Goal: Task Accomplishment & Management: Manage account settings

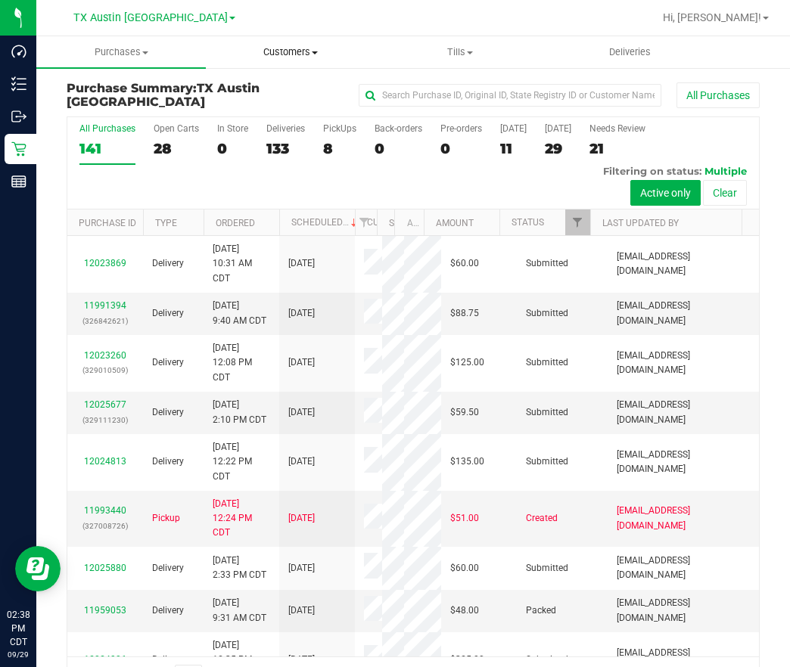
click at [275, 56] on span "Customers" at bounding box center [291, 52] width 168 height 14
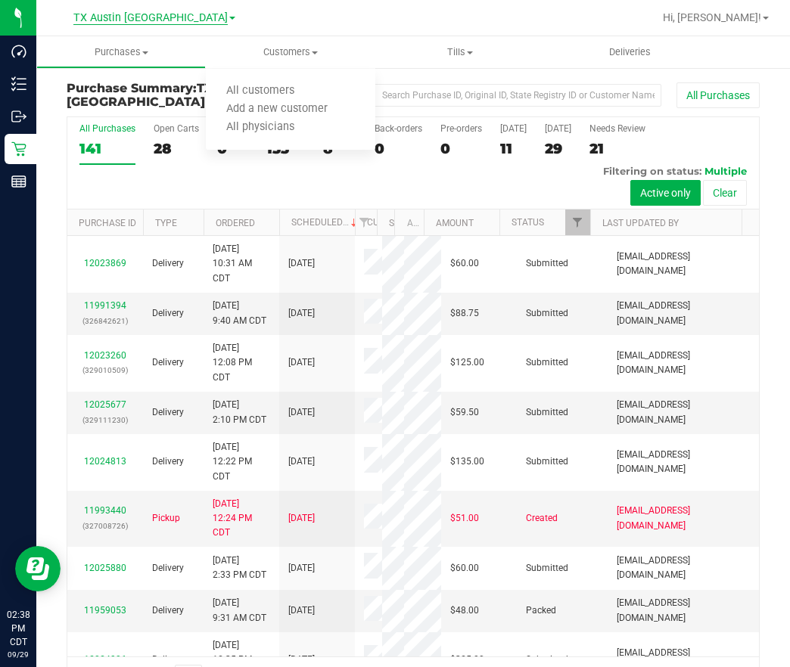
click at [129, 14] on span "TX Austin [GEOGRAPHIC_DATA]" at bounding box center [150, 18] width 154 height 14
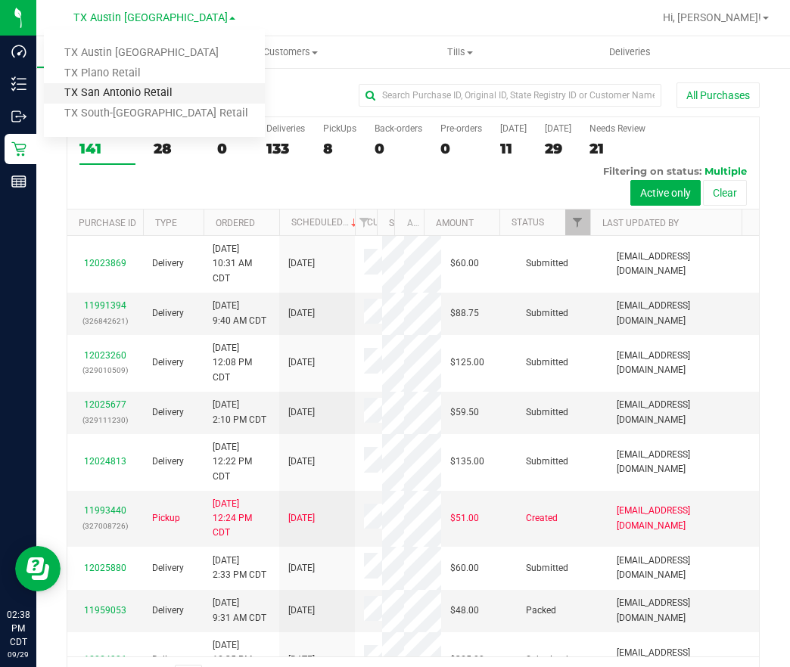
click at [135, 102] on link "TX San Antonio Retail" at bounding box center [154, 93] width 221 height 20
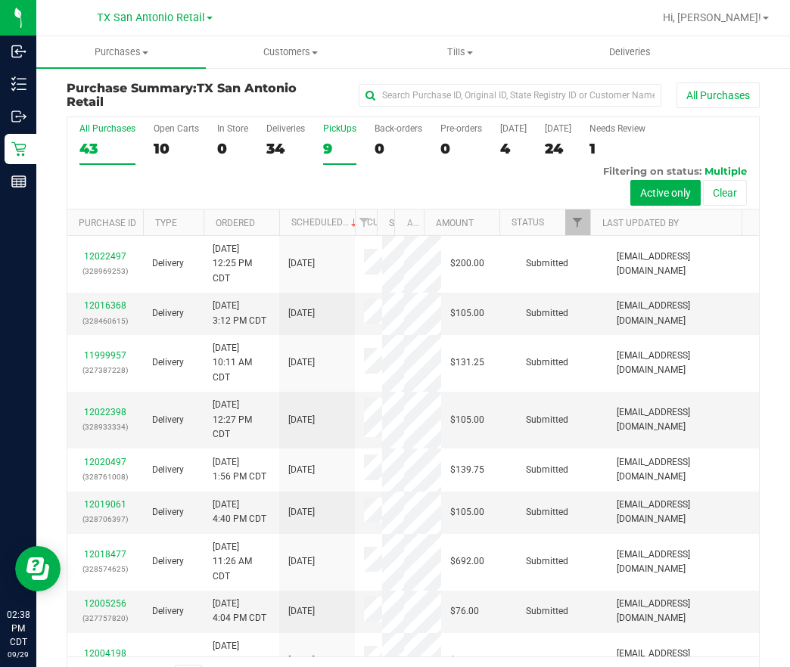
click at [341, 145] on div "9" at bounding box center [339, 148] width 33 height 17
click at [0, 0] on input "PickUps 9" at bounding box center [0, 0] width 0 height 0
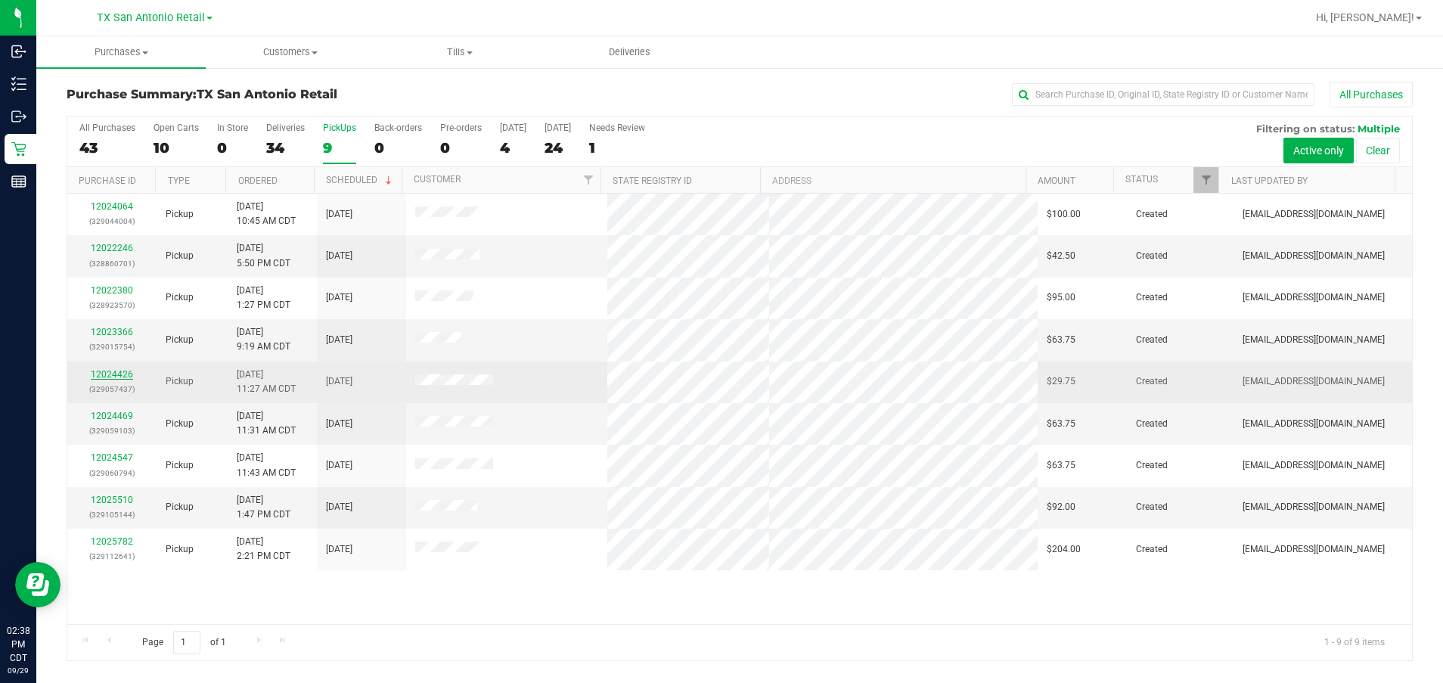
click at [98, 374] on link "12024426" at bounding box center [112, 374] width 42 height 11
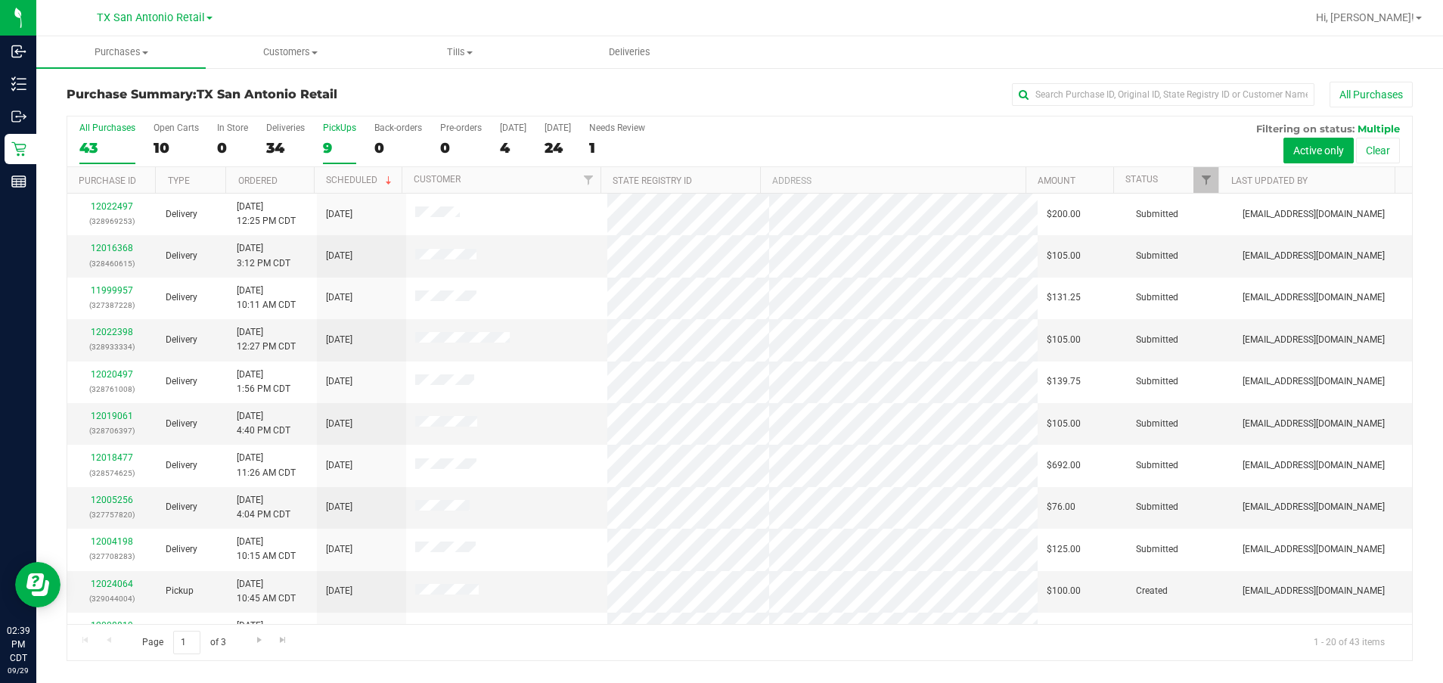
click at [330, 144] on div "9" at bounding box center [339, 147] width 33 height 17
click at [0, 0] on input "PickUps 9" at bounding box center [0, 0] width 0 height 0
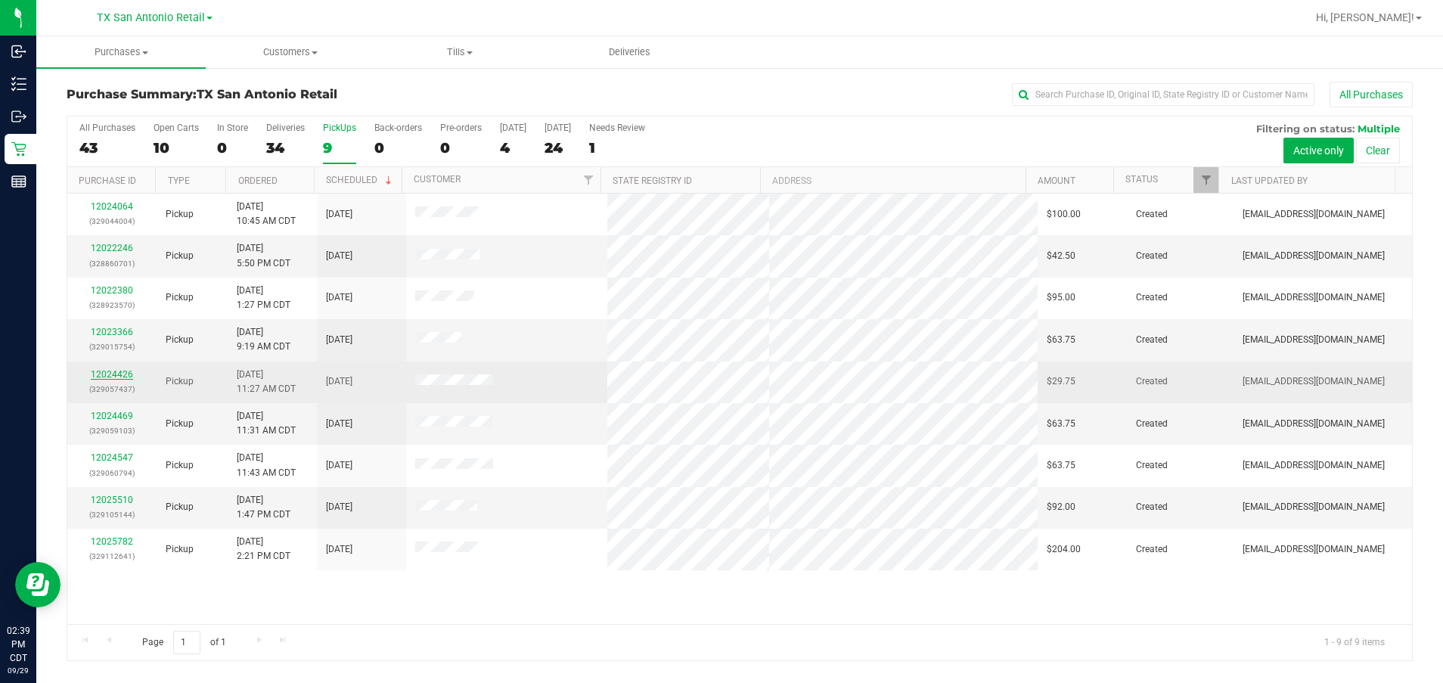
click at [120, 369] on link "12024426" at bounding box center [112, 374] width 42 height 11
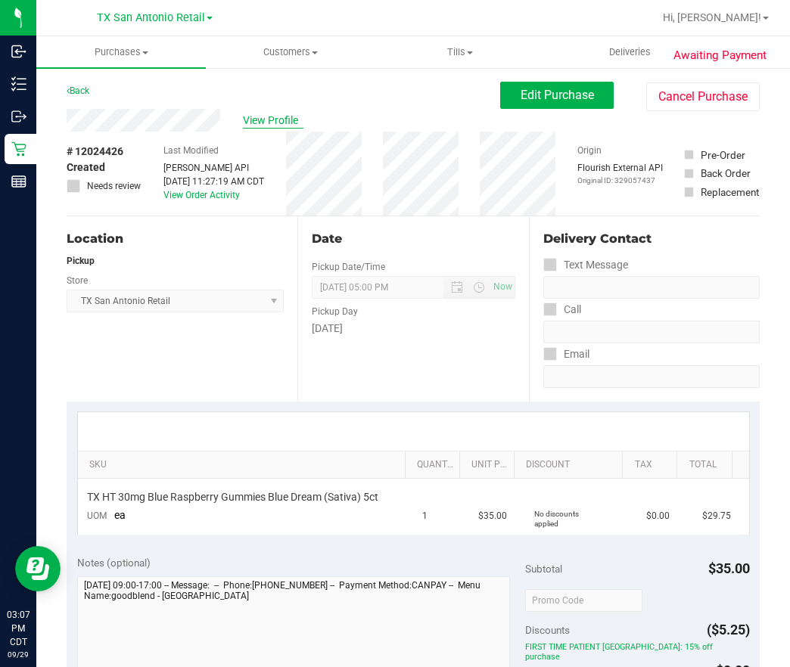
click at [289, 119] on span "View Profile" at bounding box center [273, 121] width 61 height 16
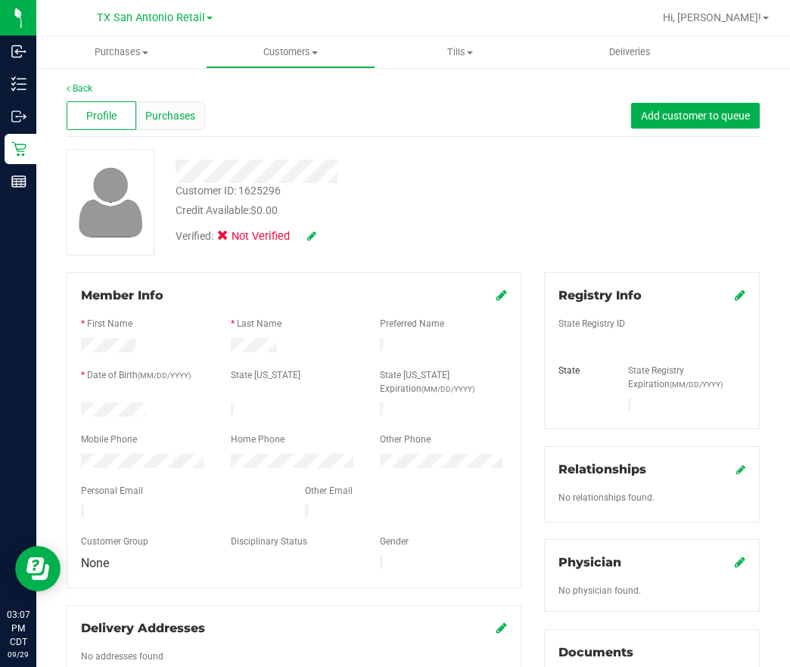
click at [180, 126] on div "Purchases" at bounding box center [171, 115] width 70 height 29
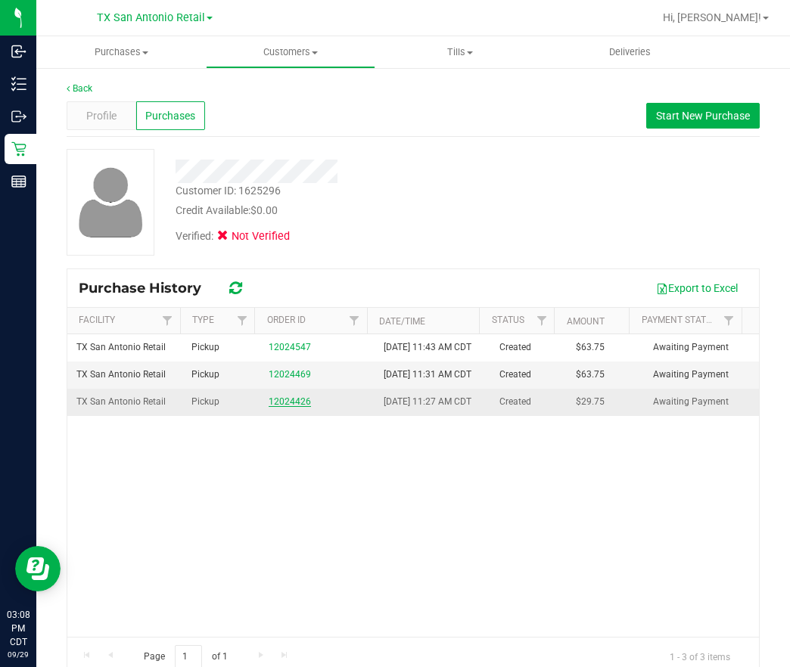
click at [291, 407] on link "12024426" at bounding box center [290, 401] width 42 height 11
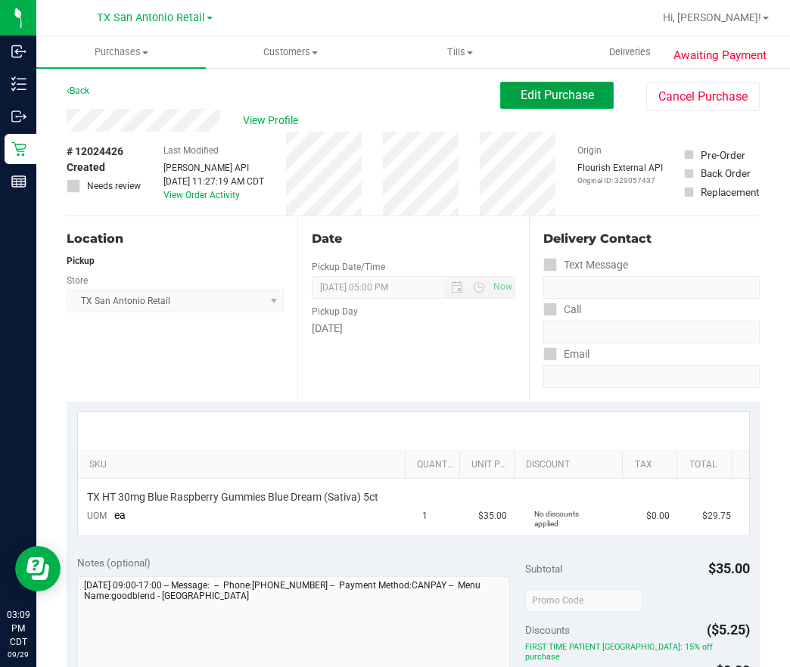
click at [500, 101] on button "Edit Purchase" at bounding box center [556, 95] width 113 height 27
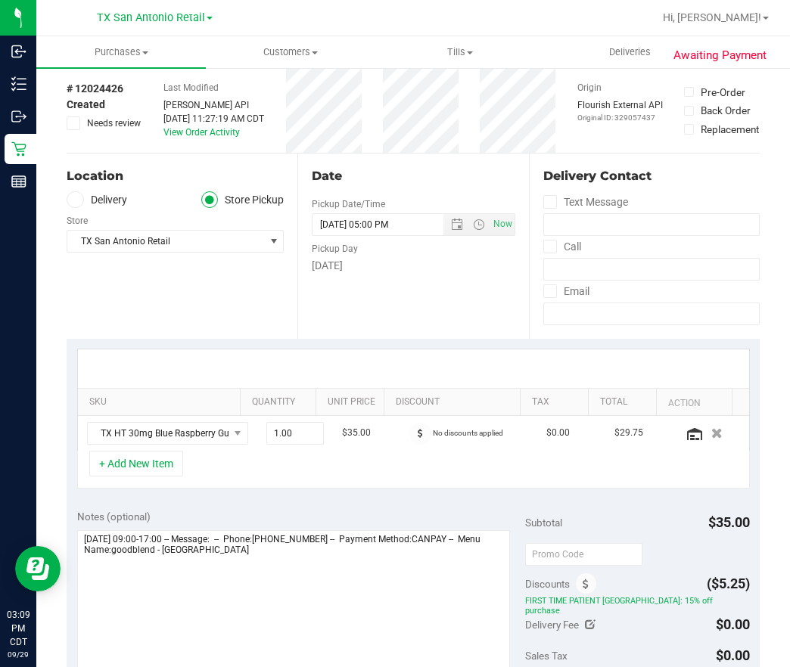
scroll to position [113, 0]
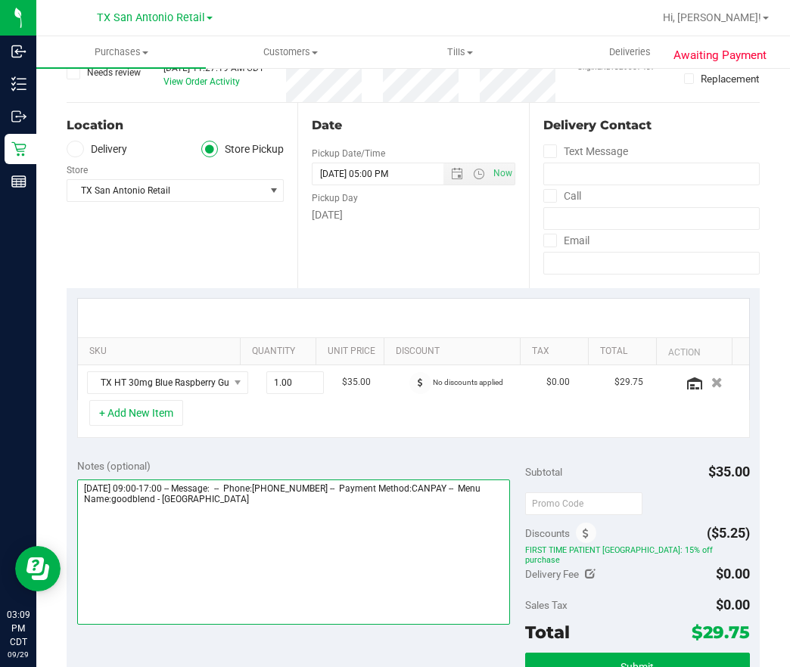
click at [371, 545] on textarea at bounding box center [293, 552] width 433 height 145
click at [298, 528] on textarea at bounding box center [293, 552] width 433 height 145
click at [305, 540] on textarea at bounding box center [293, 552] width 433 height 145
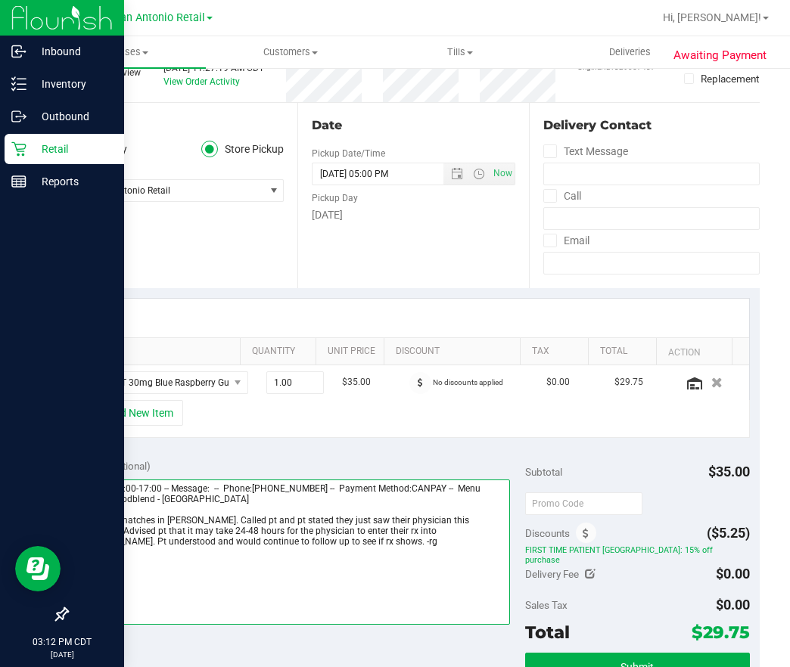
drag, startPoint x: 290, startPoint y: 573, endPoint x: 30, endPoint y: 510, distance: 268.6
click at [30, 510] on div "Inbound Inventory Outbound Retail Reports 03:12 PM CDT [DATE] 09/29 [GEOGRAPHIC…" at bounding box center [395, 333] width 790 height 667
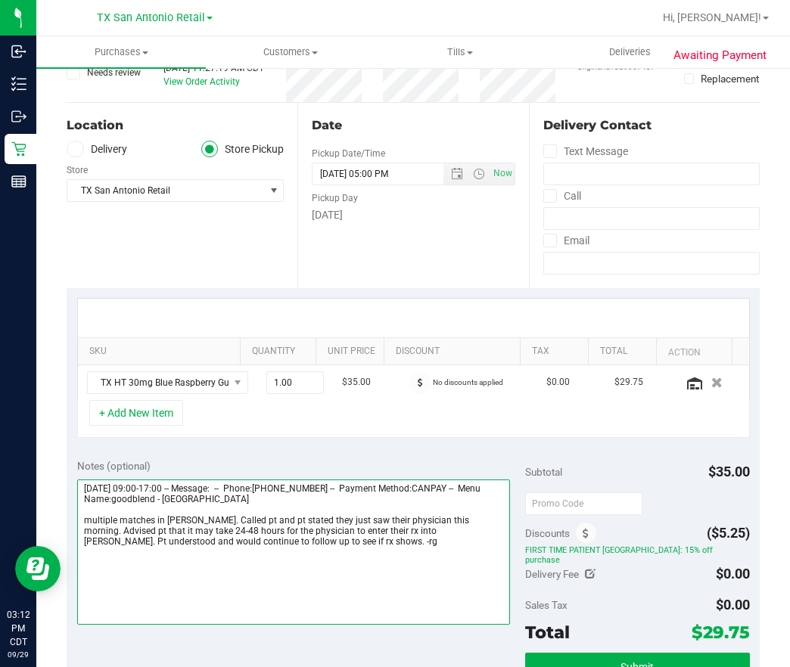
type textarea "[DATE] 09:00-17:00 -- Message: -- Phone:[PHONE_NUMBER] -- Payment Method:CANPAY…"
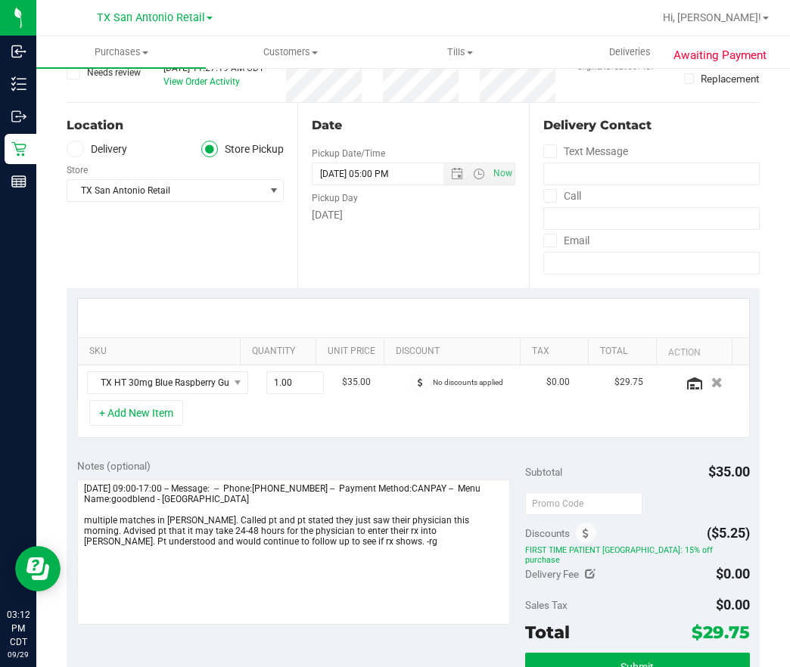
click at [525, 592] on div "Sales Tax" at bounding box center [546, 605] width 42 height 27
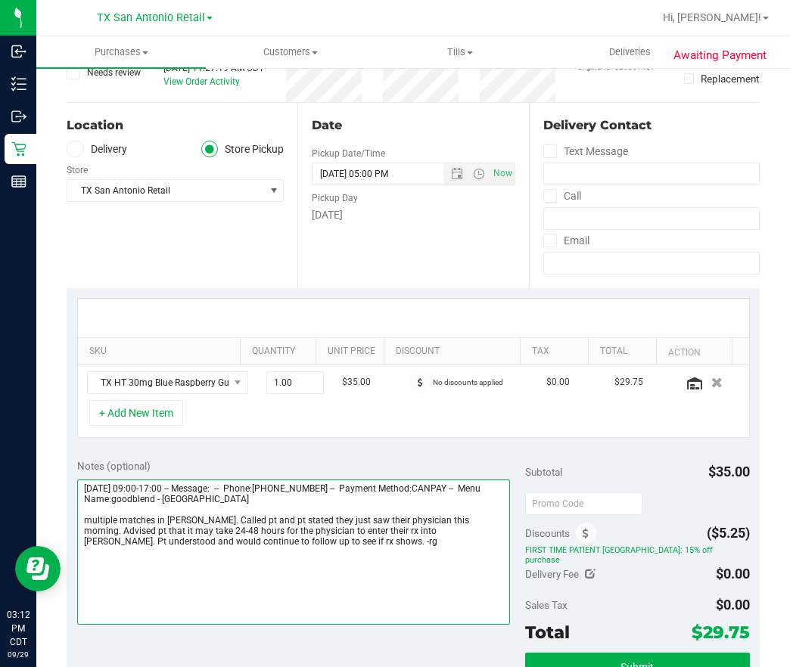
drag, startPoint x: 261, startPoint y: 552, endPoint x: 94, endPoint y: 516, distance: 171.1
click at [73, 518] on div "Notes (optional) Subtotal $35.00 Discounts ($5.25) FIRST TIME PATIENT TX: 15% o…" at bounding box center [413, 590] width 693 height 283
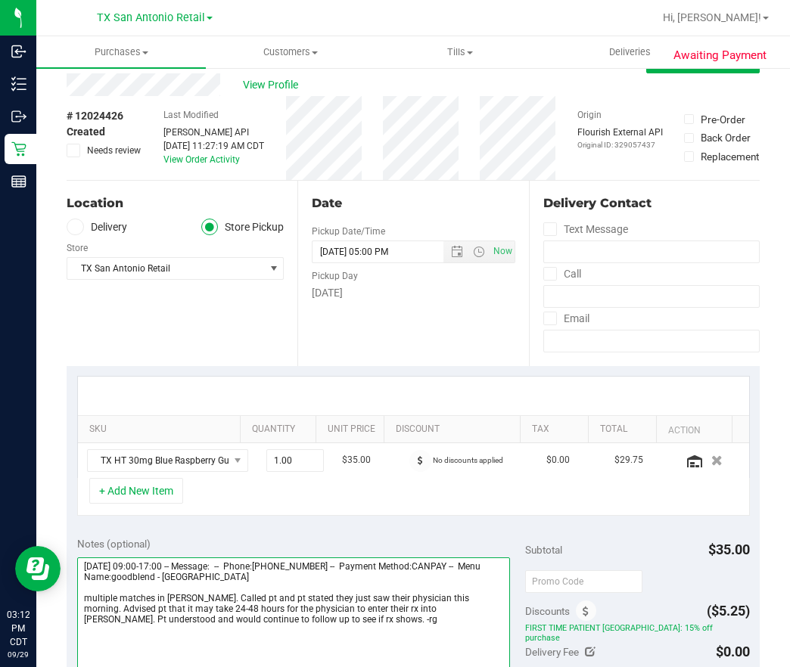
scroll to position [0, 0]
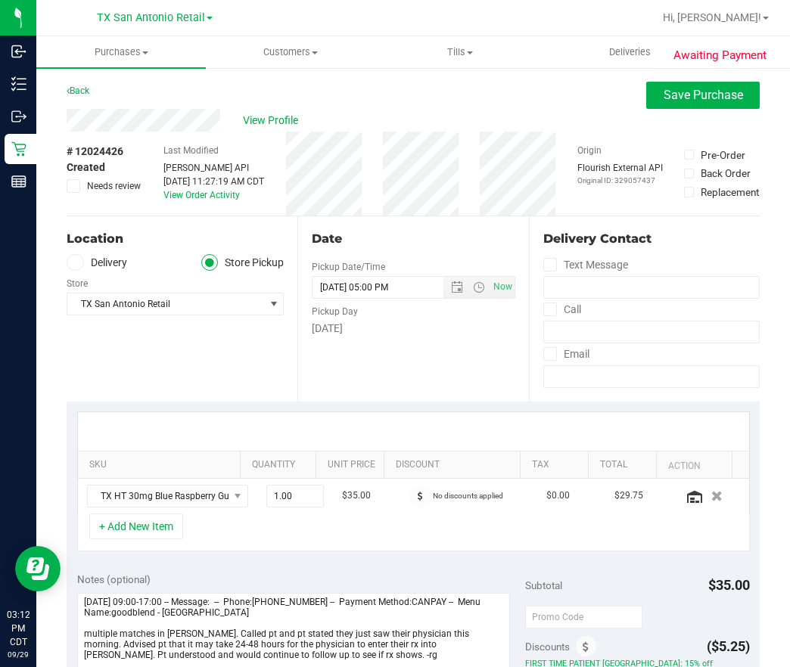
click at [116, 185] on span "Needs review" at bounding box center [114, 186] width 54 height 14
click at [0, 0] on input "Needs review" at bounding box center [0, 0] width 0 height 0
click at [711, 95] on span "Save Purchase" at bounding box center [702, 95] width 79 height 14
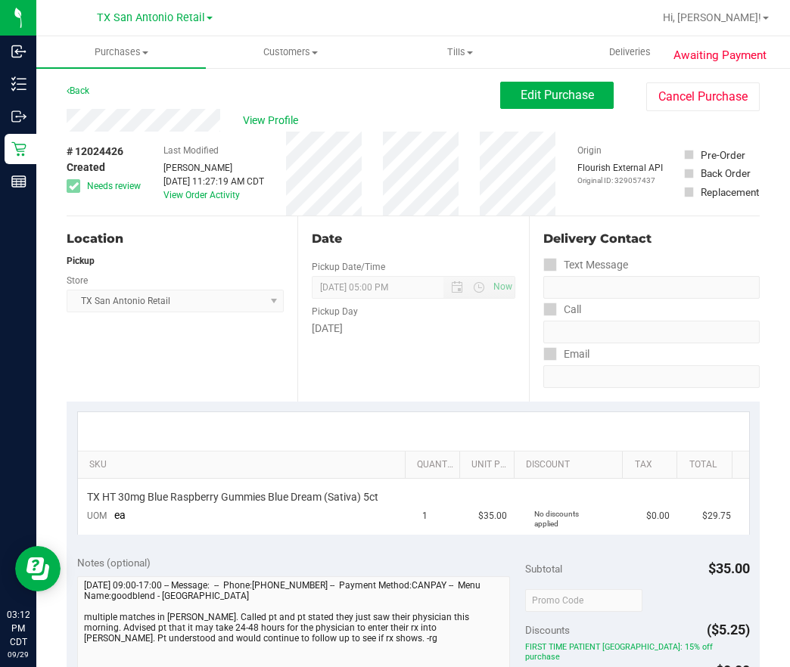
click at [269, 124] on span "View Profile" at bounding box center [273, 121] width 61 height 16
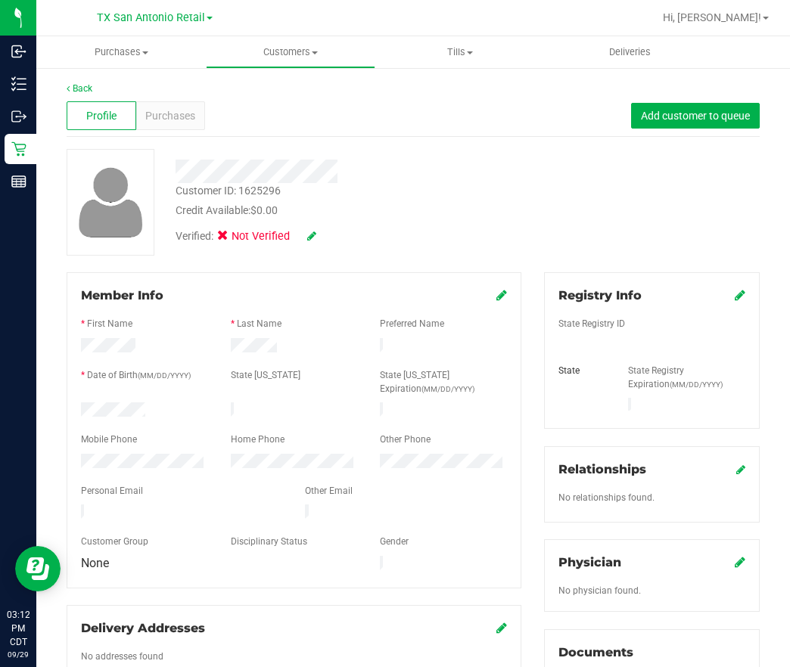
click at [149, 135] on div "Profile Purchases Add customer to queue" at bounding box center [413, 116] width 693 height 42
click at [151, 119] on span "Purchases" at bounding box center [170, 116] width 50 height 16
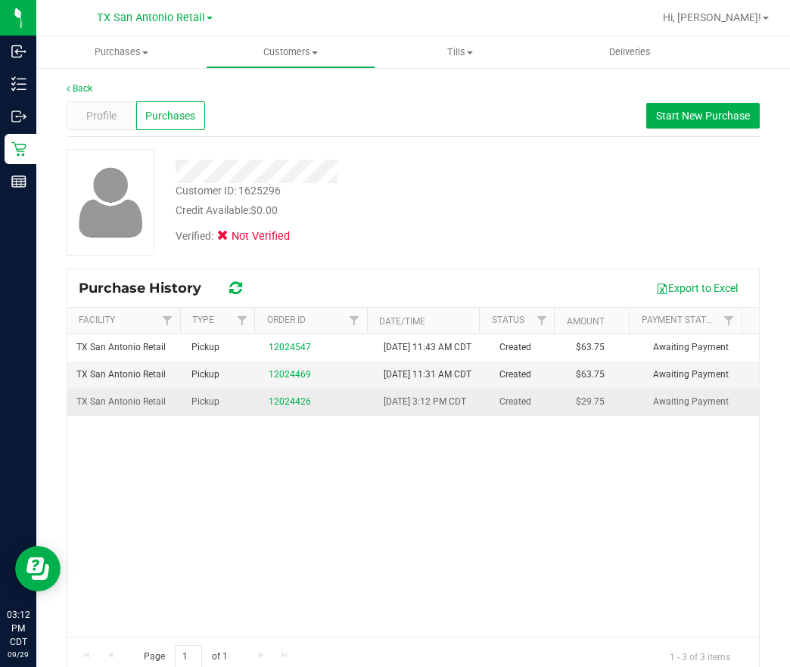
drag, startPoint x: 241, startPoint y: 433, endPoint x: 317, endPoint y: 441, distance: 76.1
click at [244, 415] on td "Pickup" at bounding box center [220, 402] width 77 height 26
click at [275, 407] on link "12024426" at bounding box center [290, 401] width 42 height 11
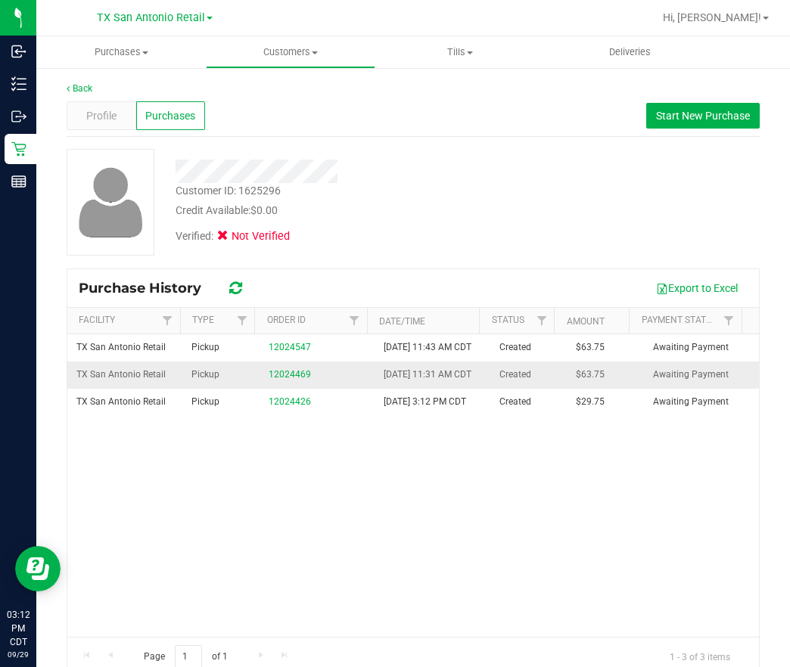
click at [272, 382] on div "12024469" at bounding box center [317, 375] width 97 height 14
click at [277, 380] on link "12024469" at bounding box center [290, 374] width 42 height 11
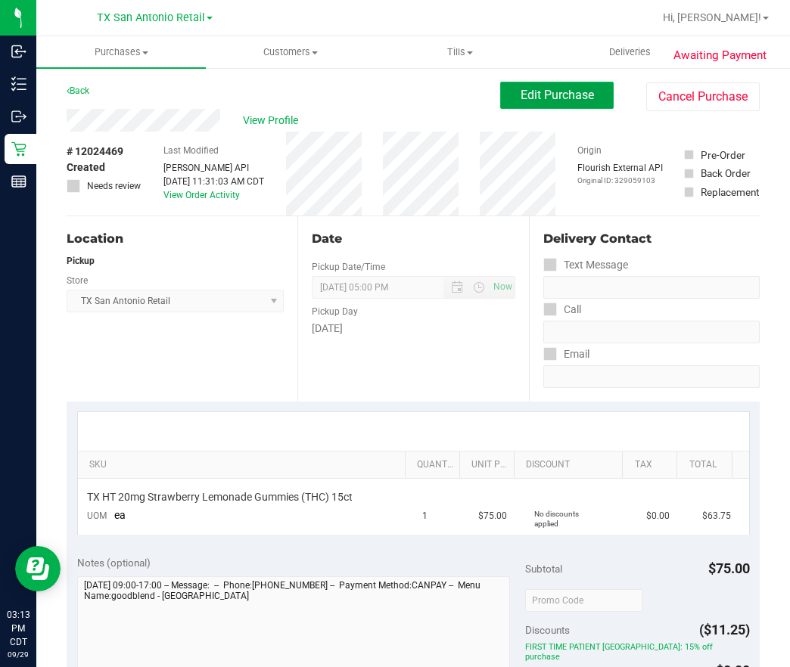
click at [520, 93] on span "Edit Purchase" at bounding box center [556, 95] width 73 height 14
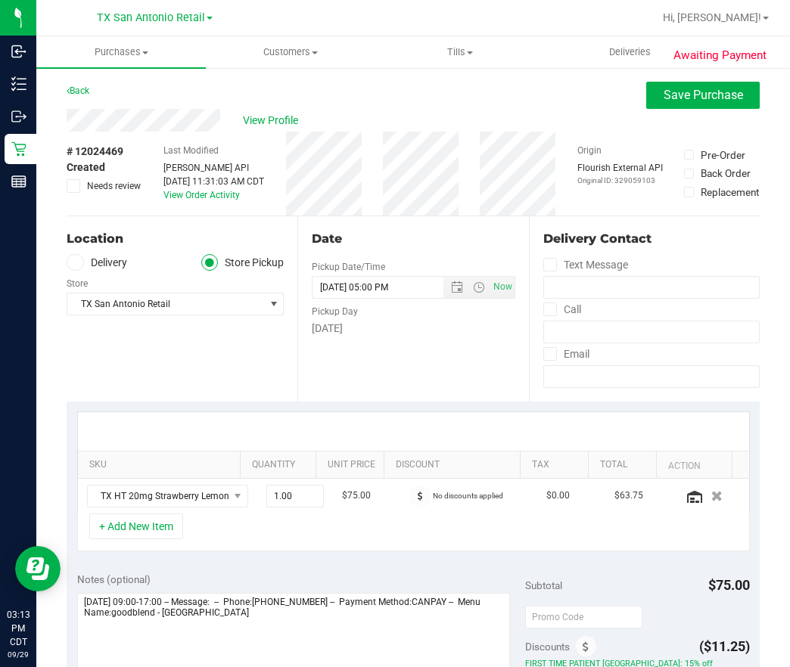
click at [98, 167] on span "Created" at bounding box center [86, 168] width 39 height 16
click at [99, 181] on span "Needs review" at bounding box center [114, 186] width 54 height 14
click at [0, 0] on input "Needs review" at bounding box center [0, 0] width 0 height 0
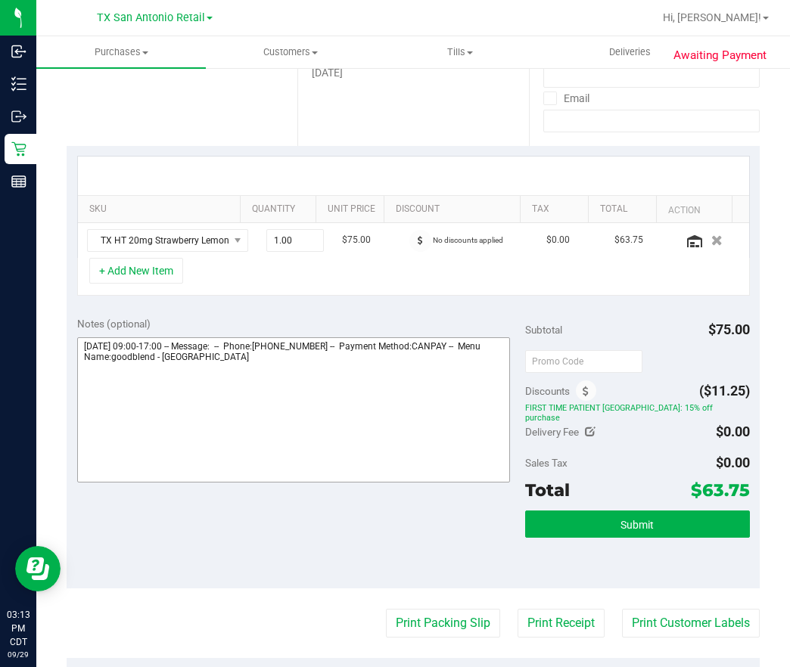
scroll to position [340, 0]
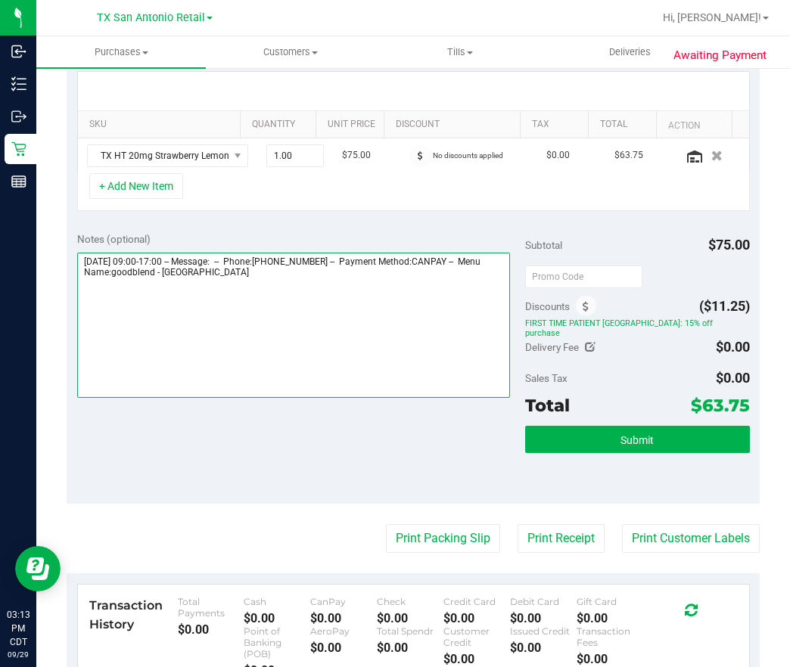
click at [406, 320] on textarea at bounding box center [293, 325] width 433 height 145
paste textarea "multiple matches in [PERSON_NAME]. Called pt and pt stated they just saw their …"
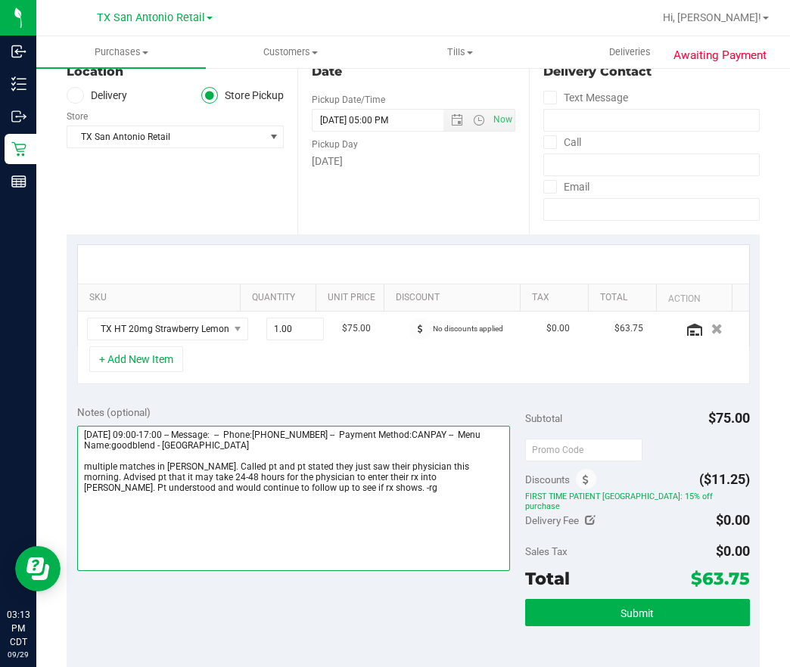
scroll to position [0, 0]
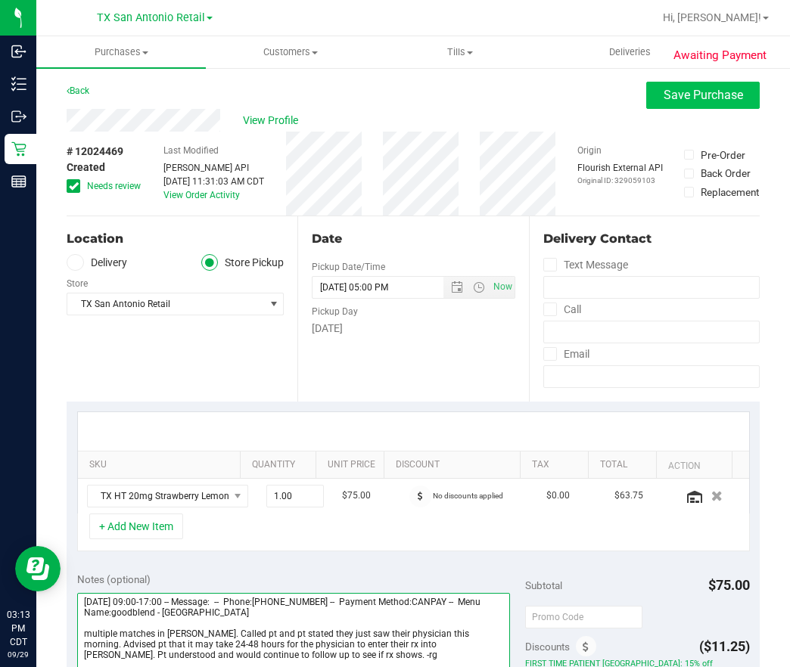
type textarea "[DATE] 09:00-17:00 -- Message: -- Phone:[PHONE_NUMBER] -- Payment Method:CANPAY…"
click at [677, 84] on button "Save Purchase" at bounding box center [702, 95] width 113 height 27
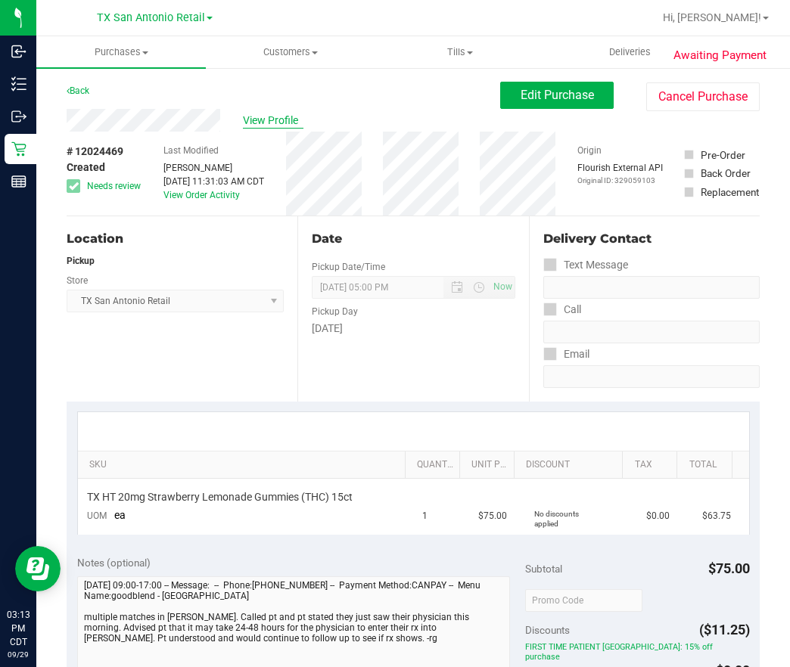
click at [286, 124] on span "View Profile" at bounding box center [273, 121] width 61 height 16
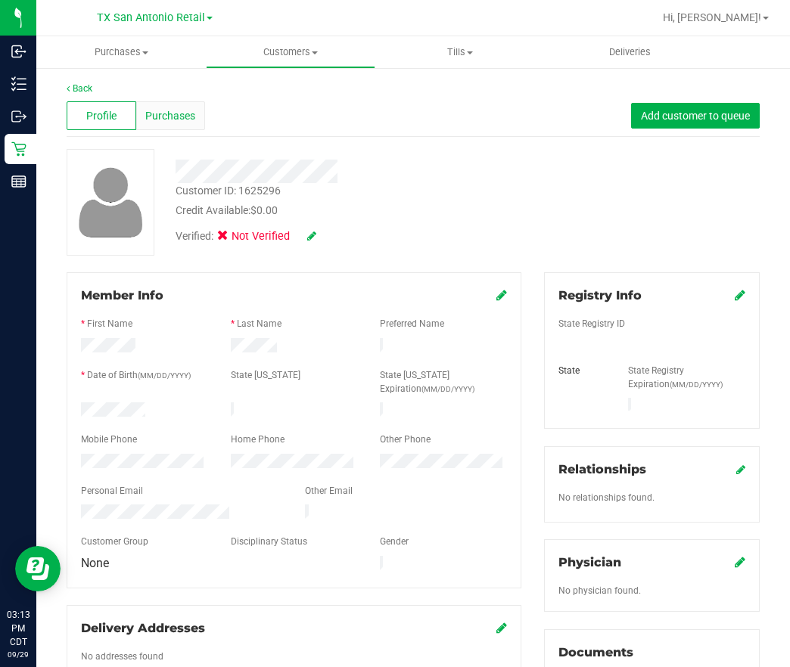
click at [166, 123] on div "Purchases" at bounding box center [171, 115] width 70 height 29
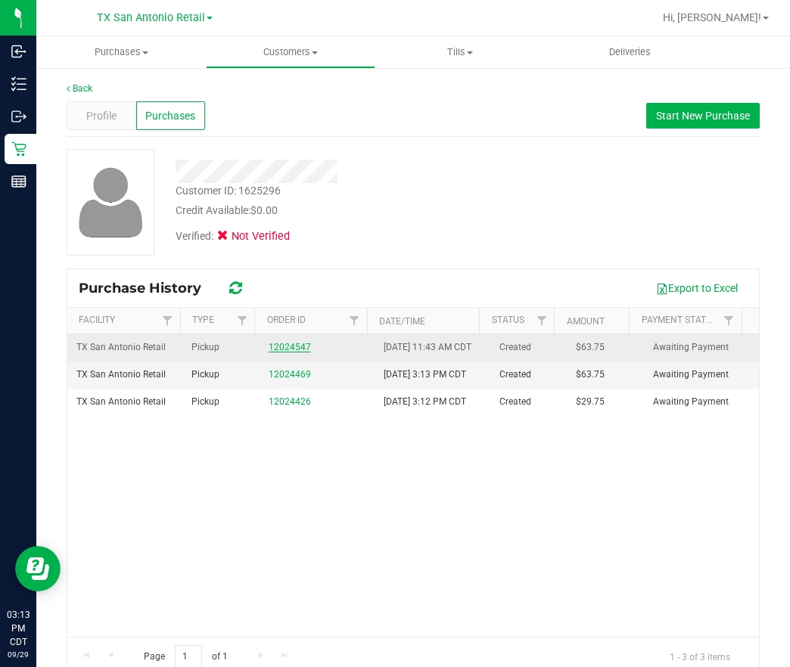
click at [277, 349] on link "12024547" at bounding box center [290, 347] width 42 height 11
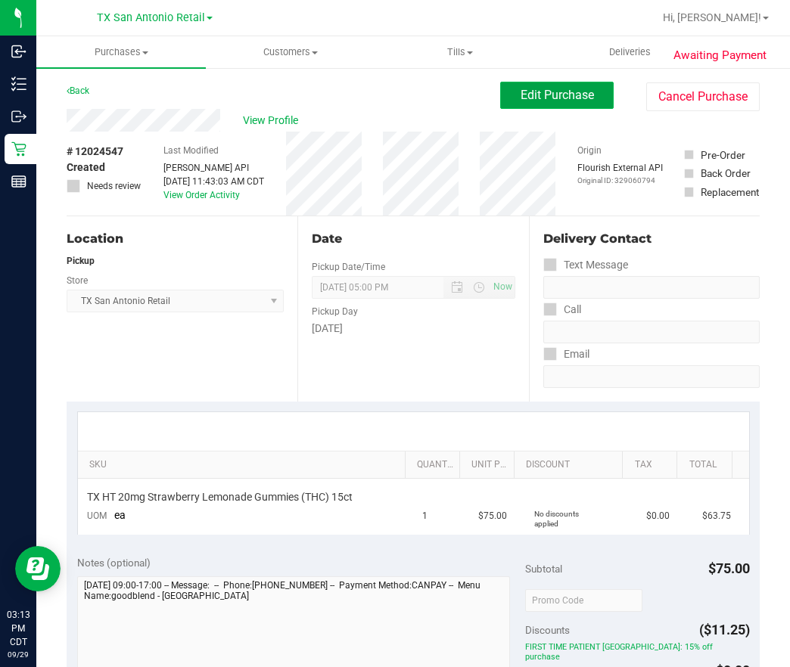
click at [535, 96] on span "Edit Purchase" at bounding box center [556, 95] width 73 height 14
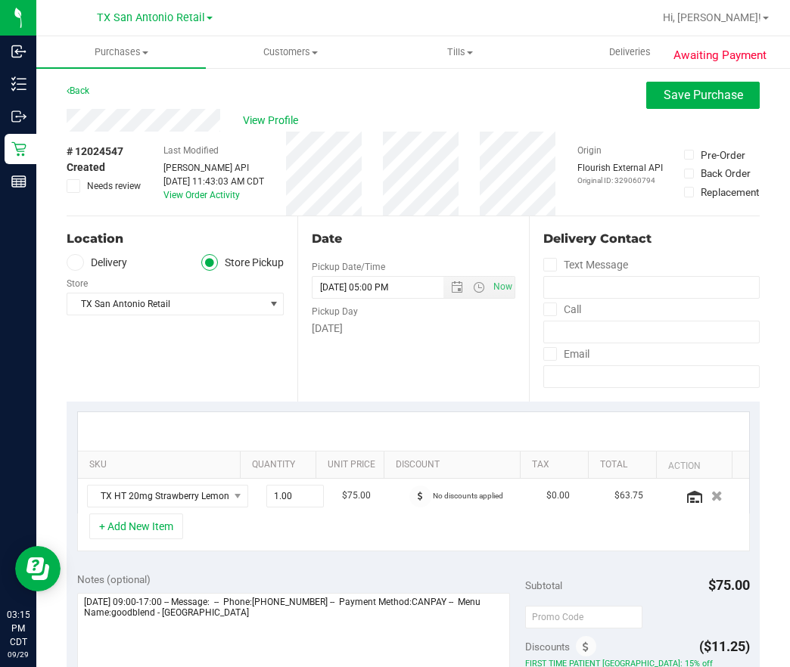
click at [94, 182] on span "Needs review" at bounding box center [114, 186] width 54 height 14
click at [0, 0] on input "Needs review" at bounding box center [0, 0] width 0 height 0
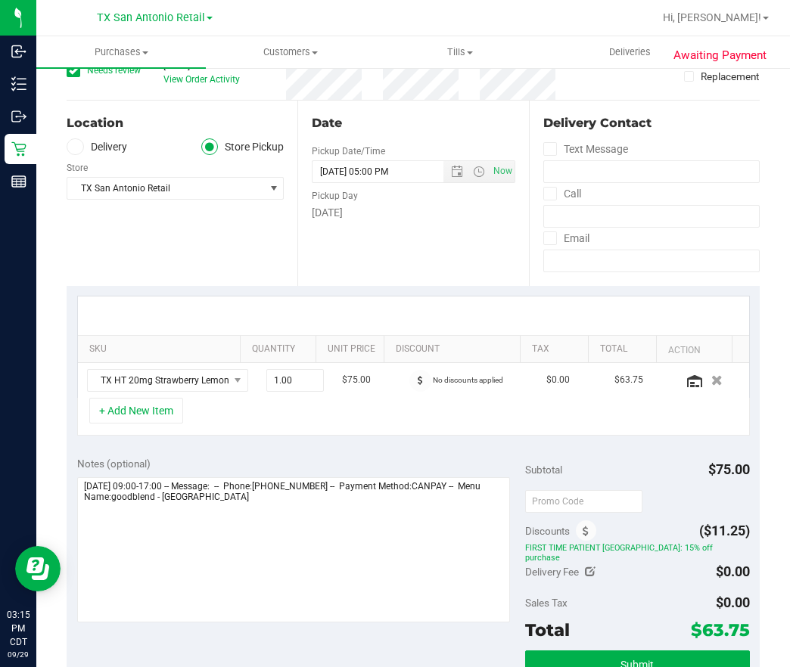
scroll to position [227, 0]
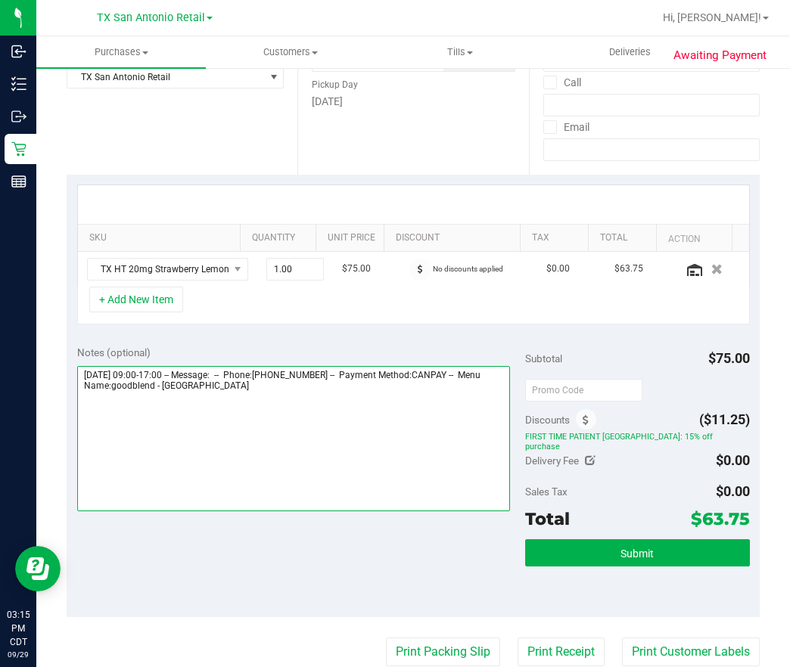
click at [385, 449] on textarea at bounding box center [293, 438] width 433 height 145
paste textarea "multiple matches in [PERSON_NAME]. Called pt and pt stated they just saw their …"
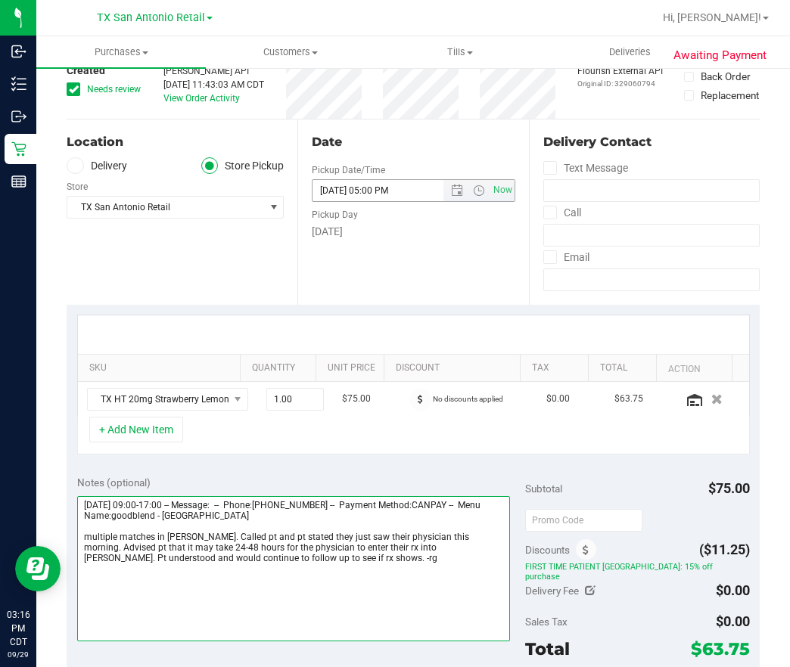
scroll to position [0, 0]
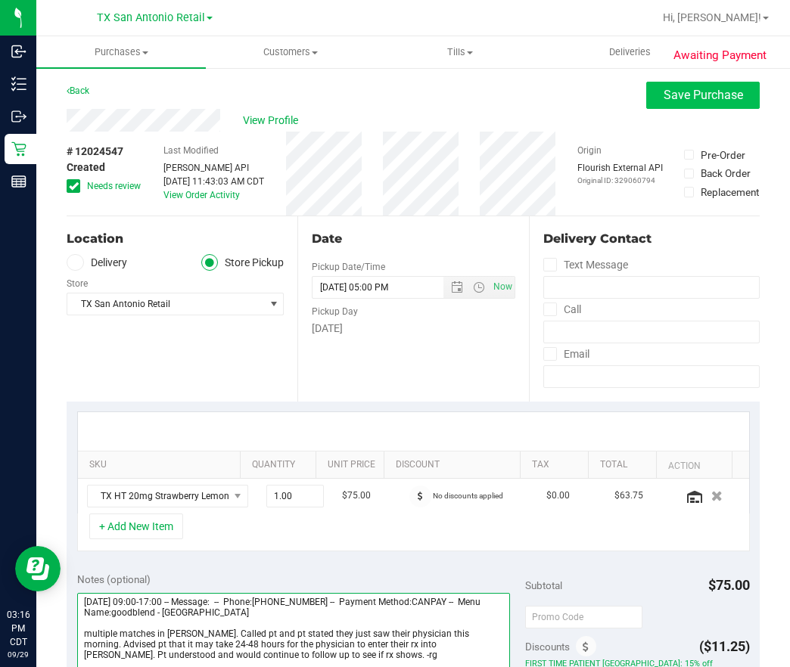
type textarea "[DATE] 09:00-17:00 -- Message: -- Phone:[PHONE_NUMBER] -- Payment Method:CANPAY…"
click at [646, 102] on button "Save Purchase" at bounding box center [702, 95] width 113 height 27
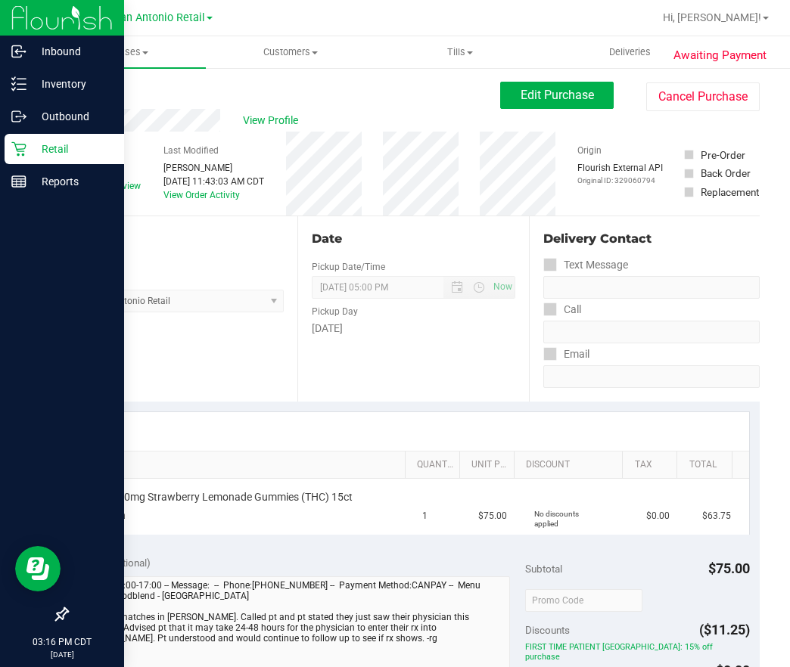
click at [63, 141] on p "Retail" at bounding box center [71, 149] width 91 height 18
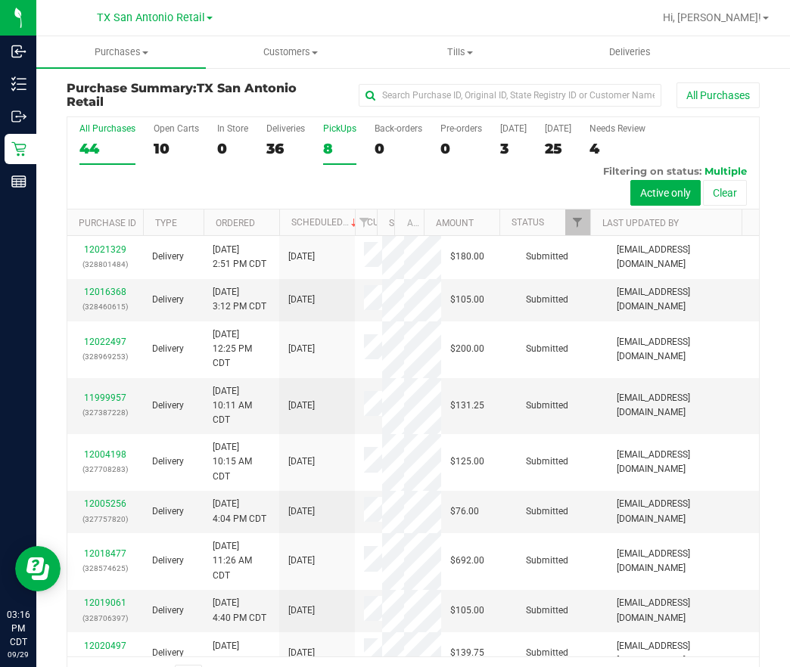
click at [331, 147] on div "8" at bounding box center [339, 148] width 33 height 17
click at [0, 0] on input "PickUps 8" at bounding box center [0, 0] width 0 height 0
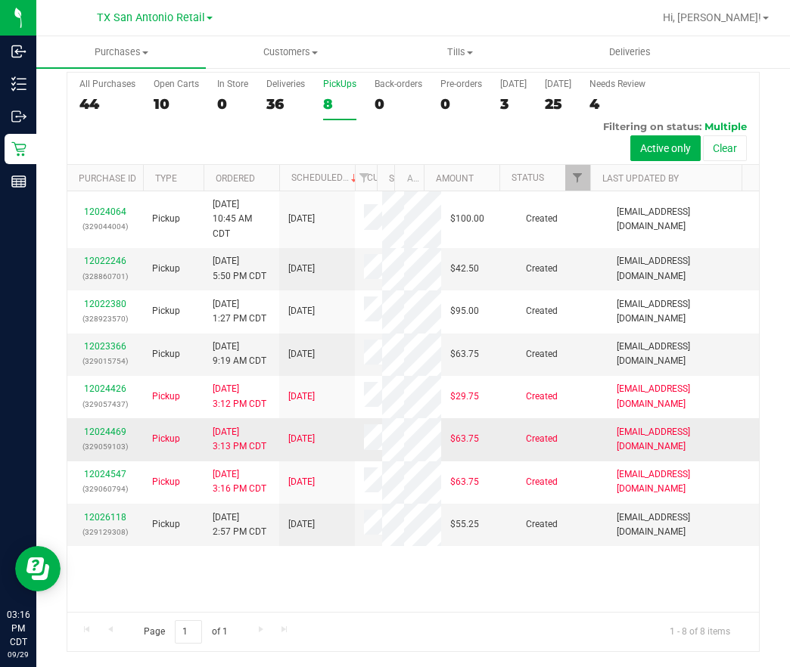
scroll to position [16, 0]
click at [112, 523] on link "12026118" at bounding box center [105, 517] width 42 height 11
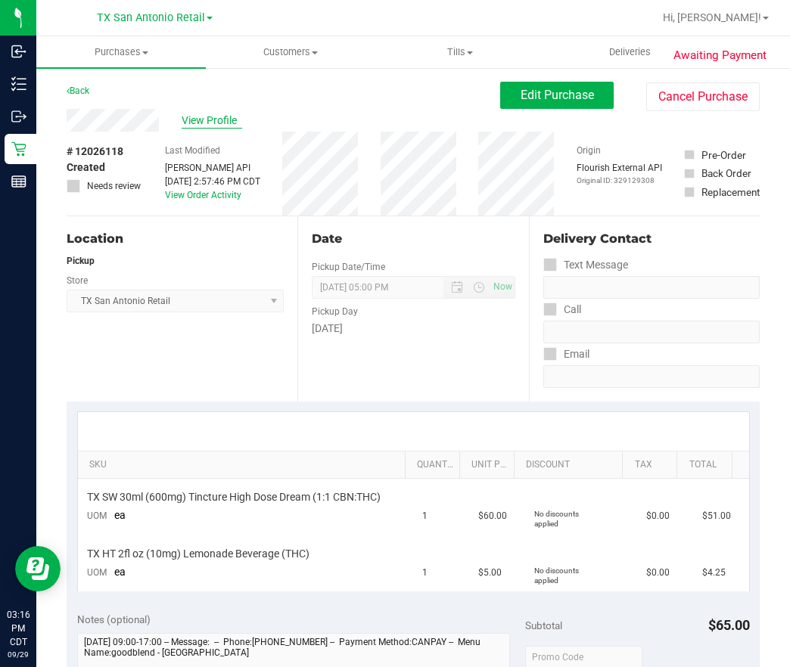
click at [194, 116] on span "View Profile" at bounding box center [212, 121] width 61 height 16
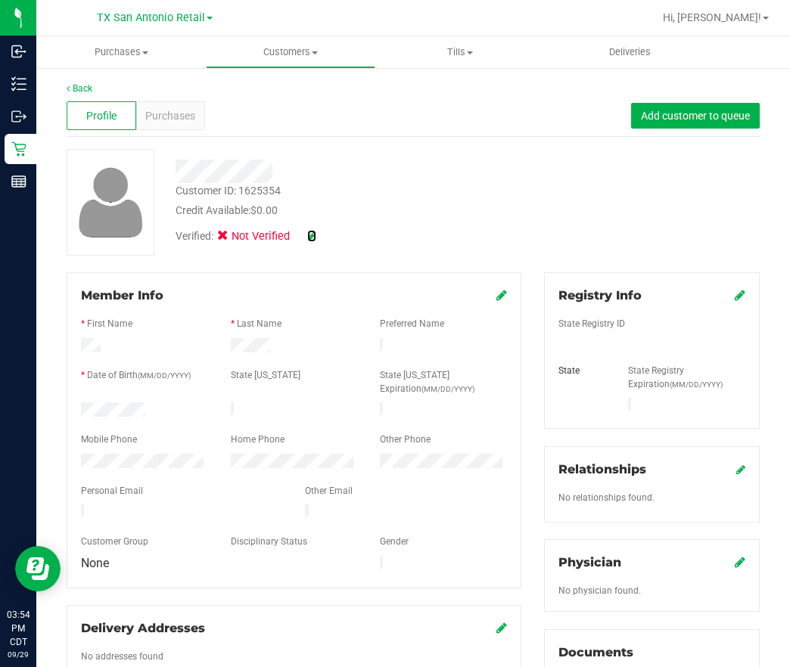
click at [307, 240] on icon at bounding box center [311, 236] width 9 height 11
click at [259, 235] on span "Medical" at bounding box center [262, 239] width 43 height 16
click at [0, 0] on input "Medical" at bounding box center [0, 0] width 0 height 0
click at [334, 231] on icon at bounding box center [332, 236] width 12 height 11
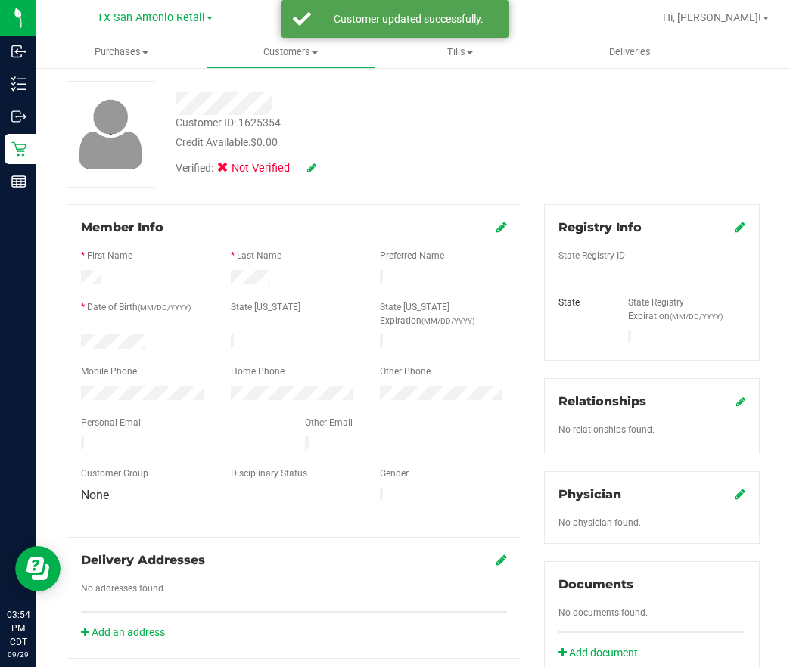
scroll to position [113, 0]
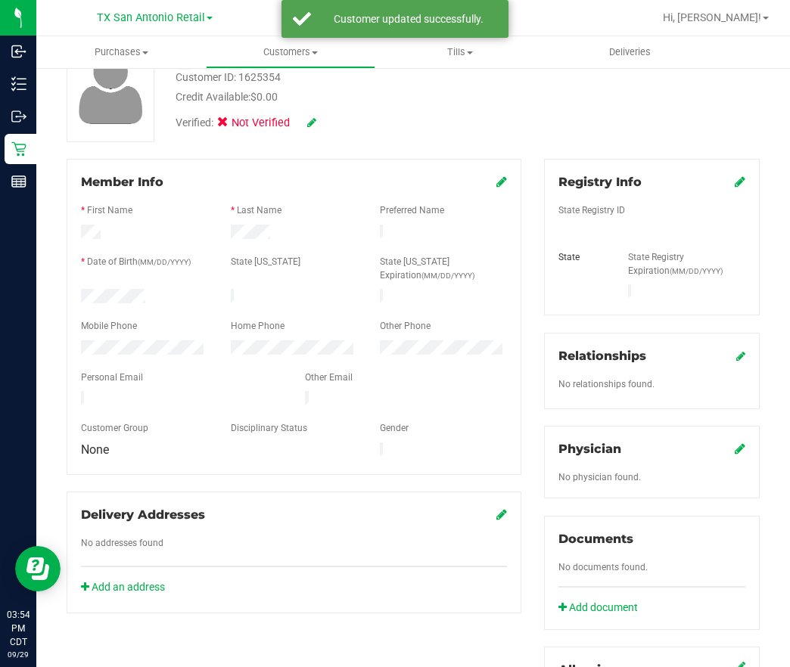
click at [735, 187] on link at bounding box center [740, 182] width 11 height 14
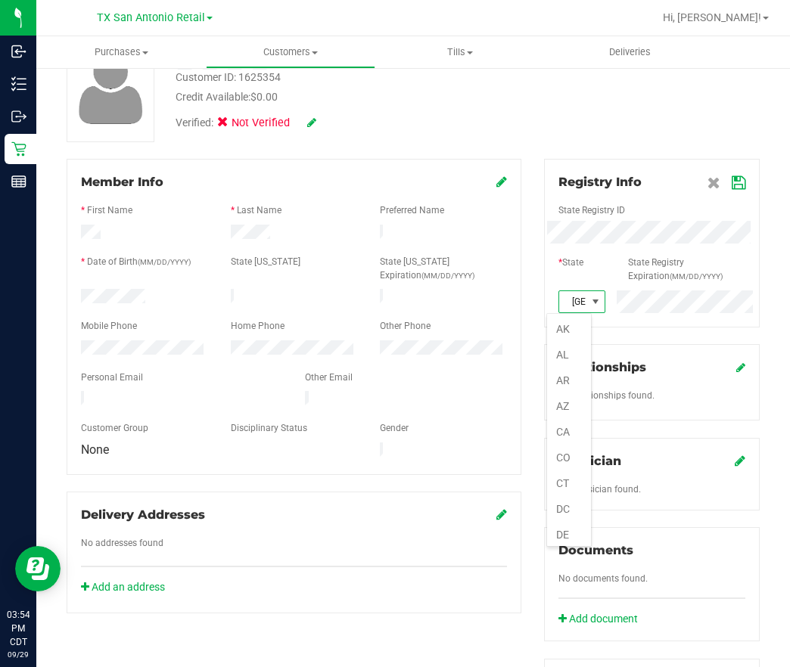
scroll to position [23, 45]
click at [732, 181] on icon at bounding box center [739, 183] width 14 height 12
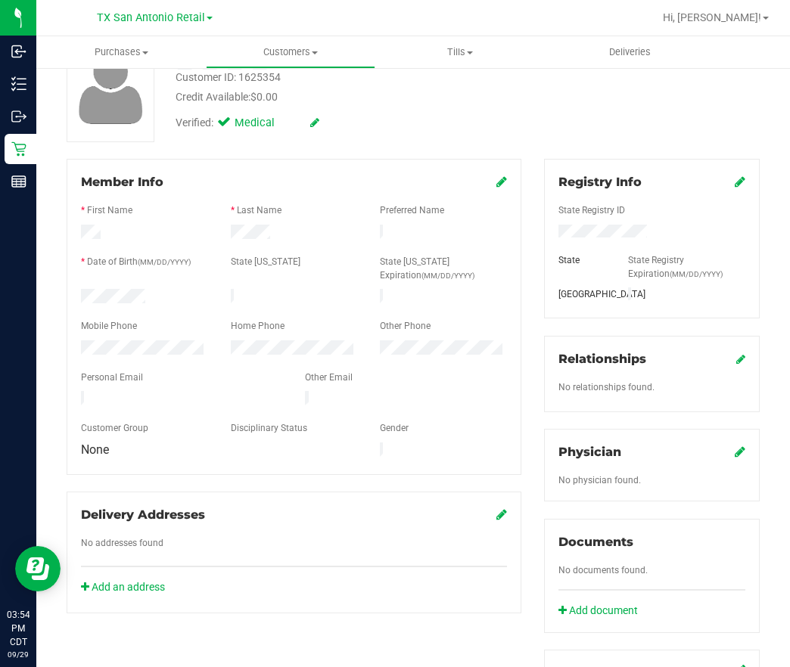
click at [735, 446] on icon at bounding box center [740, 452] width 11 height 12
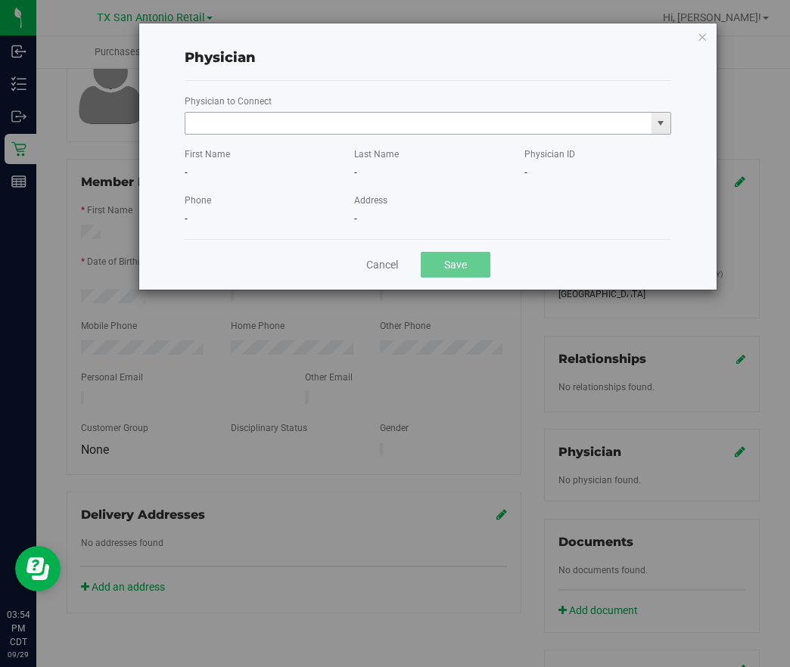
click at [564, 119] on input "text" at bounding box center [418, 123] width 466 height 21
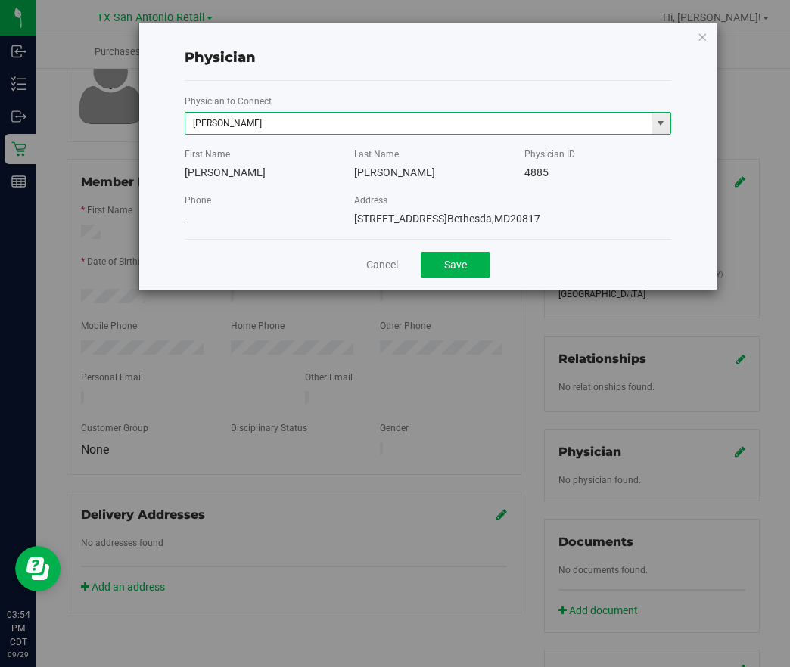
type input "[PERSON_NAME]"
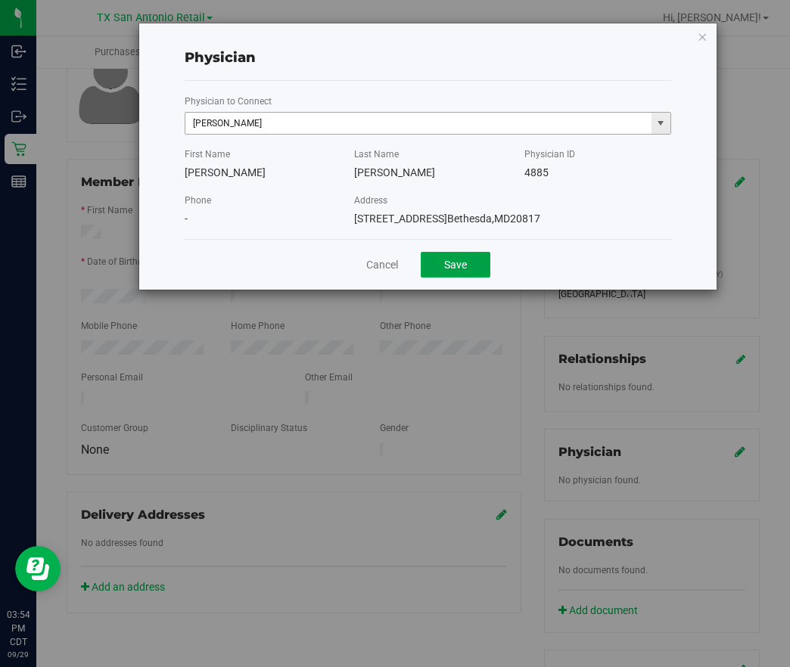
click at [421, 252] on button "Save" at bounding box center [456, 265] width 70 height 26
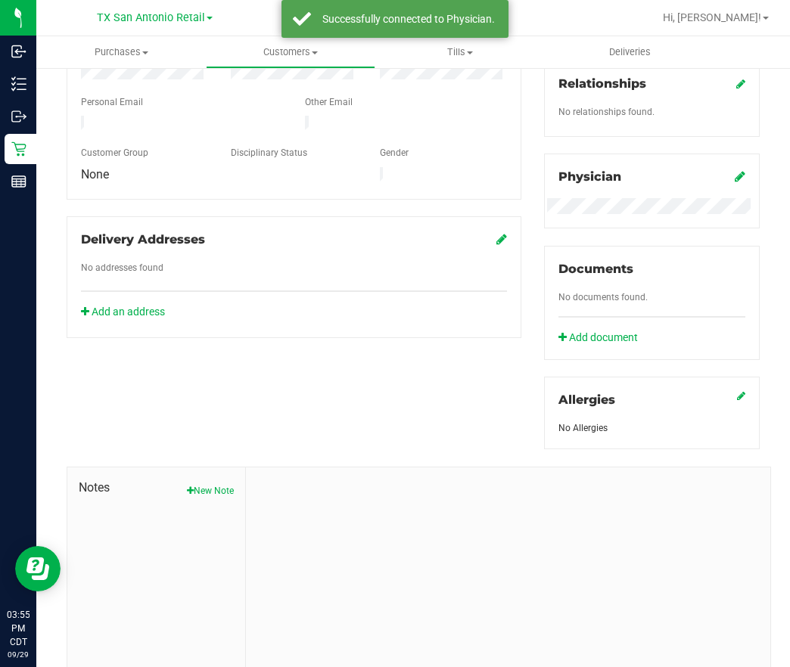
scroll to position [440, 0]
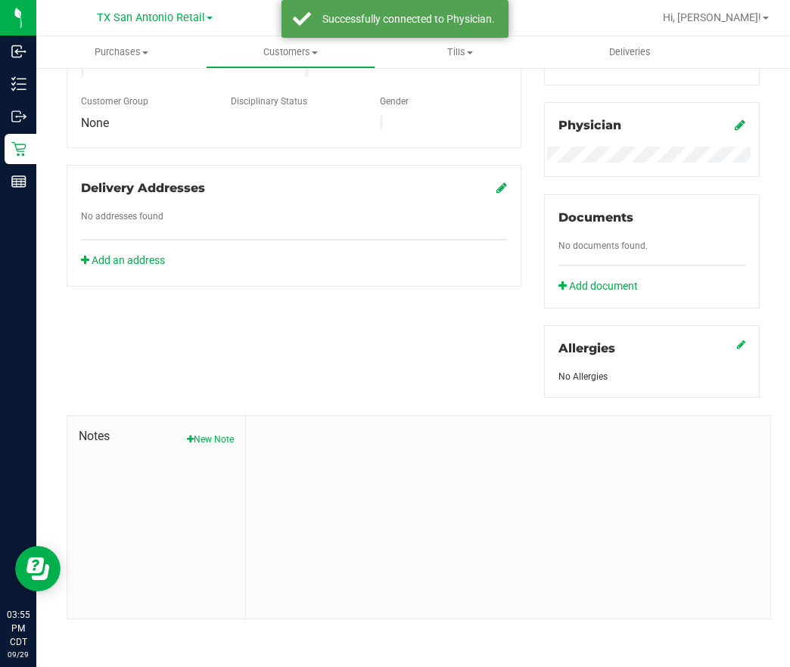
click at [203, 446] on div "Notes New Note" at bounding box center [156, 517] width 179 height 203
click at [202, 440] on button "New Note" at bounding box center [210, 440] width 47 height 14
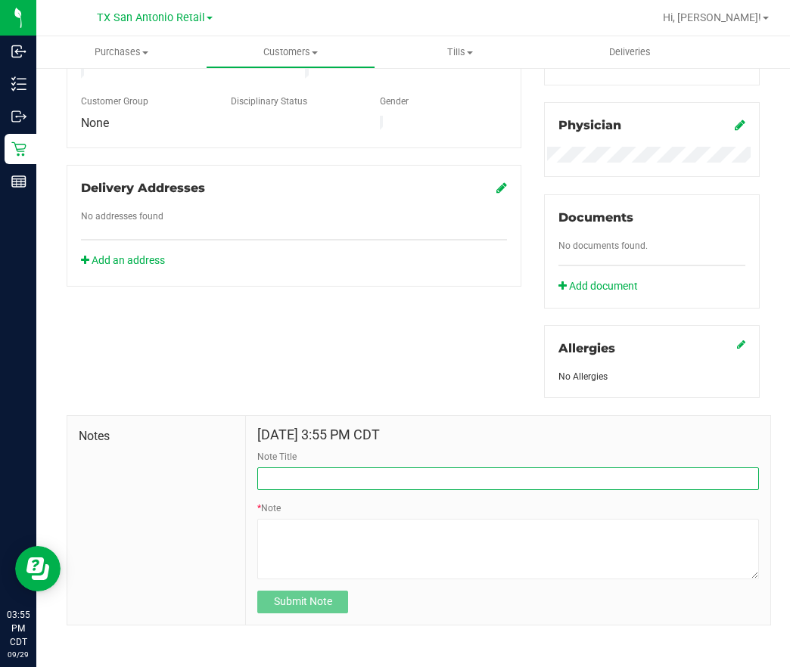
click at [360, 477] on input "Note Title" at bounding box center [508, 478] width 502 height 23
type input "[PERSON_NAME] Info"
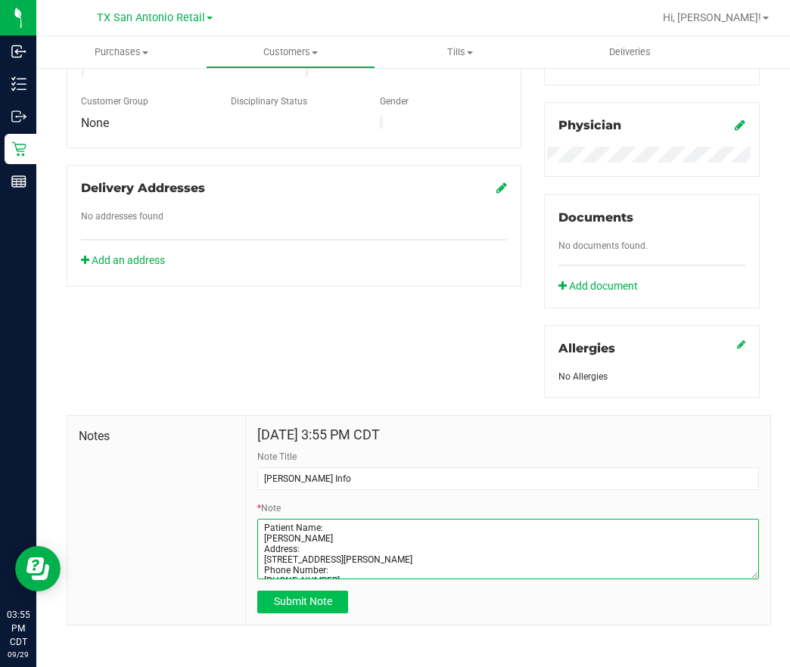
type textarea "Patient Name: [PERSON_NAME] Address: [STREET_ADDRESS][PERSON_NAME] Phone Number…"
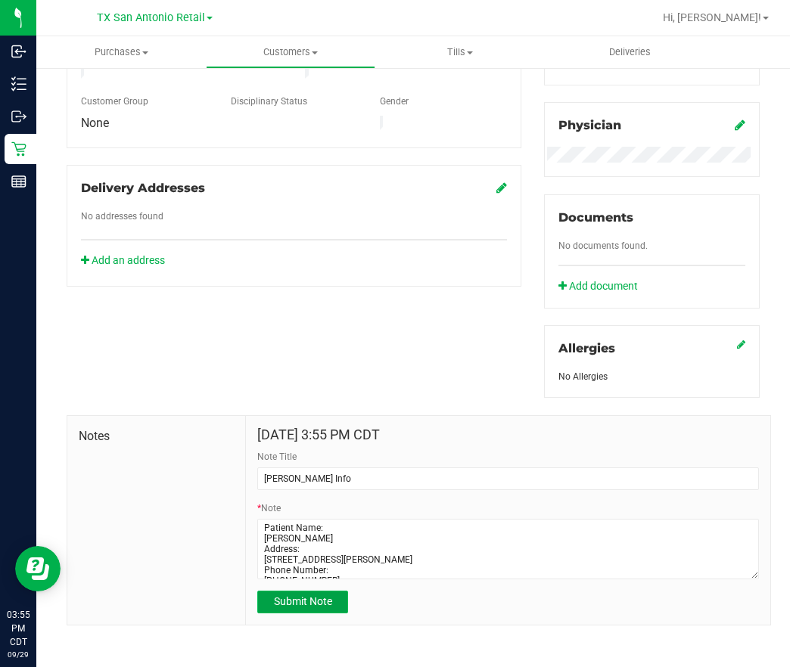
click at [278, 604] on span "Submit Note" at bounding box center [303, 601] width 58 height 12
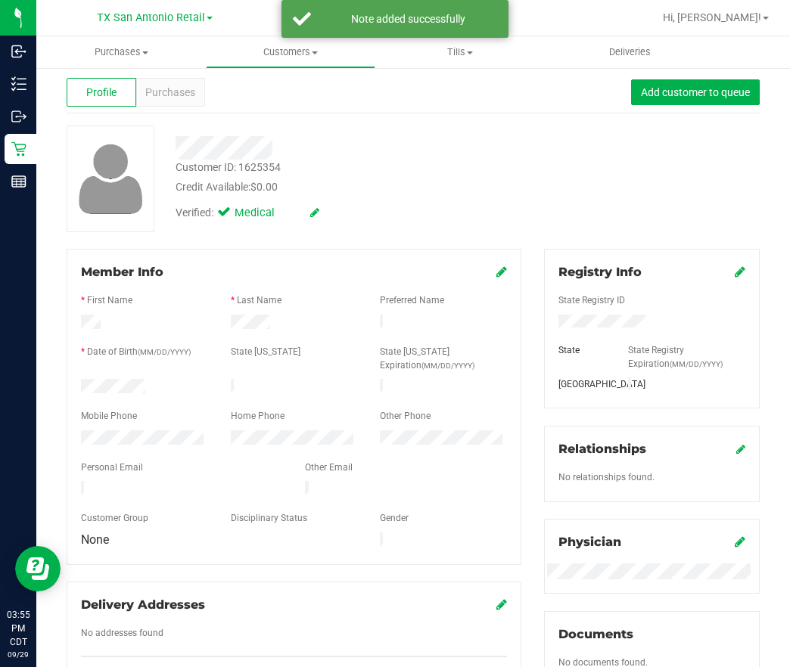
scroll to position [0, 0]
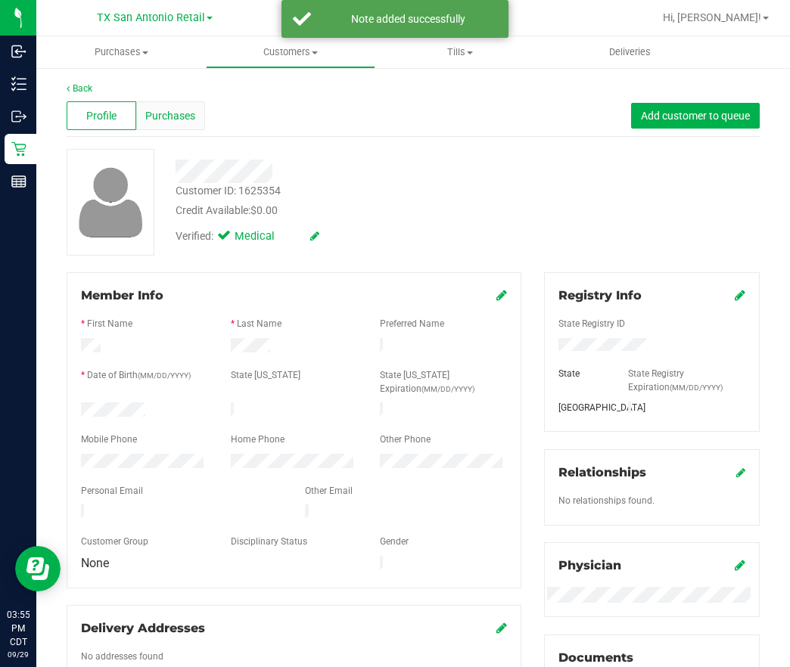
click at [167, 110] on span "Purchases" at bounding box center [170, 116] width 50 height 16
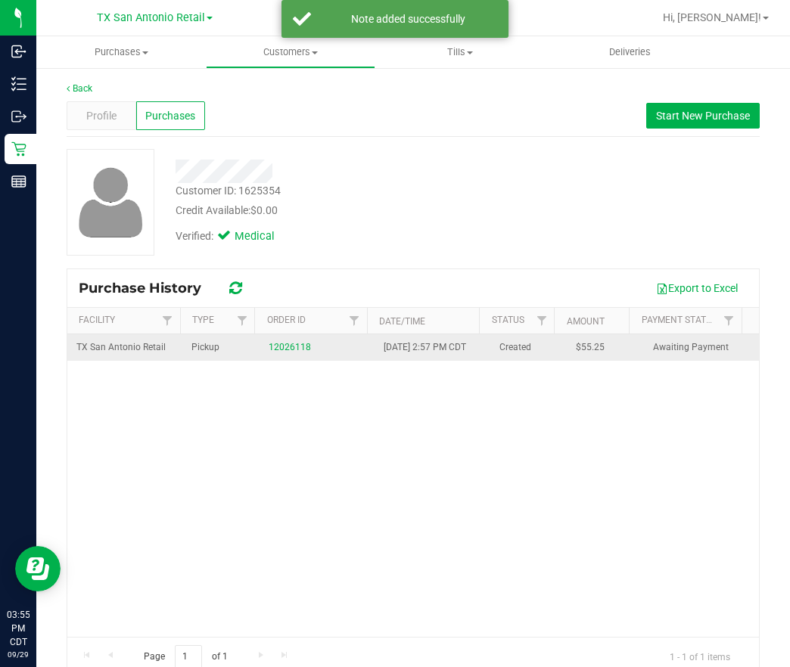
click at [259, 353] on td "12026118" at bounding box center [316, 347] width 115 height 26
click at [269, 349] on link "12026118" at bounding box center [290, 347] width 42 height 11
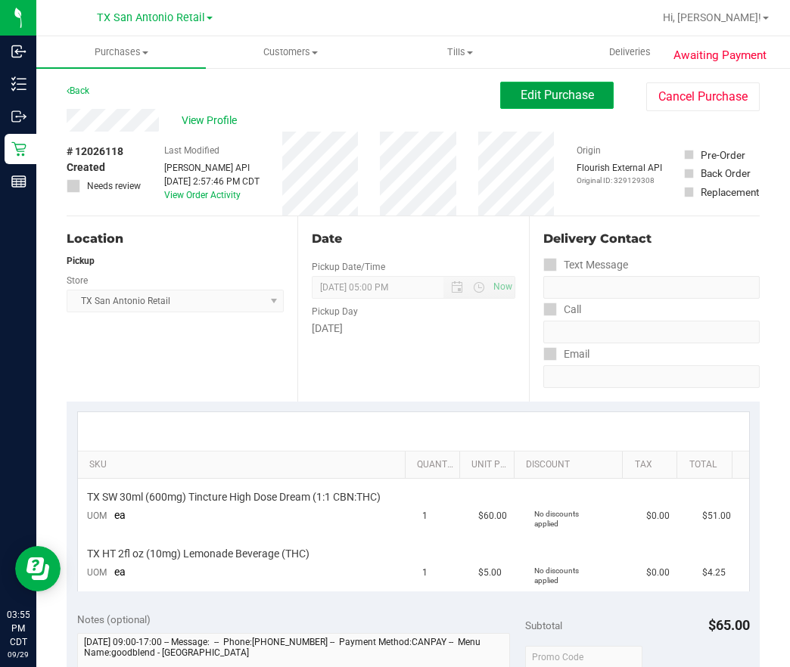
click at [520, 98] on span "Edit Purchase" at bounding box center [556, 95] width 73 height 14
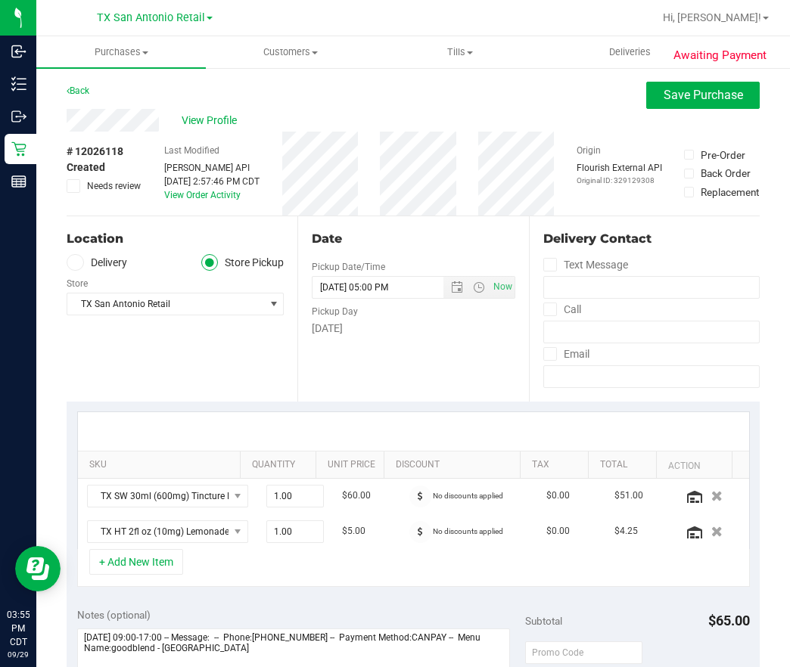
drag, startPoint x: 97, startPoint y: 259, endPoint x: 108, endPoint y: 258, distance: 11.4
click at [97, 259] on label "Delivery" at bounding box center [97, 262] width 61 height 17
click at [0, 0] on input "Delivery" at bounding box center [0, 0] width 0 height 0
click at [271, 278] on div "Edit" at bounding box center [275, 279] width 18 height 16
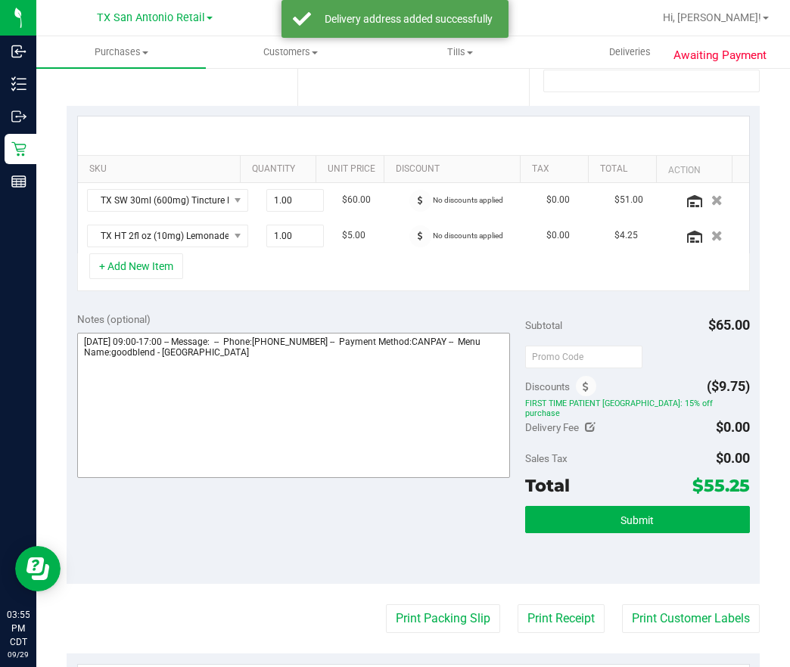
scroll to position [340, 0]
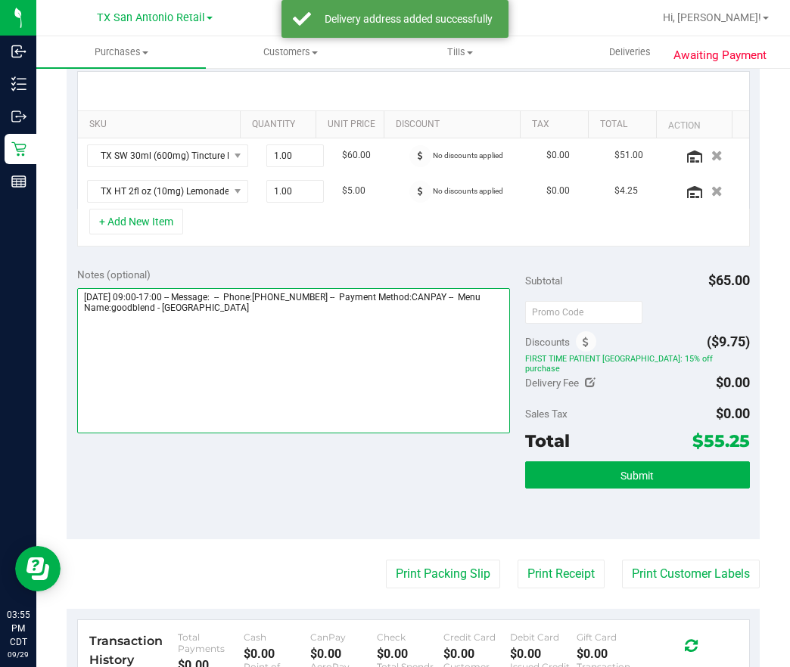
click at [347, 363] on textarea at bounding box center [293, 360] width 433 height 145
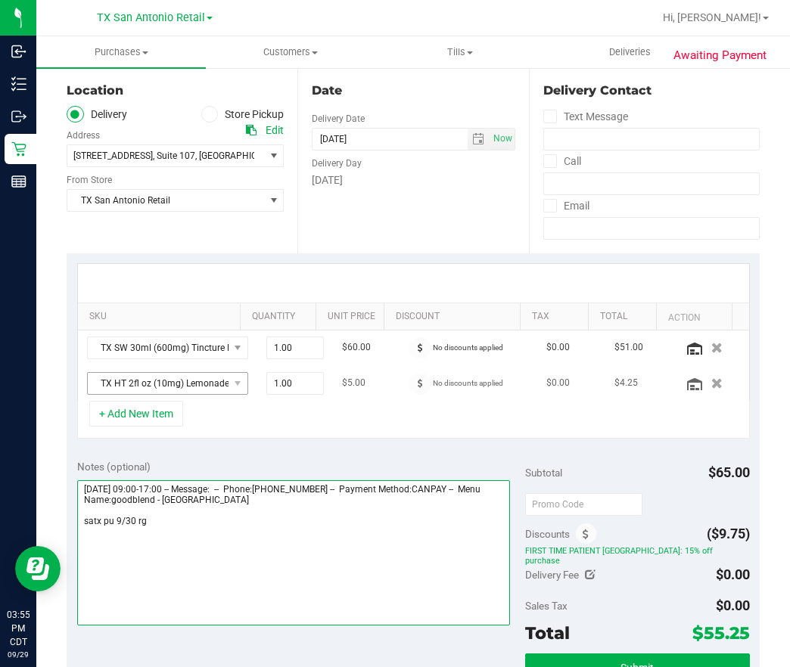
scroll to position [113, 0]
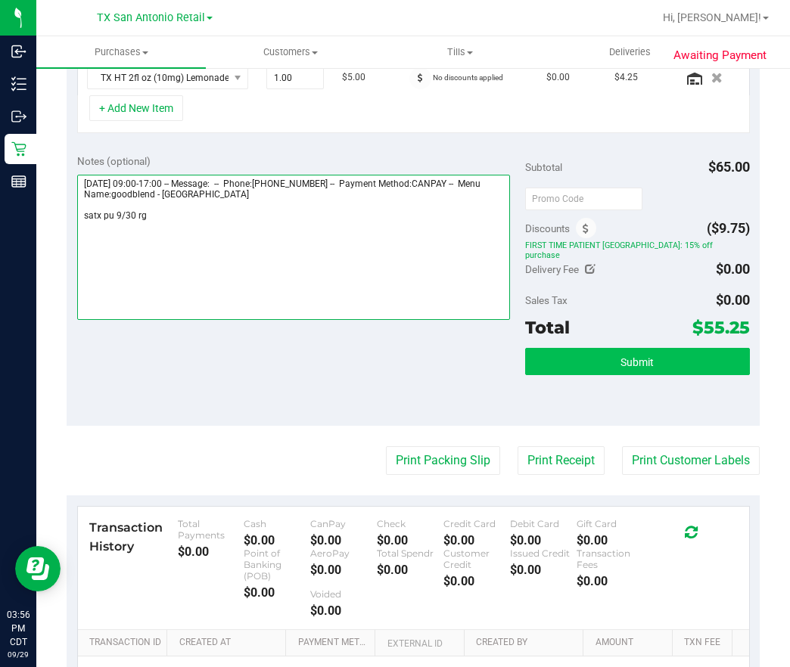
type textarea "[DATE] 09:00-17:00 -- Message: -- Phone:[PHONE_NUMBER] -- Payment Method:CANPAY…"
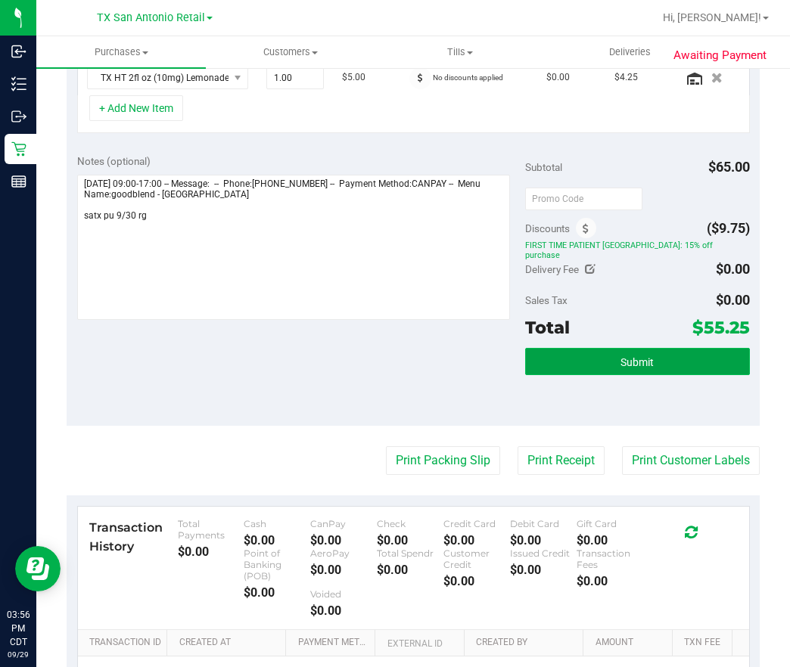
click at [572, 348] on button "Submit" at bounding box center [637, 361] width 224 height 27
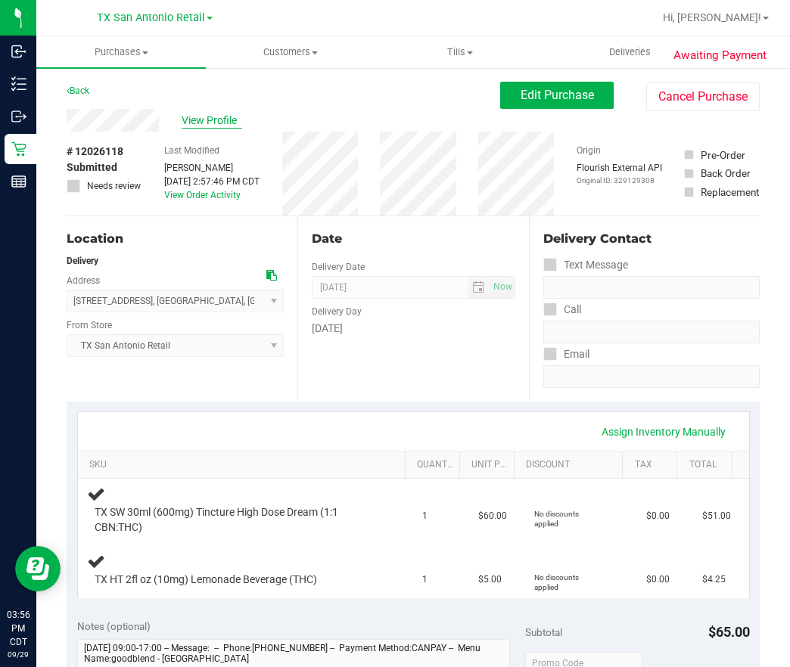
click at [209, 114] on span "View Profile" at bounding box center [212, 121] width 61 height 16
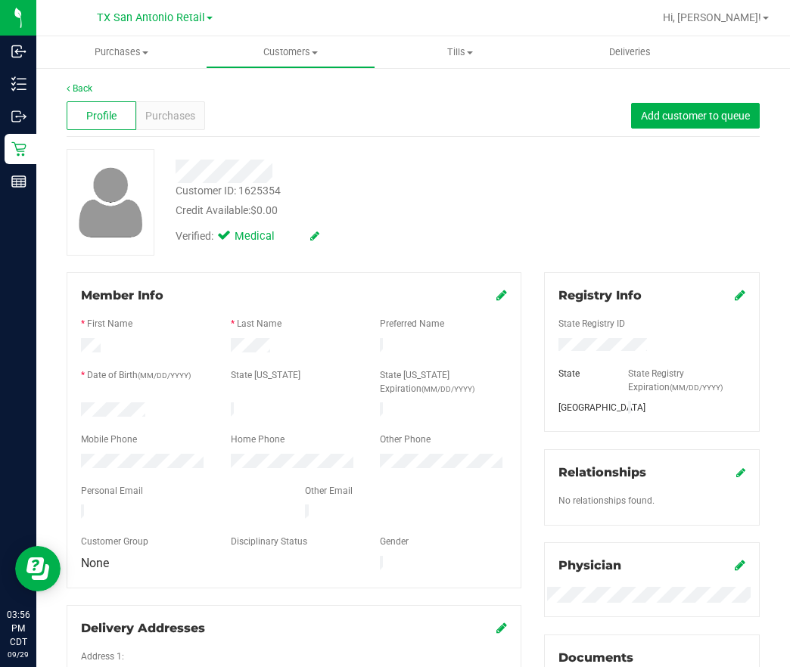
click at [133, 523] on div at bounding box center [294, 529] width 426 height 12
click at [133, 511] on div at bounding box center [182, 514] width 224 height 18
click at [172, 108] on span "Purchases" at bounding box center [170, 116] width 50 height 16
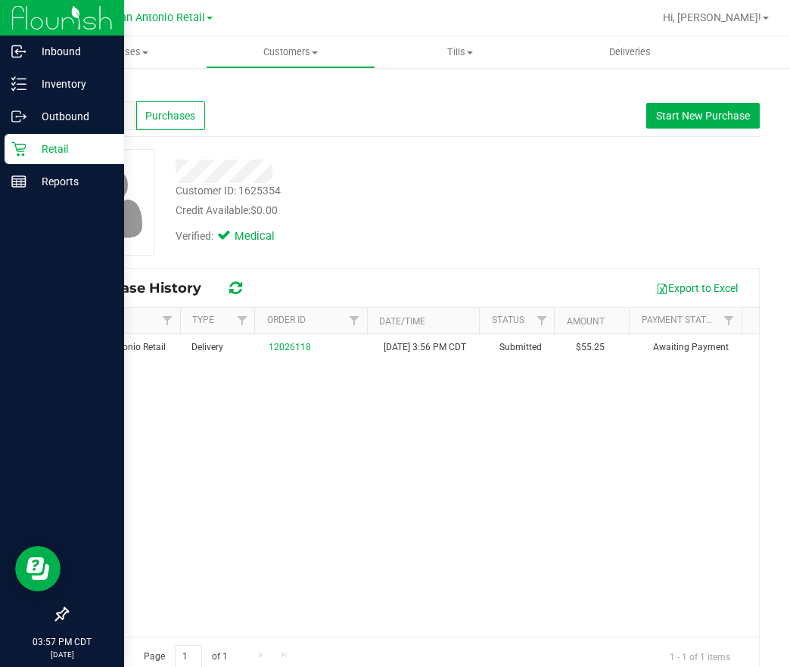
click at [11, 147] on icon at bounding box center [18, 148] width 15 height 15
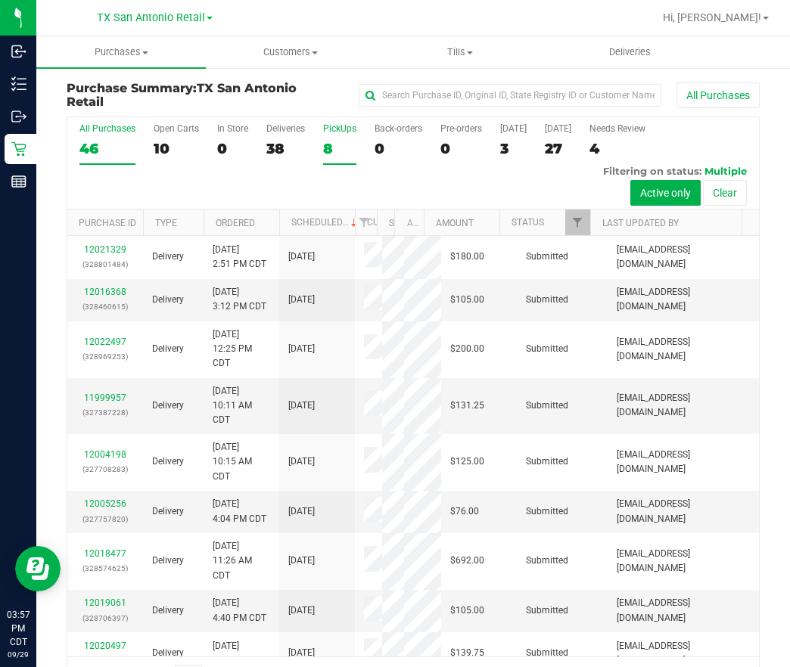
click at [331, 133] on div "PickUps" at bounding box center [339, 128] width 33 height 11
click at [0, 0] on input "PickUps 8" at bounding box center [0, 0] width 0 height 0
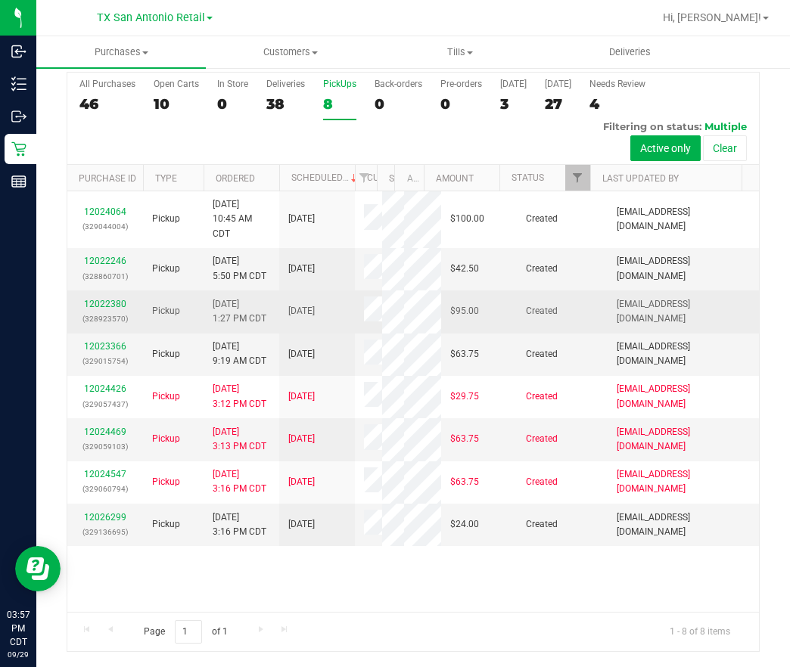
scroll to position [16, 0]
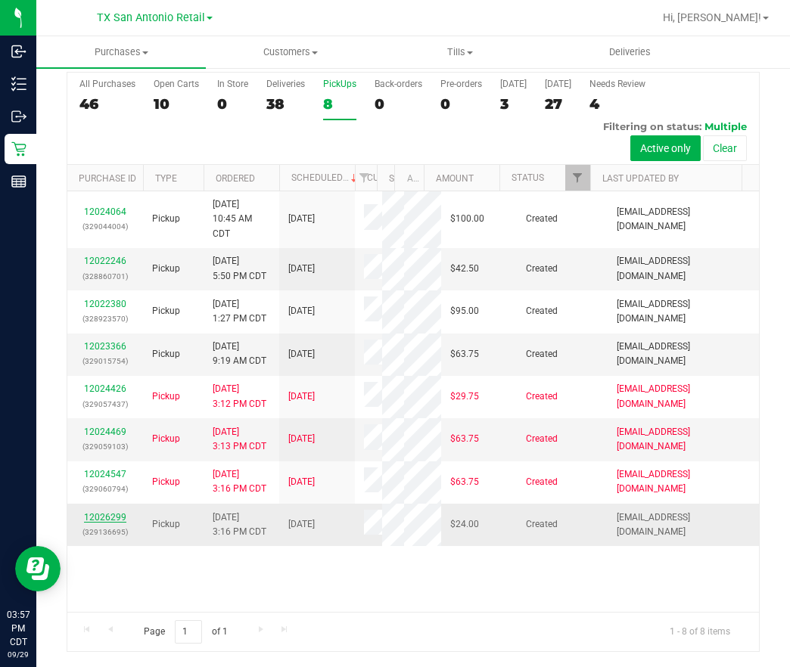
click at [98, 523] on link "12026299" at bounding box center [105, 517] width 42 height 11
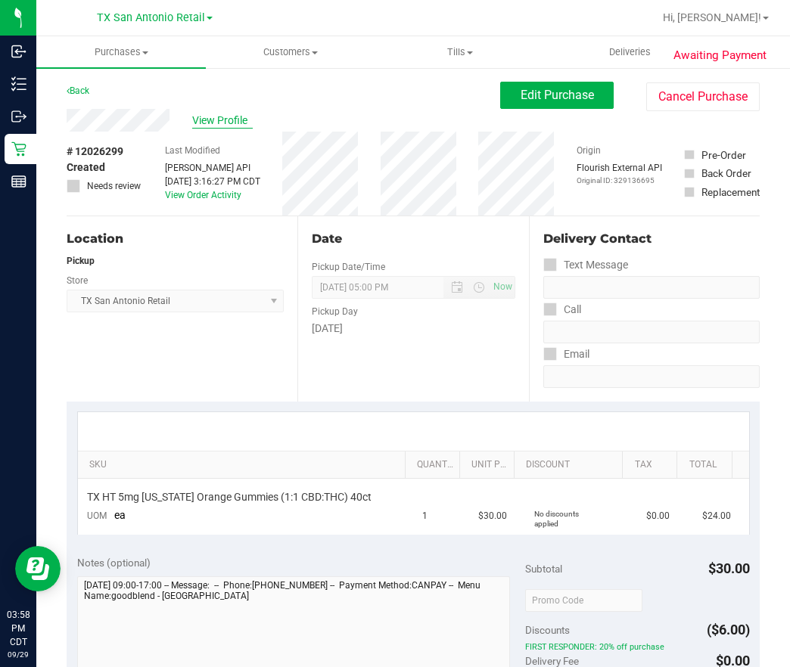
click at [245, 118] on span "View Profile" at bounding box center [222, 121] width 61 height 16
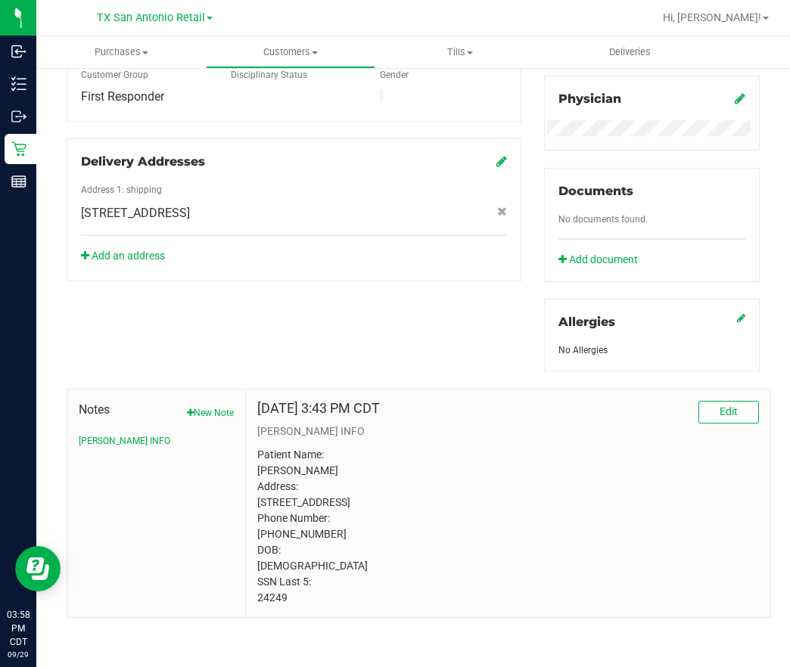
scroll to position [481, 0]
click at [267, 597] on p "Patient Name: [PERSON_NAME] Address: [STREET_ADDRESS] Phone Number: [PHONE_NUMB…" at bounding box center [508, 526] width 502 height 159
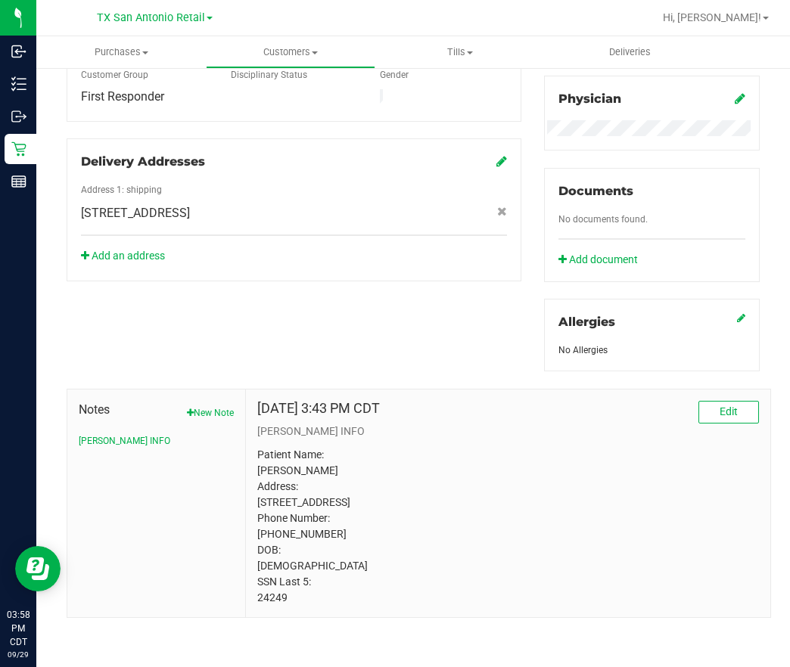
click at [413, 302] on div "Member Info * First Name * Last Name Preferred Name * Date of Birth (MM/DD/YYYY…" at bounding box center [413, 212] width 716 height 812
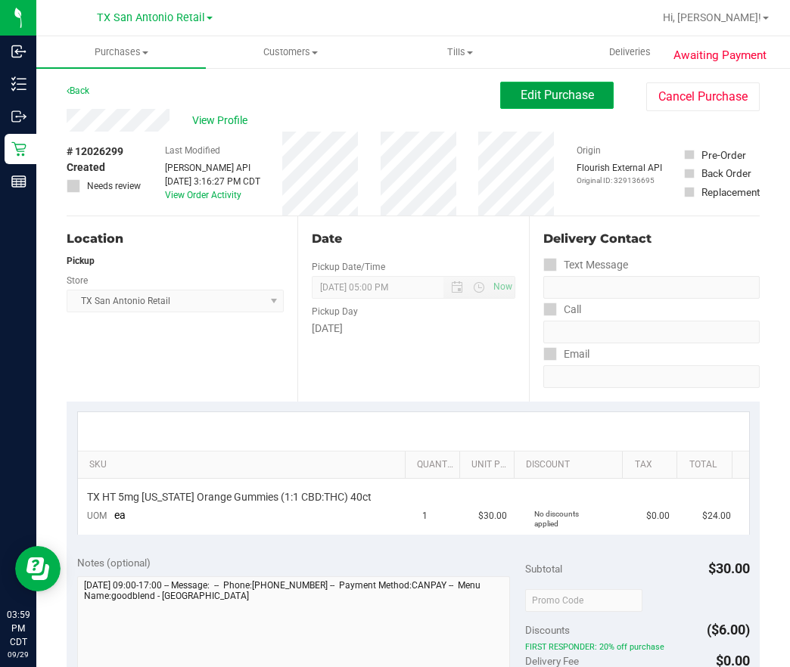
click at [500, 106] on button "Edit Purchase" at bounding box center [556, 95] width 113 height 27
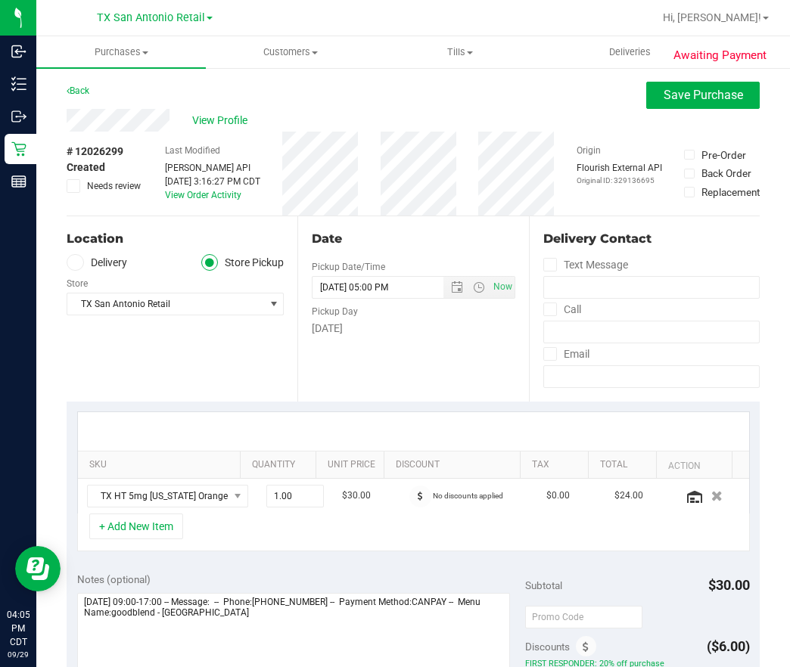
click at [93, 267] on label "Delivery" at bounding box center [97, 262] width 61 height 17
click at [0, 0] on input "Delivery" at bounding box center [0, 0] width 0 height 0
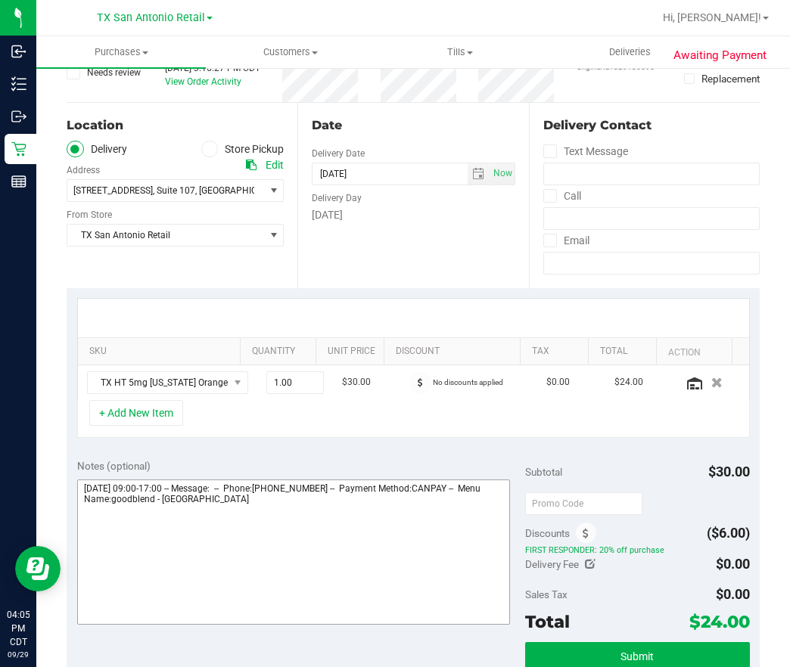
scroll to position [340, 0]
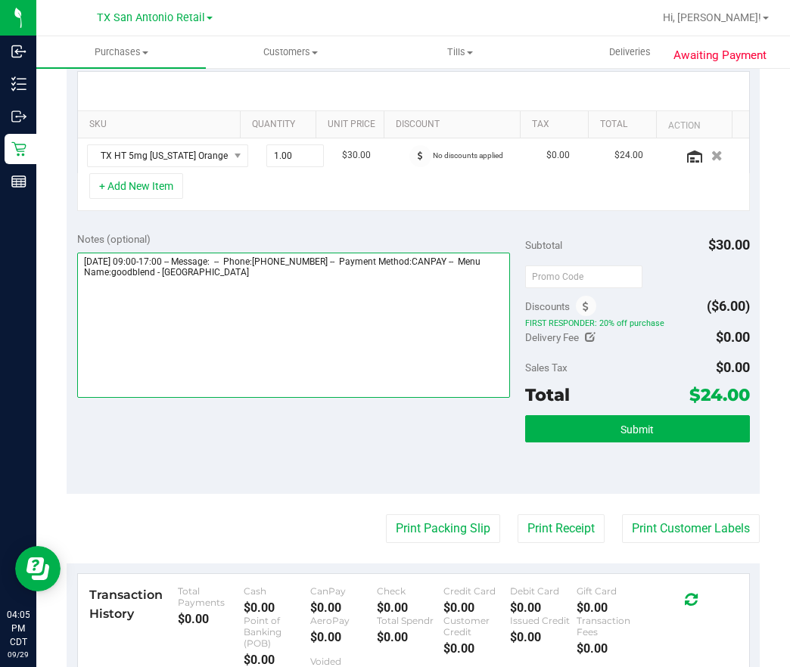
click at [427, 322] on textarea at bounding box center [293, 325] width 433 height 145
type textarea "[DATE] 09:00-17:00 -- Message: -- Phone:[PHONE_NUMBER] -- Payment Method:CANPAY…"
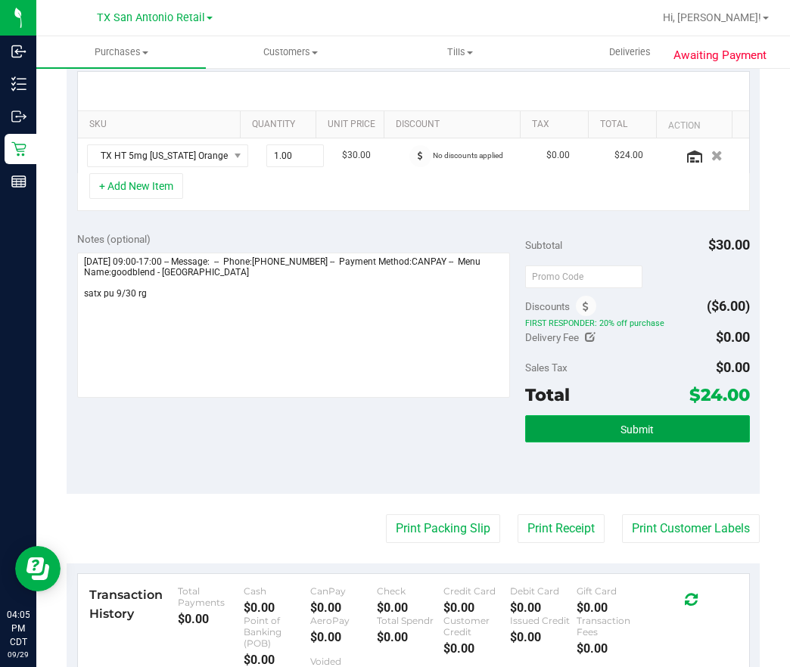
click at [620, 430] on span "Submit" at bounding box center [636, 430] width 33 height 12
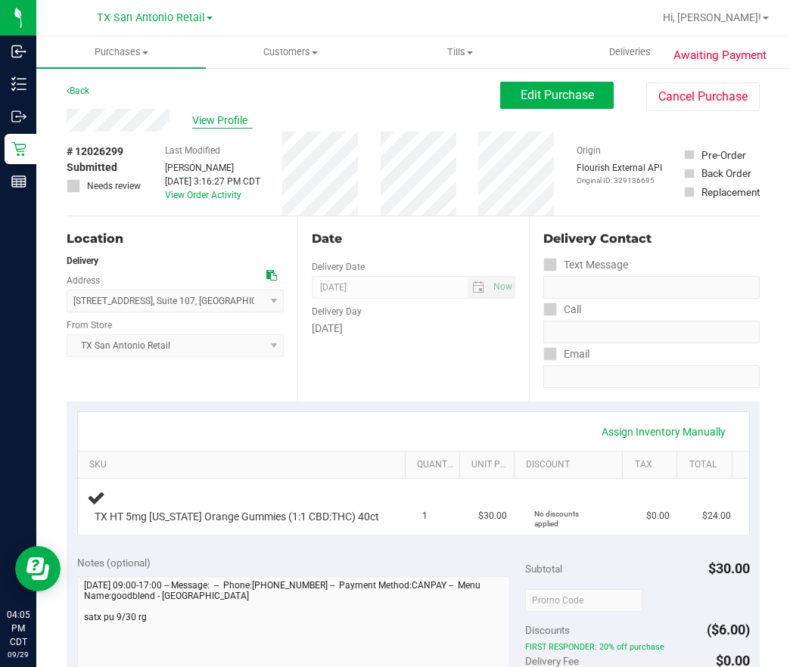
click at [233, 120] on span "View Profile" at bounding box center [222, 121] width 61 height 16
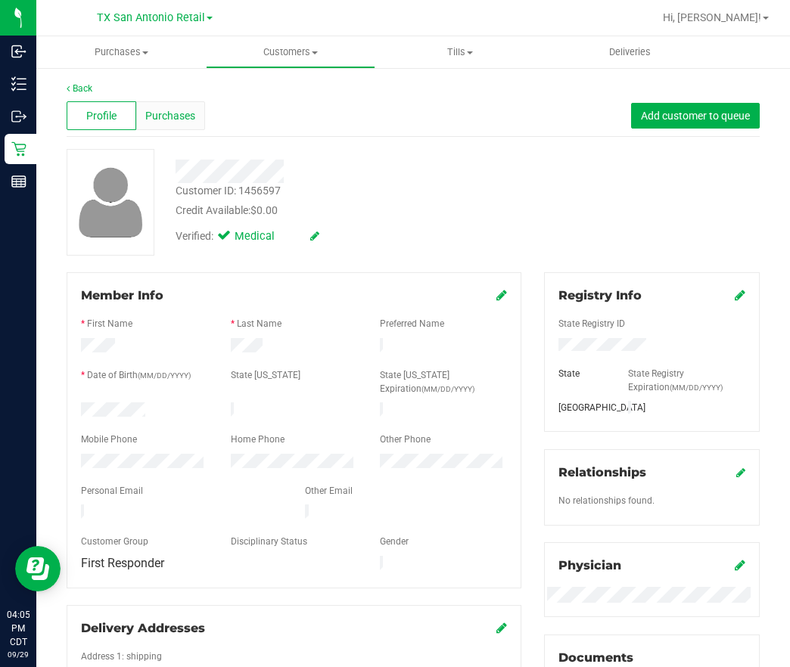
click at [153, 121] on span "Purchases" at bounding box center [170, 116] width 50 height 16
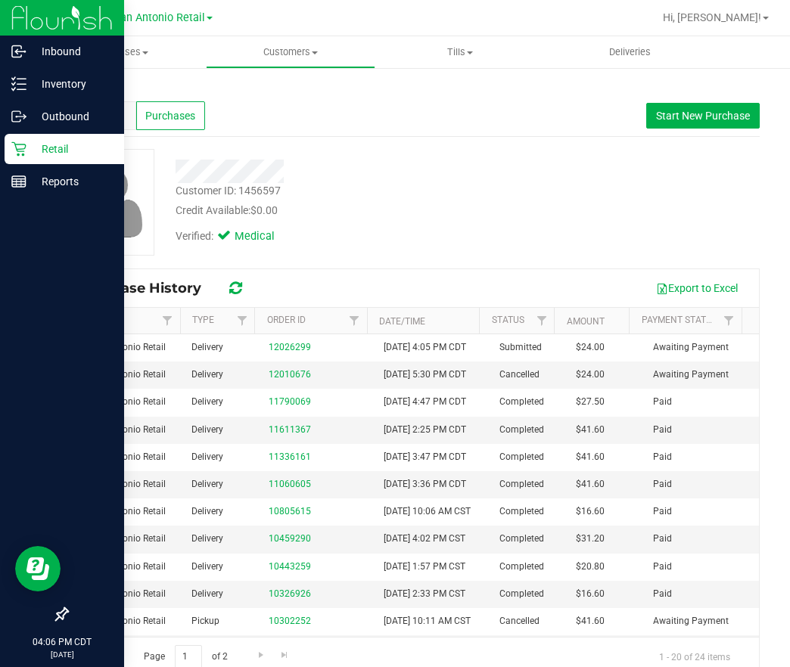
click at [15, 156] on icon at bounding box center [18, 148] width 15 height 15
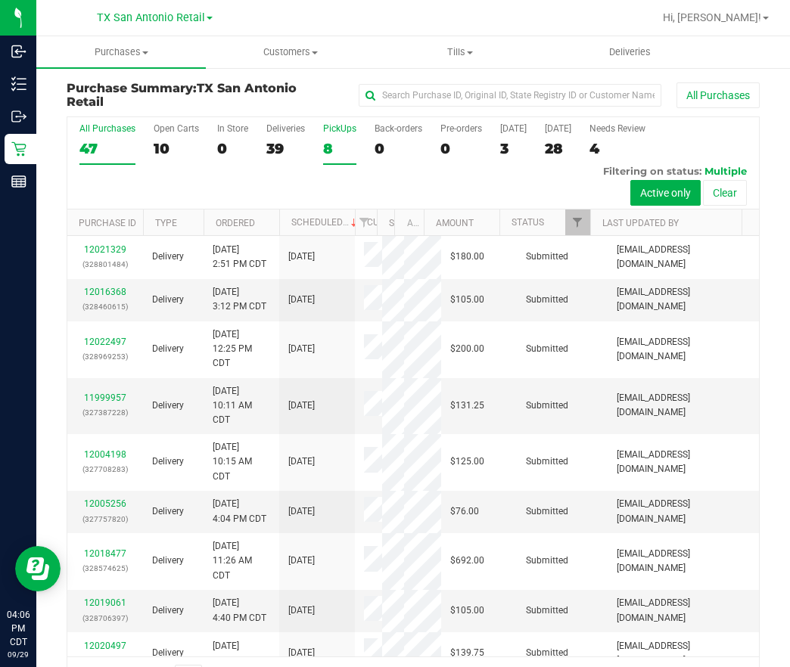
click at [343, 141] on div "8" at bounding box center [339, 148] width 33 height 17
click at [0, 0] on input "PickUps 8" at bounding box center [0, 0] width 0 height 0
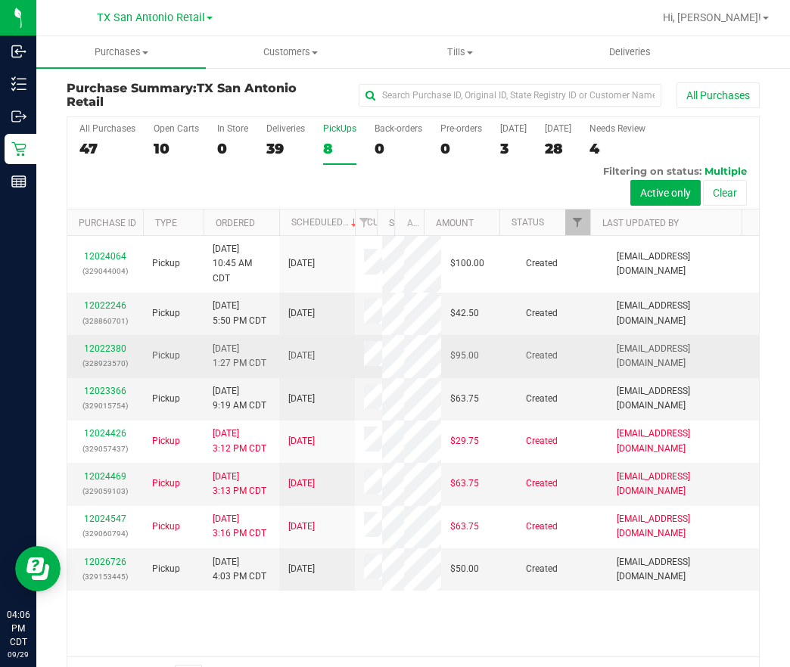
scroll to position [16, 0]
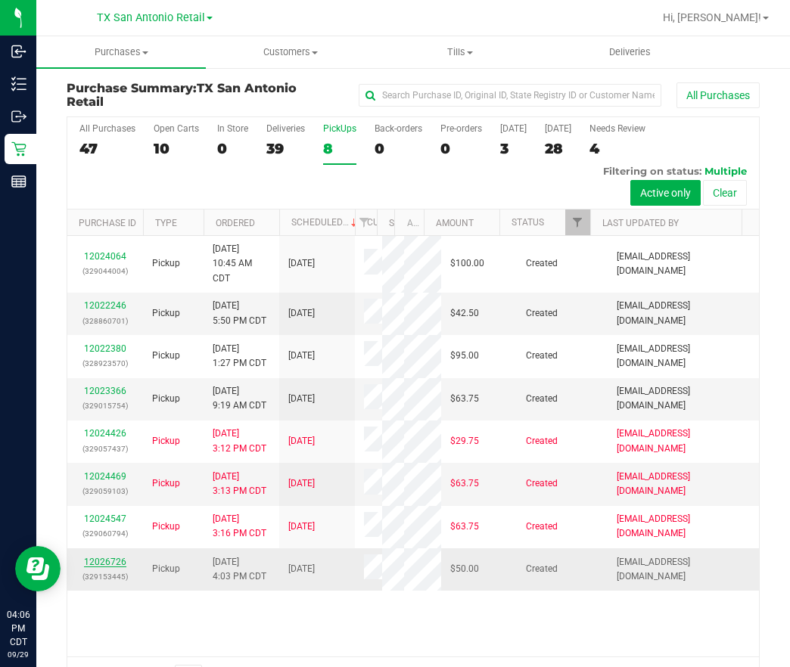
click at [102, 567] on link "12026726" at bounding box center [105, 562] width 42 height 11
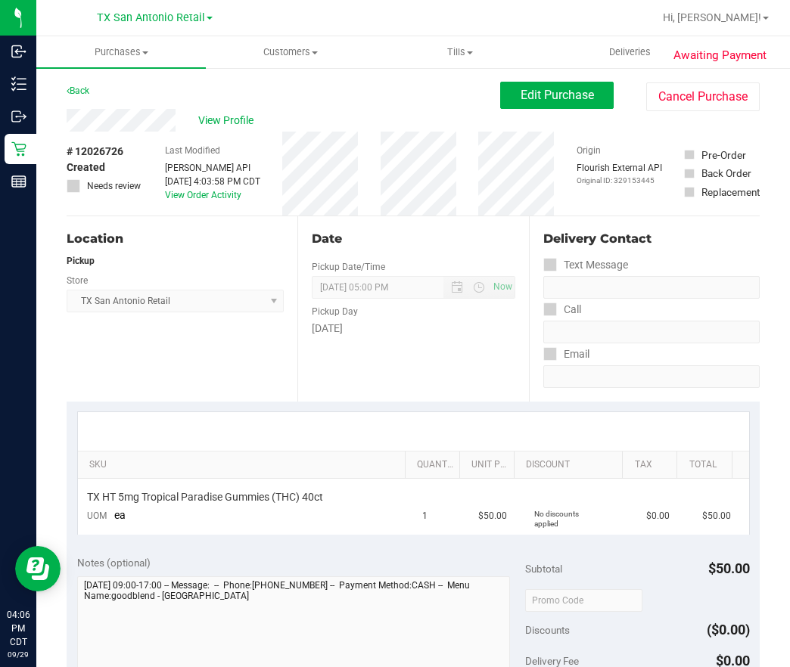
click at [107, 134] on div "# 12026726 Created Needs review" at bounding box center [105, 174] width 76 height 84
click at [520, 93] on span "Edit Purchase" at bounding box center [556, 95] width 73 height 14
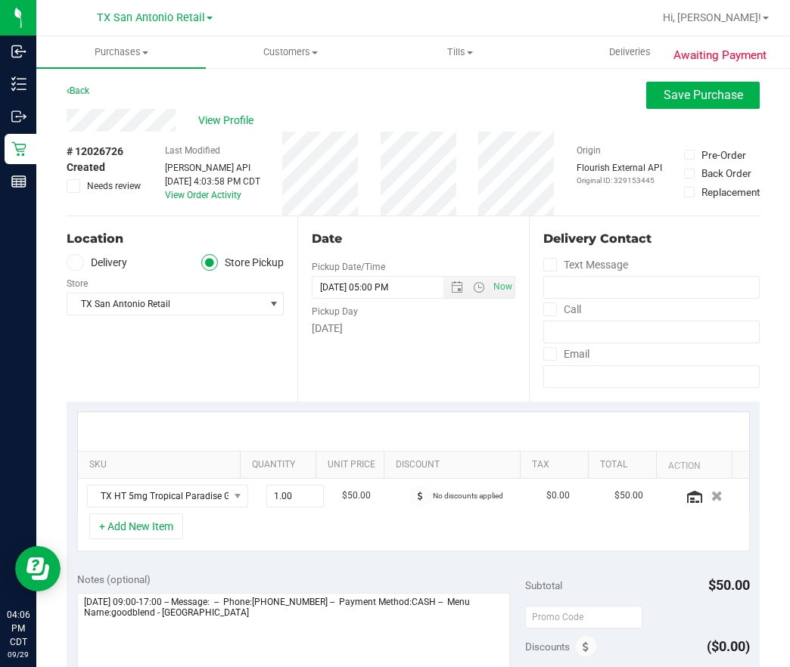
click at [84, 261] on label "Delivery" at bounding box center [97, 262] width 61 height 17
click at [0, 0] on input "Delivery" at bounding box center [0, 0] width 0 height 0
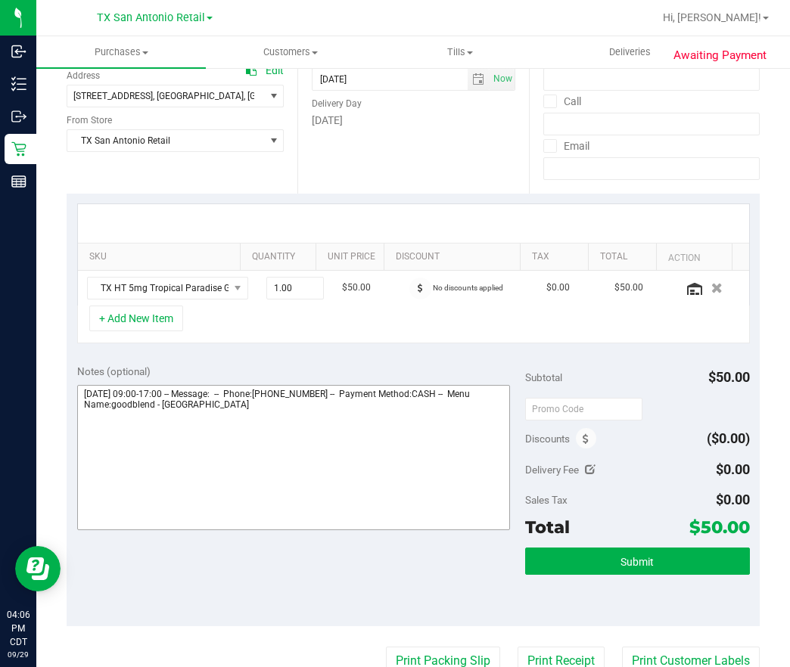
scroll to position [227, 0]
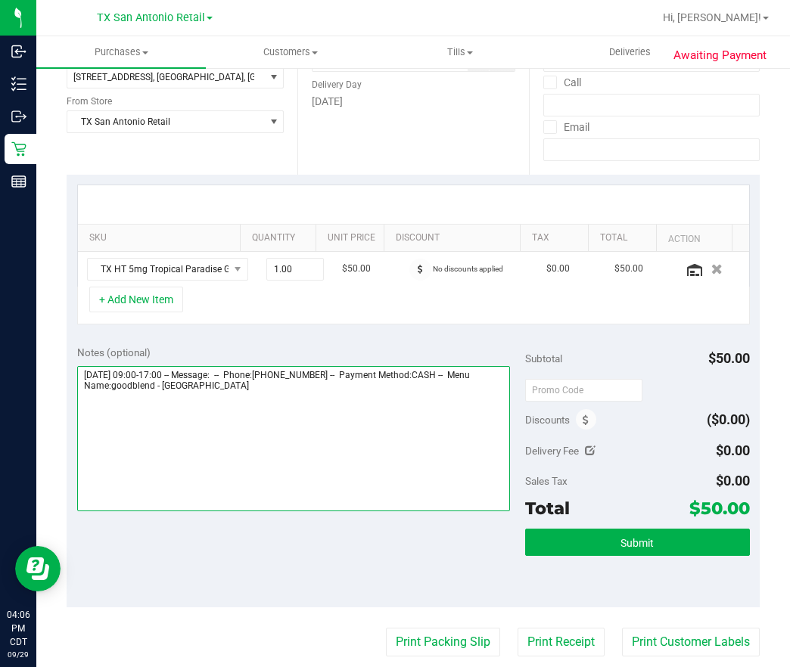
click at [399, 424] on textarea at bounding box center [293, 438] width 433 height 145
type textarea "[DATE] 09:00-17:00 -- Message: -- Phone:[PHONE_NUMBER] -- Payment Method:CASH -…"
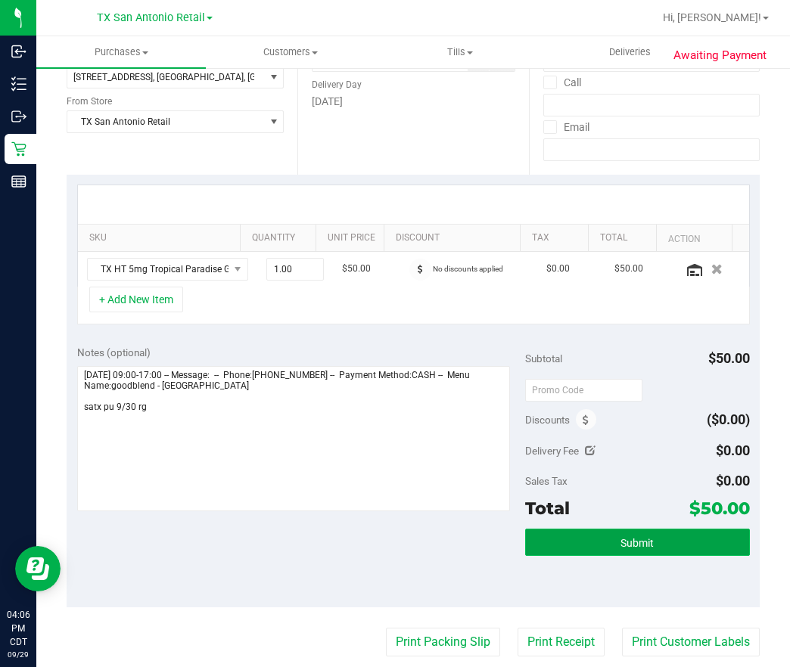
click at [595, 548] on button "Submit" at bounding box center [637, 542] width 224 height 27
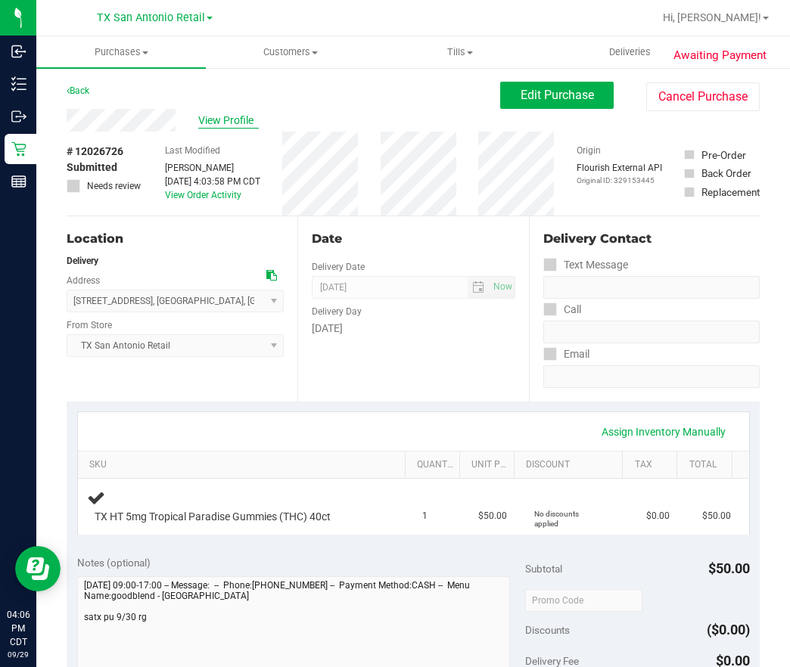
click at [226, 117] on span "View Profile" at bounding box center [228, 121] width 61 height 16
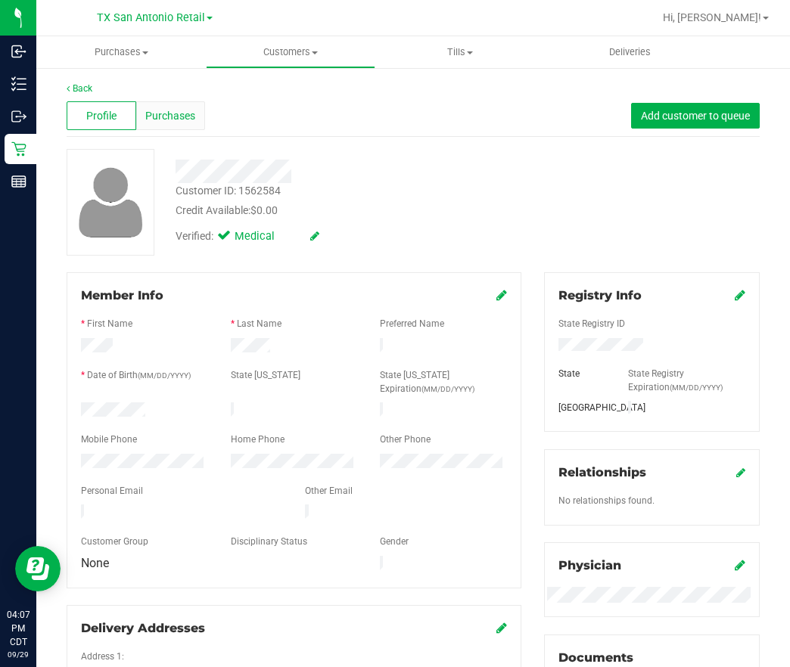
click at [160, 113] on span "Purchases" at bounding box center [170, 116] width 50 height 16
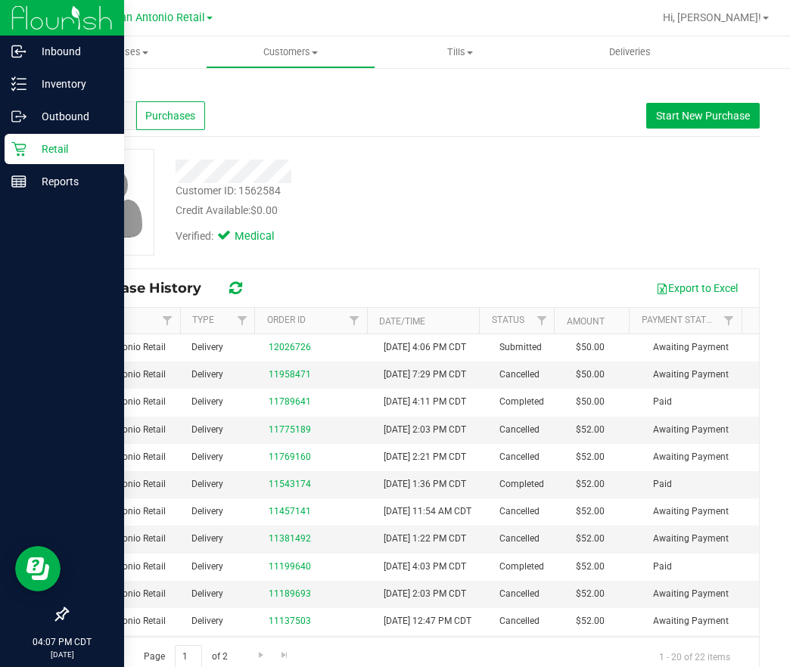
drag, startPoint x: 38, startPoint y: 151, endPoint x: 79, endPoint y: 151, distance: 40.8
click at [38, 151] on p "Retail" at bounding box center [71, 149] width 91 height 18
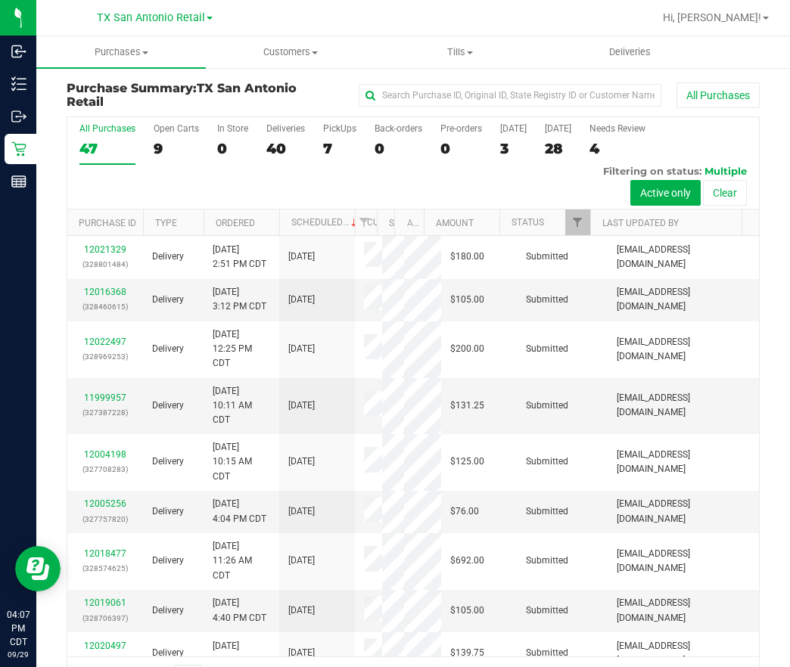
click at [321, 135] on div "All Purchases 47 Open Carts 9 In Store 0 Deliveries 40 PickUps 7 Back-orders 0 …" at bounding box center [412, 163] width 691 height 92
drag, startPoint x: 337, startPoint y: 138, endPoint x: 328, endPoint y: 138, distance: 8.3
click at [328, 138] on label "PickUps 7" at bounding box center [339, 144] width 33 height 42
click at [0, 0] on input "PickUps 7" at bounding box center [0, 0] width 0 height 0
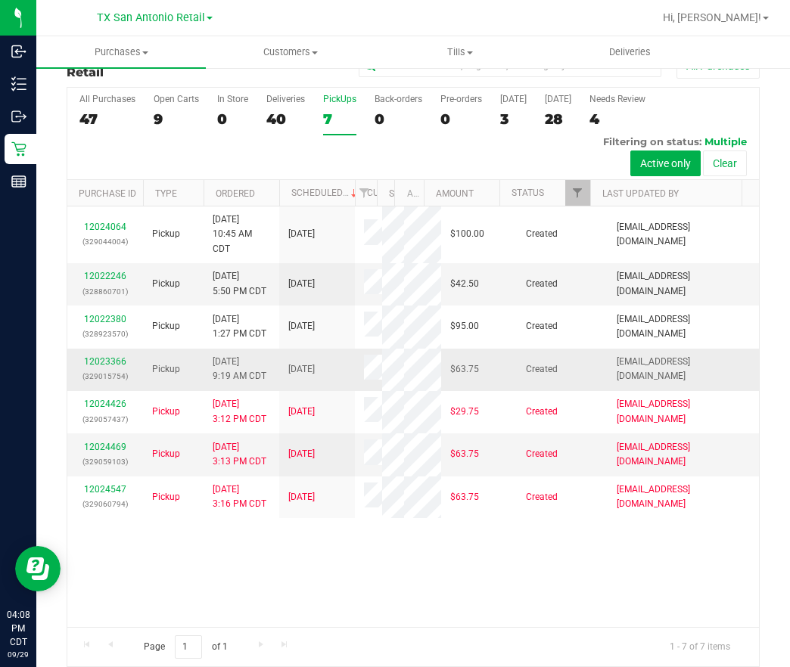
scroll to position [45, 0]
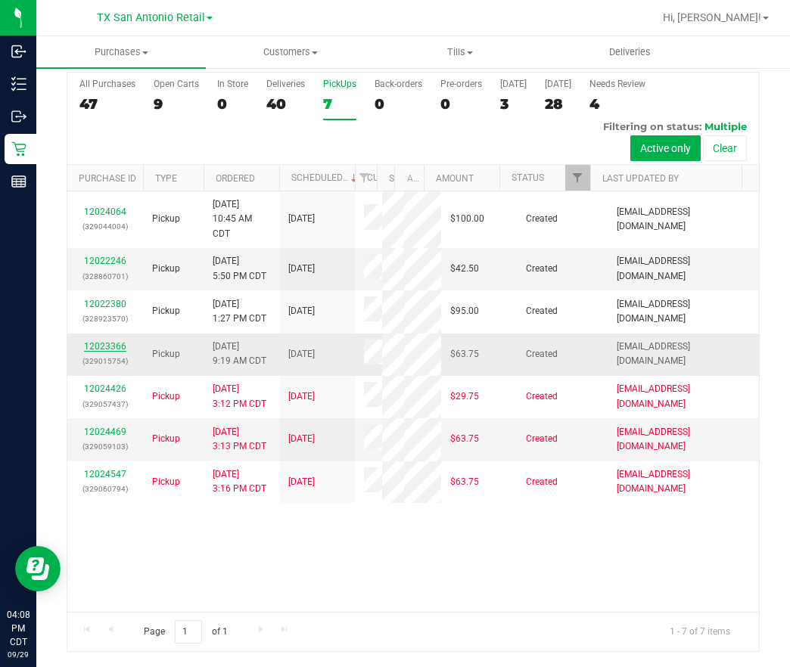
click at [108, 352] on link "12023366" at bounding box center [105, 346] width 42 height 11
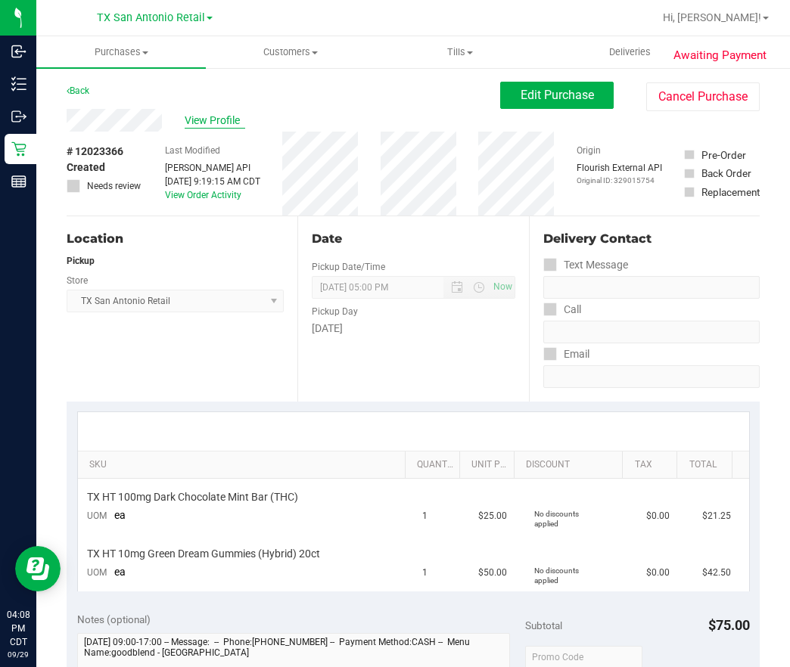
click at [191, 116] on span "View Profile" at bounding box center [215, 121] width 61 height 16
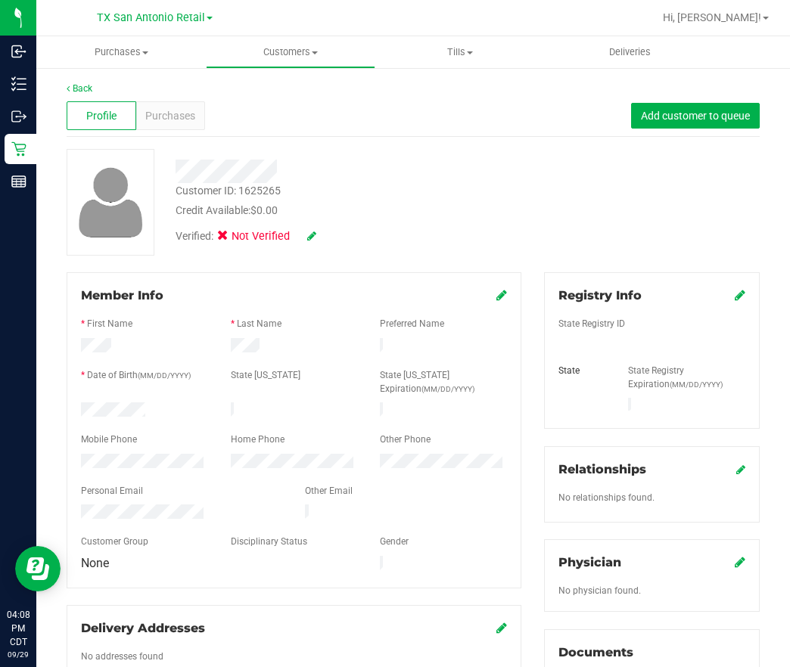
click at [307, 239] on icon at bounding box center [311, 236] width 9 height 11
click at [263, 235] on span "Medical" at bounding box center [262, 239] width 43 height 16
click at [0, 0] on input "Medical" at bounding box center [0, 0] width 0 height 0
click at [333, 235] on icon at bounding box center [332, 236] width 12 height 11
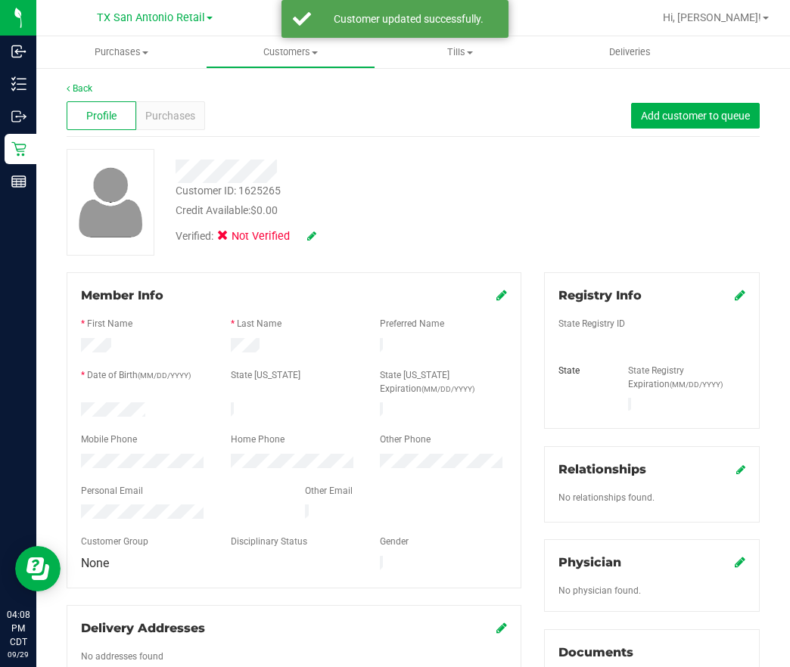
click at [735, 299] on icon at bounding box center [740, 295] width 11 height 12
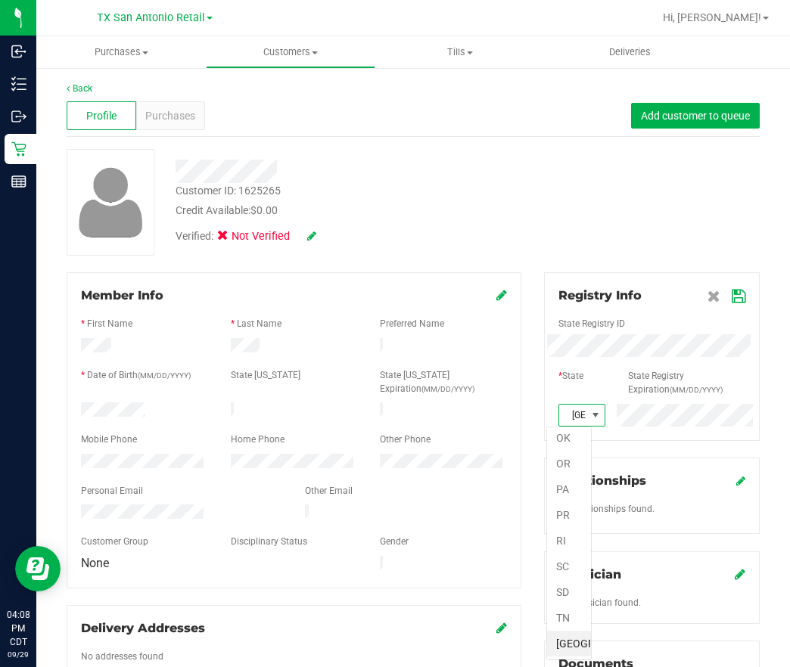
scroll to position [23, 45]
click at [732, 298] on icon at bounding box center [739, 296] width 14 height 12
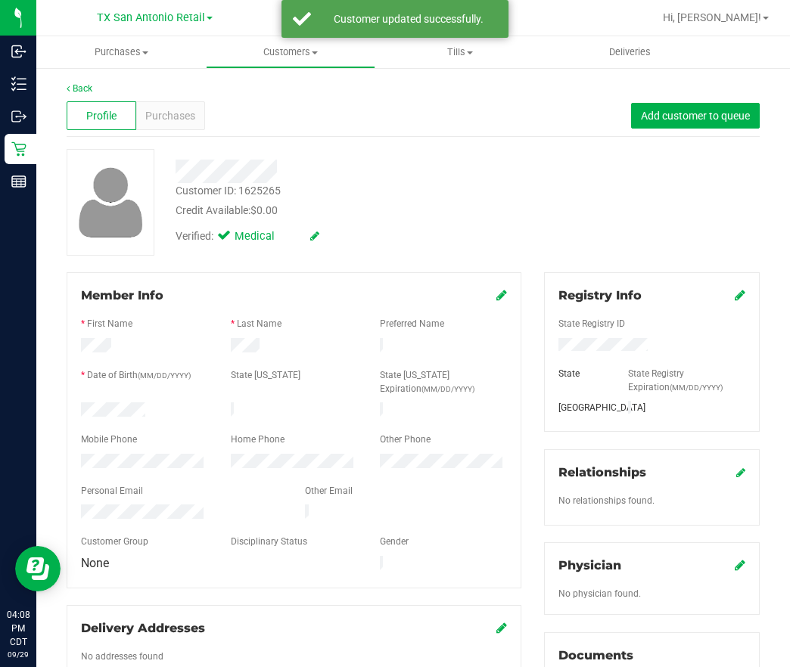
click at [735, 562] on icon at bounding box center [740, 565] width 11 height 12
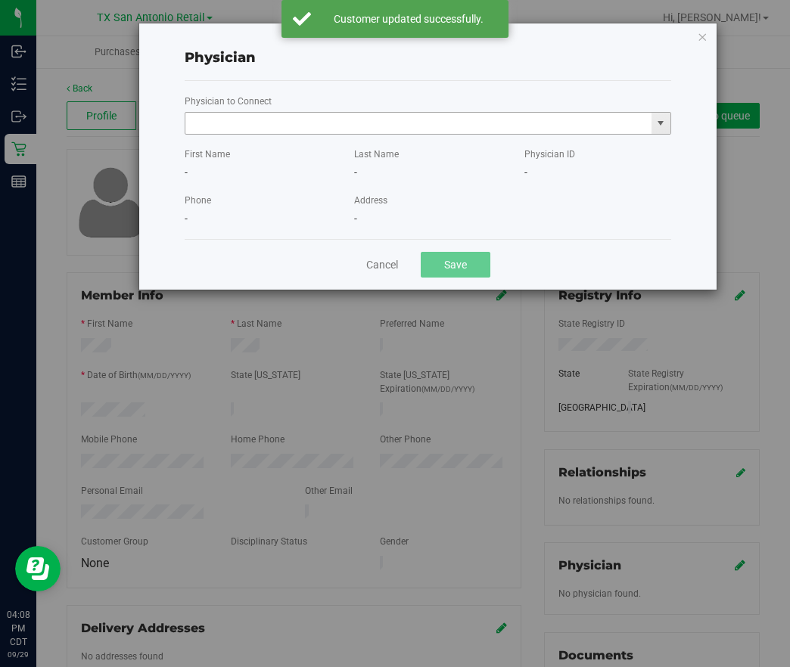
click at [416, 127] on input "text" at bounding box center [418, 123] width 466 height 21
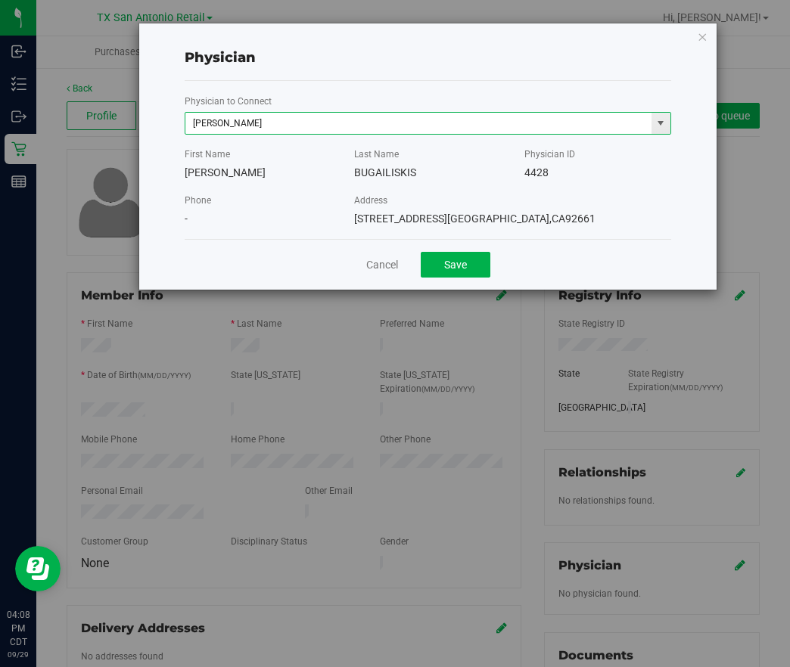
type input "[PERSON_NAME]"
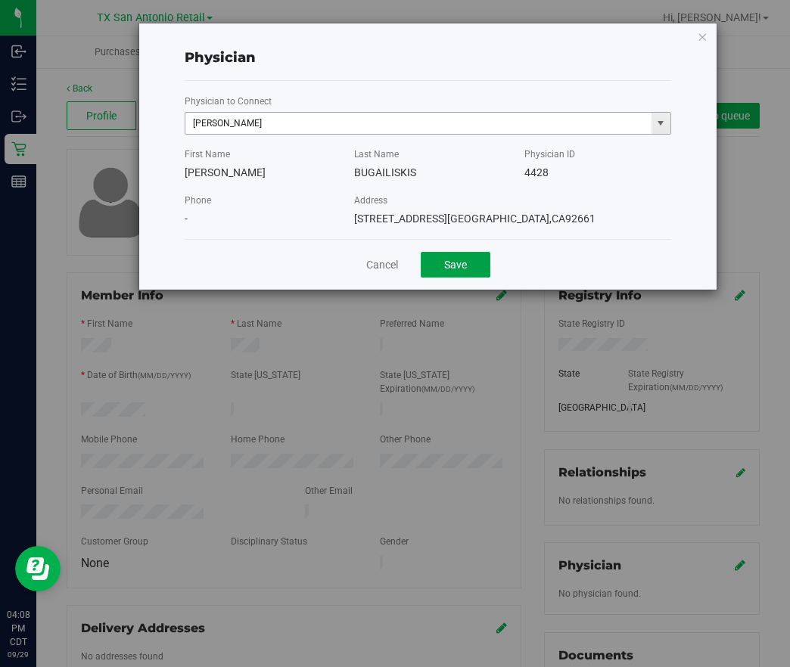
click at [421, 252] on button "Save" at bounding box center [456, 265] width 70 height 26
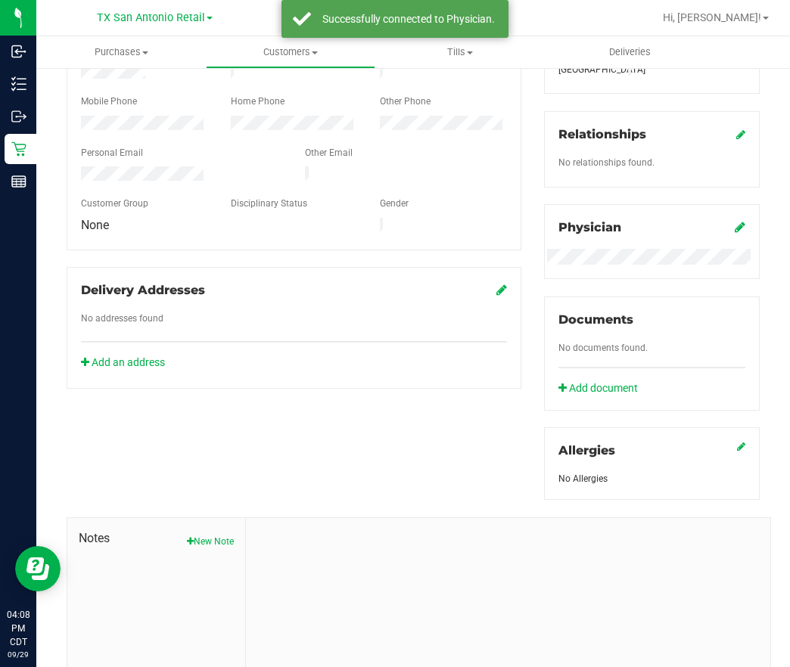
scroll to position [340, 0]
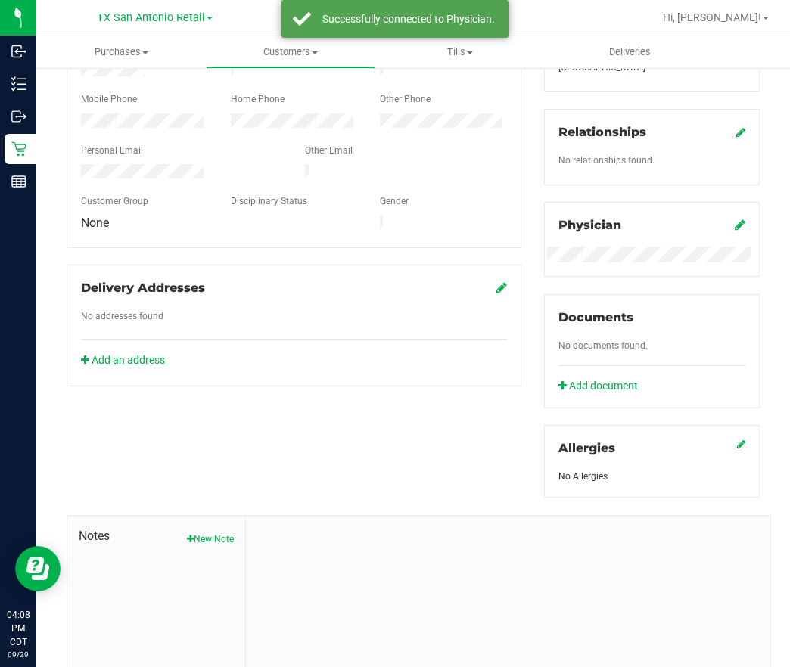
click at [198, 533] on button "New Note" at bounding box center [210, 540] width 47 height 14
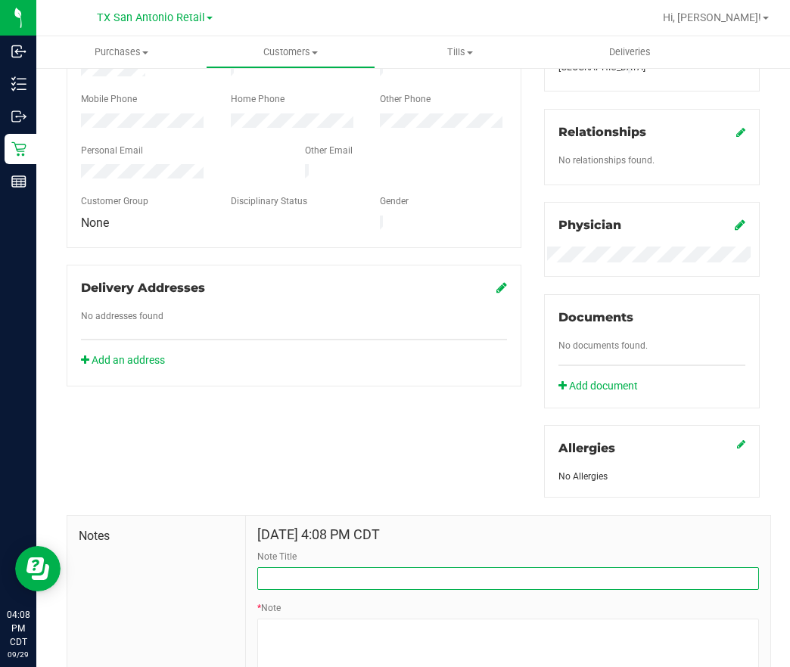
click at [387, 567] on input "Note Title" at bounding box center [508, 578] width 502 height 23
type input "[PERSON_NAME] Info"
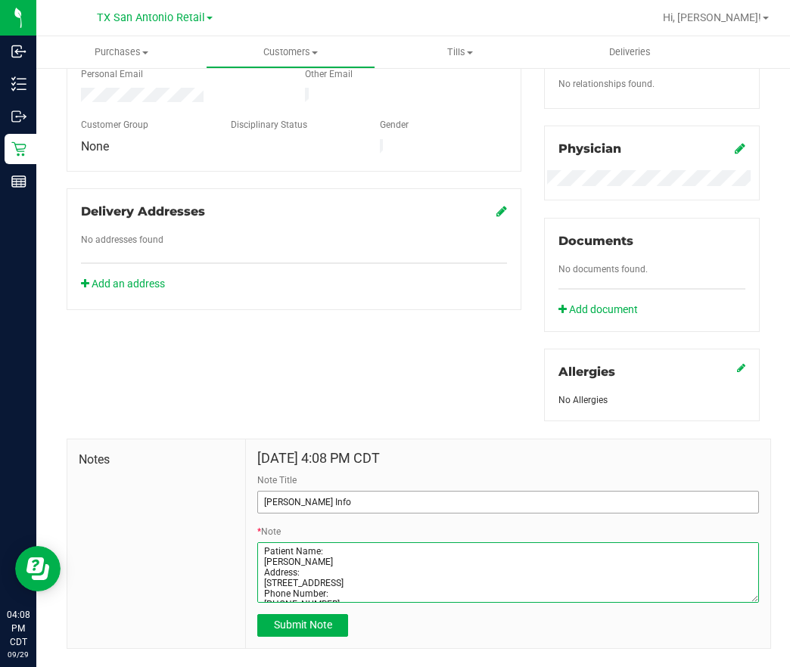
scroll to position [446, 0]
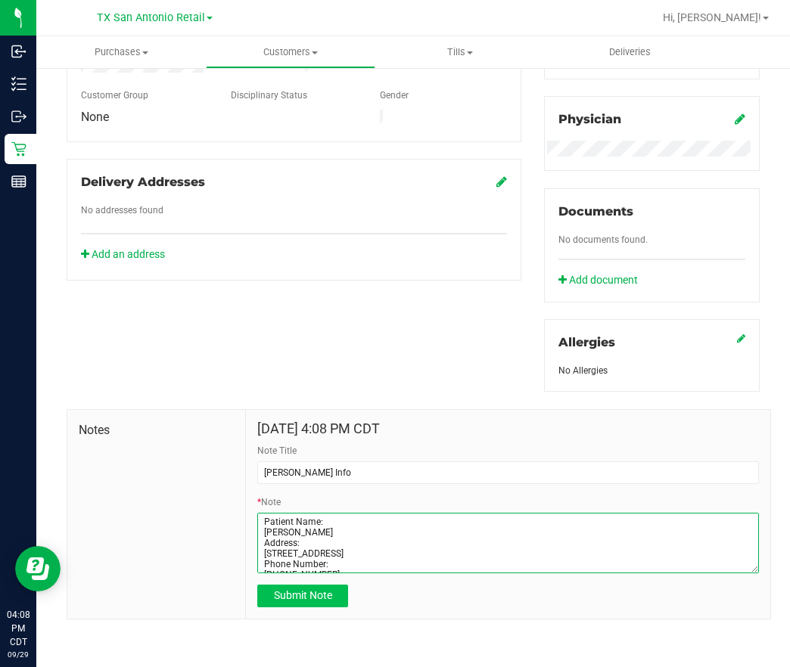
type textarea "Patient Name: [PERSON_NAME] Address: [STREET_ADDRESS] Phone Number: [PHONE_NUMB…"
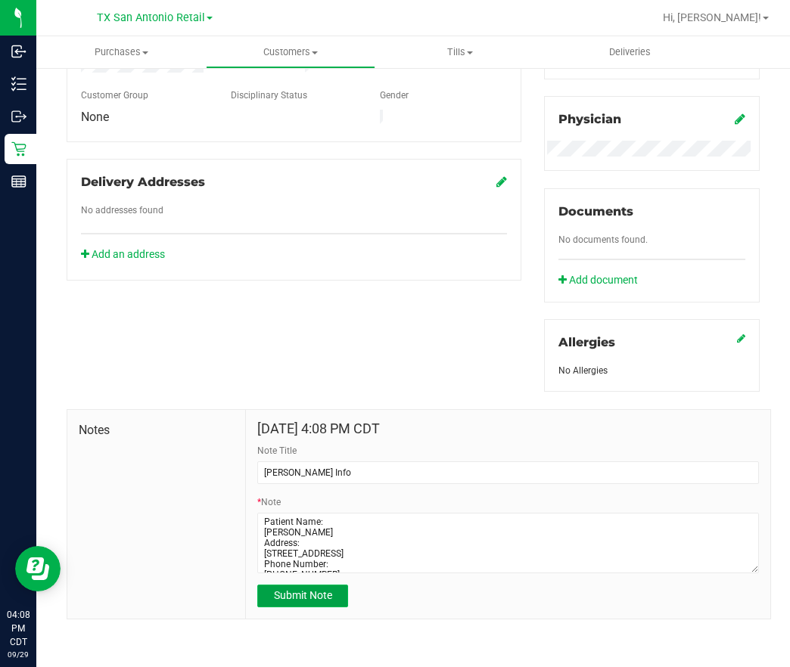
click at [278, 603] on button "Submit Note" at bounding box center [302, 596] width 91 height 23
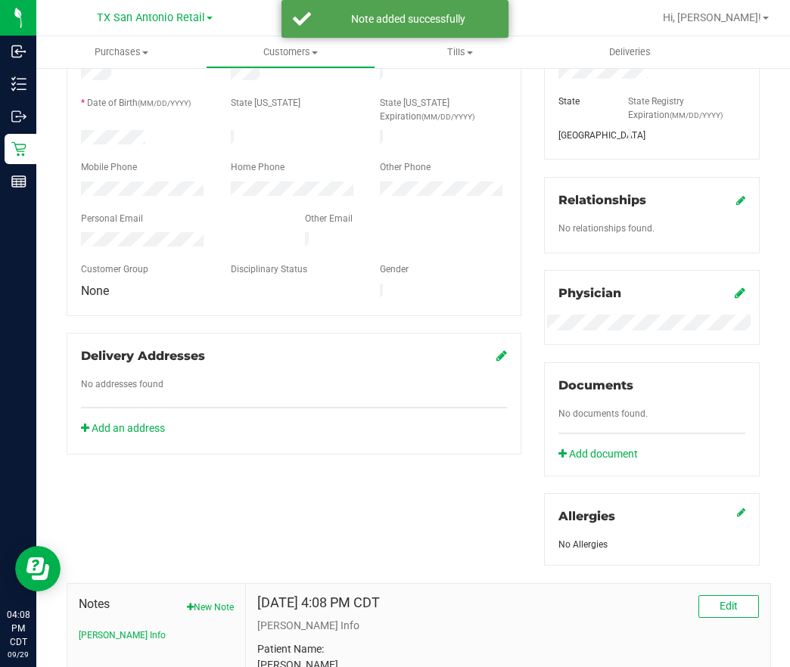
scroll to position [0, 0]
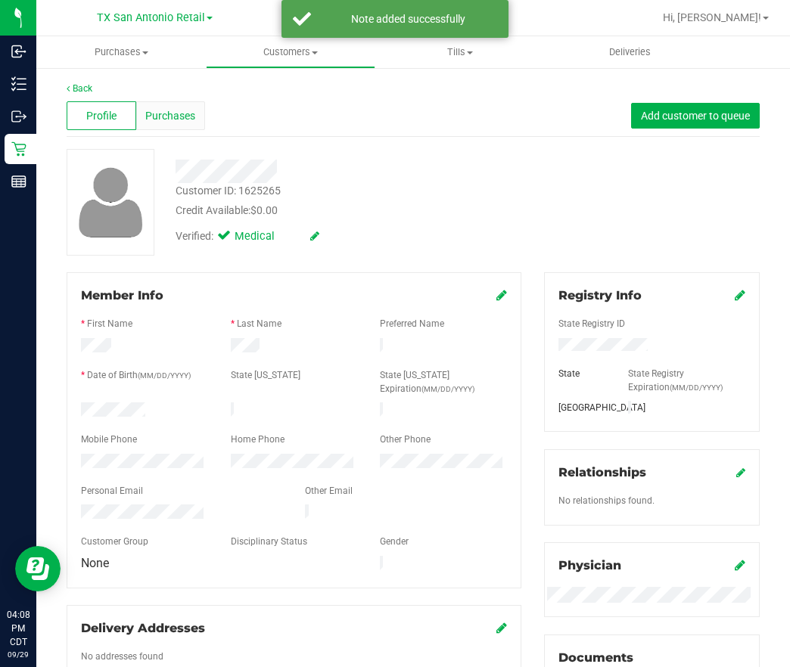
click at [167, 123] on div "Purchases" at bounding box center [171, 115] width 70 height 29
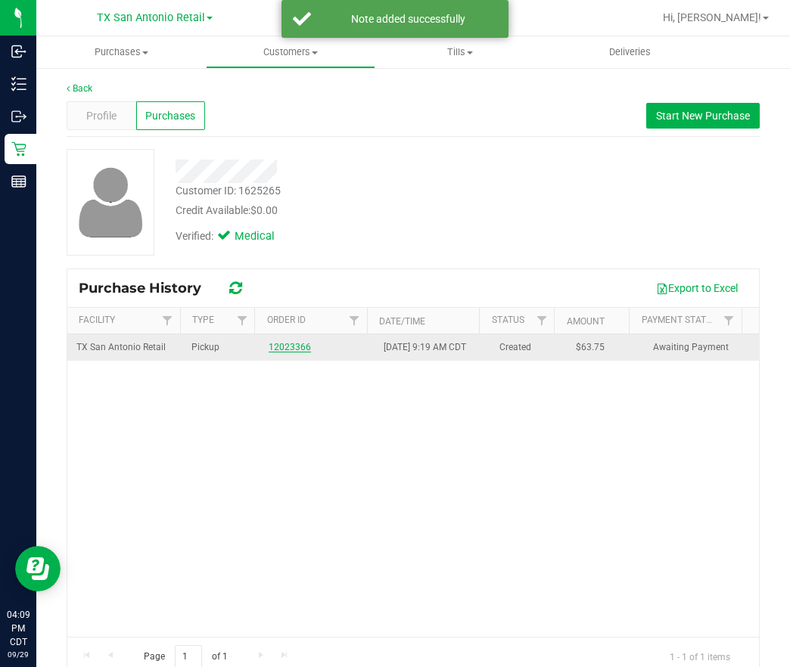
click at [278, 350] on link "12023366" at bounding box center [290, 347] width 42 height 11
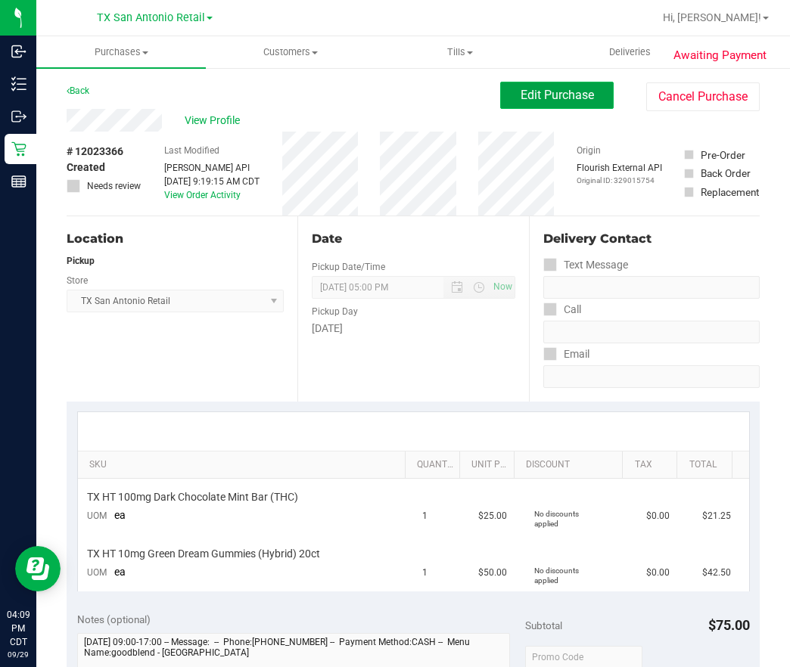
click at [568, 102] on button "Edit Purchase" at bounding box center [556, 95] width 113 height 27
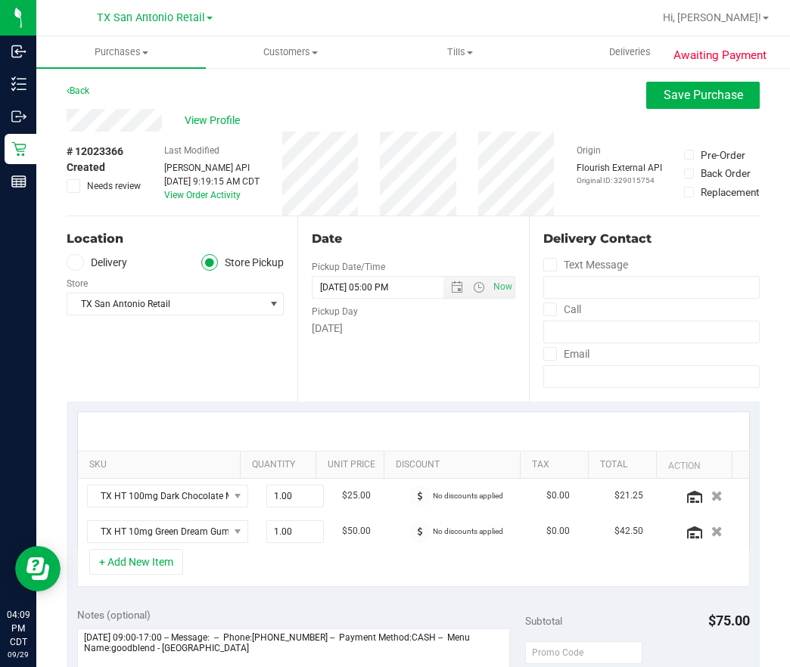
click at [105, 256] on label "Delivery" at bounding box center [97, 262] width 61 height 17
click at [0, 0] on input "Delivery" at bounding box center [0, 0] width 0 height 0
click at [274, 275] on div "Edit" at bounding box center [275, 279] width 18 height 16
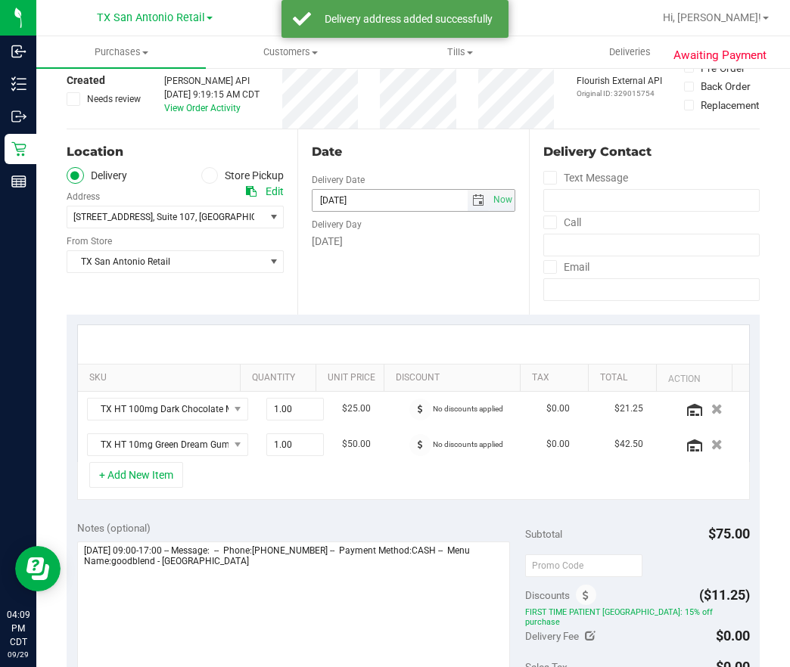
scroll to position [227, 0]
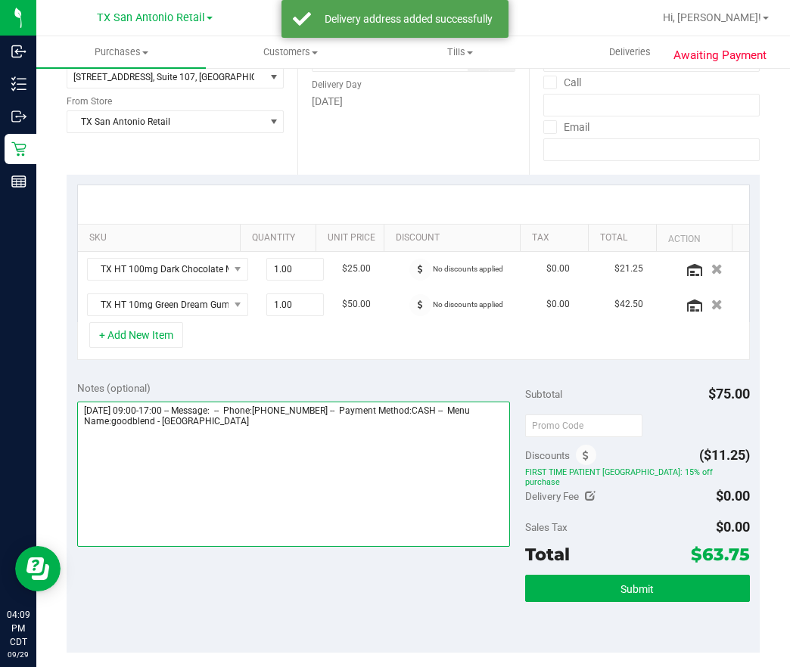
click at [350, 455] on textarea at bounding box center [293, 474] width 433 height 145
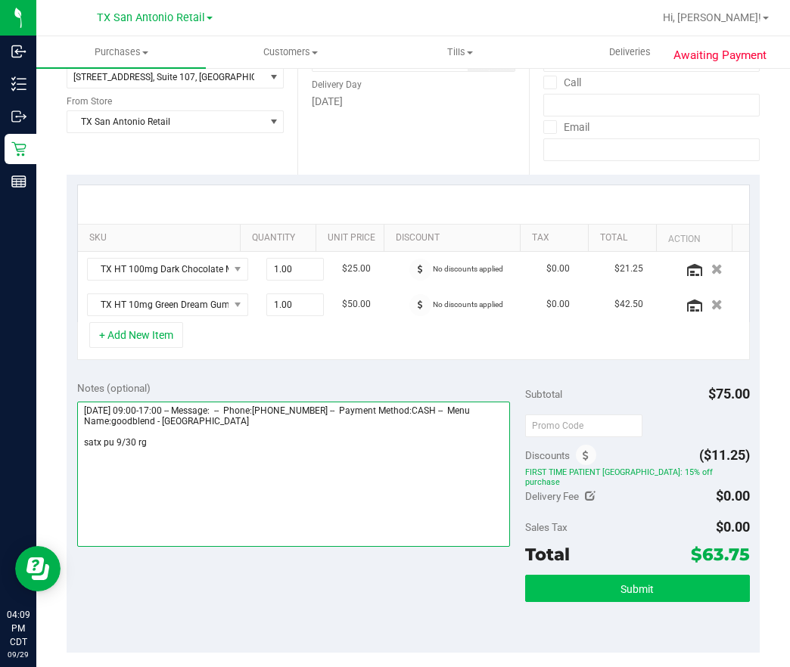
type textarea "[DATE] 09:00-17:00 -- Message: -- Phone:[PHONE_NUMBER] -- Payment Method:CASH -…"
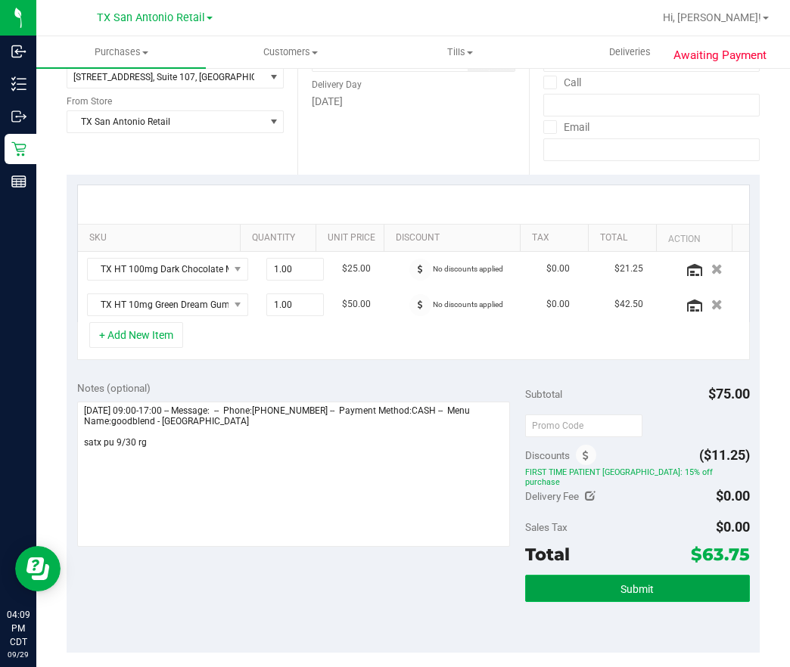
click at [659, 579] on button "Submit" at bounding box center [637, 588] width 224 height 27
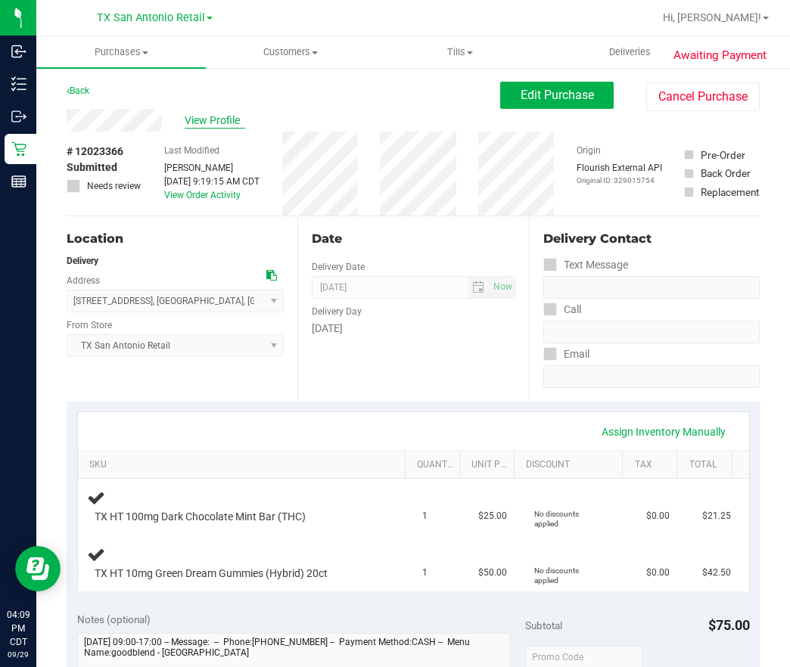
click at [200, 120] on span "View Profile" at bounding box center [215, 121] width 61 height 16
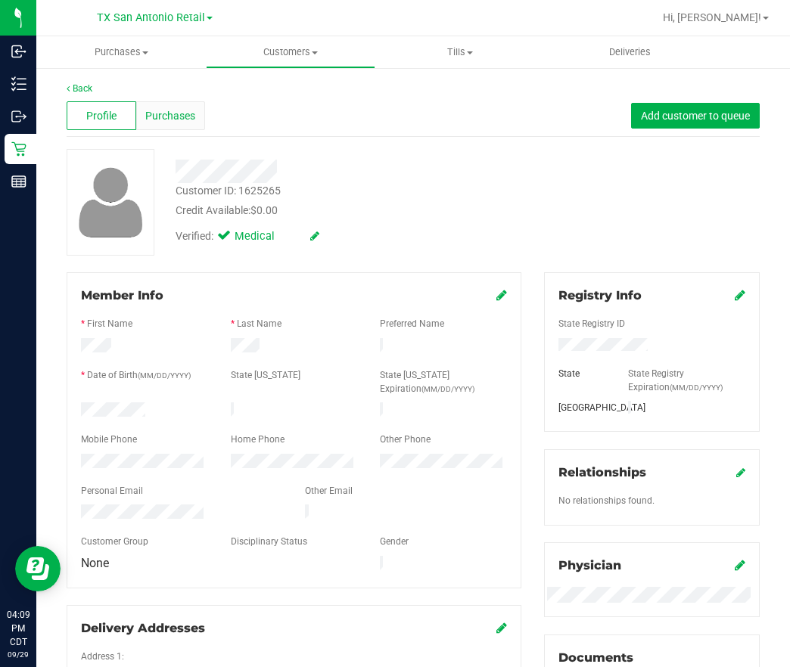
click at [159, 120] on span "Purchases" at bounding box center [170, 116] width 50 height 16
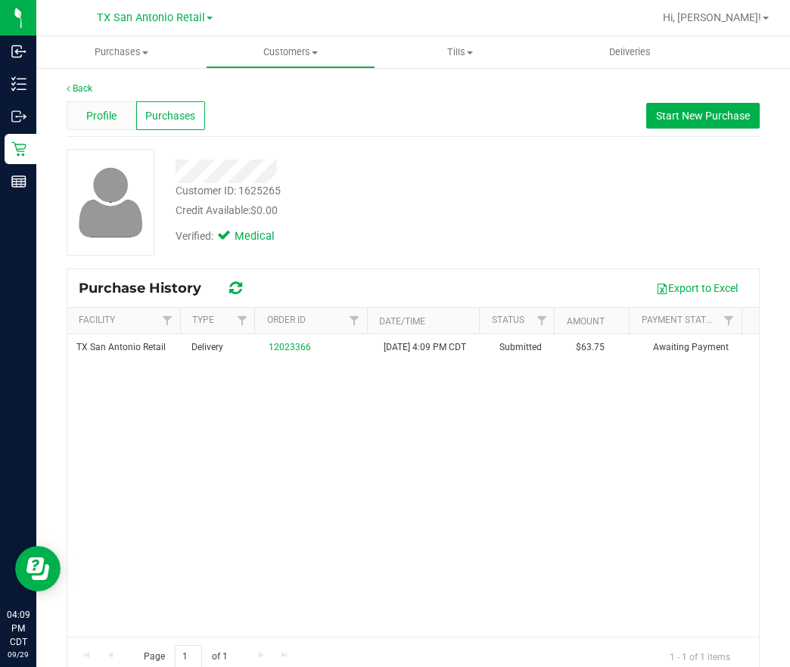
click at [126, 118] on div "Profile" at bounding box center [102, 115] width 70 height 29
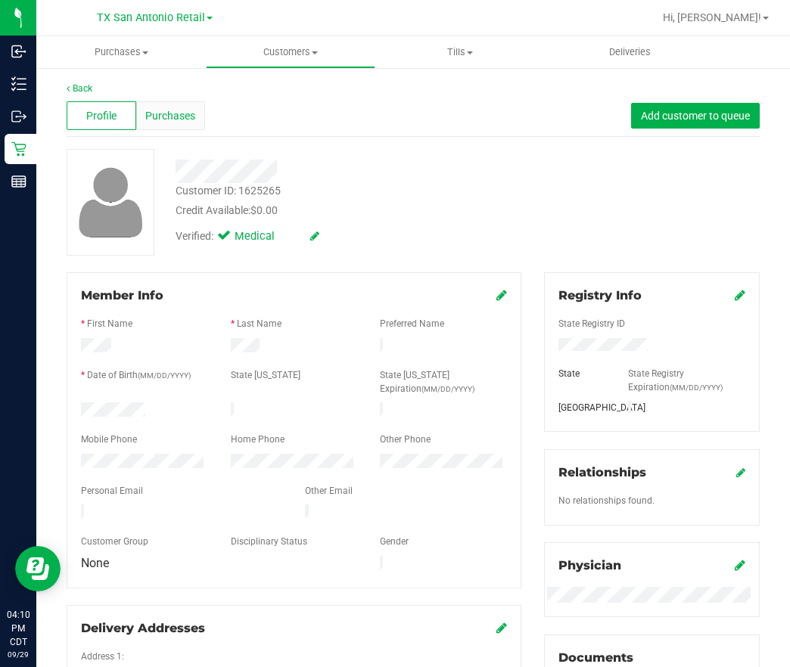
click at [197, 110] on div "Purchases" at bounding box center [171, 115] width 70 height 29
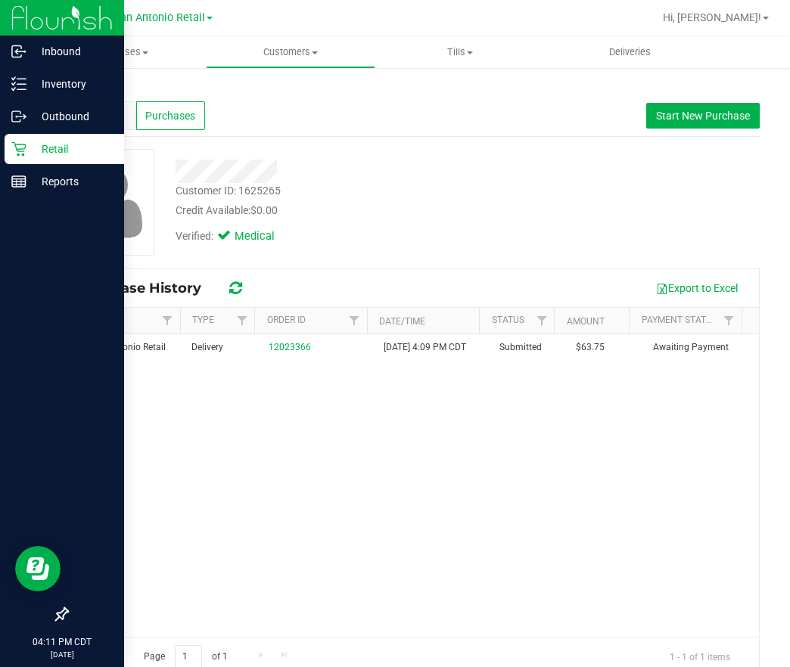
click at [33, 143] on p "Retail" at bounding box center [71, 149] width 91 height 18
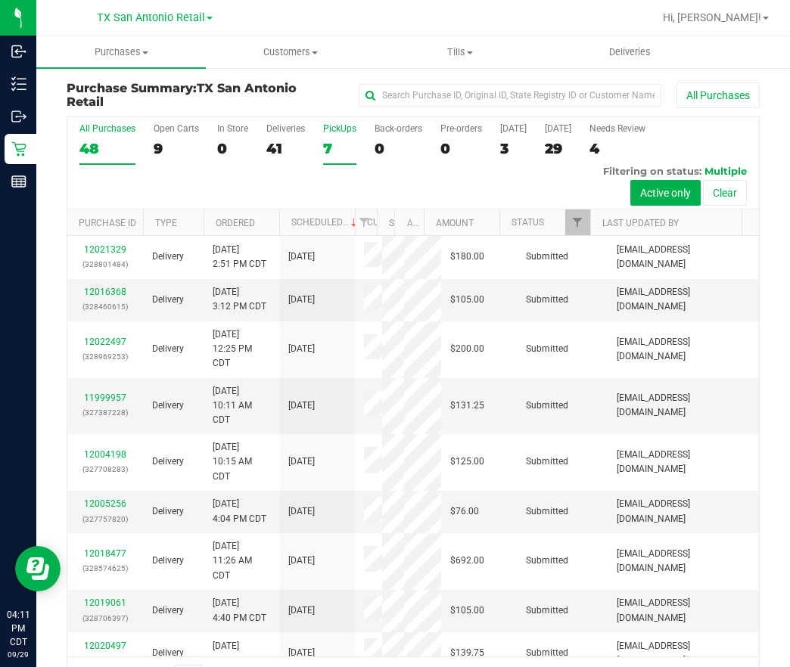
click at [331, 144] on div "7" at bounding box center [339, 148] width 33 height 17
click at [0, 0] on input "PickUps 7" at bounding box center [0, 0] width 0 height 0
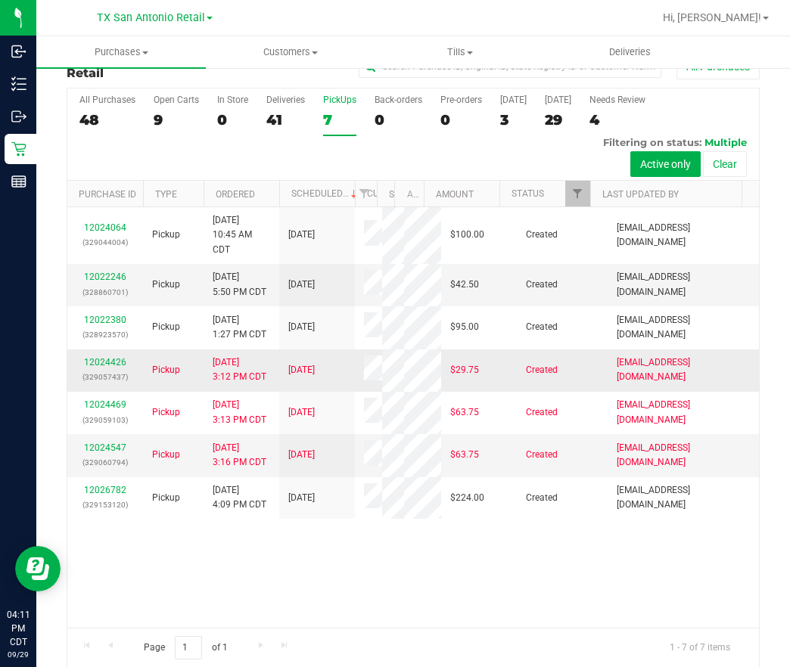
scroll to position [45, 0]
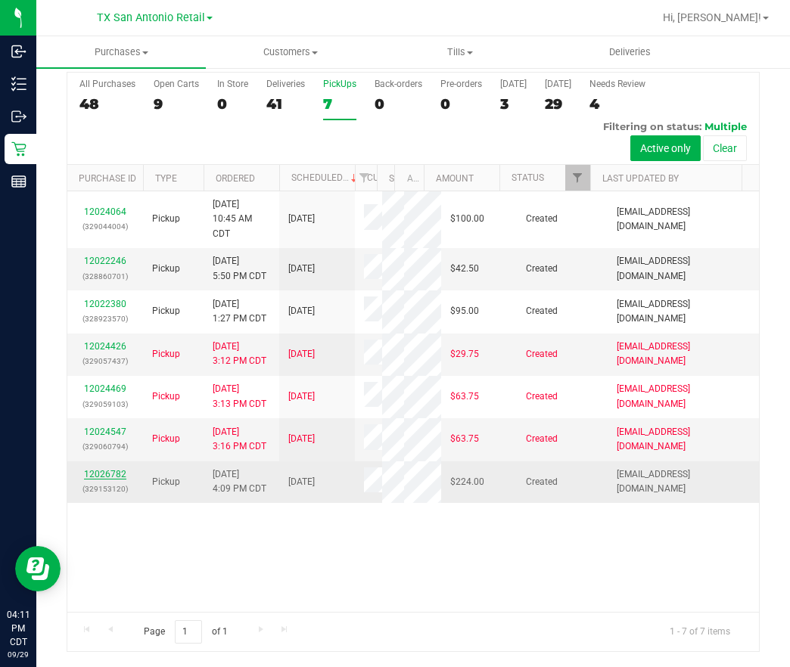
click at [104, 480] on link "12026782" at bounding box center [105, 474] width 42 height 11
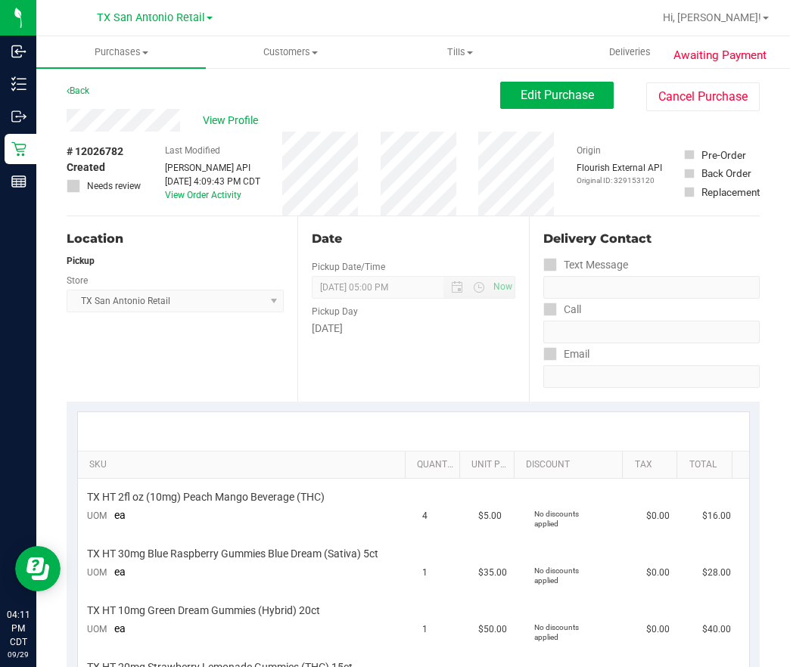
click at [144, 132] on div "View Profile # 12026782 Created Needs review Last Modified [PERSON_NAME] API [D…" at bounding box center [413, 162] width 693 height 107
drag, startPoint x: 144, startPoint y: 132, endPoint x: 477, endPoint y: 284, distance: 366.6
click at [477, 284] on span "[DATE] 05:00 PM Now" at bounding box center [413, 287] width 203 height 23
click at [223, 123] on span "View Profile" at bounding box center [233, 121] width 61 height 16
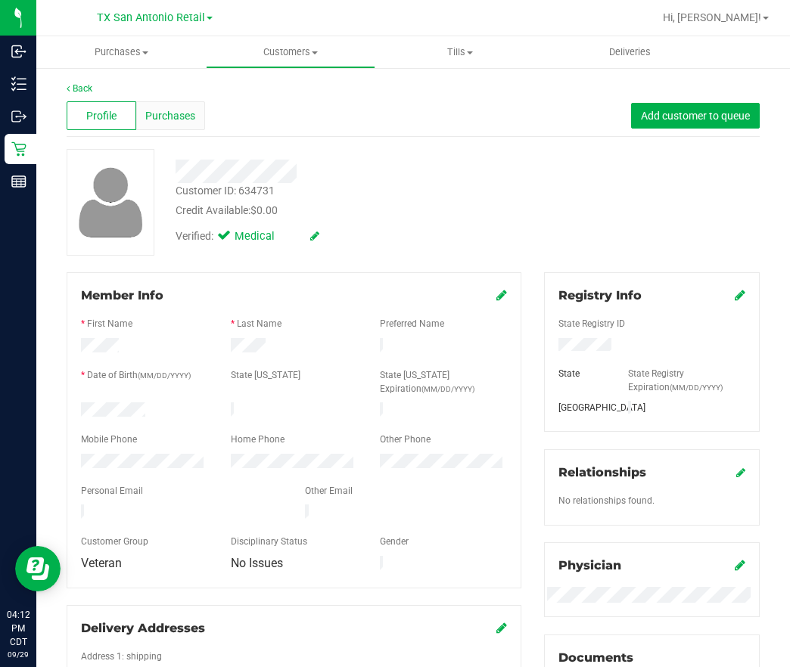
click at [160, 122] on span "Purchases" at bounding box center [170, 116] width 50 height 16
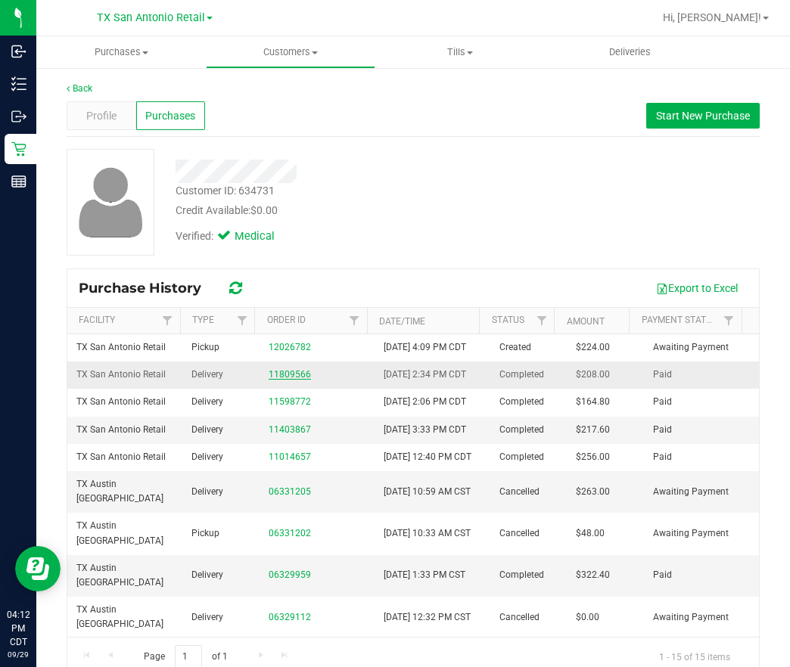
click at [293, 380] on link "11809566" at bounding box center [290, 374] width 42 height 11
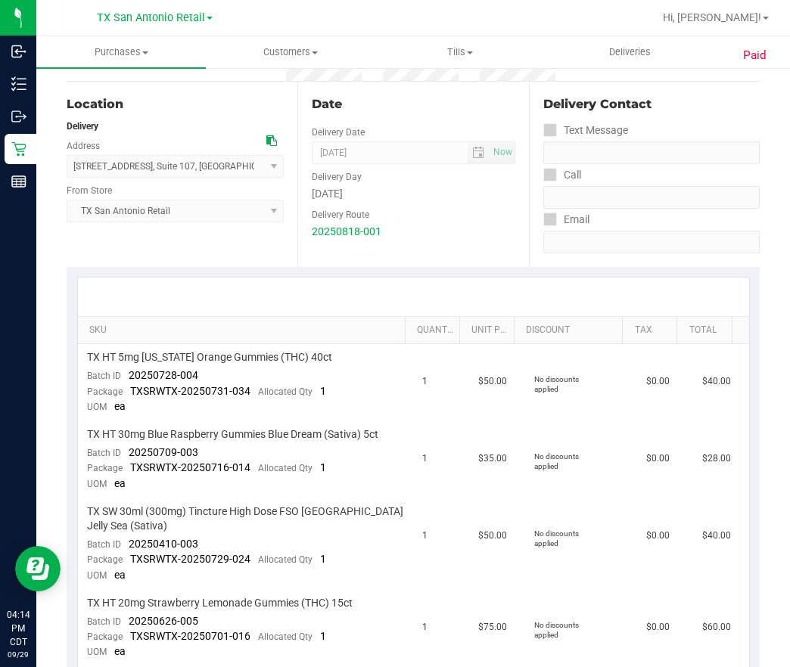
scroll to position [113, 0]
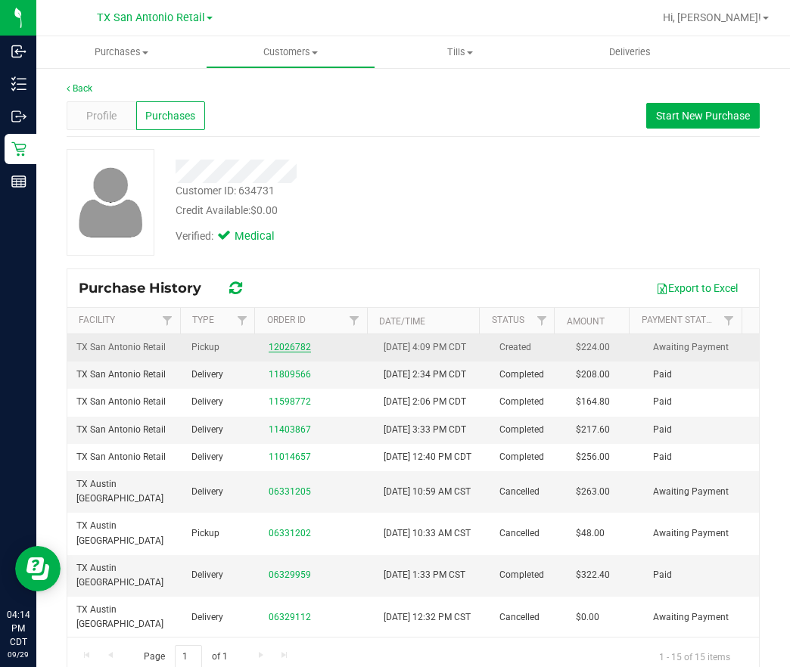
click at [269, 353] on link "12026782" at bounding box center [290, 347] width 42 height 11
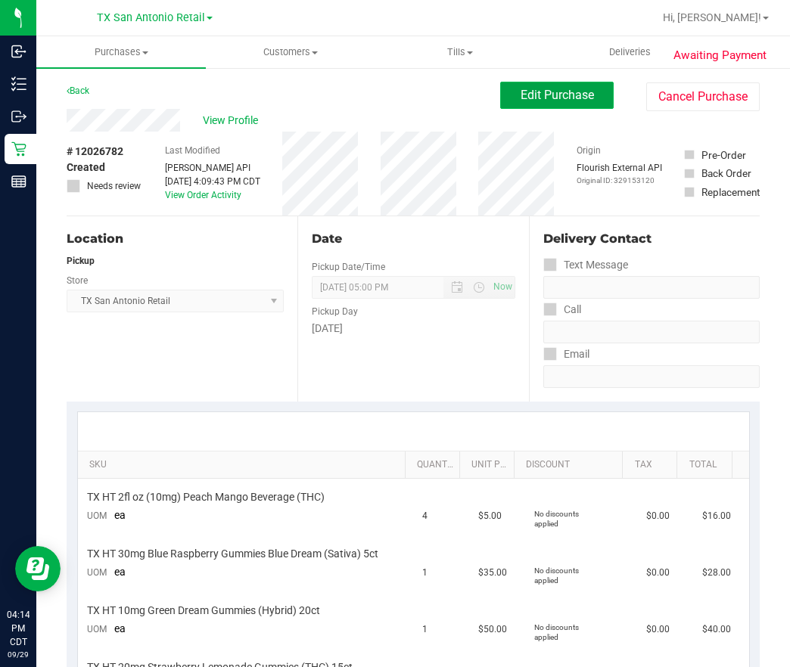
click at [540, 96] on span "Edit Purchase" at bounding box center [556, 95] width 73 height 14
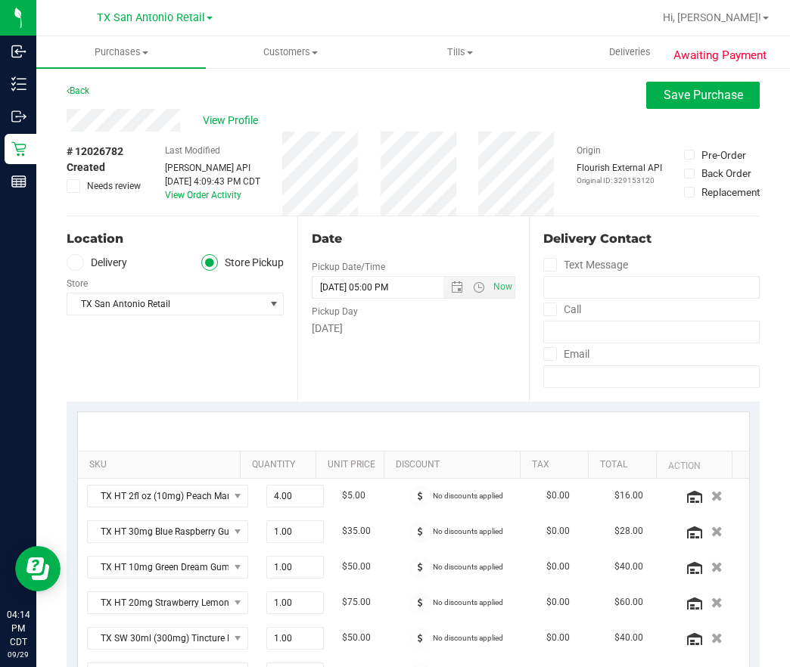
click at [116, 262] on label "Delivery" at bounding box center [97, 262] width 61 height 17
click at [0, 0] on input "Delivery" at bounding box center [0, 0] width 0 height 0
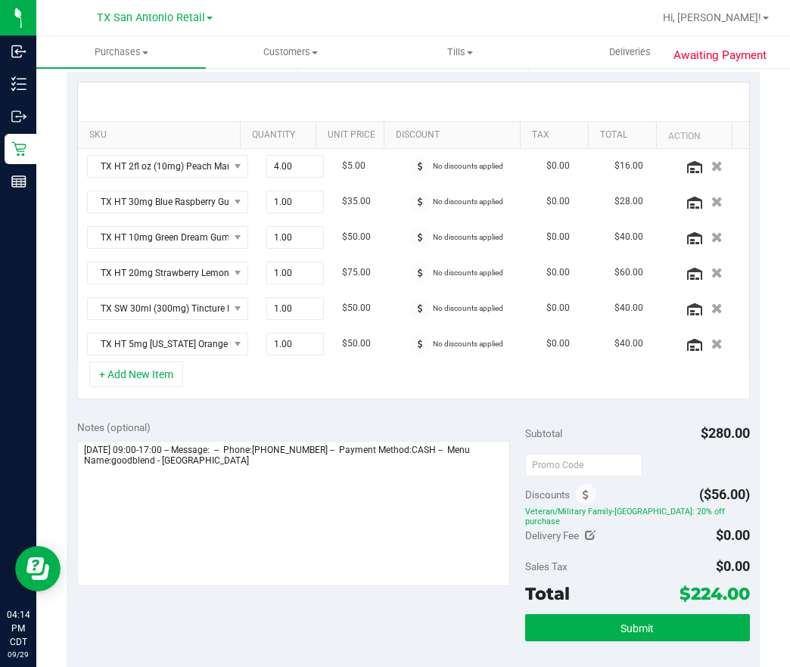
scroll to position [340, 0]
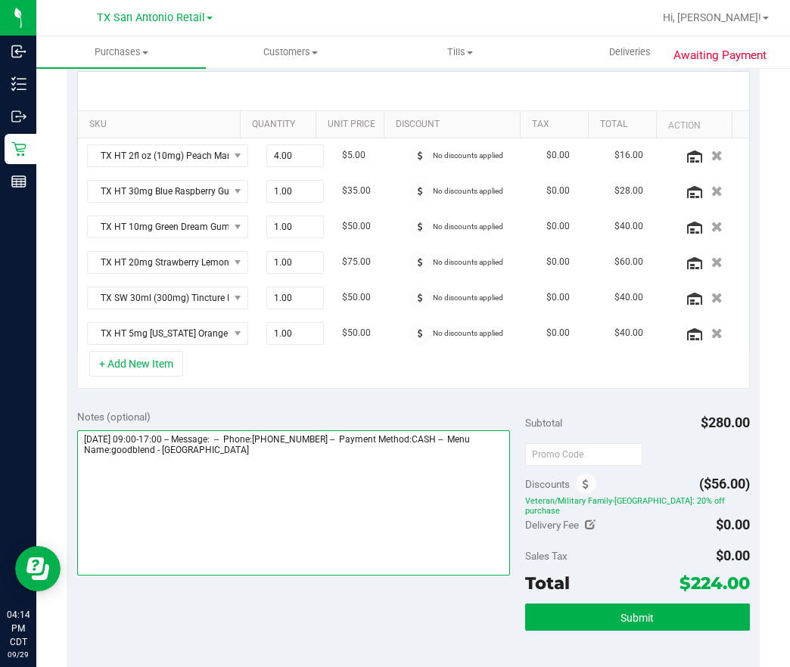
click at [368, 463] on textarea at bounding box center [293, 502] width 433 height 145
type textarea "[DATE] 09:00-17:00 -- Message: -- Phone:[PHONE_NUMBER] -- Payment Method:CASH -…"
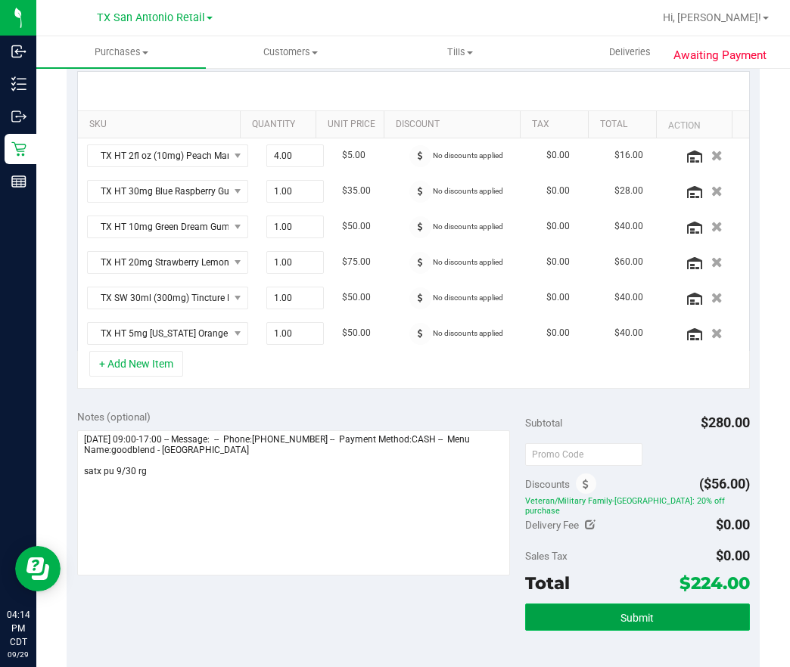
click at [609, 604] on button "Submit" at bounding box center [637, 617] width 224 height 27
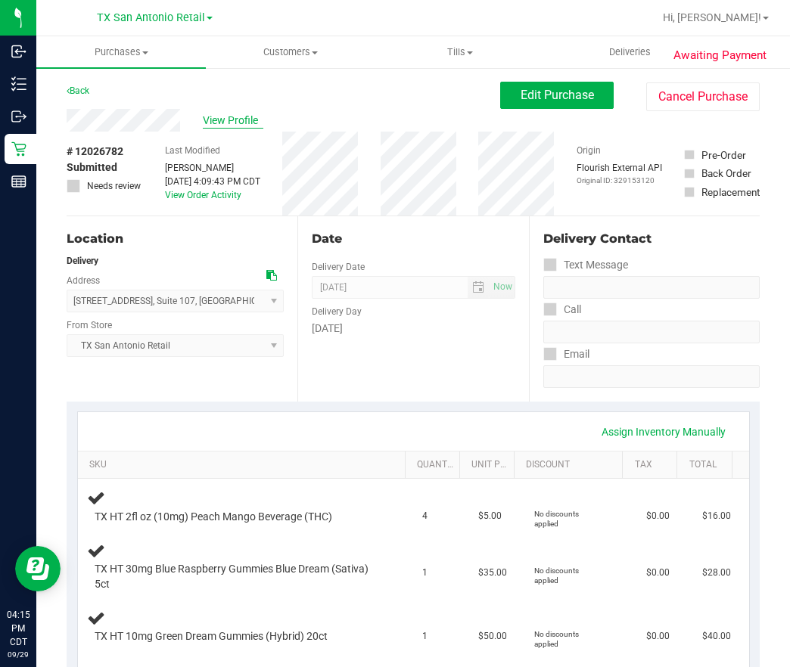
click at [210, 120] on span "View Profile" at bounding box center [233, 121] width 61 height 16
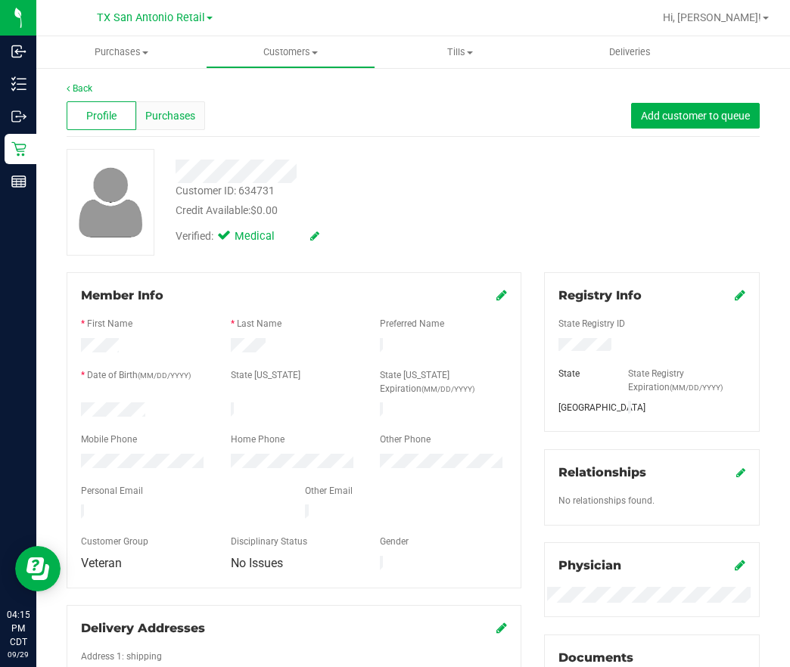
click at [189, 108] on span "Purchases" at bounding box center [170, 116] width 50 height 16
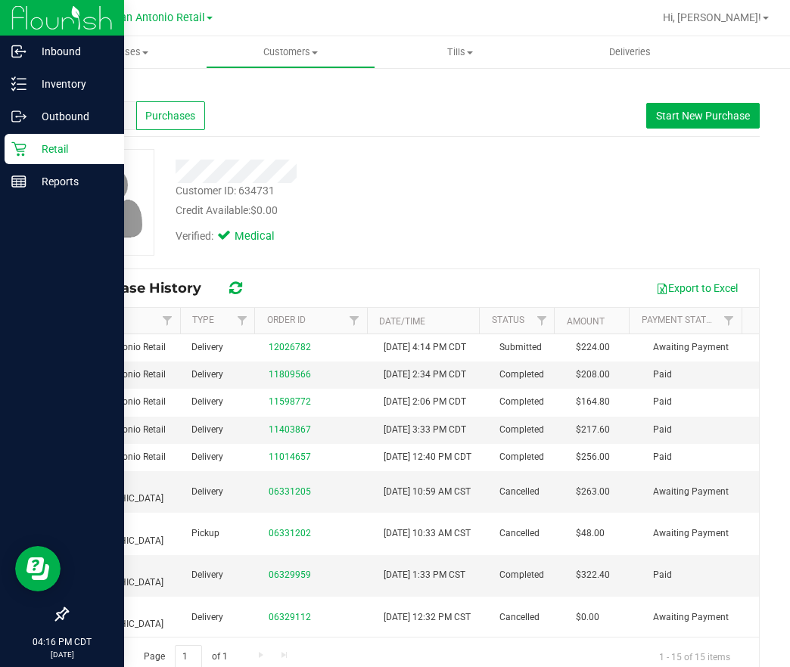
click at [44, 148] on p "Retail" at bounding box center [71, 149] width 91 height 18
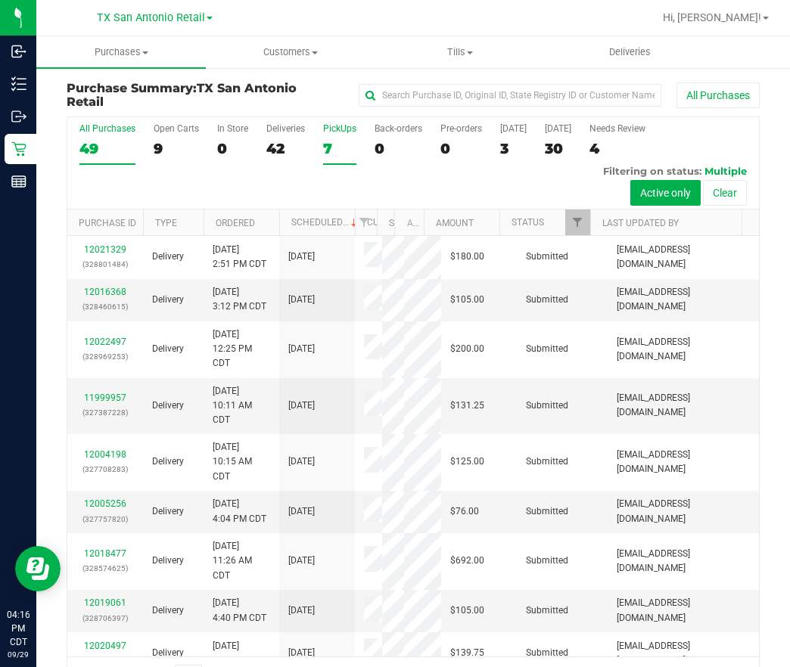
click at [331, 147] on div "7" at bounding box center [339, 148] width 33 height 17
click at [0, 0] on input "PickUps 7" at bounding box center [0, 0] width 0 height 0
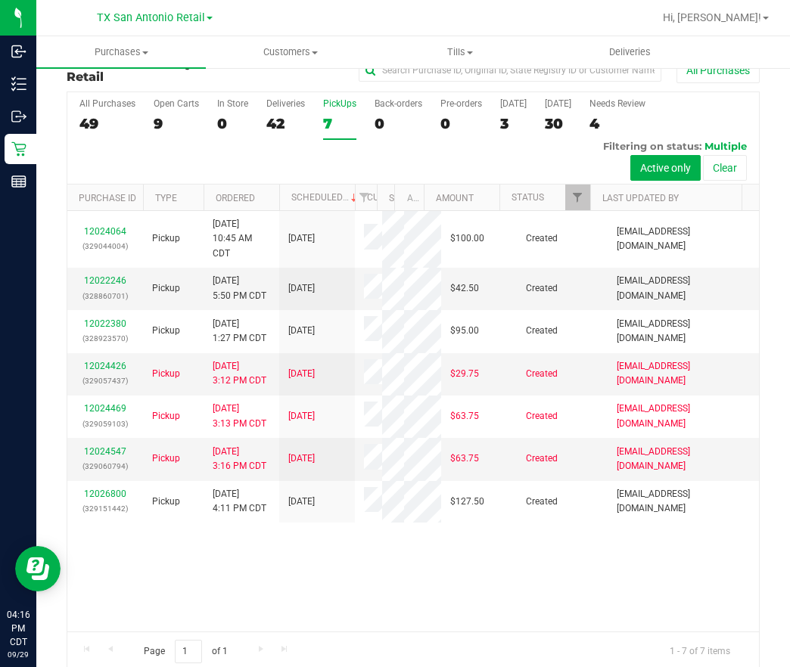
scroll to position [45, 0]
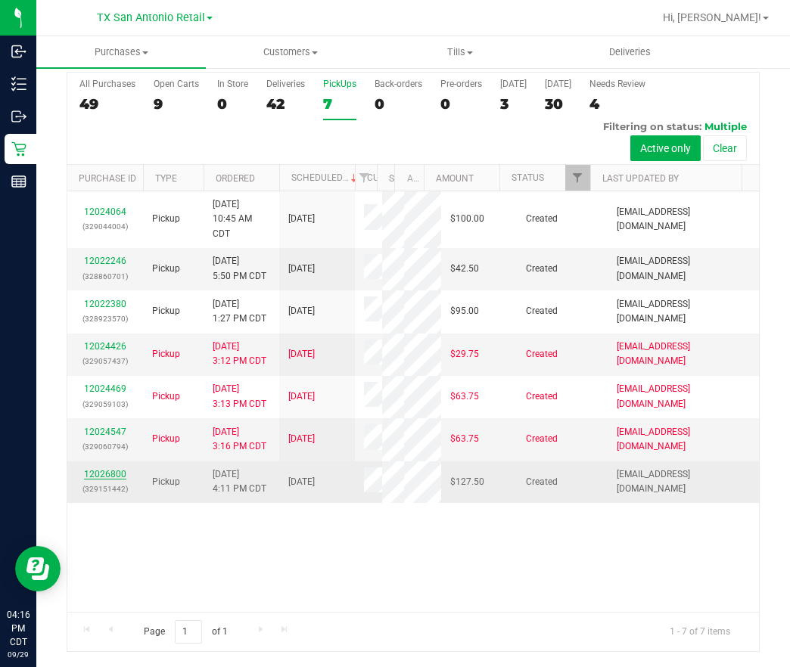
click at [114, 480] on link "12026800" at bounding box center [105, 474] width 42 height 11
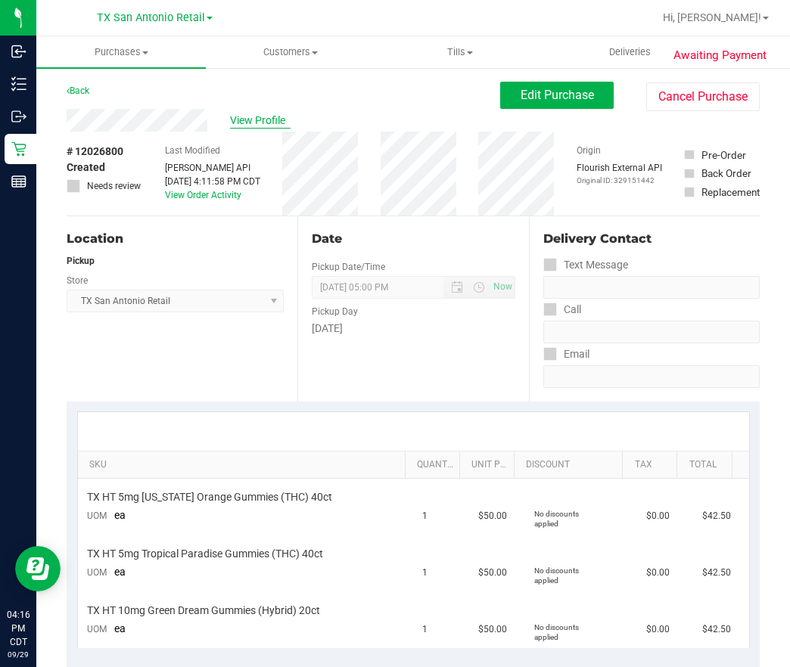
click at [268, 124] on span "View Profile" at bounding box center [260, 121] width 61 height 16
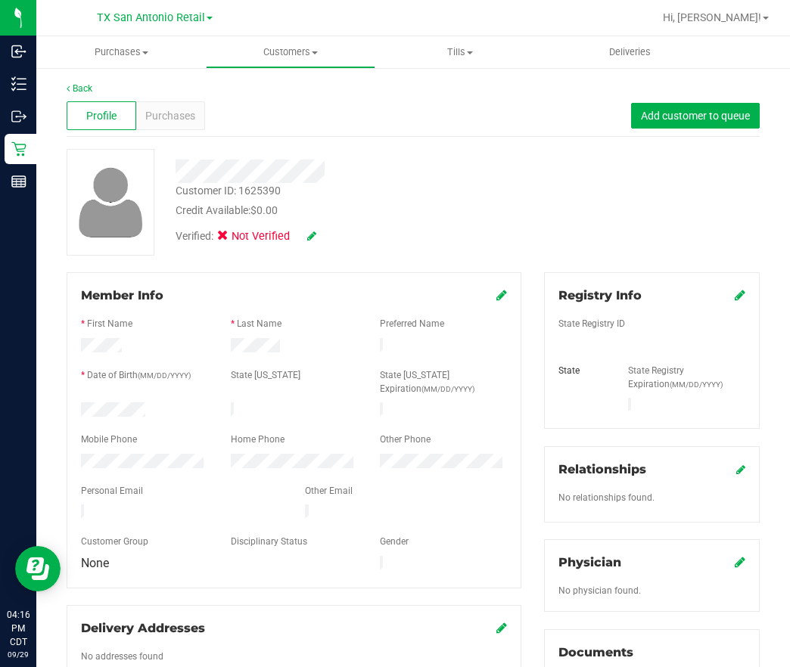
click at [310, 234] on icon at bounding box center [311, 236] width 9 height 11
click at [232, 241] on span at bounding box center [227, 238] width 14 height 14
click at [0, 0] on input "Medical" at bounding box center [0, 0] width 0 height 0
click at [331, 235] on icon at bounding box center [332, 236] width 12 height 11
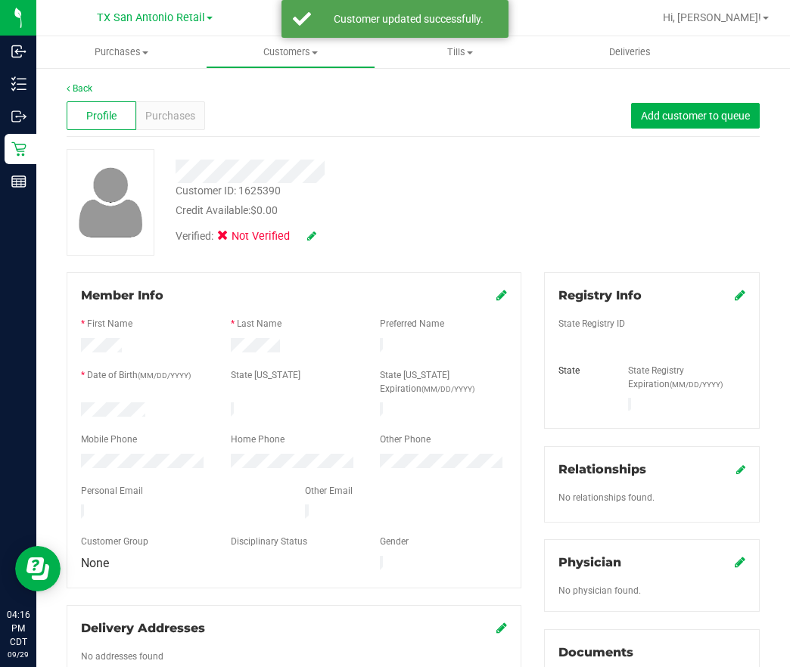
click at [735, 301] on link at bounding box center [740, 295] width 11 height 14
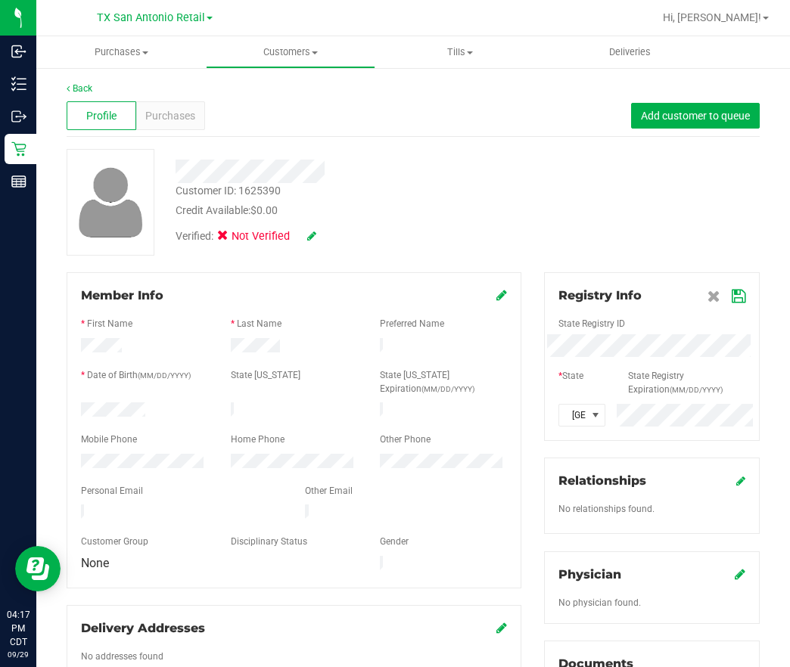
click at [732, 298] on icon at bounding box center [739, 296] width 14 height 12
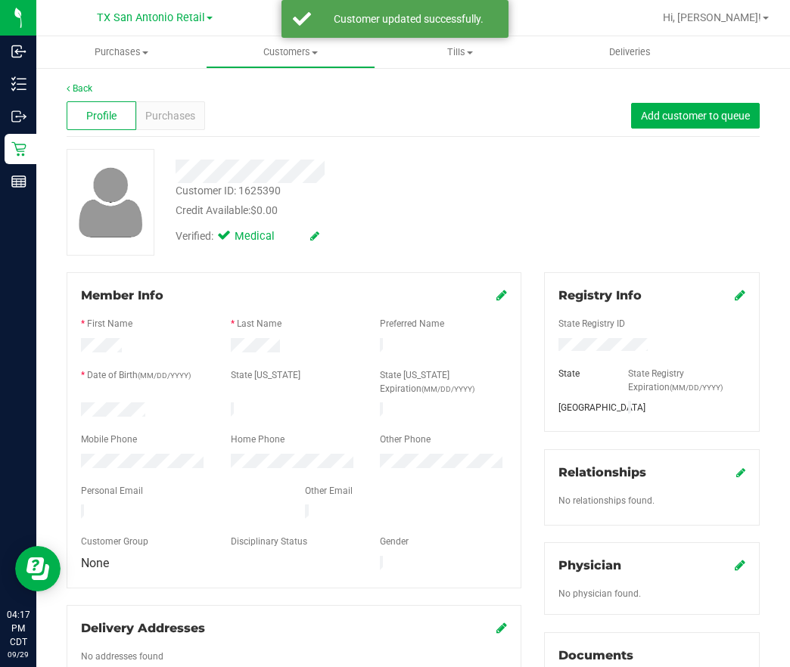
click at [735, 569] on link at bounding box center [740, 565] width 11 height 14
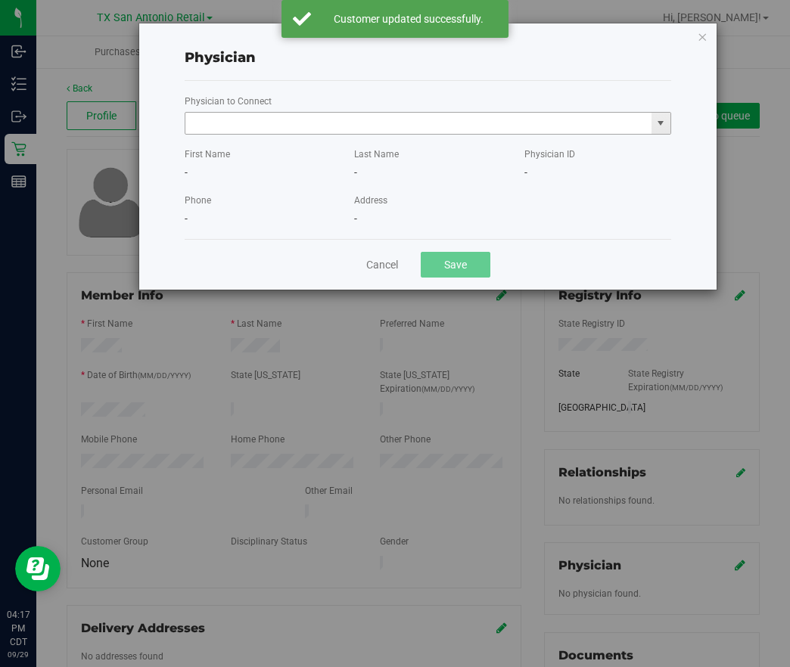
click at [480, 125] on input "text" at bounding box center [418, 123] width 466 height 21
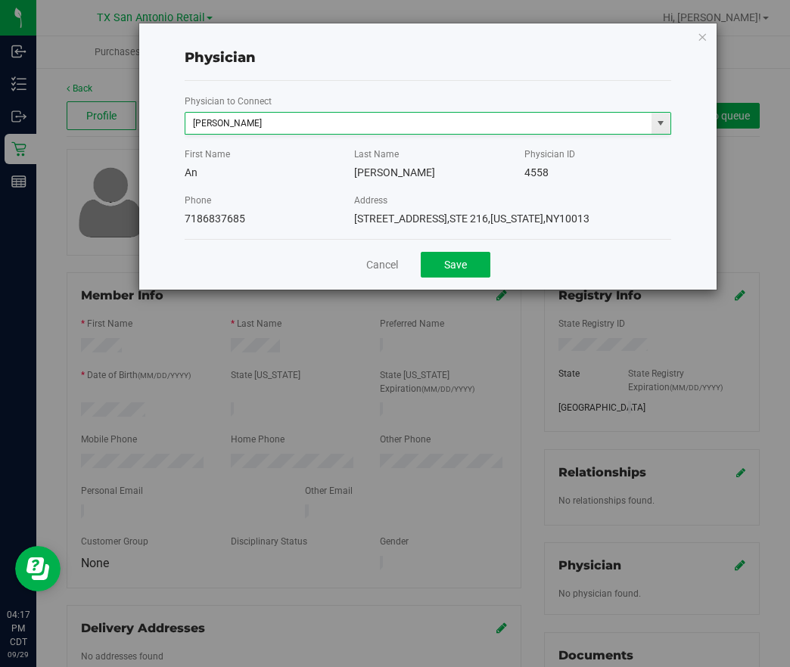
type input "[PERSON_NAME]"
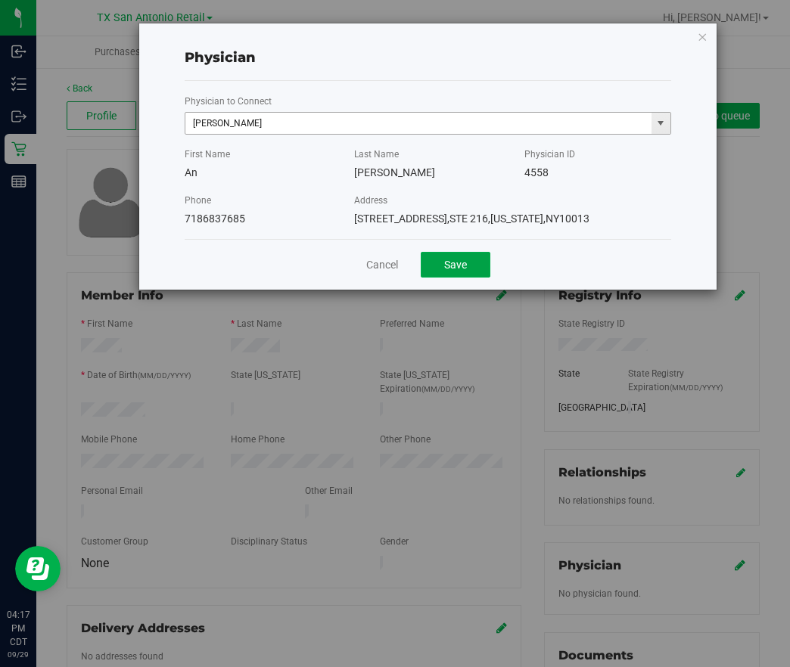
click at [421, 252] on button "Save" at bounding box center [456, 265] width 70 height 26
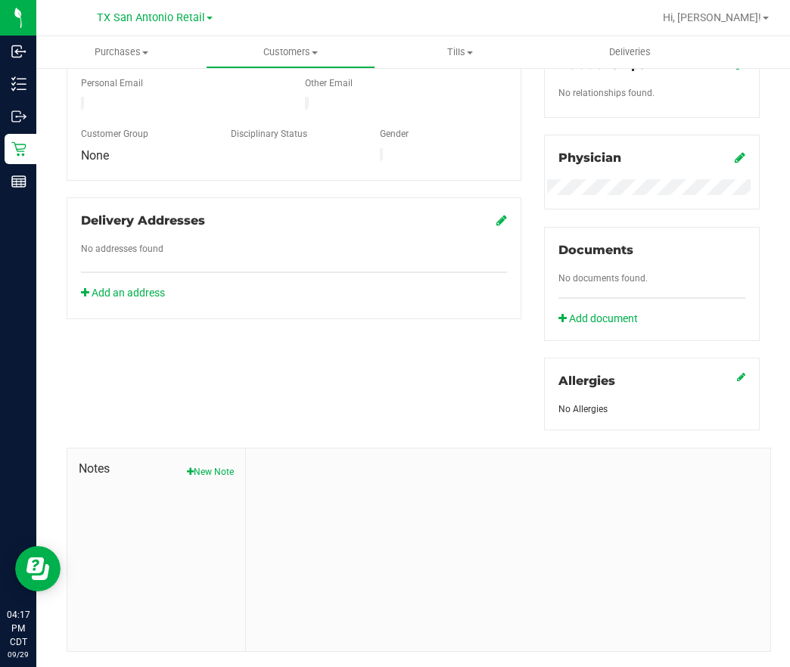
scroll to position [440, 0]
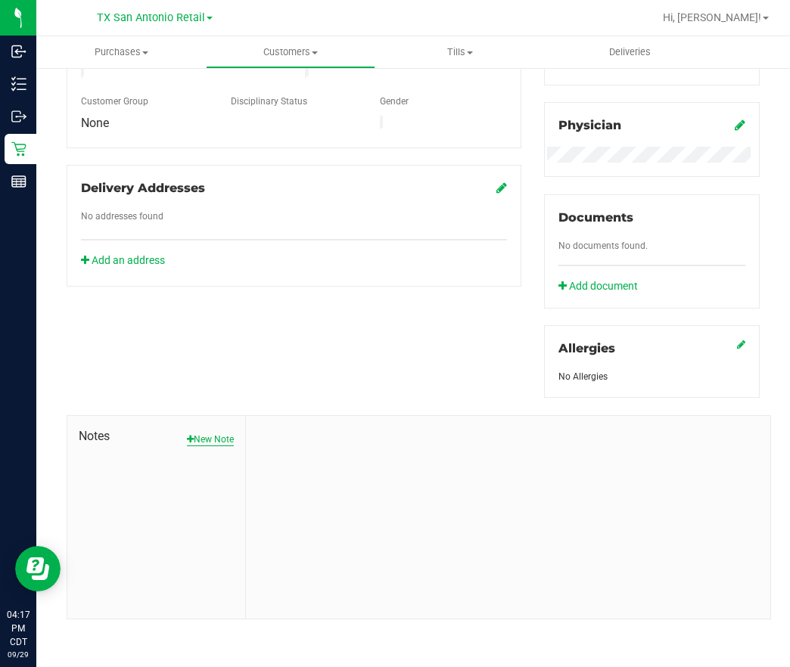
click at [210, 440] on button "New Note" at bounding box center [210, 440] width 47 height 14
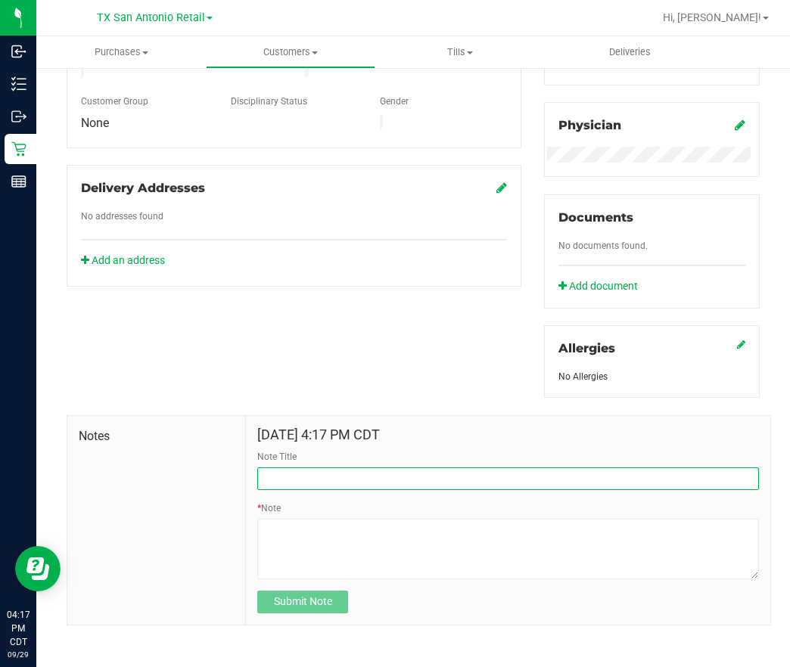
click at [318, 477] on input "Note Title" at bounding box center [508, 478] width 502 height 23
type input "[PERSON_NAME] Info"
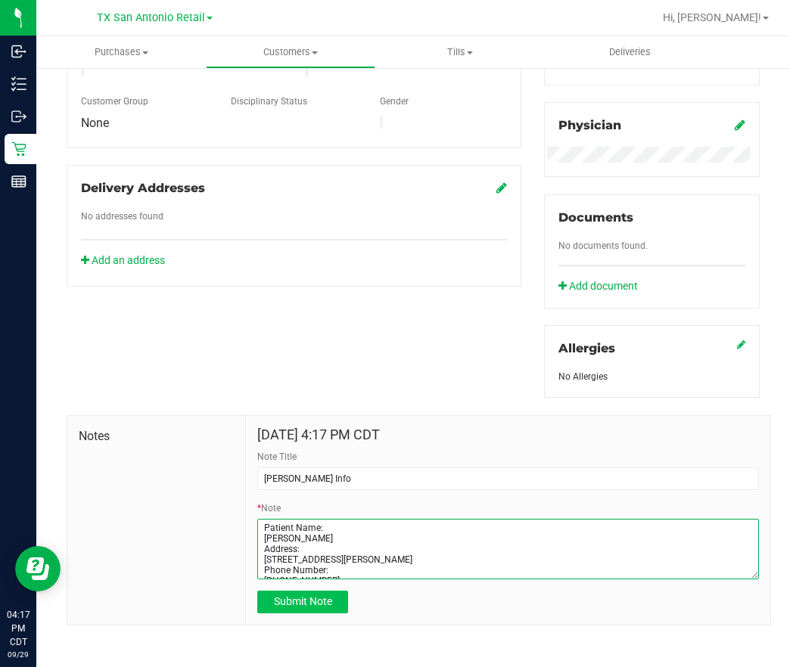
type textarea "Patient Name: [PERSON_NAME] Address: [STREET_ADDRESS][PERSON_NAME] Phone Number…"
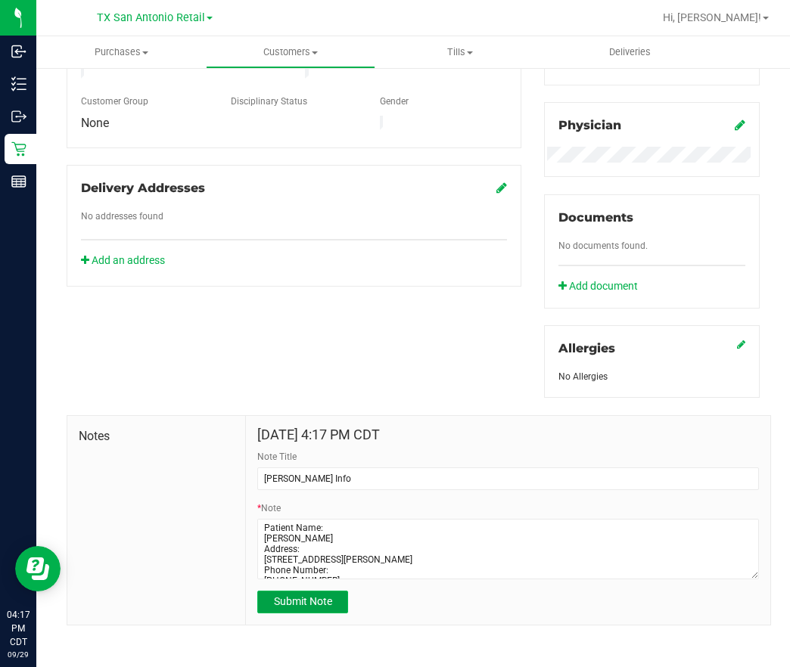
click at [295, 599] on span "Submit Note" at bounding box center [303, 601] width 58 height 12
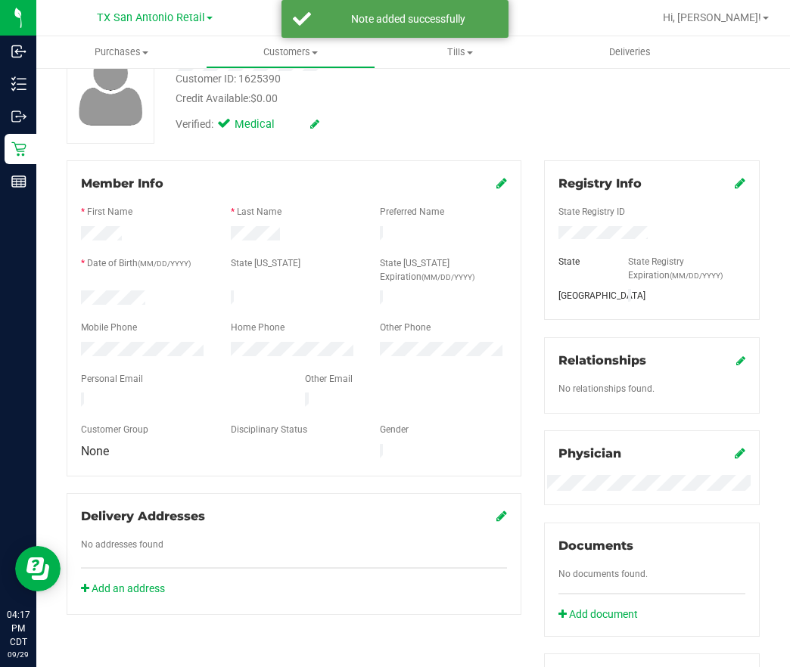
scroll to position [0, 0]
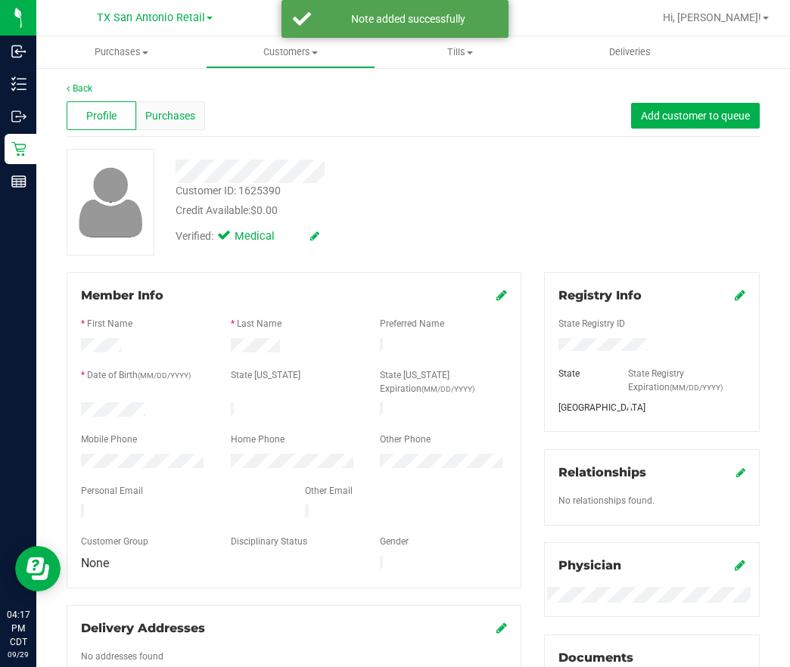
click at [157, 109] on span "Purchases" at bounding box center [170, 116] width 50 height 16
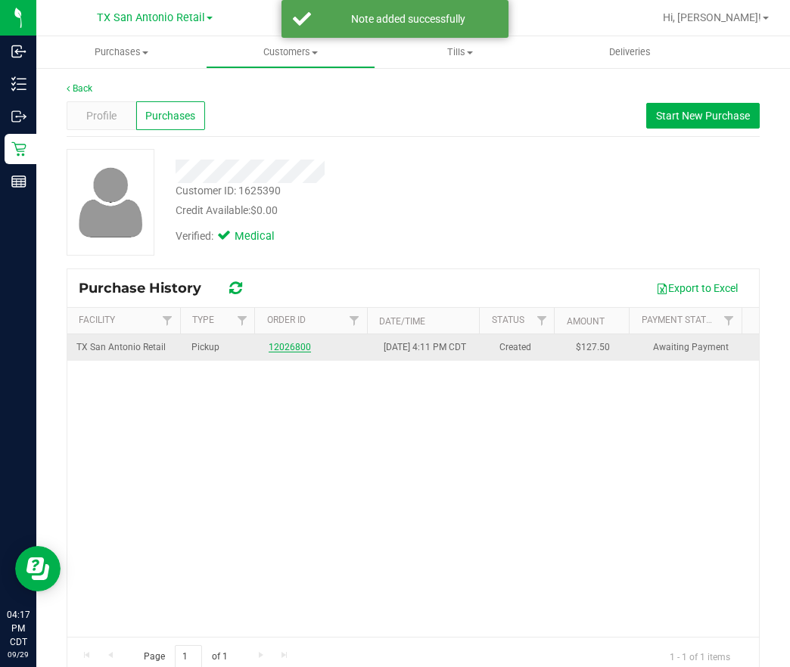
click at [281, 353] on link "12026800" at bounding box center [290, 347] width 42 height 11
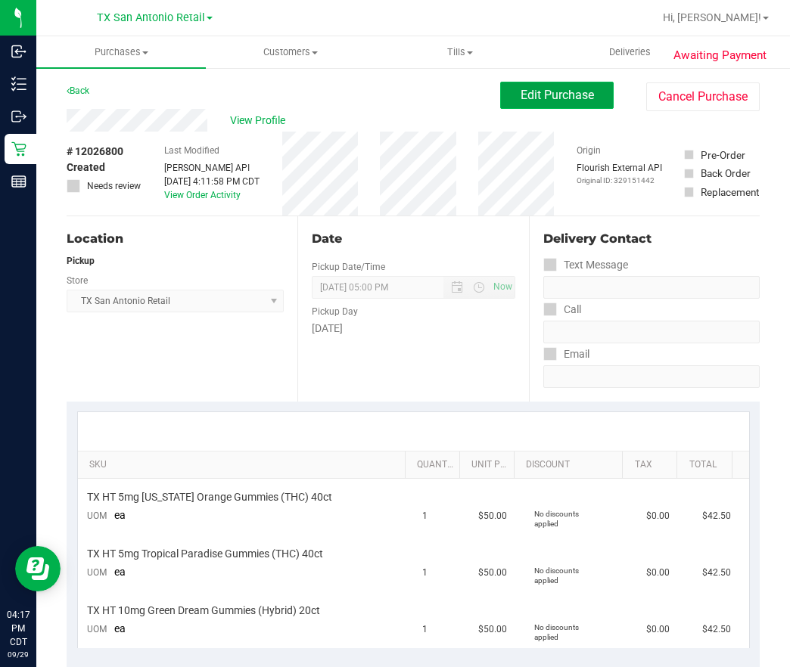
click at [539, 85] on button "Edit Purchase" at bounding box center [556, 95] width 113 height 27
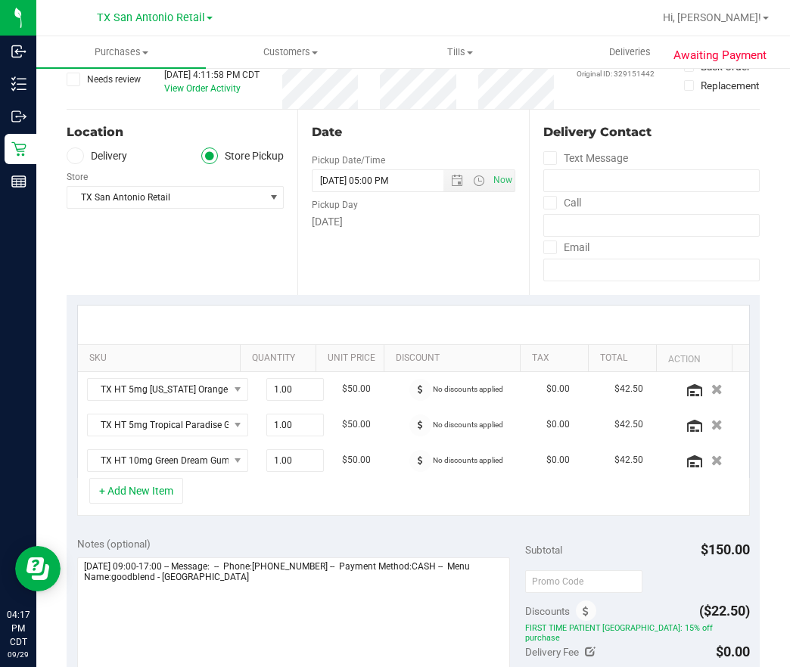
scroll to position [227, 0]
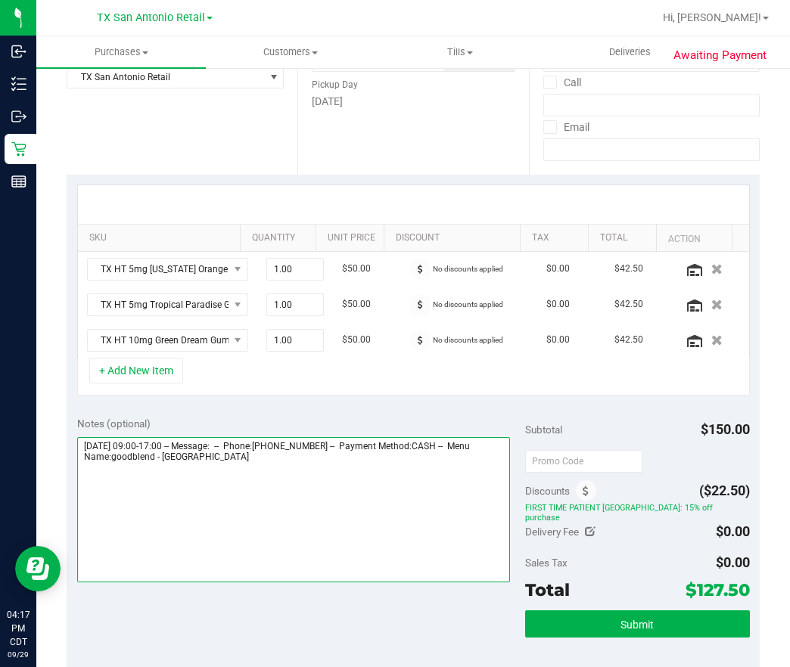
click at [297, 495] on textarea at bounding box center [293, 509] width 433 height 145
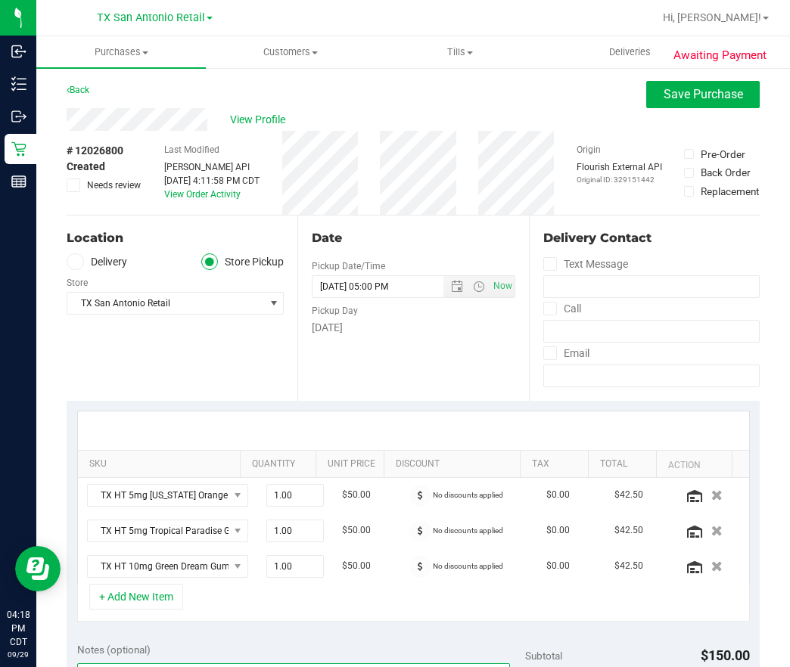
scroll to position [0, 0]
type textarea "[DATE] 09:00-17:00 -- Message: -- Phone:[PHONE_NUMBER] -- Payment Method:CASH -…"
click at [119, 261] on label "Delivery" at bounding box center [97, 262] width 61 height 17
click at [0, 0] on input "Delivery" at bounding box center [0, 0] width 0 height 0
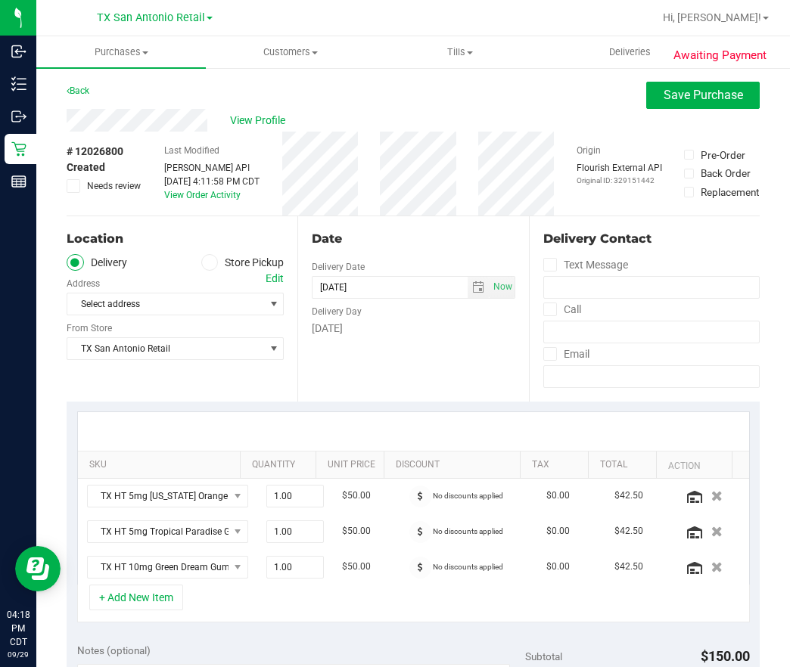
click at [266, 281] on div "Edit" at bounding box center [275, 279] width 18 height 16
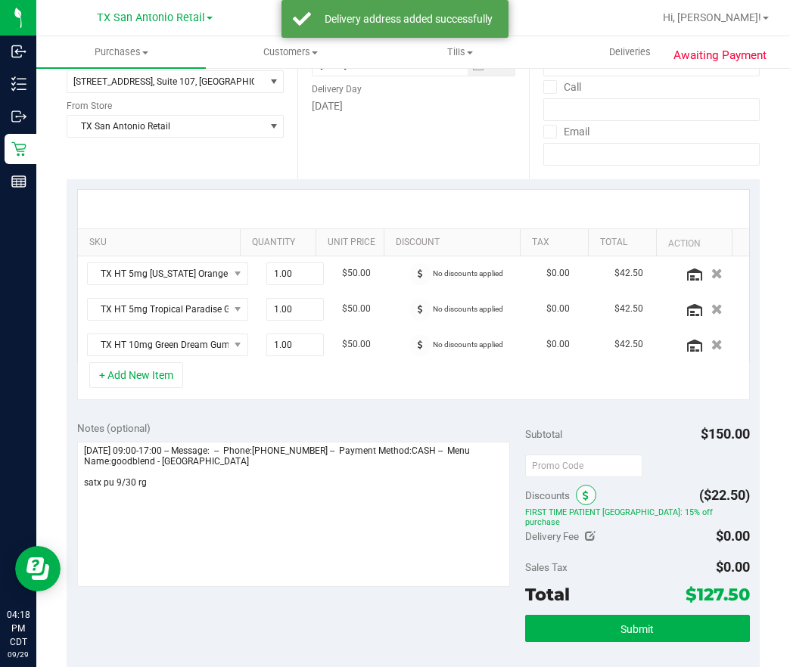
scroll to position [227, 0]
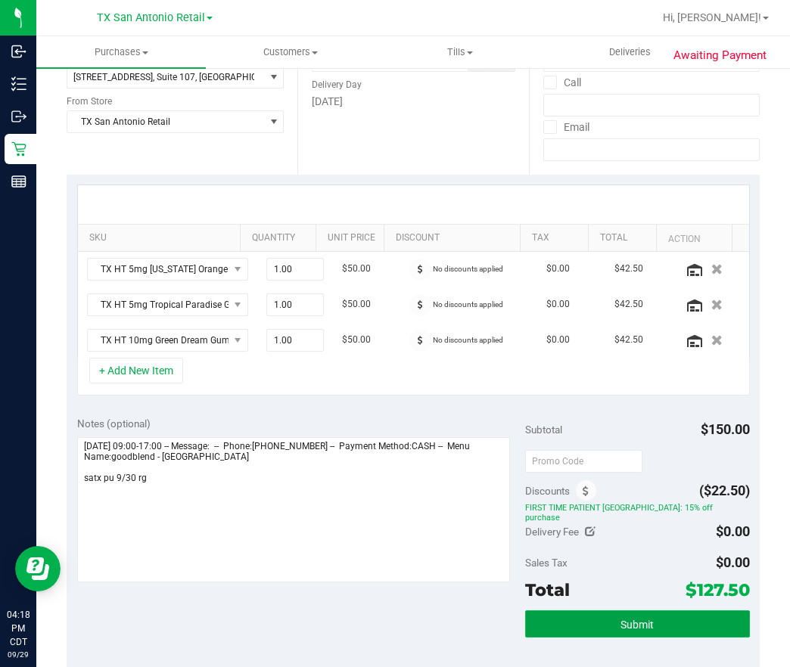
click at [577, 613] on button "Submit" at bounding box center [637, 623] width 224 height 27
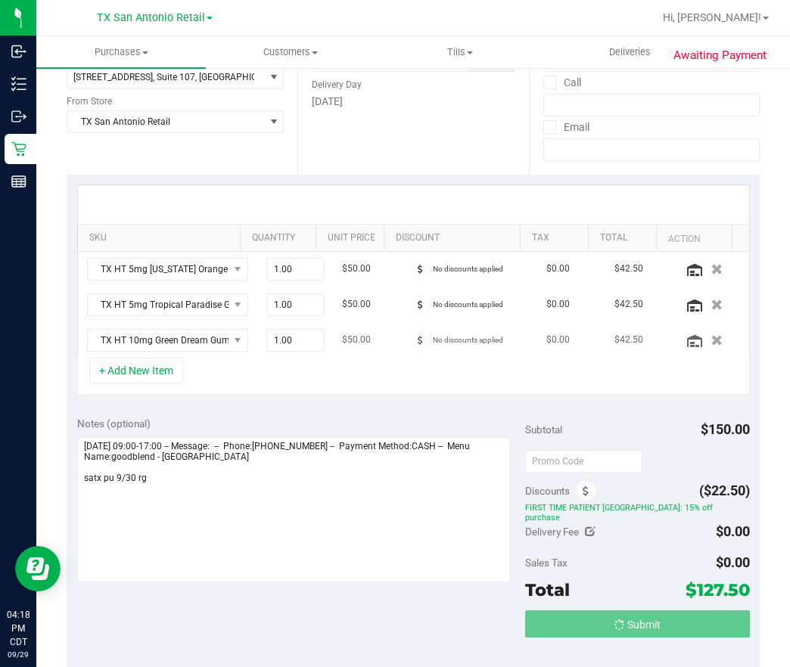
scroll to position [0, 0]
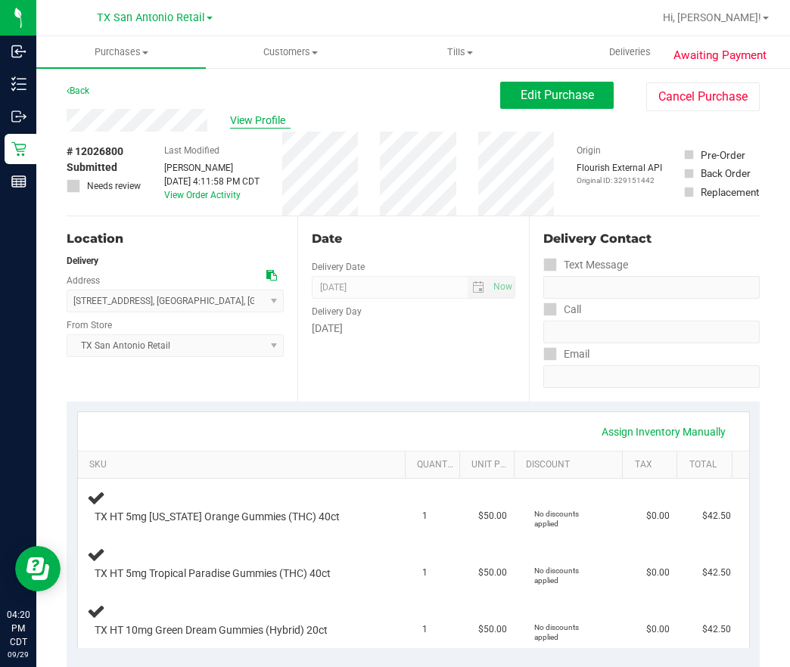
click at [235, 124] on span "View Profile" at bounding box center [260, 121] width 61 height 16
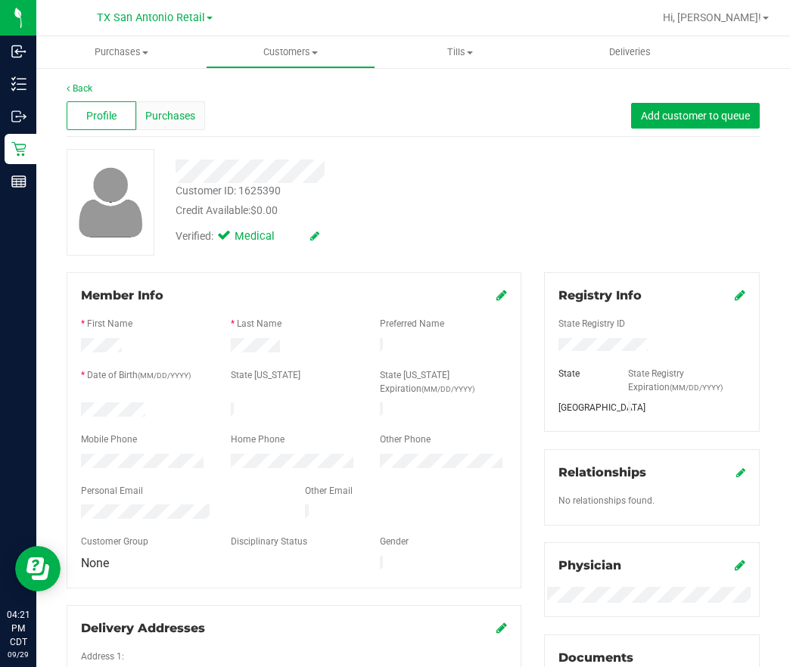
click at [186, 125] on div "Purchases" at bounding box center [171, 115] width 70 height 29
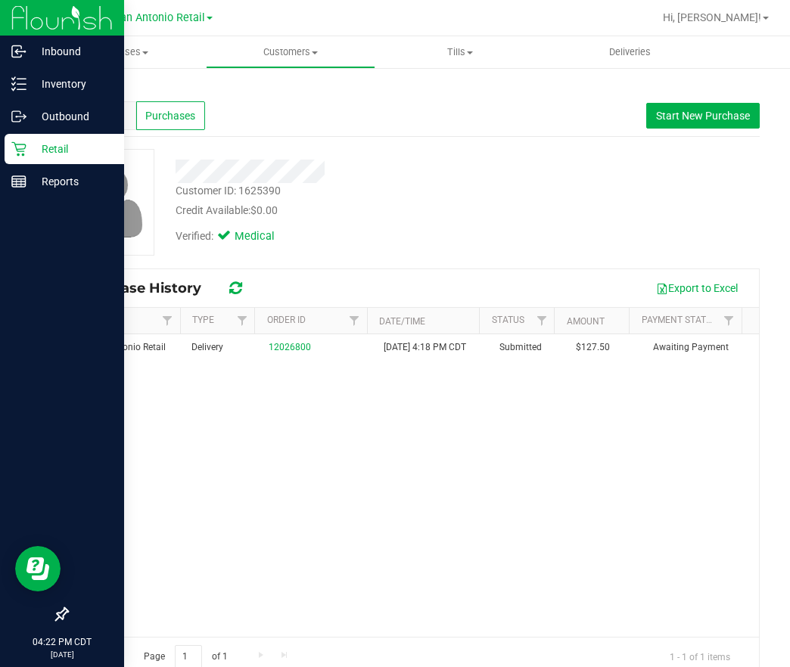
click at [26, 155] on icon at bounding box center [18, 148] width 15 height 15
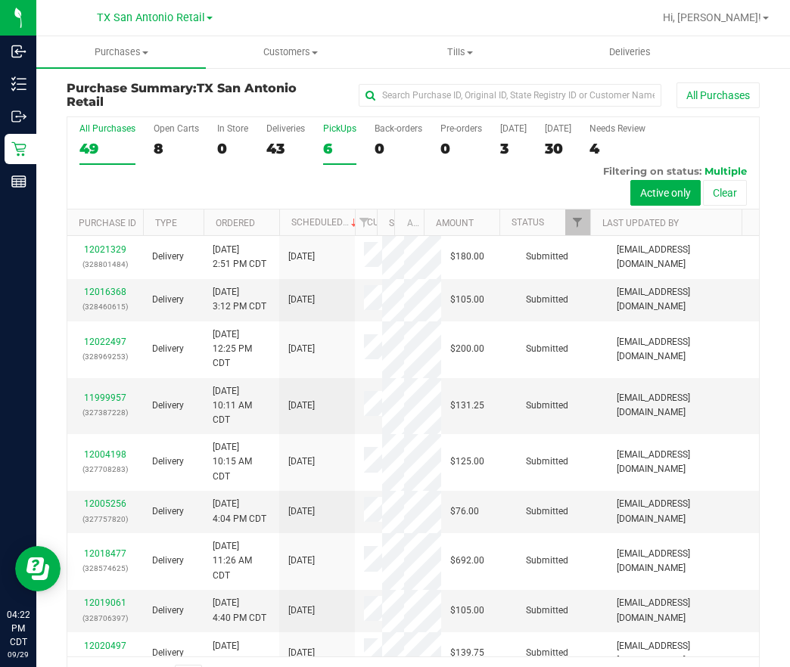
click at [323, 151] on div "6" at bounding box center [339, 148] width 33 height 17
click at [0, 0] on input "PickUps 6" at bounding box center [0, 0] width 0 height 0
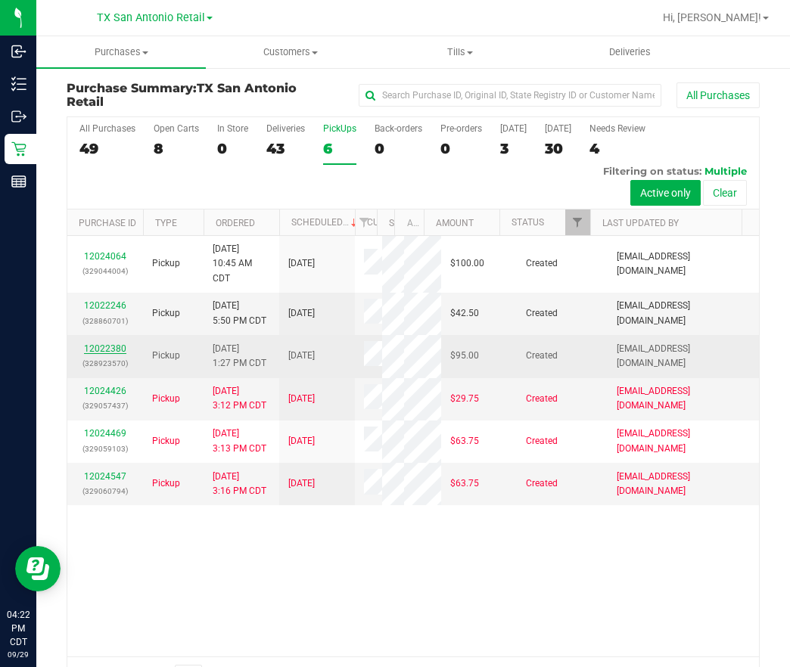
click at [104, 354] on link "12022380" at bounding box center [105, 348] width 42 height 11
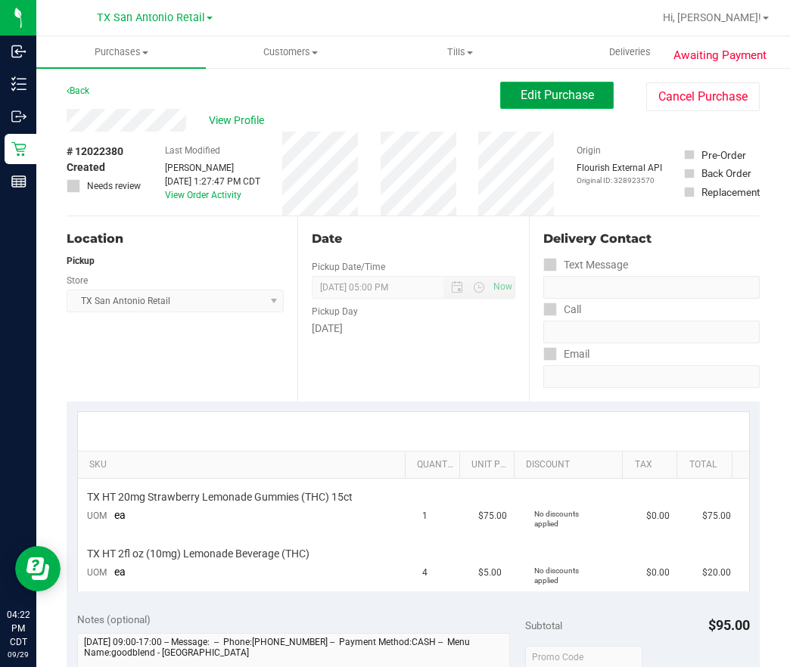
click at [500, 95] on button "Edit Purchase" at bounding box center [556, 95] width 113 height 27
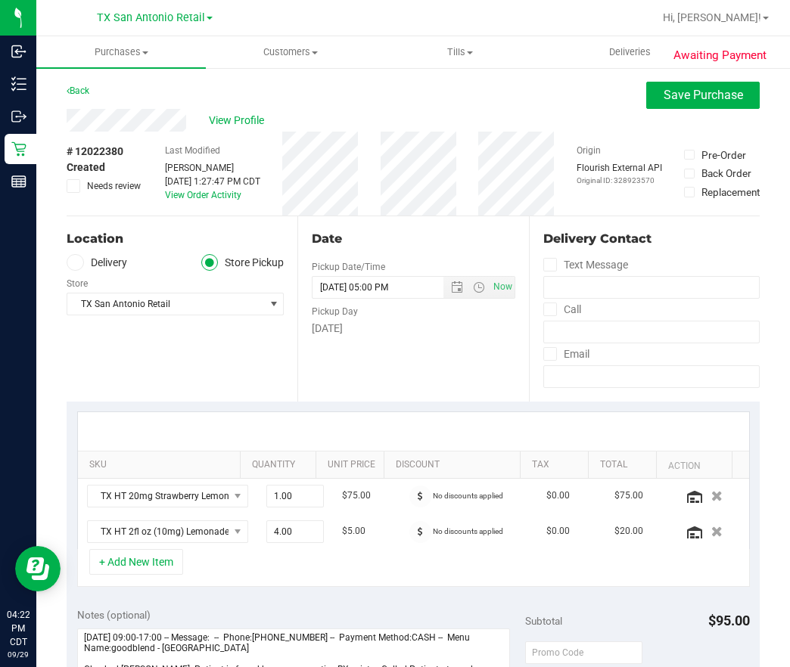
click at [72, 186] on icon at bounding box center [74, 186] width 10 height 0
click at [0, 0] on input "Needs review" at bounding box center [0, 0] width 0 height 0
click at [668, 101] on span "Save Purchase" at bounding box center [702, 95] width 79 height 14
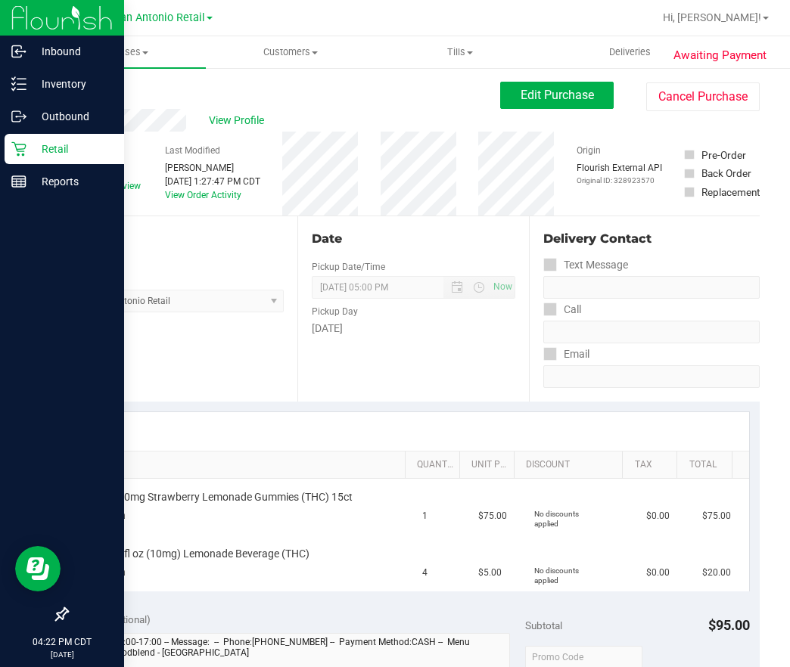
click at [18, 160] on div "Retail" at bounding box center [65, 149] width 120 height 30
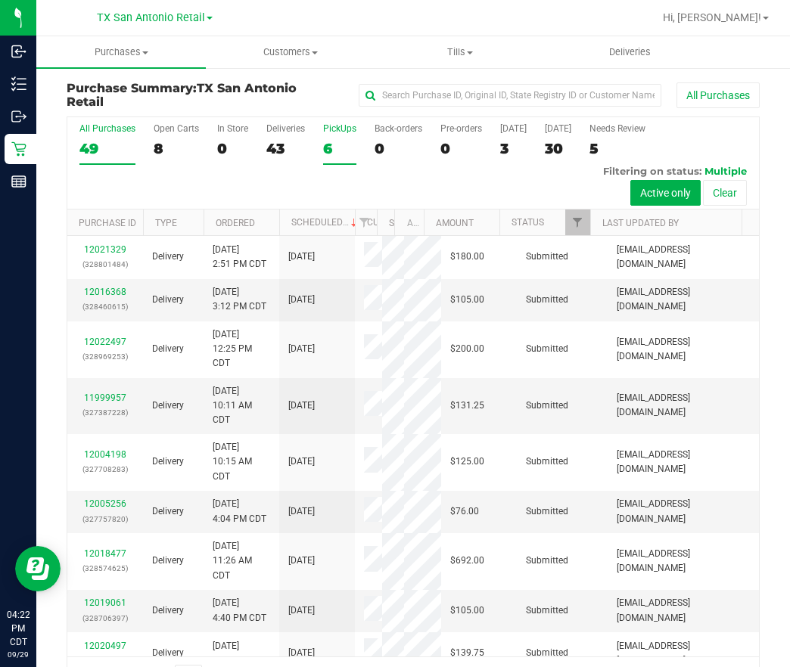
click at [338, 157] on label "PickUps 6" at bounding box center [339, 144] width 33 height 42
click at [0, 0] on input "PickUps 6" at bounding box center [0, 0] width 0 height 0
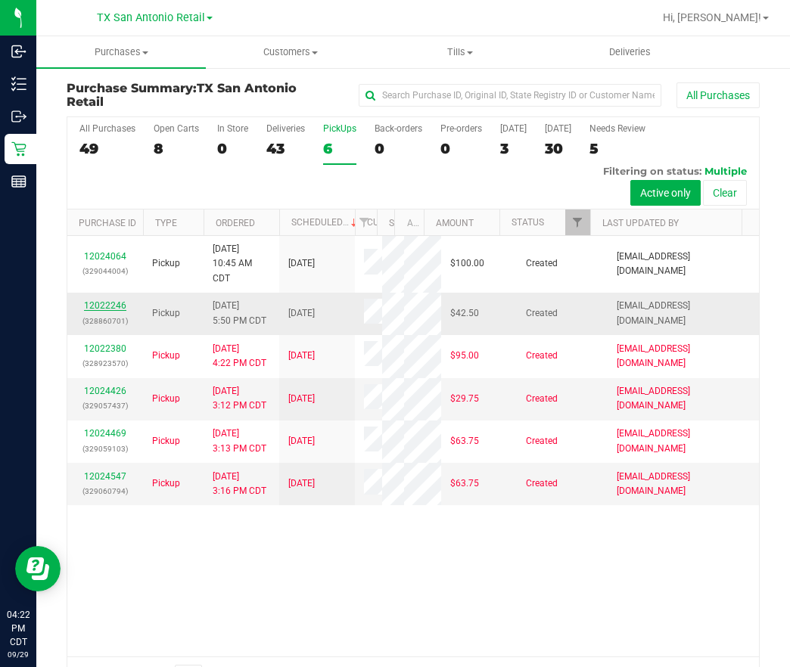
click at [85, 309] on link "12022246" at bounding box center [105, 305] width 42 height 11
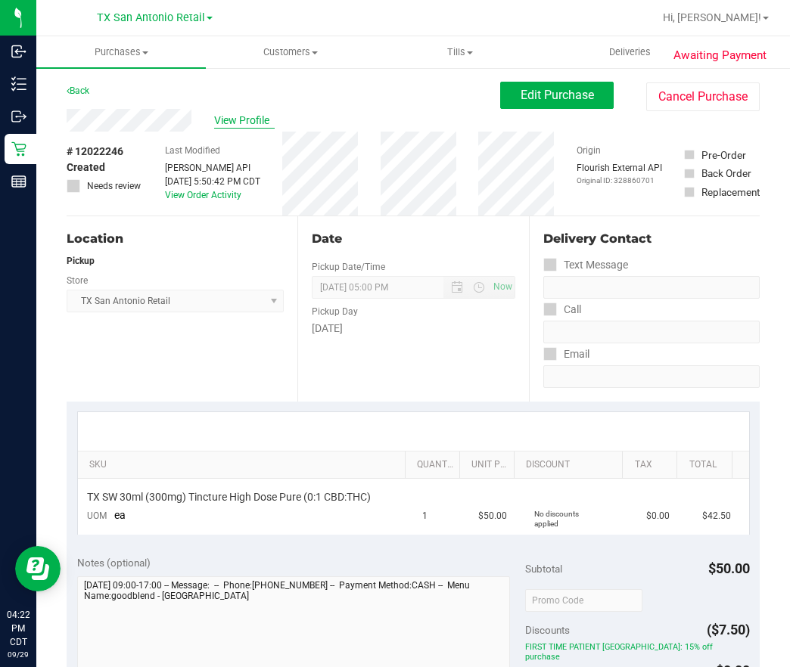
click at [240, 117] on span "View Profile" at bounding box center [244, 121] width 61 height 16
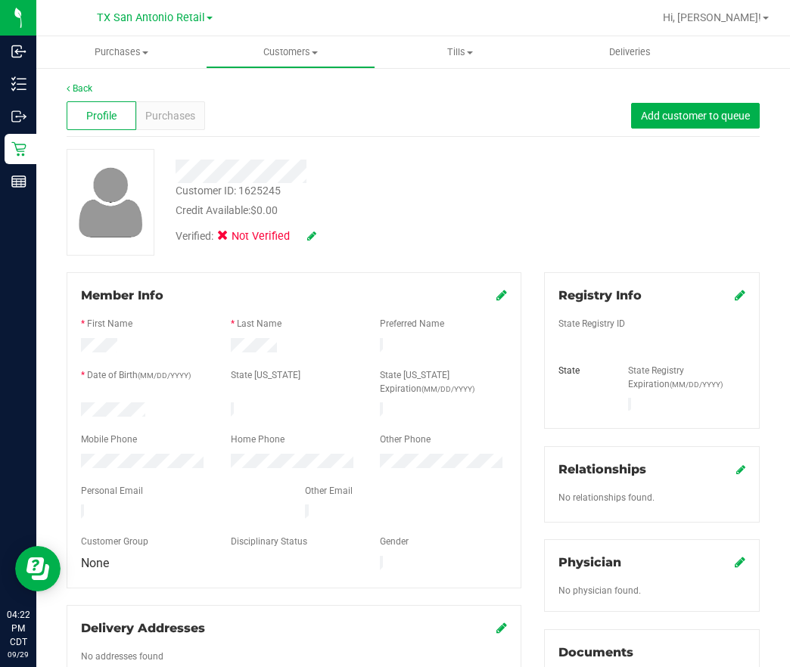
click at [309, 233] on icon at bounding box center [311, 236] width 9 height 11
click at [228, 238] on icon at bounding box center [227, 238] width 10 height 0
click at [0, 0] on input "Medical" at bounding box center [0, 0] width 0 height 0
click at [332, 232] on icon at bounding box center [332, 236] width 12 height 11
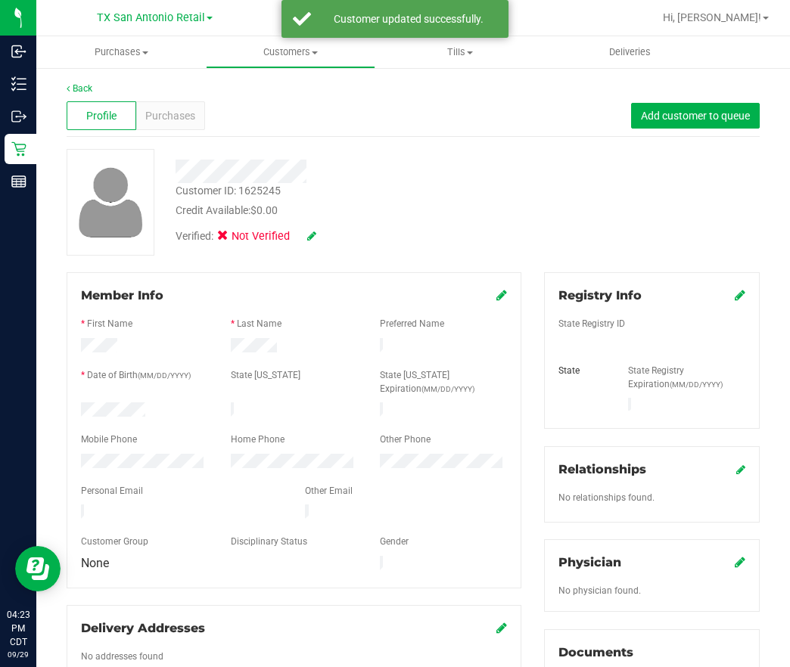
click at [718, 308] on div at bounding box center [651, 311] width 187 height 12
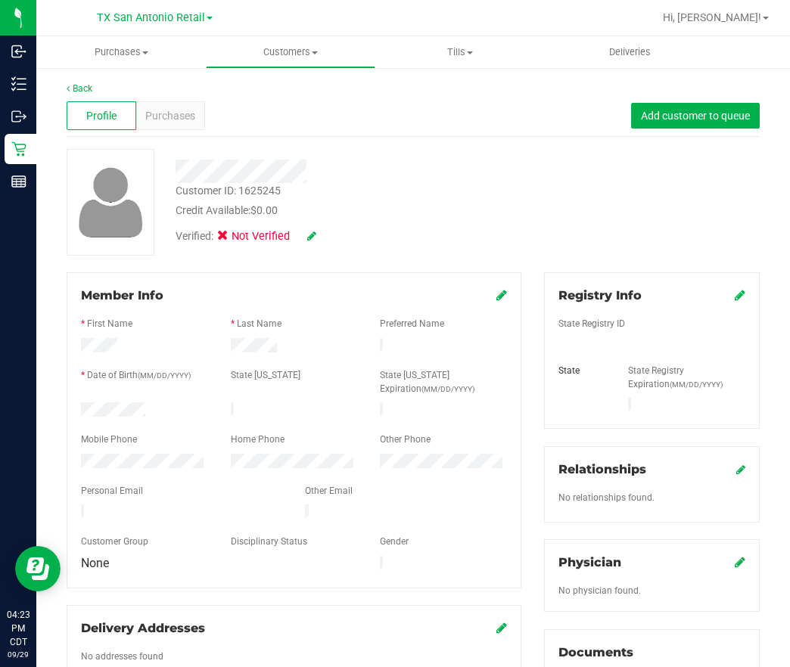
click at [735, 297] on icon at bounding box center [740, 295] width 11 height 12
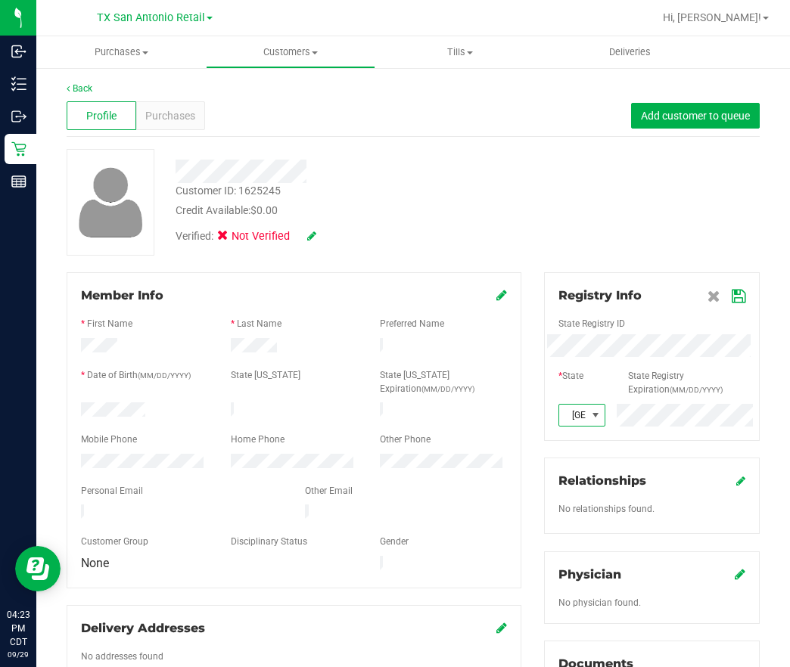
click at [732, 297] on icon at bounding box center [739, 296] width 14 height 12
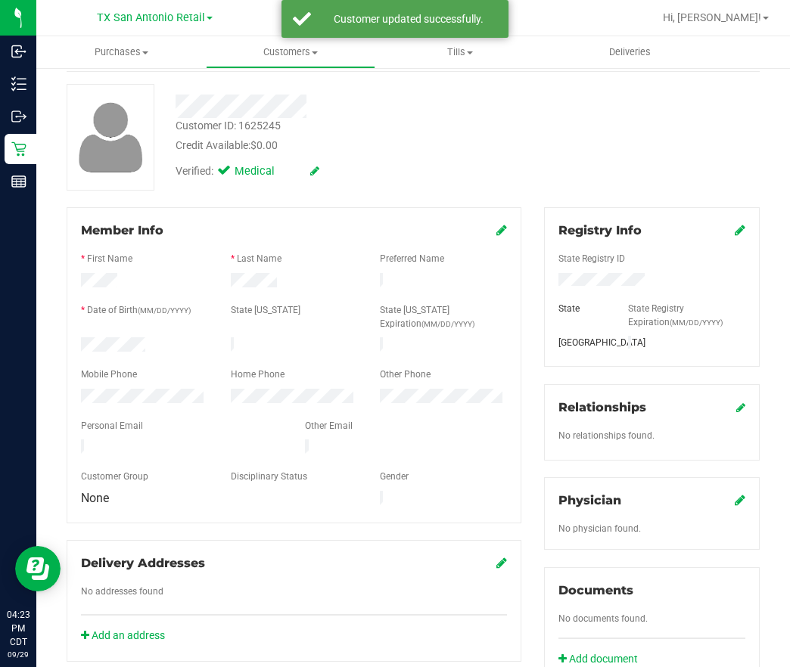
scroll to position [113, 0]
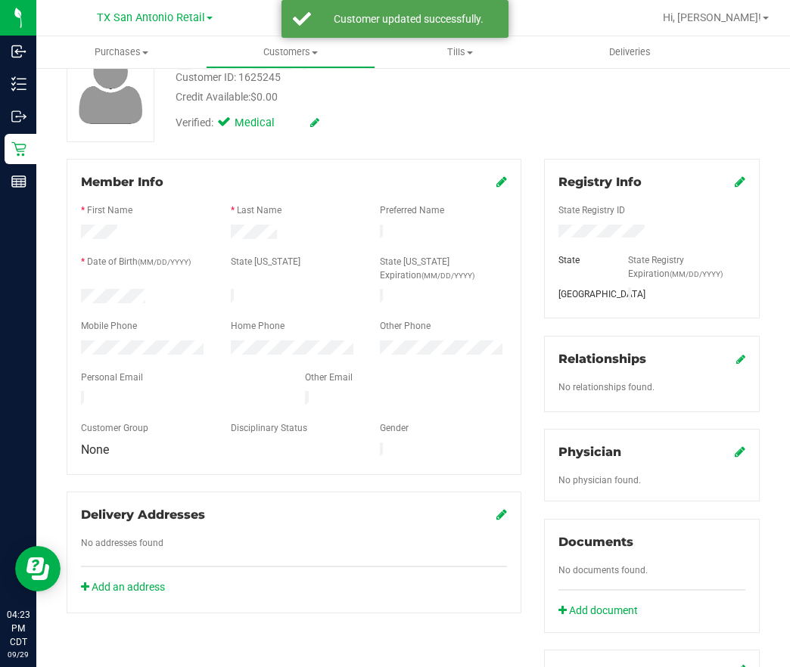
click at [735, 448] on icon at bounding box center [740, 452] width 11 height 12
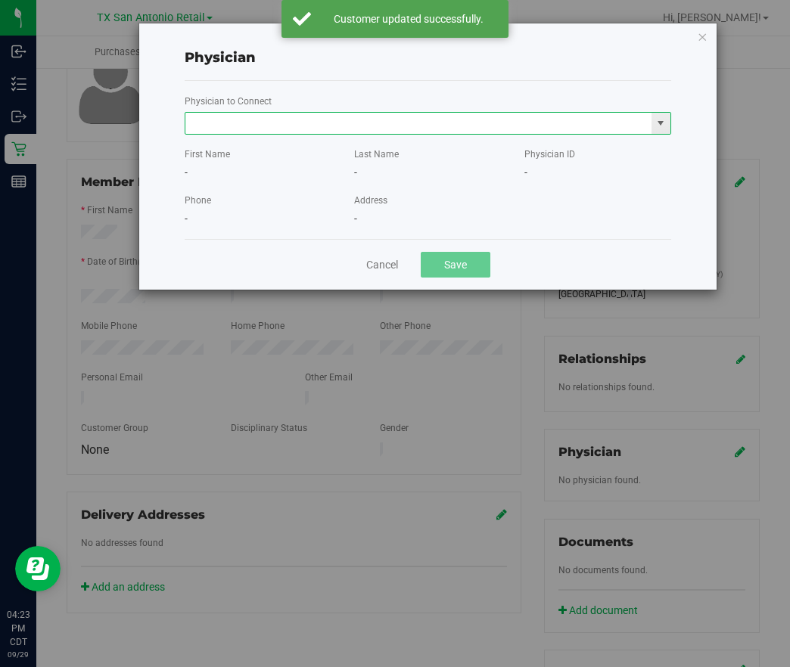
click at [502, 115] on input "text" at bounding box center [418, 123] width 466 height 21
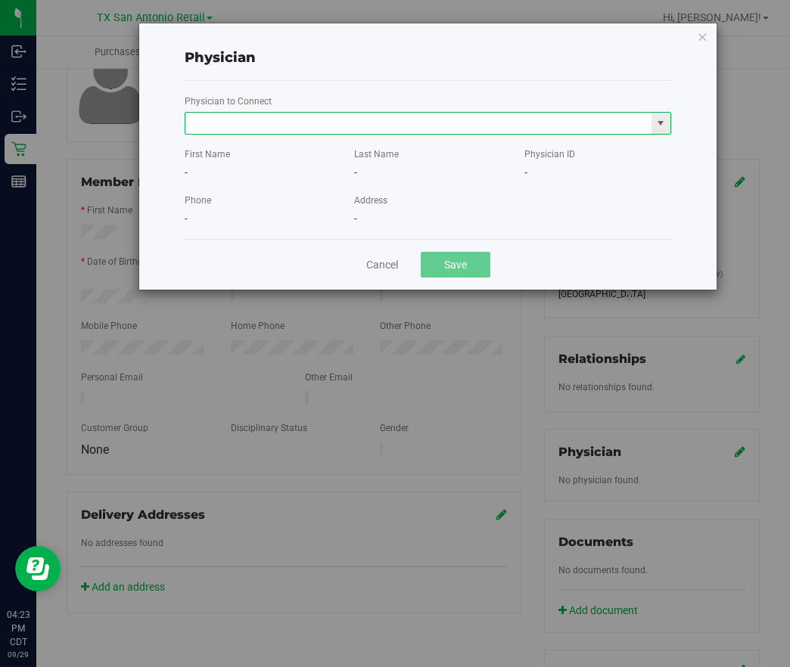
type input "f"
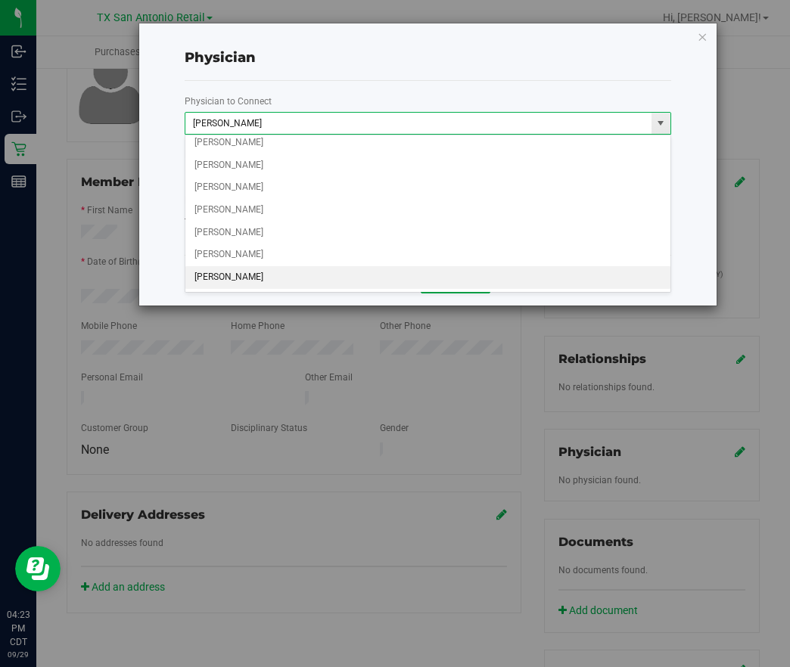
scroll to position [231, 0]
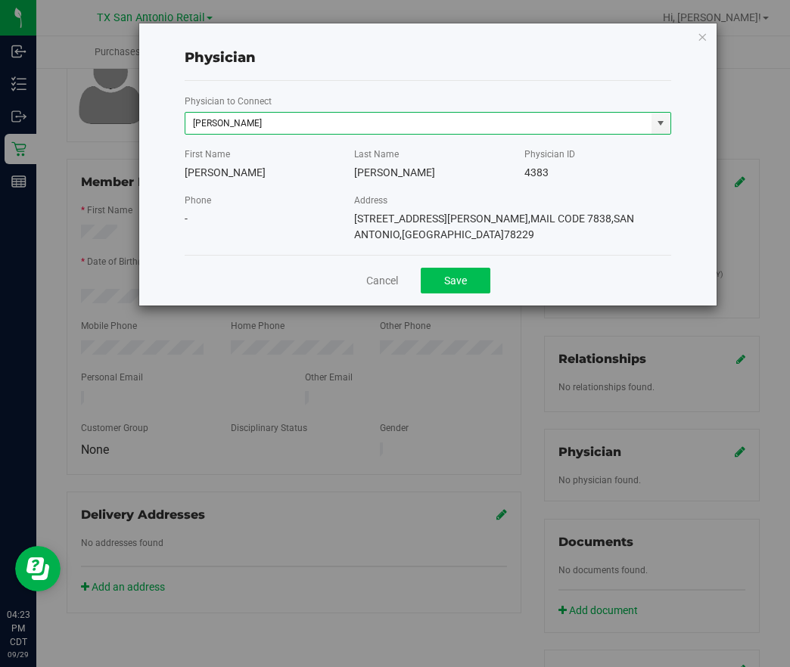
type input "[PERSON_NAME]"
click at [474, 268] on button "Save" at bounding box center [456, 281] width 70 height 26
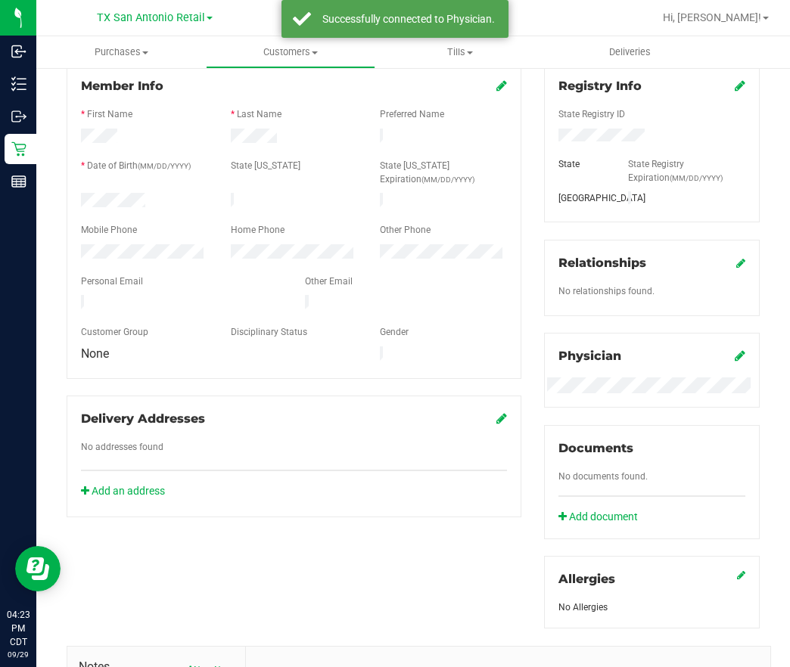
scroll to position [340, 0]
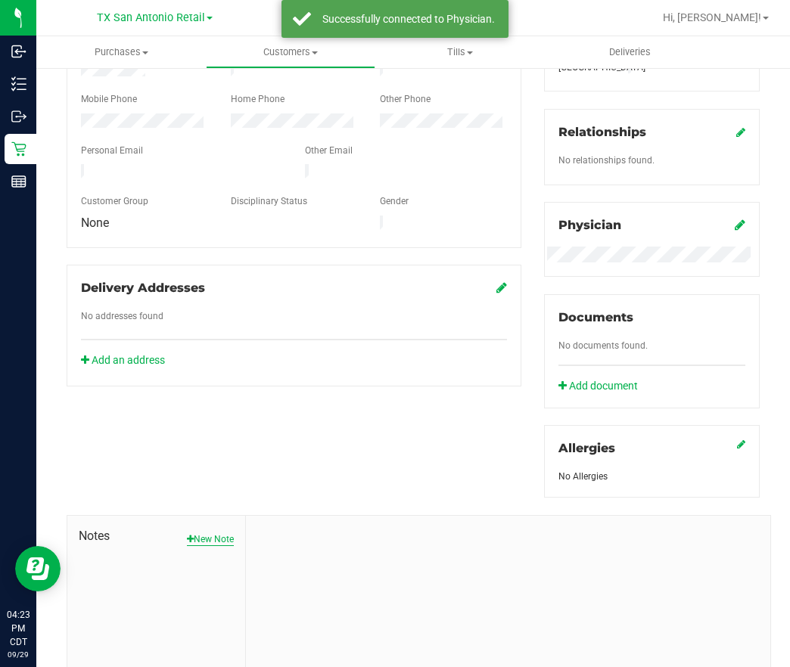
click at [216, 542] on button "New Note" at bounding box center [210, 540] width 47 height 14
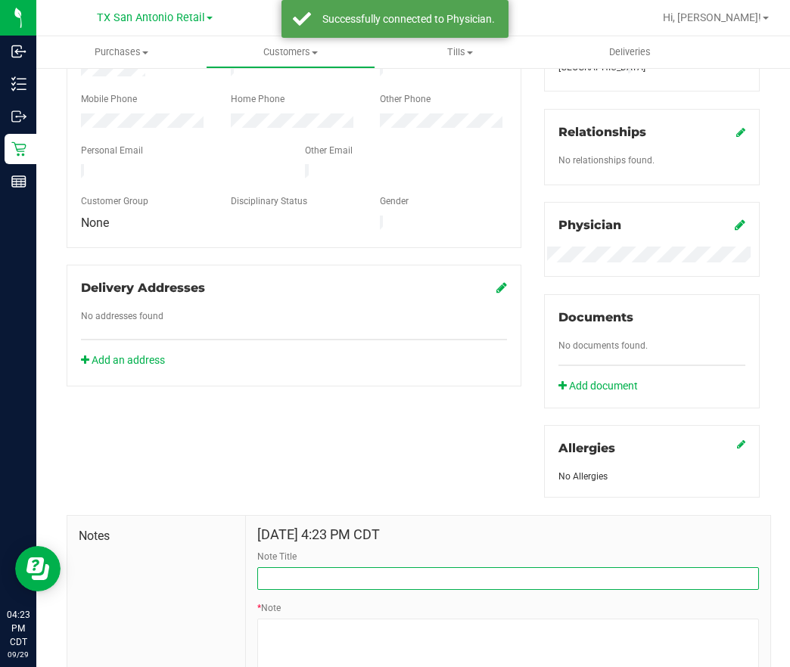
click at [346, 579] on input "Note Title" at bounding box center [508, 578] width 502 height 23
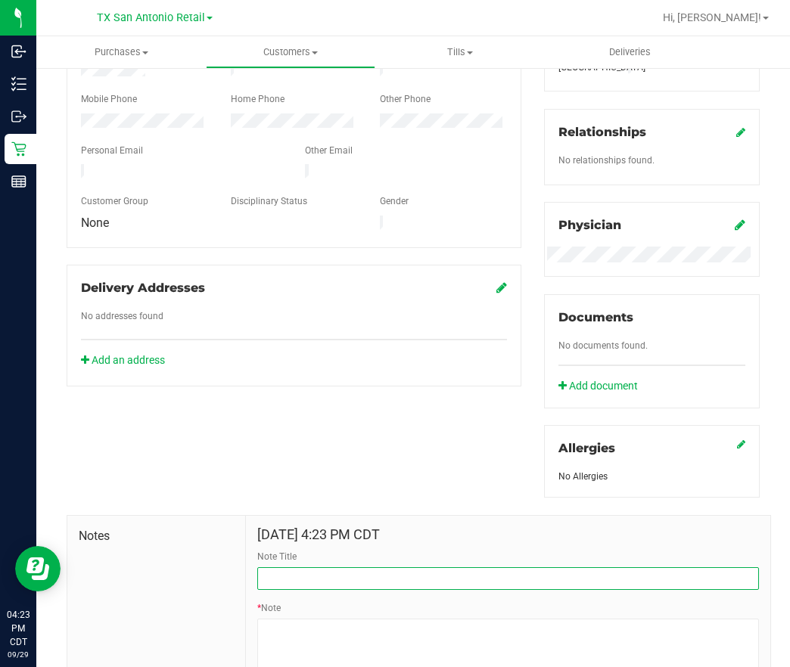
type input "[PERSON_NAME] Info"
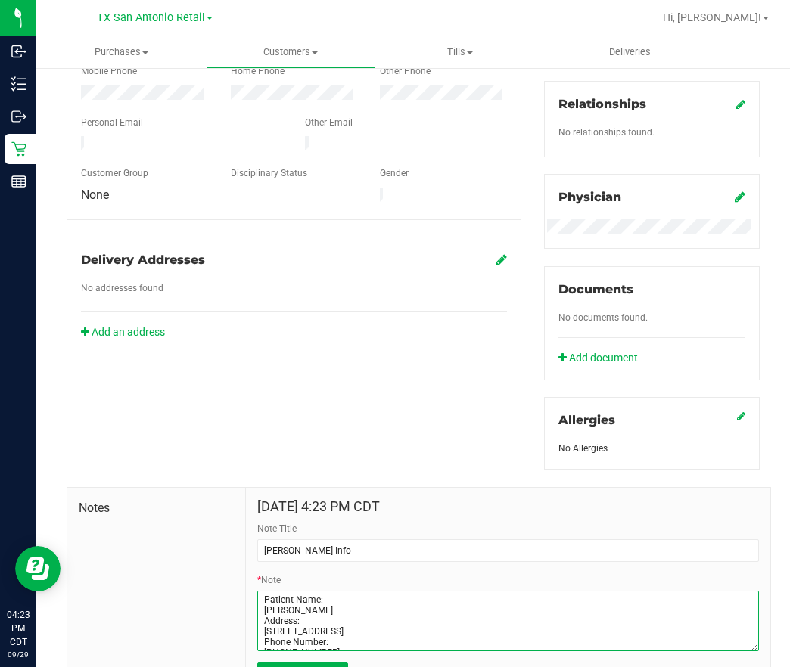
scroll to position [446, 0]
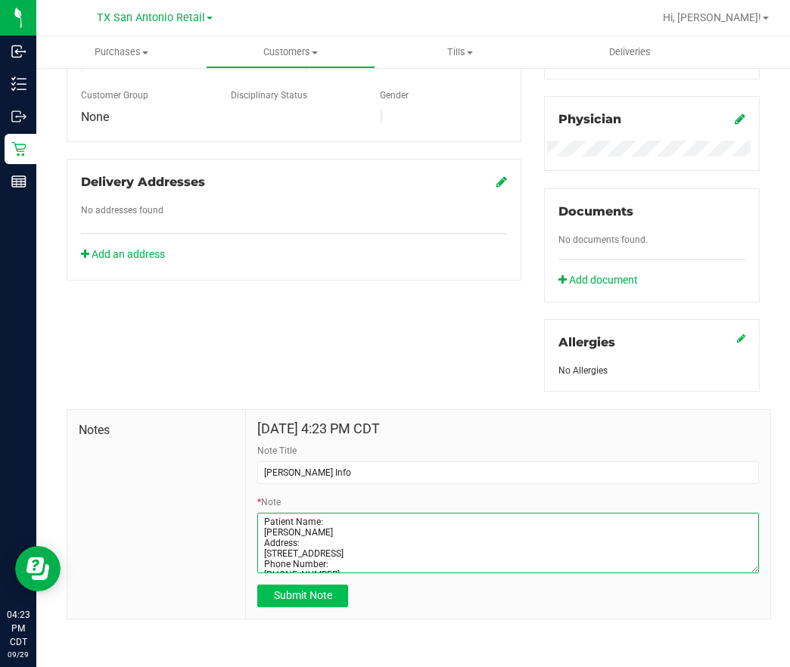
type textarea "Patient Name: [PERSON_NAME] Address: [STREET_ADDRESS] Phone Number: [PHONE_NUMB…"
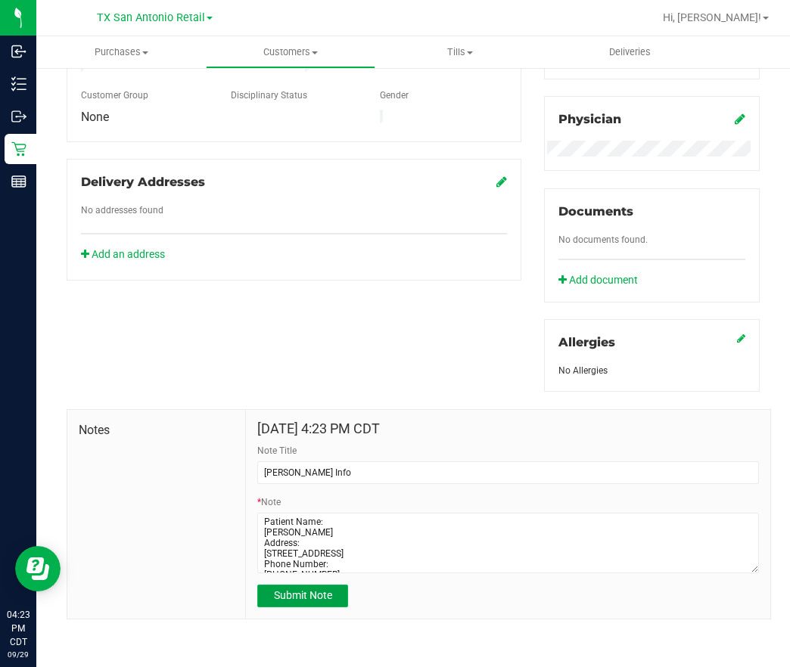
click at [278, 591] on span "Submit Note" at bounding box center [303, 595] width 58 height 12
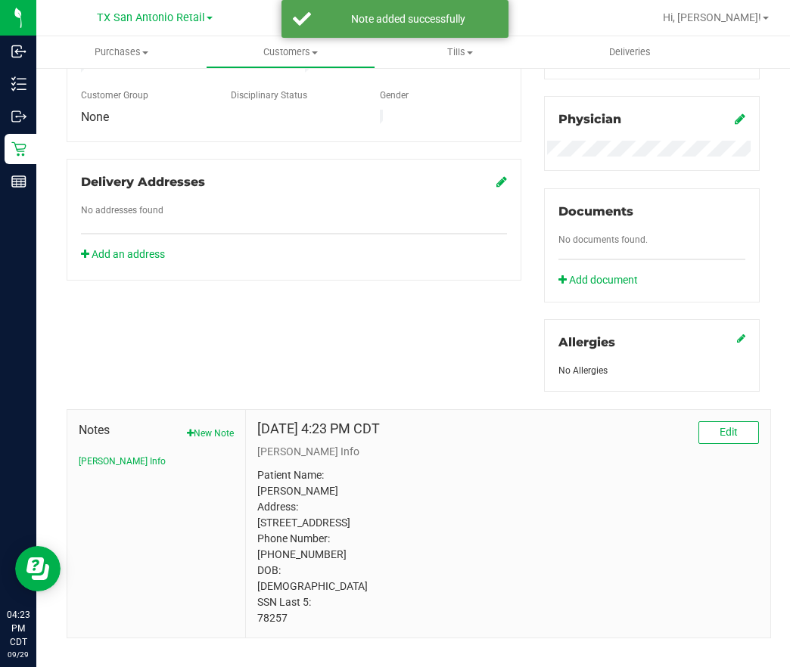
scroll to position [0, 0]
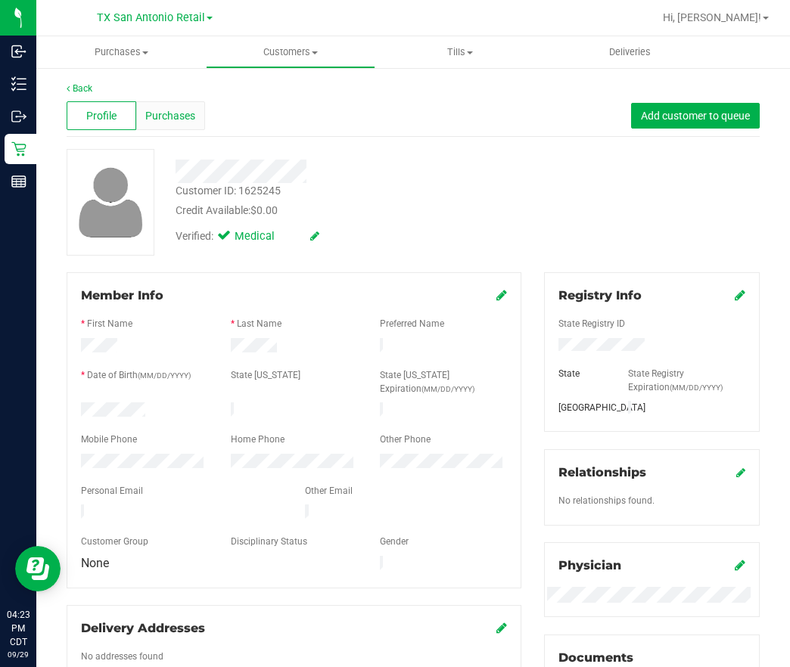
click at [155, 124] on div "Purchases" at bounding box center [171, 115] width 70 height 29
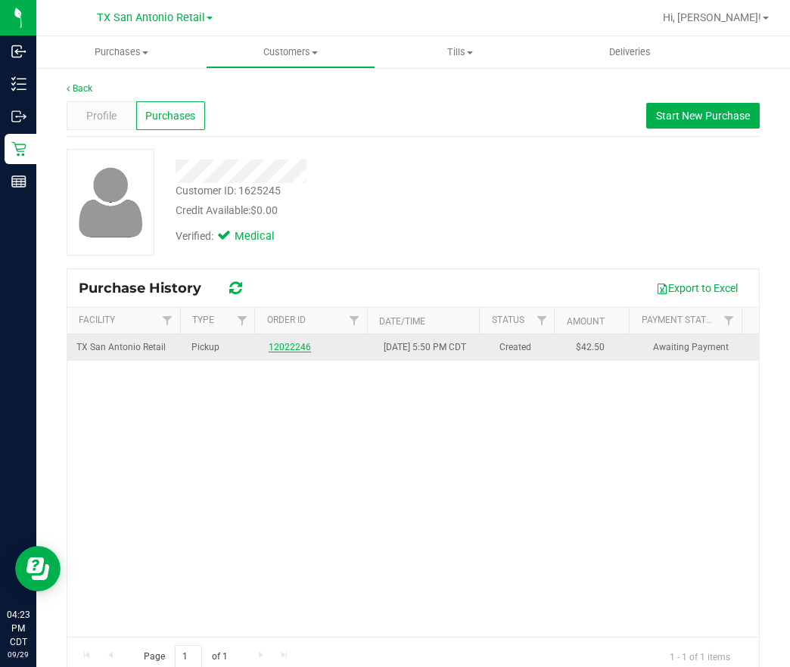
click at [281, 352] on link "12022246" at bounding box center [290, 347] width 42 height 11
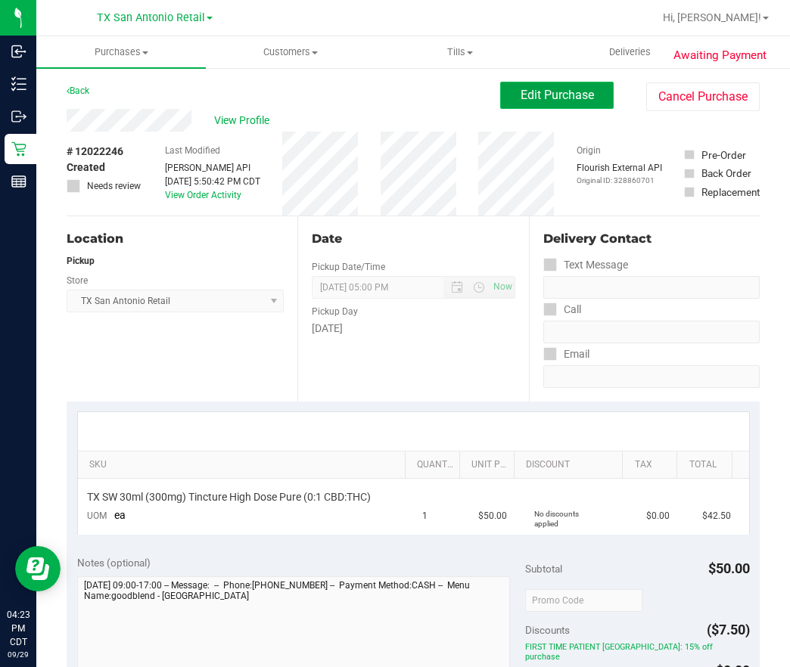
drag, startPoint x: 522, startPoint y: 98, endPoint x: 509, endPoint y: 98, distance: 12.9
click at [520, 98] on span "Edit Purchase" at bounding box center [556, 95] width 73 height 14
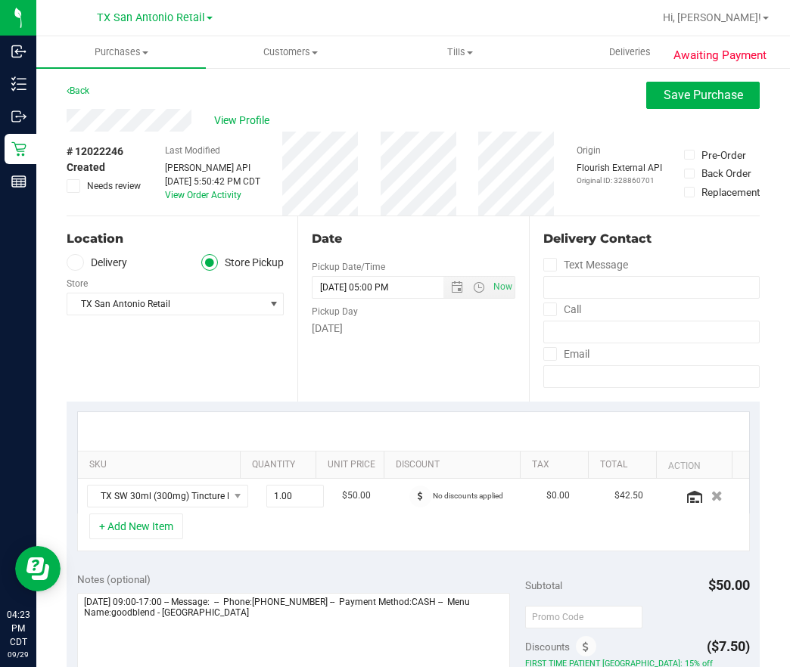
click at [109, 254] on label "Delivery" at bounding box center [97, 262] width 61 height 17
click at [0, 0] on input "Delivery" at bounding box center [0, 0] width 0 height 0
click at [213, 303] on span "Select address" at bounding box center [160, 304] width 187 height 21
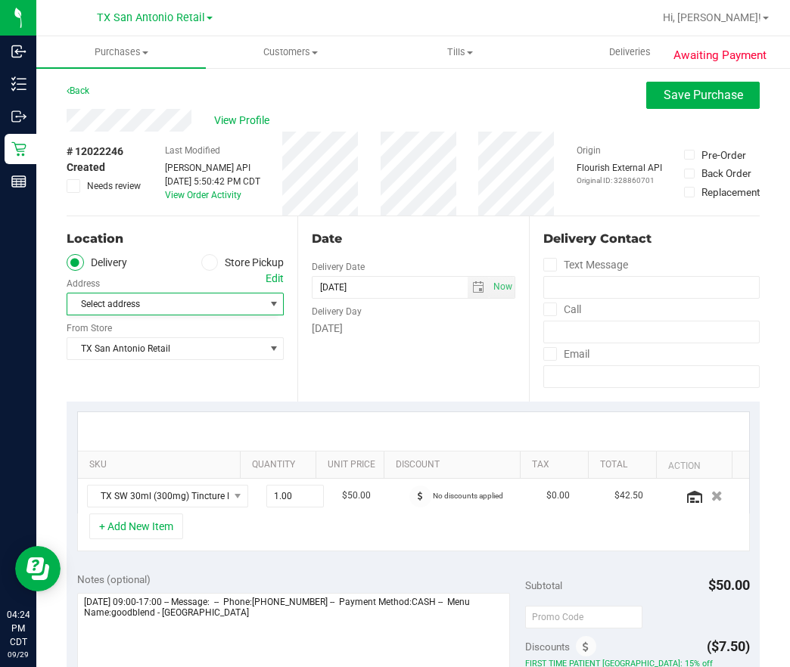
click at [272, 281] on div "Edit" at bounding box center [275, 279] width 18 height 16
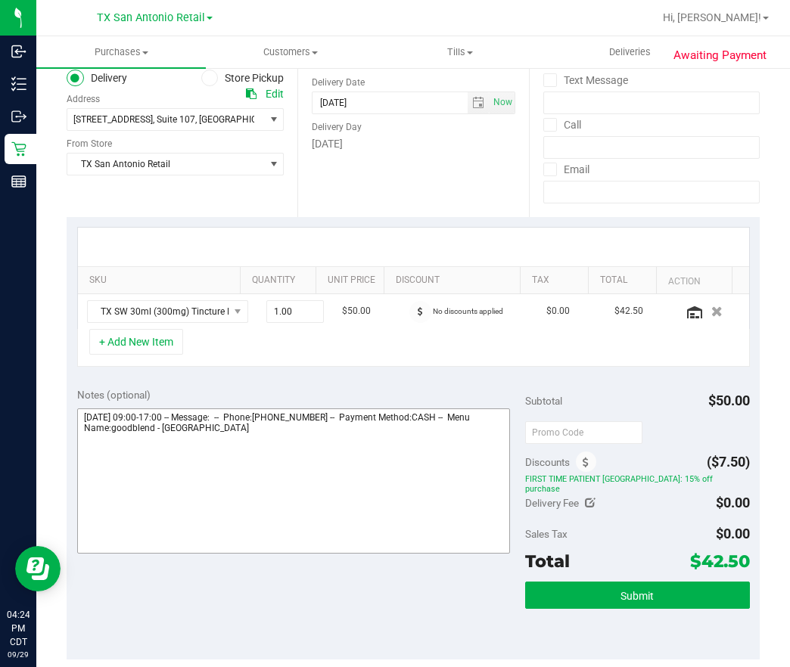
scroll to position [227, 0]
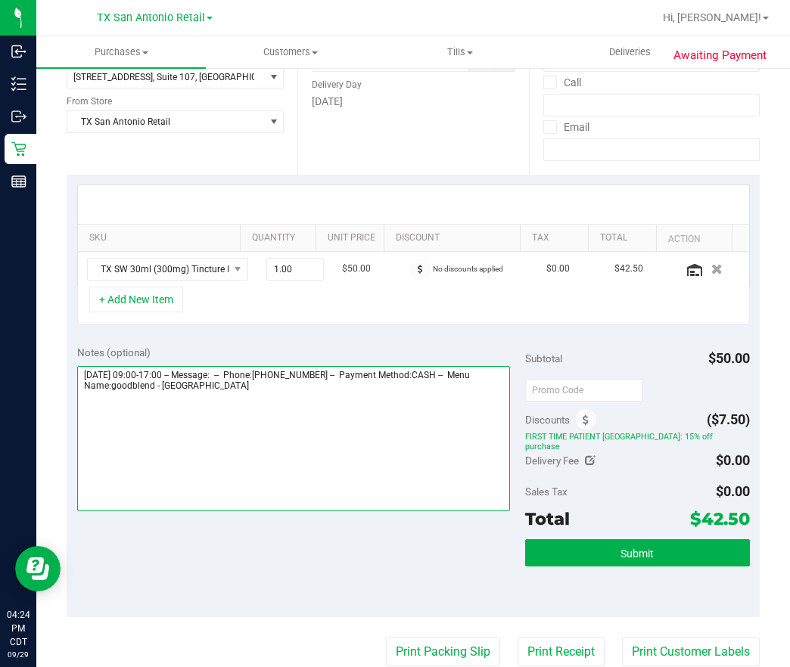
click at [334, 401] on textarea at bounding box center [293, 438] width 433 height 145
type textarea "[DATE] 09:00-17:00 -- Message: -- Phone:[PHONE_NUMBER] -- Payment Method:CASH -…"
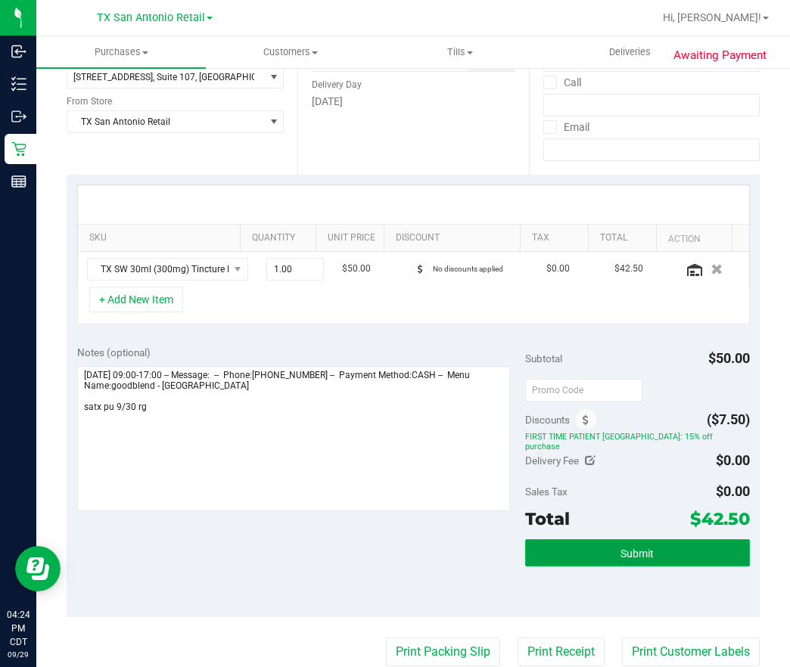
click at [622, 548] on span "Submit" at bounding box center [636, 554] width 33 height 12
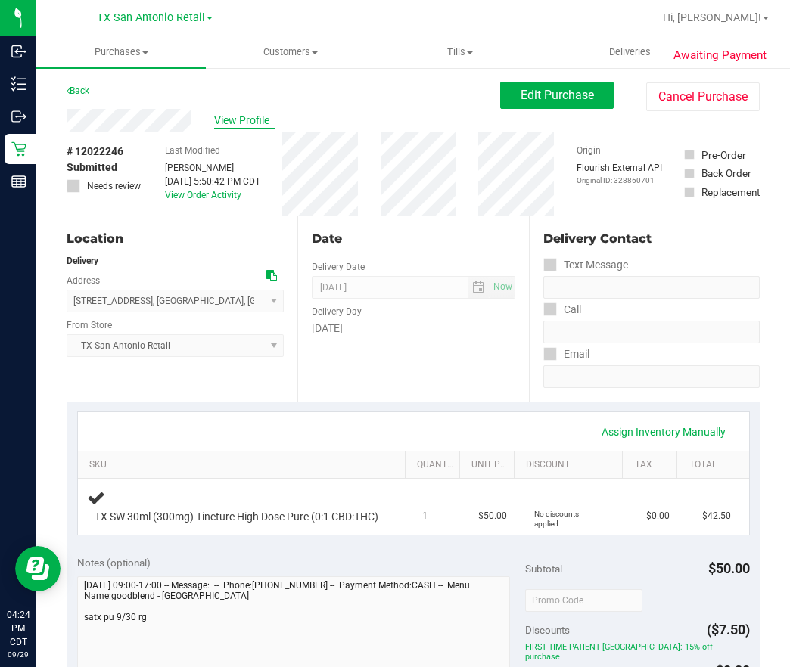
click at [214, 118] on span "View Profile" at bounding box center [244, 121] width 61 height 16
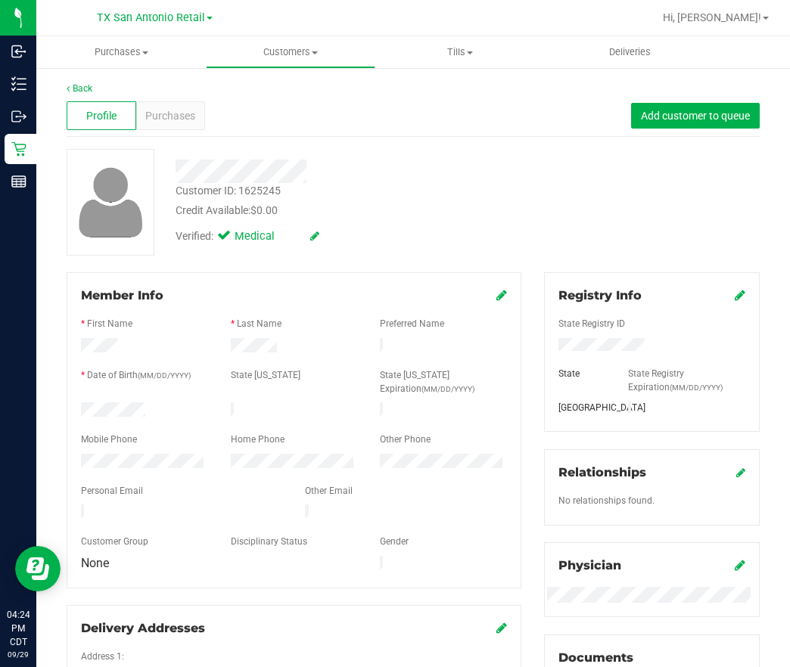
drag, startPoint x: 220, startPoint y: 502, endPoint x: 75, endPoint y: 508, distance: 145.4
click at [75, 508] on div at bounding box center [182, 514] width 224 height 18
click at [56, 460] on div "Member Info * First Name * Last Name Preferred Name * Date of Birth (MM/DD/YYYY…" at bounding box center [293, 510] width 477 height 476
click at [183, 120] on span "Purchases" at bounding box center [170, 116] width 50 height 16
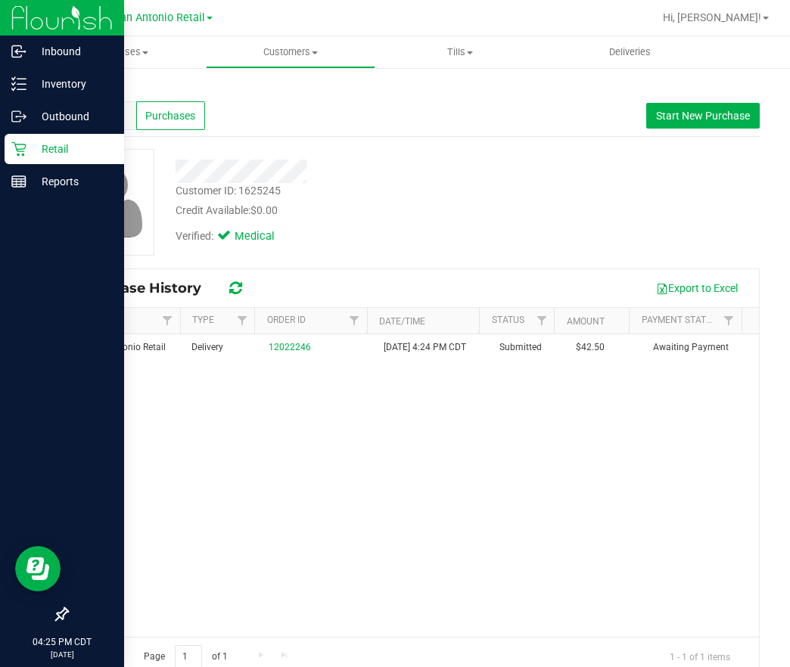
click at [58, 164] on link "Retail" at bounding box center [62, 150] width 124 height 33
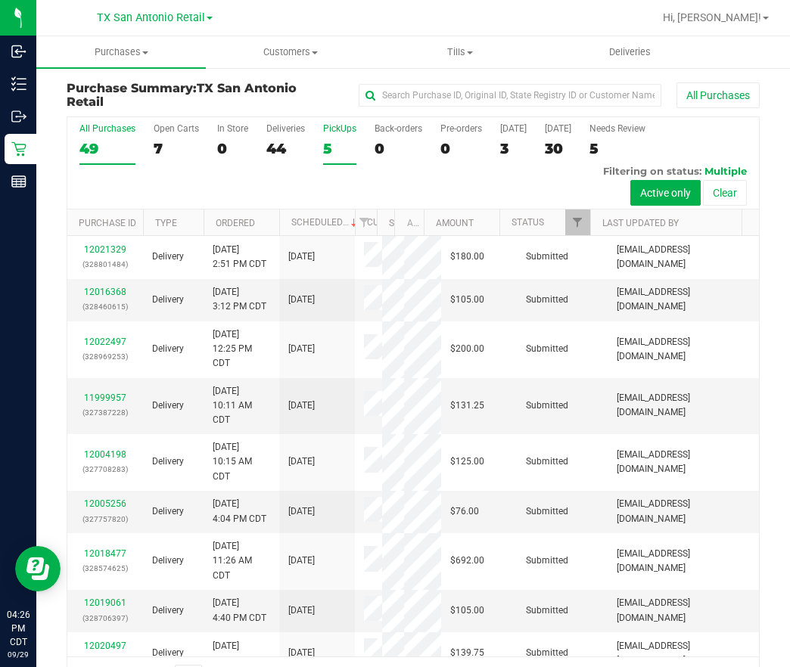
click at [347, 144] on div "5" at bounding box center [339, 148] width 33 height 17
click at [0, 0] on input "PickUps 5" at bounding box center [0, 0] width 0 height 0
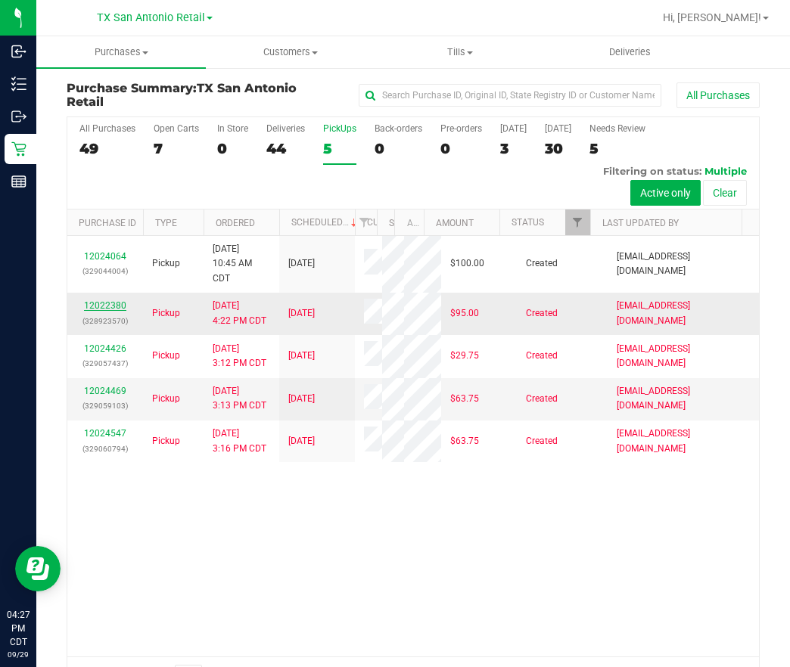
click at [94, 311] on link "12022380" at bounding box center [105, 305] width 42 height 11
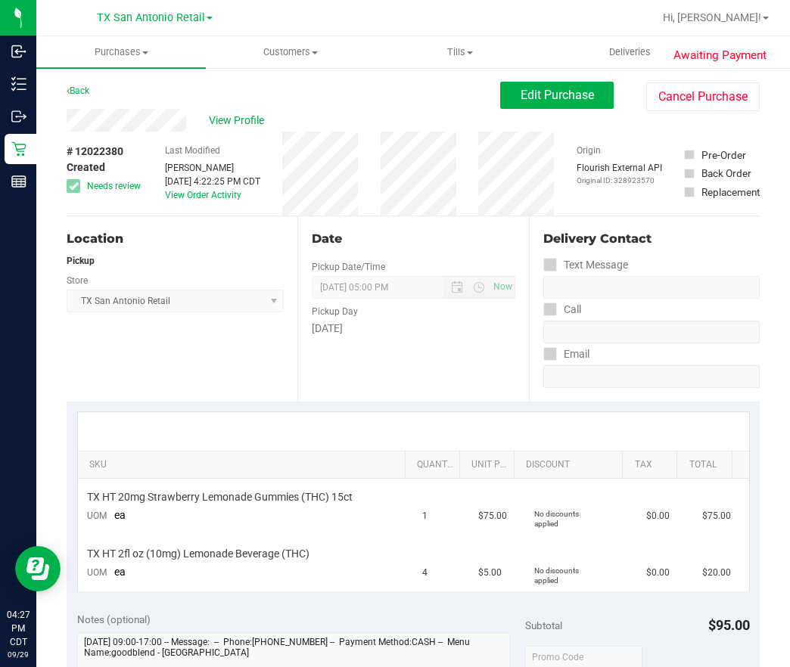
click at [234, 128] on div "View Profile" at bounding box center [283, 120] width 433 height 23
click at [232, 123] on span "View Profile" at bounding box center [239, 121] width 61 height 16
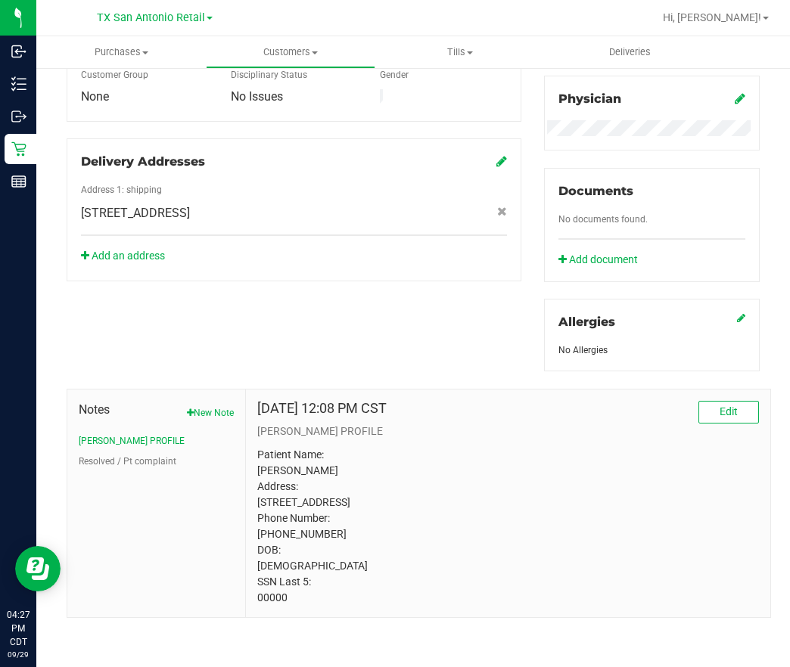
scroll to position [481, 0]
drag, startPoint x: 294, startPoint y: 606, endPoint x: 253, endPoint y: 610, distance: 40.3
click at [252, 610] on div "[DATE] 12:08 PM CST Edit [PERSON_NAME] PROFILE Patient Name: [PERSON_NAME] Addr…" at bounding box center [508, 504] width 524 height 228
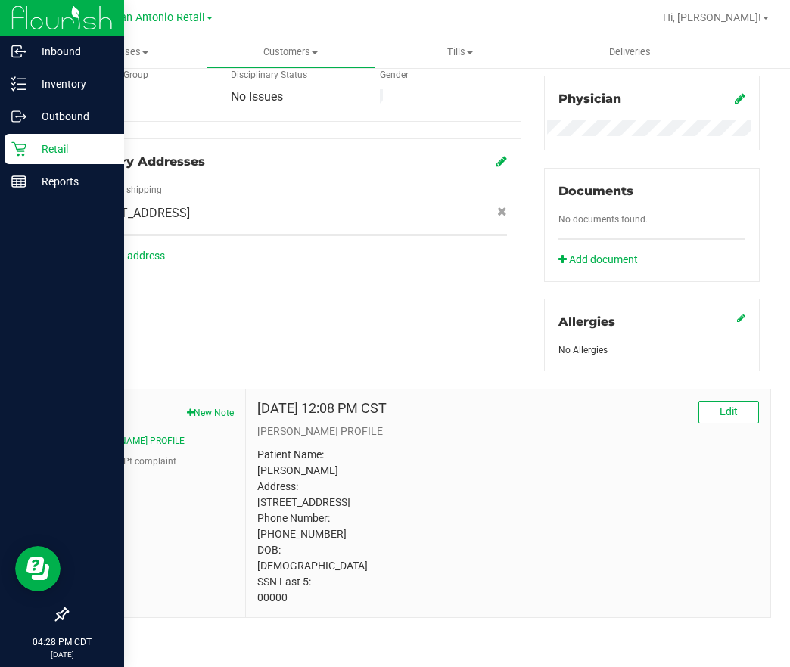
click at [40, 153] on p "Retail" at bounding box center [71, 149] width 91 height 18
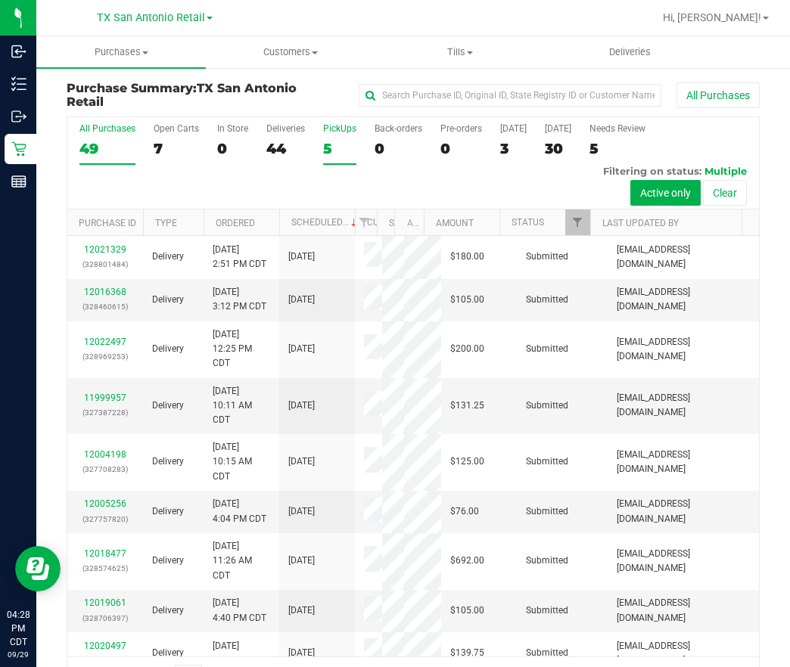
click at [346, 151] on div "5" at bounding box center [339, 148] width 33 height 17
click at [0, 0] on input "PickUps 5" at bounding box center [0, 0] width 0 height 0
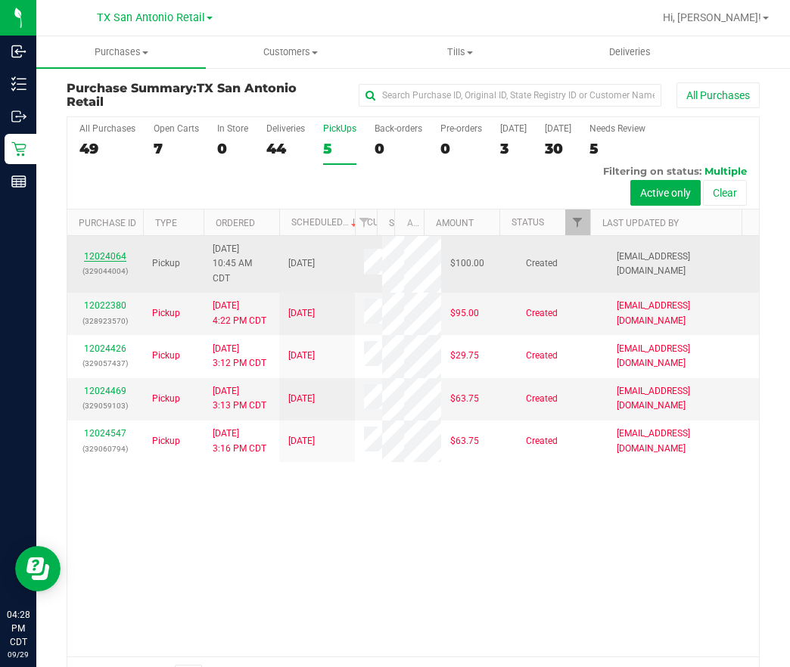
click at [98, 261] on link "12024064" at bounding box center [105, 256] width 42 height 11
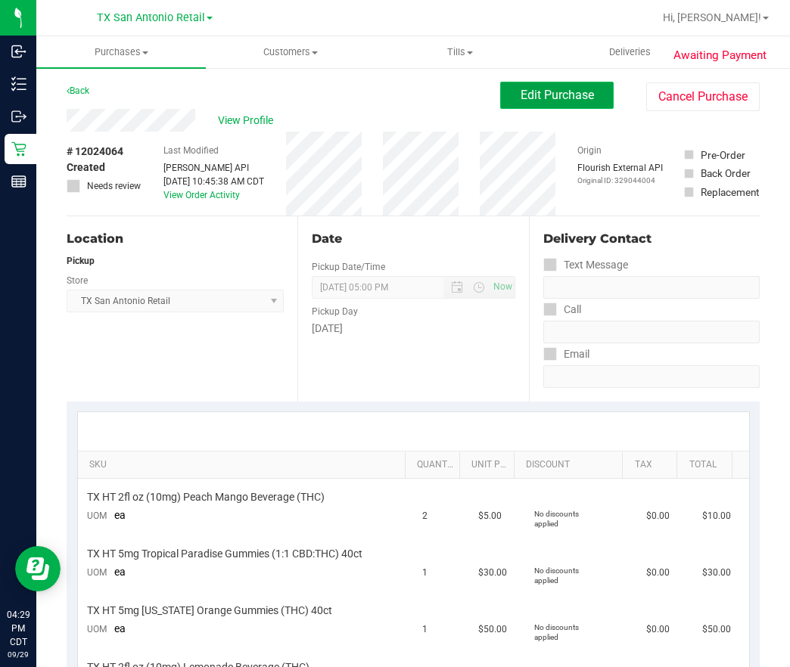
click at [578, 87] on button "Edit Purchase" at bounding box center [556, 95] width 113 height 27
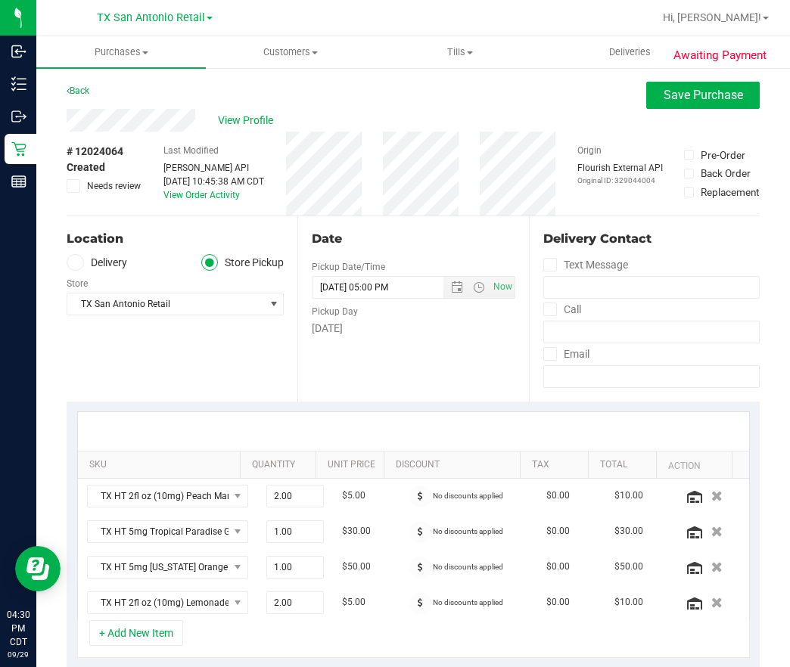
click at [94, 261] on label "Delivery" at bounding box center [97, 262] width 61 height 17
click at [0, 0] on input "Delivery" at bounding box center [0, 0] width 0 height 0
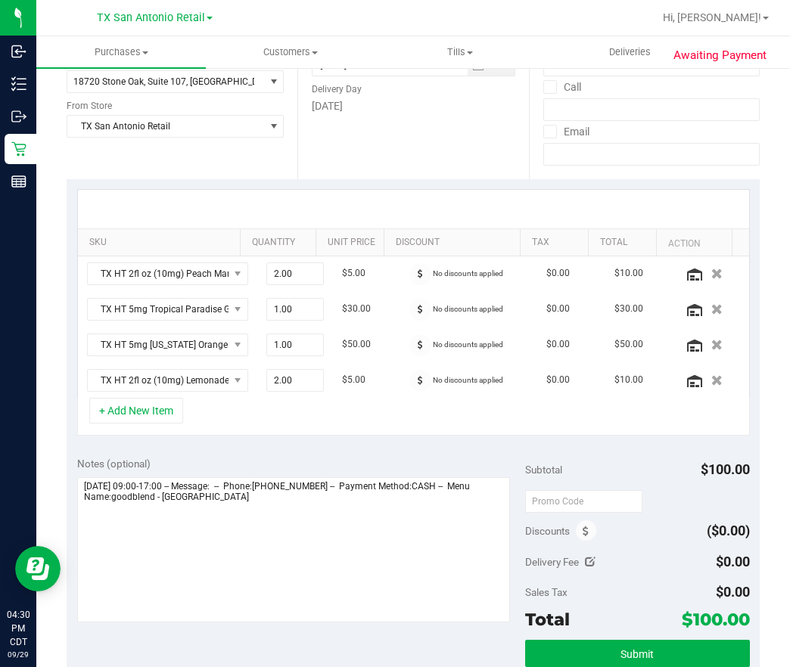
scroll to position [340, 0]
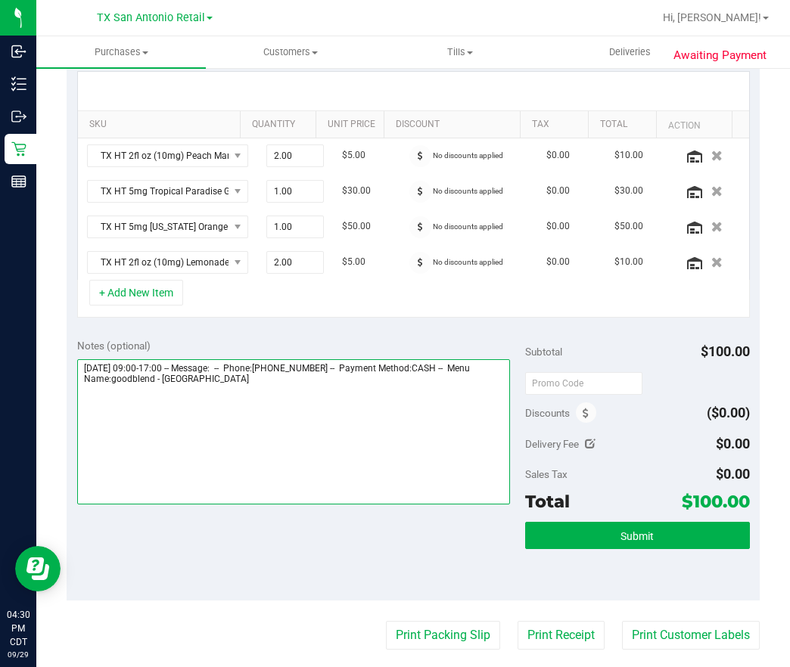
click at [434, 420] on textarea at bounding box center [293, 431] width 433 height 145
type textarea "[DATE] 09:00-17:00 -- Message: -- Phone:[PHONE_NUMBER] -- Payment Method:CASH -…"
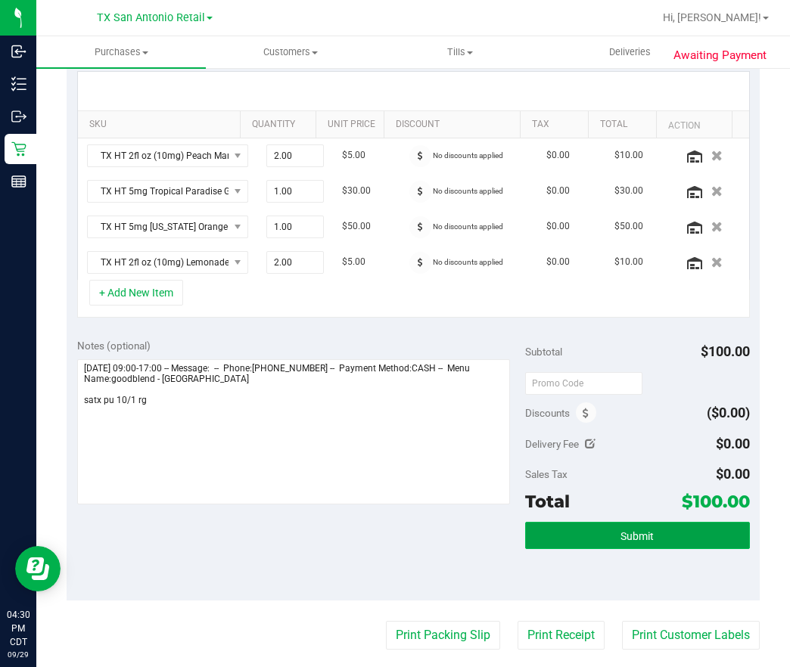
click at [663, 531] on button "Submit" at bounding box center [637, 535] width 224 height 27
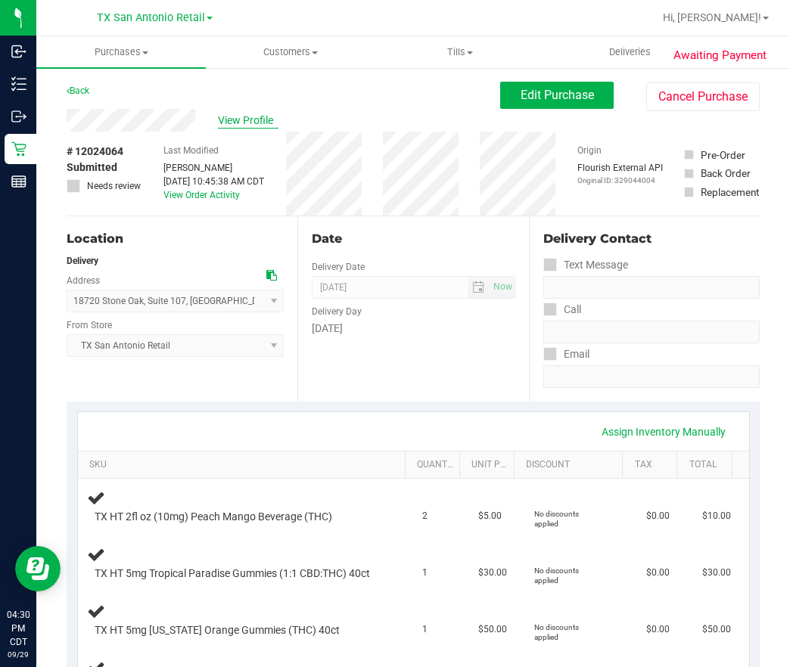
click at [234, 125] on span "View Profile" at bounding box center [248, 121] width 61 height 16
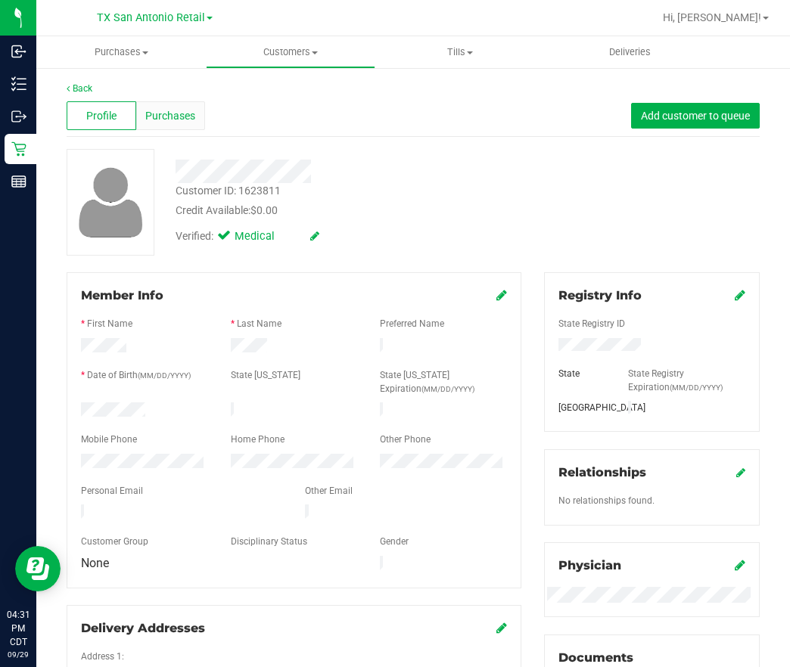
click at [155, 120] on span "Purchases" at bounding box center [170, 116] width 50 height 16
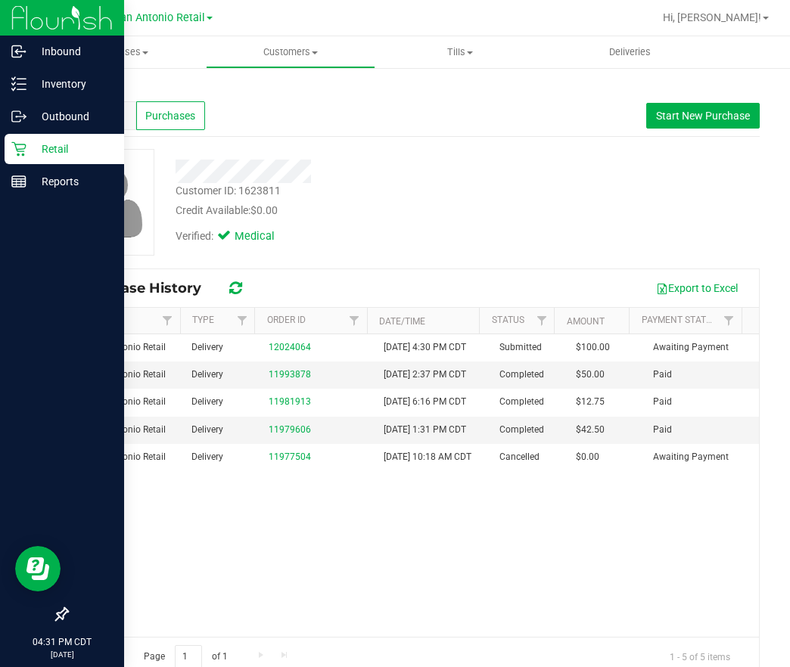
click at [36, 148] on p "Retail" at bounding box center [71, 149] width 91 height 18
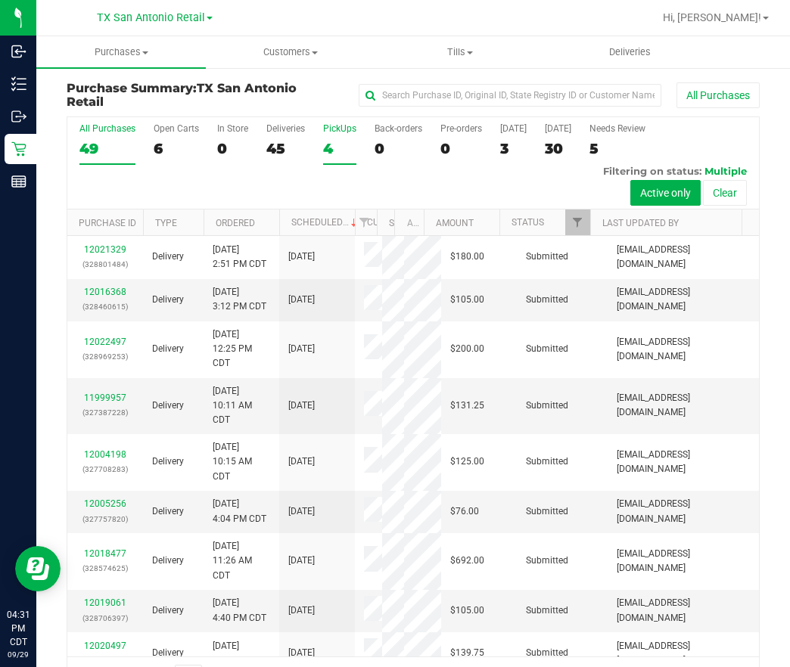
click at [346, 135] on label "PickUps 4" at bounding box center [339, 144] width 33 height 42
click at [0, 0] on input "PickUps 4" at bounding box center [0, 0] width 0 height 0
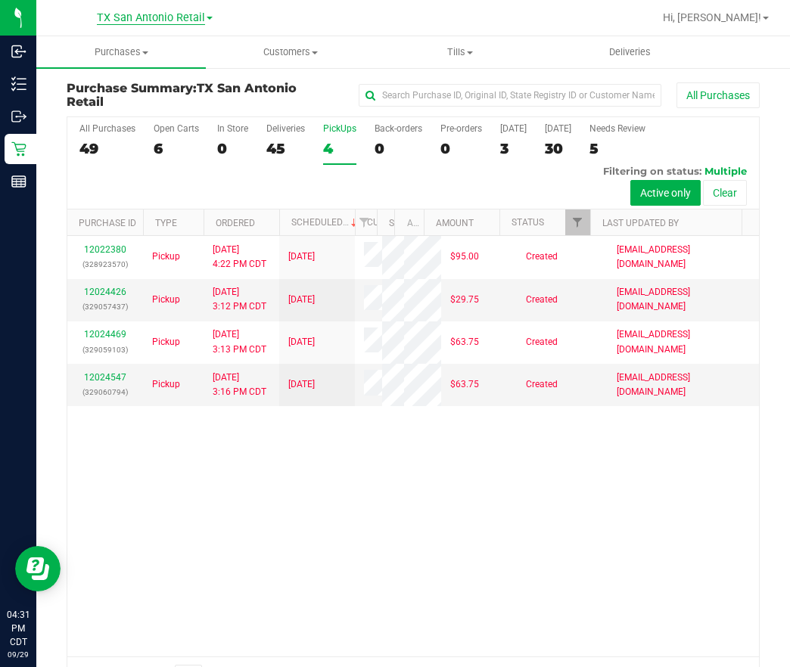
click at [122, 20] on span "TX San Antonio Retail" at bounding box center [151, 18] width 108 height 14
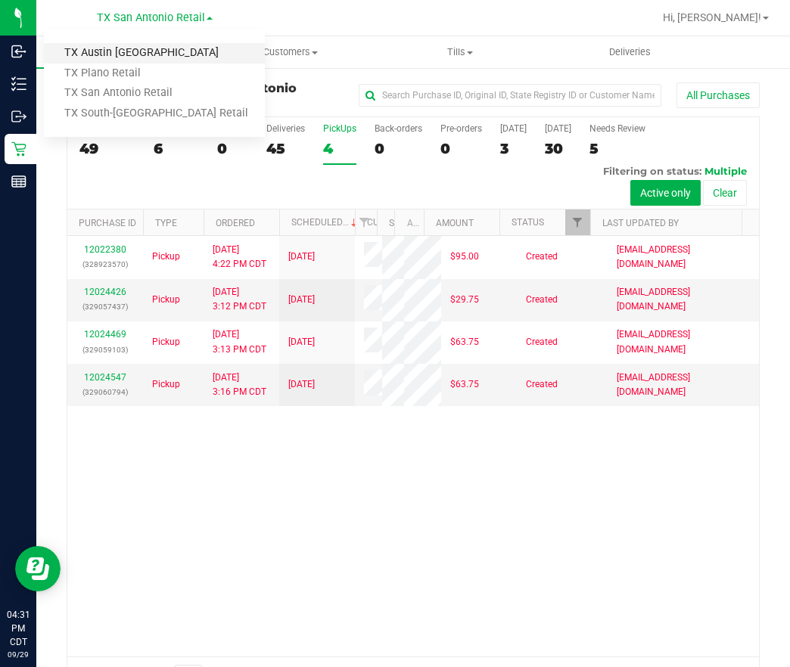
click at [111, 54] on link "TX Austin [GEOGRAPHIC_DATA]" at bounding box center [154, 53] width 221 height 20
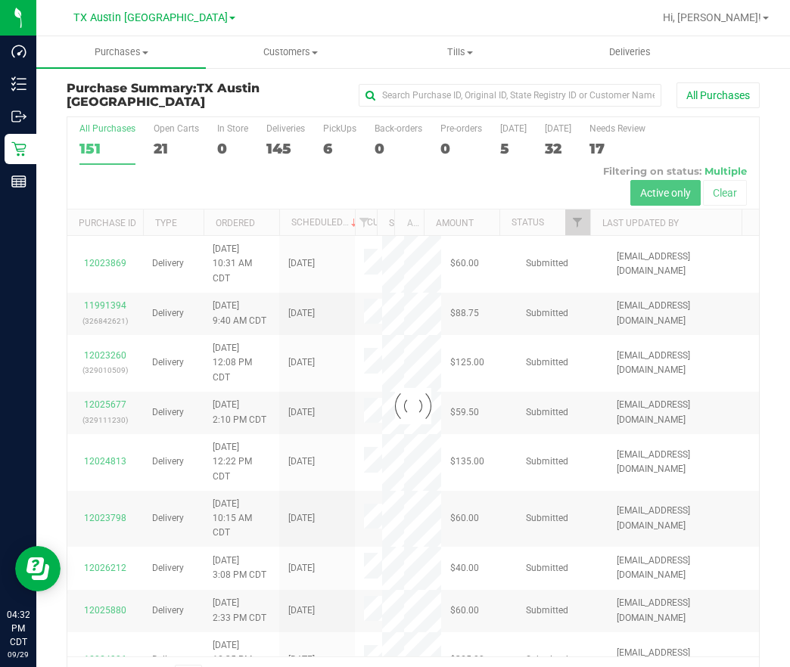
click at [337, 141] on div at bounding box center [412, 406] width 691 height 579
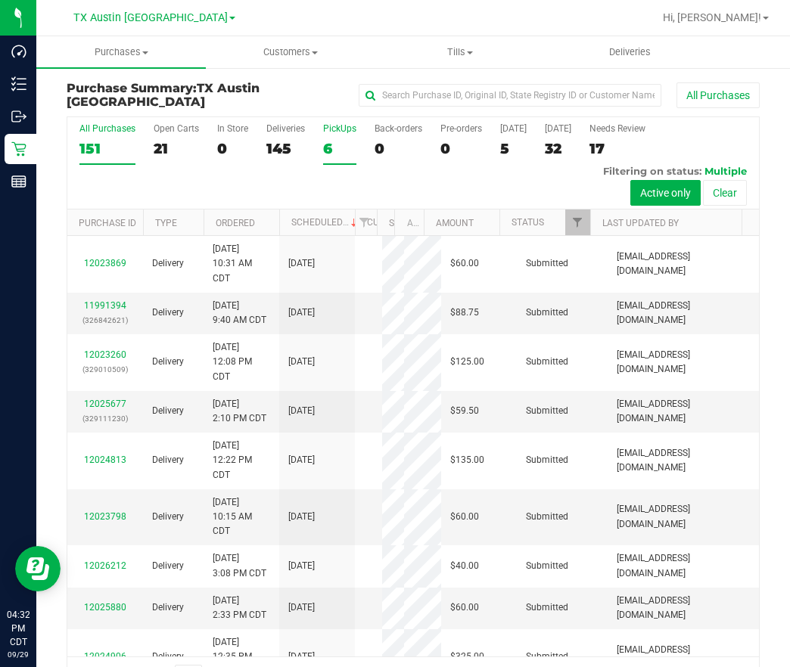
click at [329, 140] on div "6" at bounding box center [339, 148] width 33 height 17
click at [0, 0] on input "PickUps 6" at bounding box center [0, 0] width 0 height 0
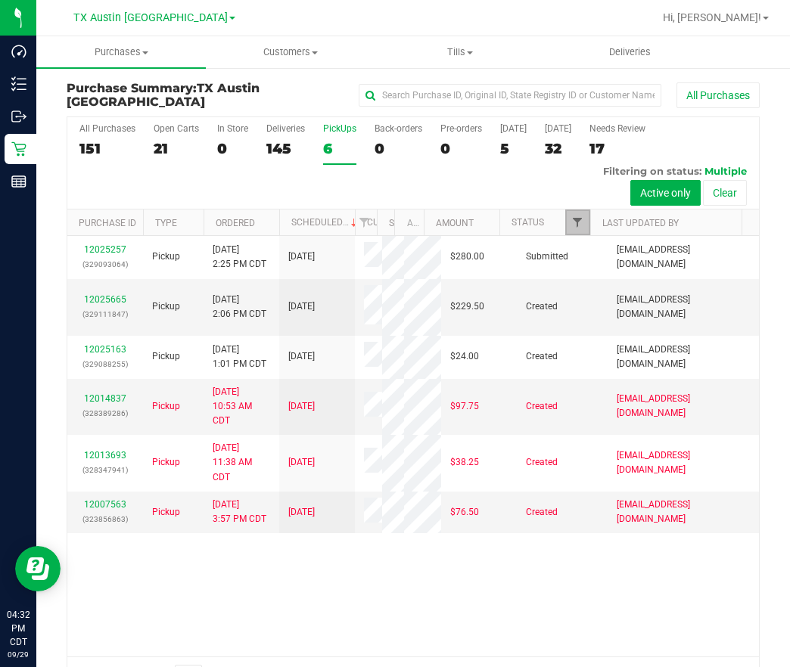
click at [571, 225] on span "Filter" at bounding box center [577, 222] width 12 height 12
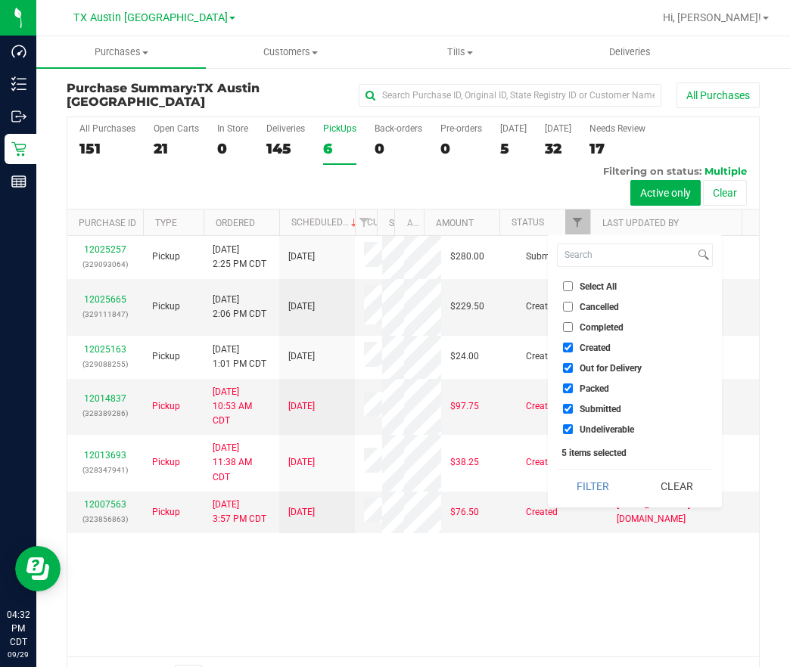
click at [587, 368] on span "Out for Delivery" at bounding box center [610, 368] width 62 height 9
click at [573, 368] on input "Out for Delivery" at bounding box center [568, 368] width 10 height 10
checkbox input "false"
click at [588, 385] on span "Packed" at bounding box center [594, 388] width 30 height 9
click at [586, 391] on span "Packed" at bounding box center [594, 388] width 30 height 9
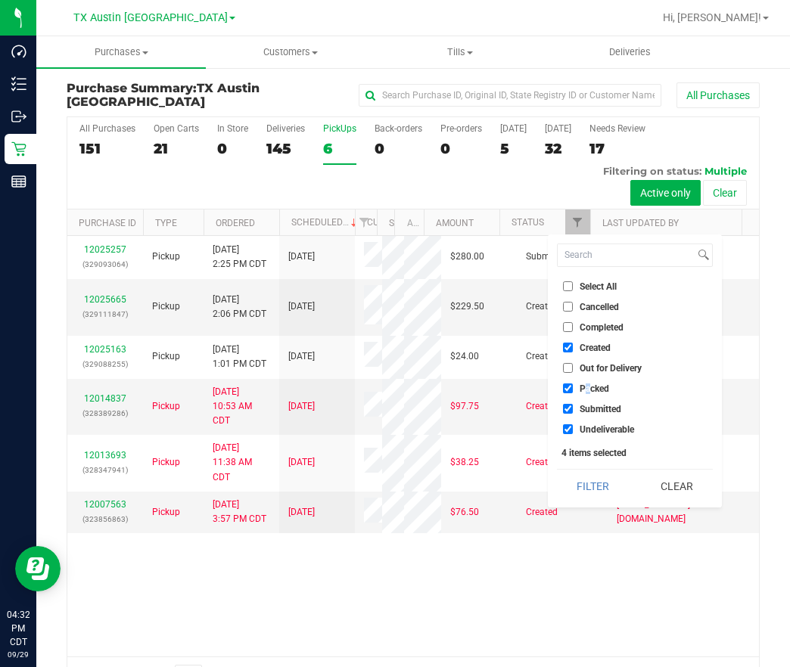
click at [573, 391] on input "Packed" at bounding box center [568, 389] width 10 height 10
checkbox input "false"
click at [584, 405] on span "Submitted" at bounding box center [600, 409] width 42 height 9
click at [573, 405] on input "Submitted" at bounding box center [568, 409] width 10 height 10
checkbox input "false"
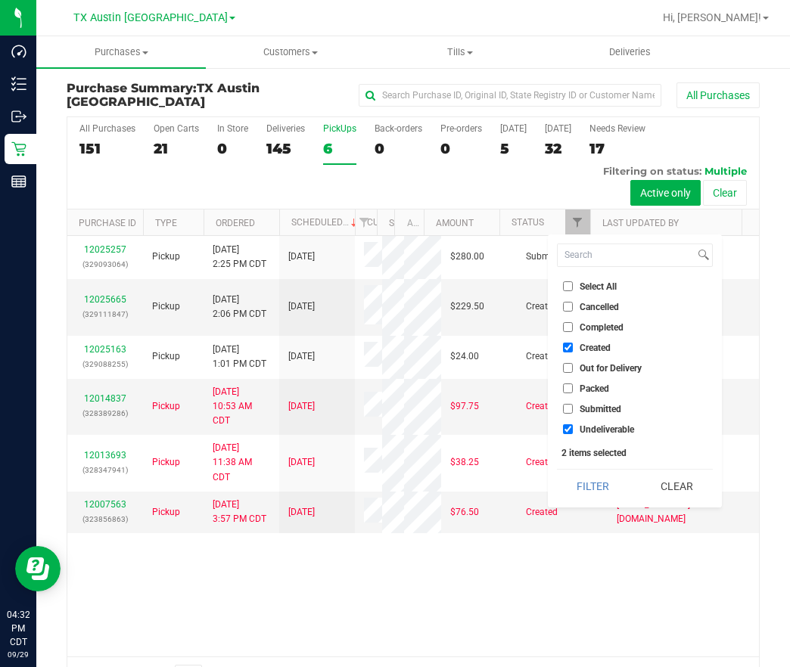
click at [586, 430] on span "Undeliverable" at bounding box center [606, 429] width 54 height 9
click at [573, 430] on input "Undeliverable" at bounding box center [568, 429] width 10 height 10
checkbox input "false"
click at [587, 487] on button "Filter" at bounding box center [593, 486] width 73 height 33
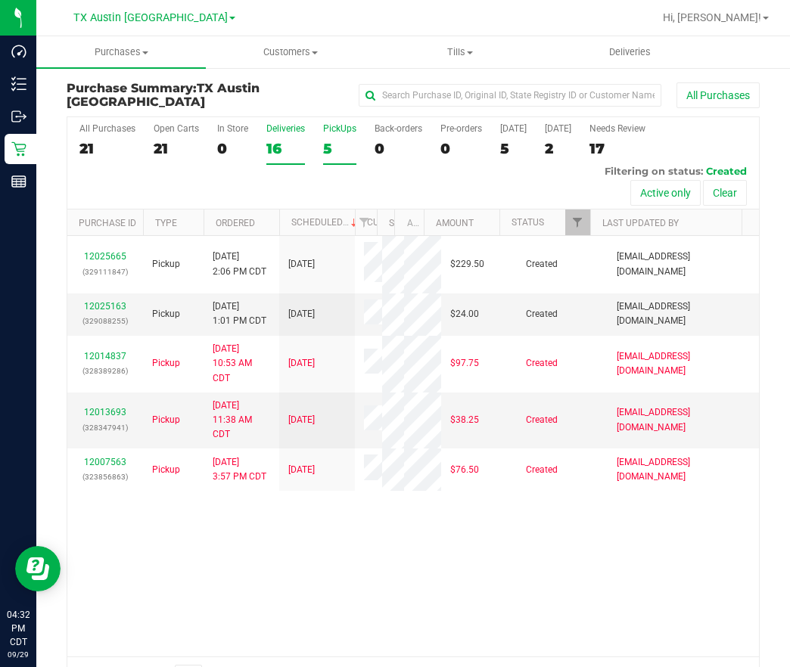
click at [281, 140] on div "16" at bounding box center [285, 148] width 39 height 17
click at [0, 0] on input "Deliveries 16" at bounding box center [0, 0] width 0 height 0
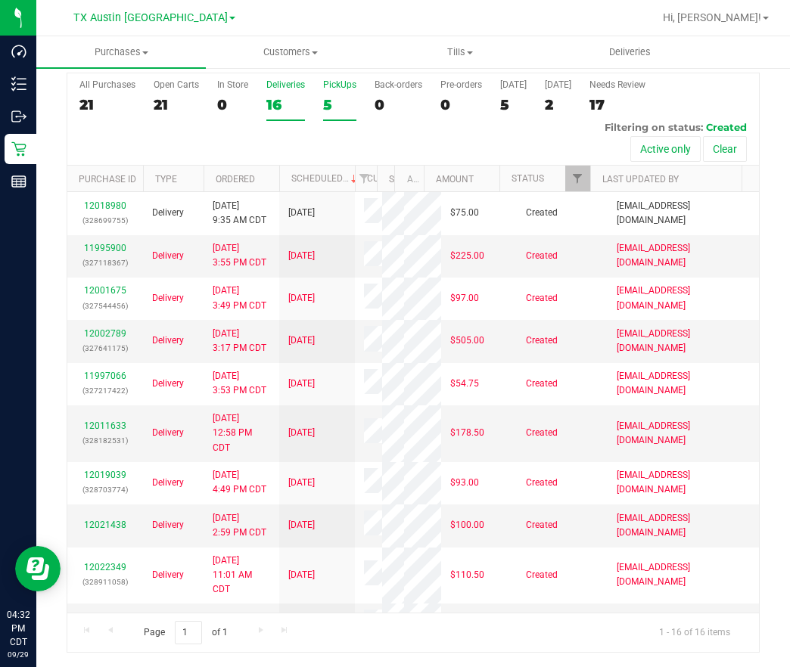
click at [346, 101] on div "5" at bounding box center [339, 104] width 33 height 17
click at [0, 0] on input "PickUps 5" at bounding box center [0, 0] width 0 height 0
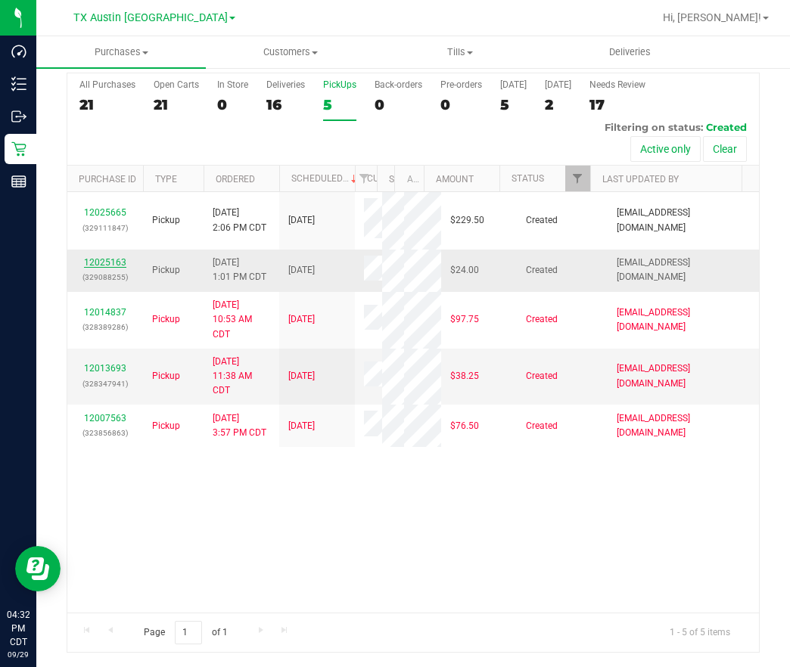
click at [101, 257] on link "12025163" at bounding box center [105, 262] width 42 height 11
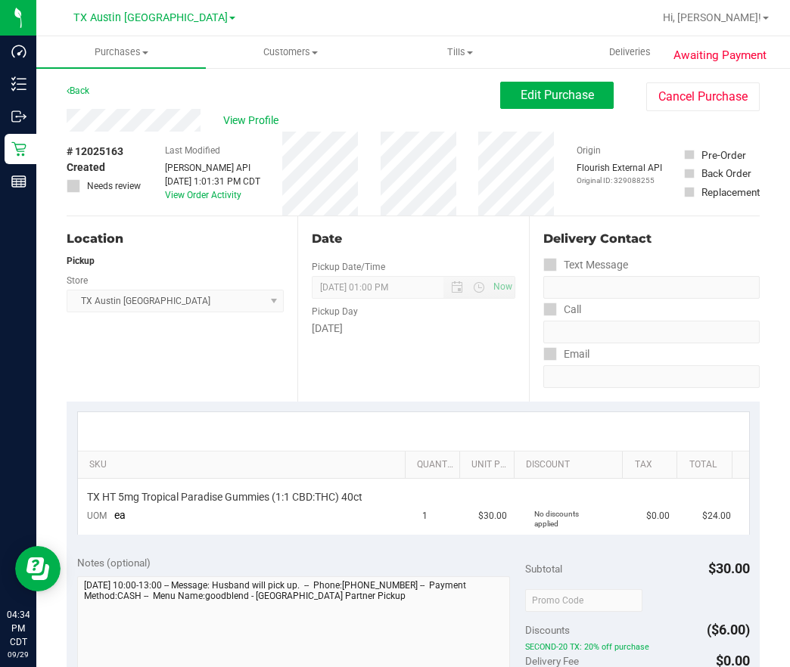
click at [101, 296] on span "[GEOGRAPHIC_DATA] [GEOGRAPHIC_DATA] [GEOGRAPHIC_DATA] Select Store [PERSON_NAME…" at bounding box center [175, 301] width 217 height 23
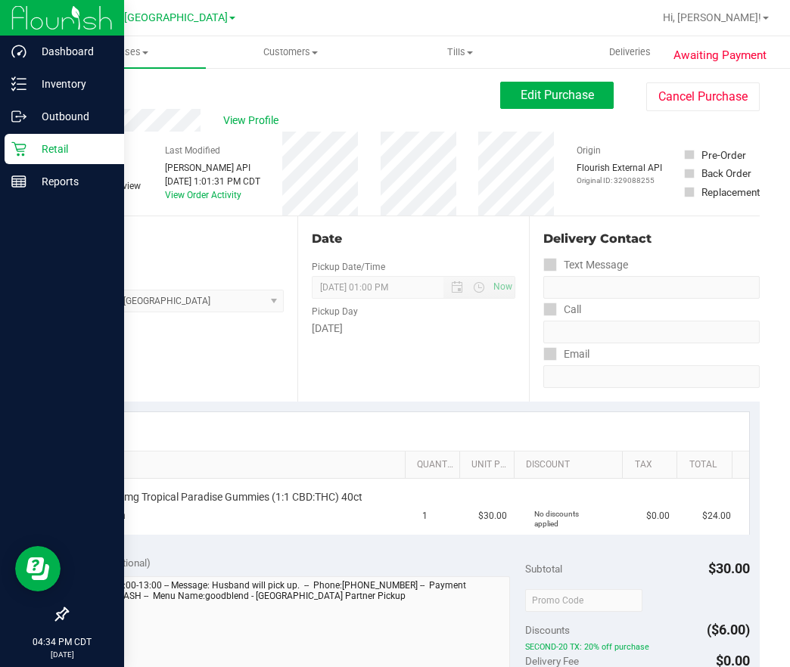
click at [45, 143] on p "Retail" at bounding box center [71, 149] width 91 height 18
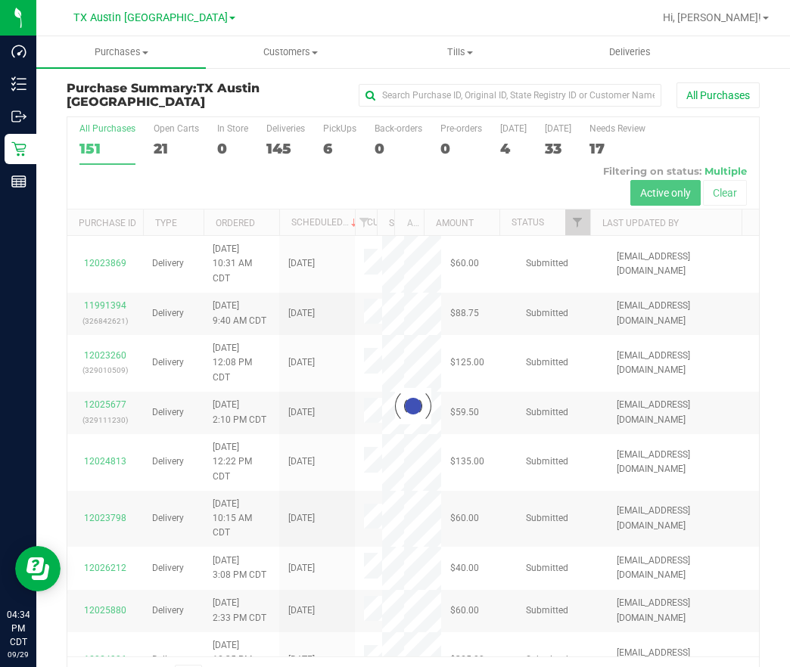
click at [329, 154] on div at bounding box center [412, 406] width 691 height 579
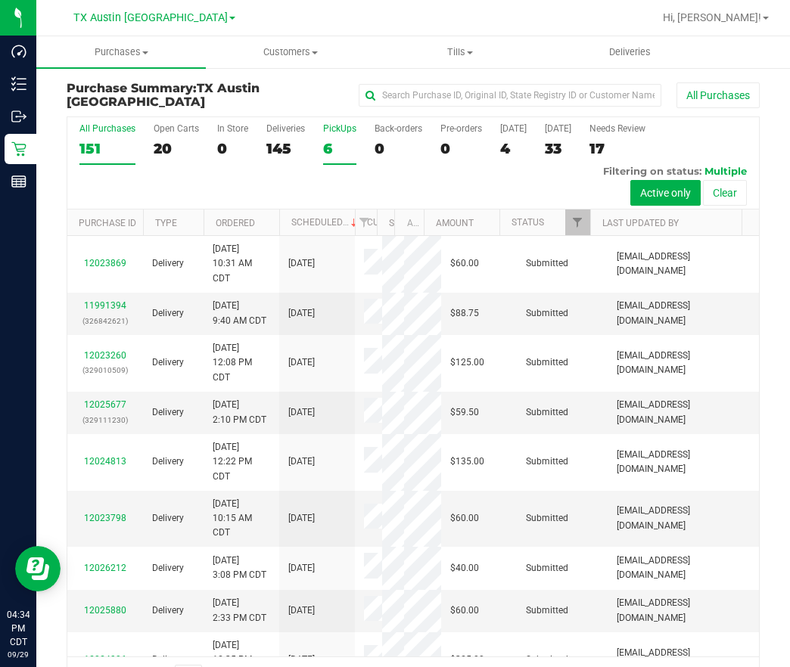
click at [328, 143] on div "6" at bounding box center [339, 148] width 33 height 17
click at [0, 0] on input "PickUps 6" at bounding box center [0, 0] width 0 height 0
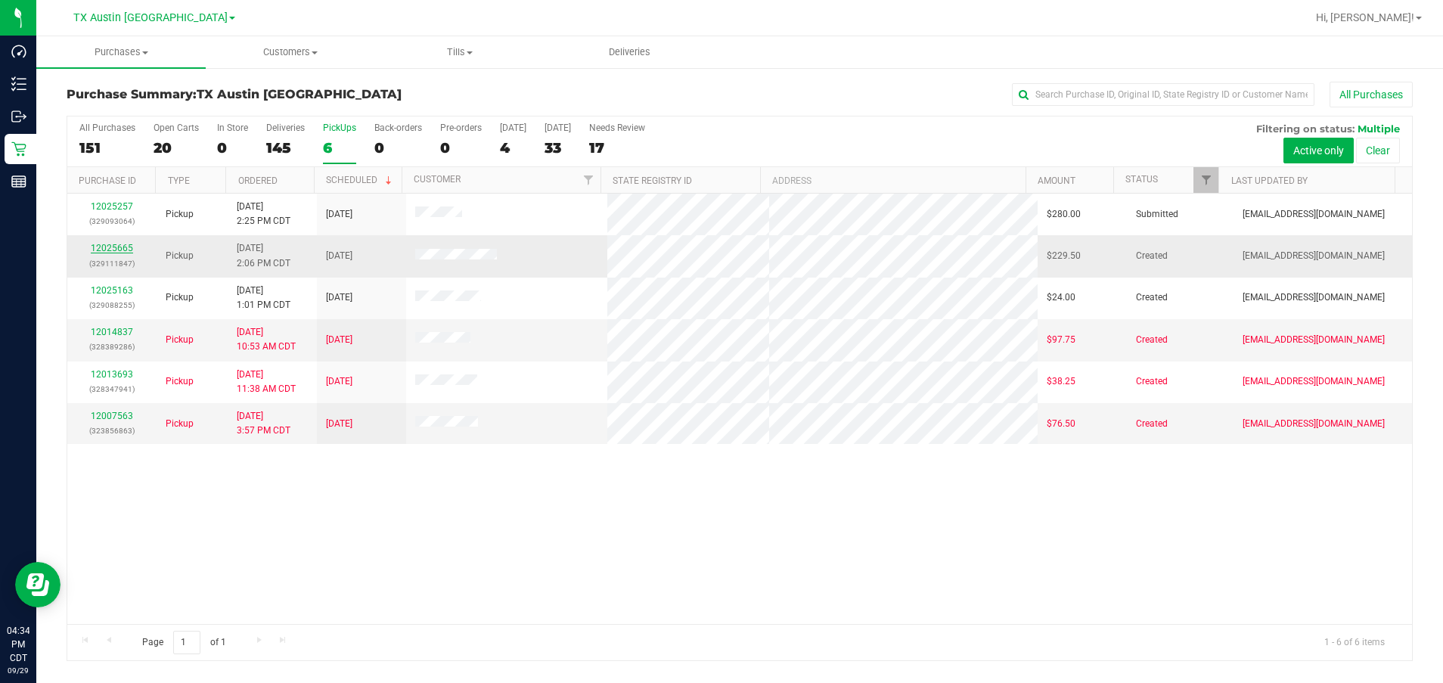
click at [113, 245] on link "12025665" at bounding box center [112, 248] width 42 height 11
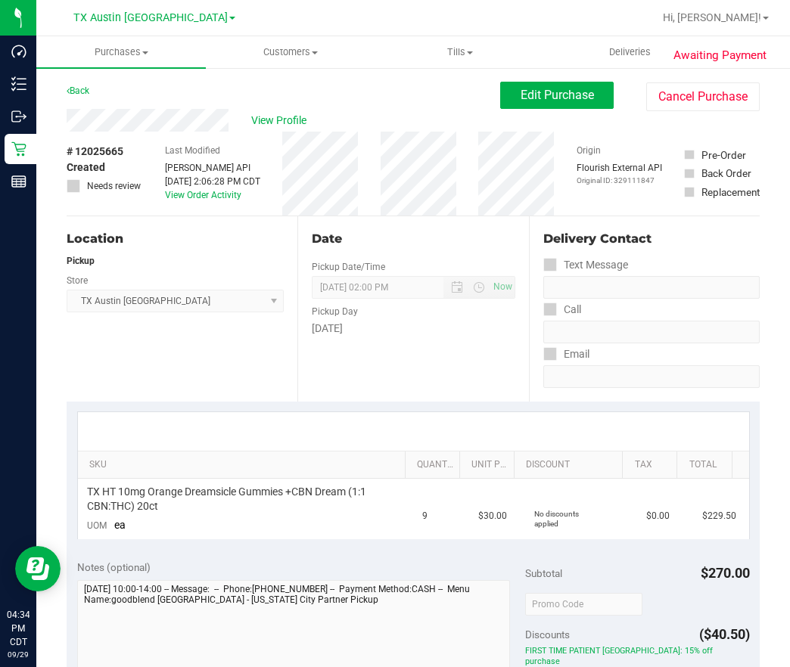
click at [178, 128] on div "View Profile" at bounding box center [283, 120] width 433 height 23
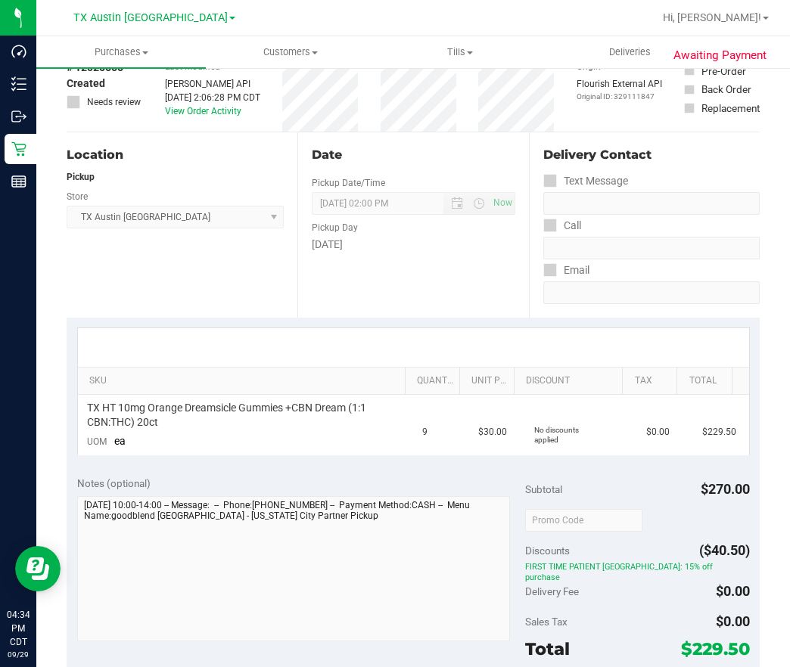
scroll to position [113, 0]
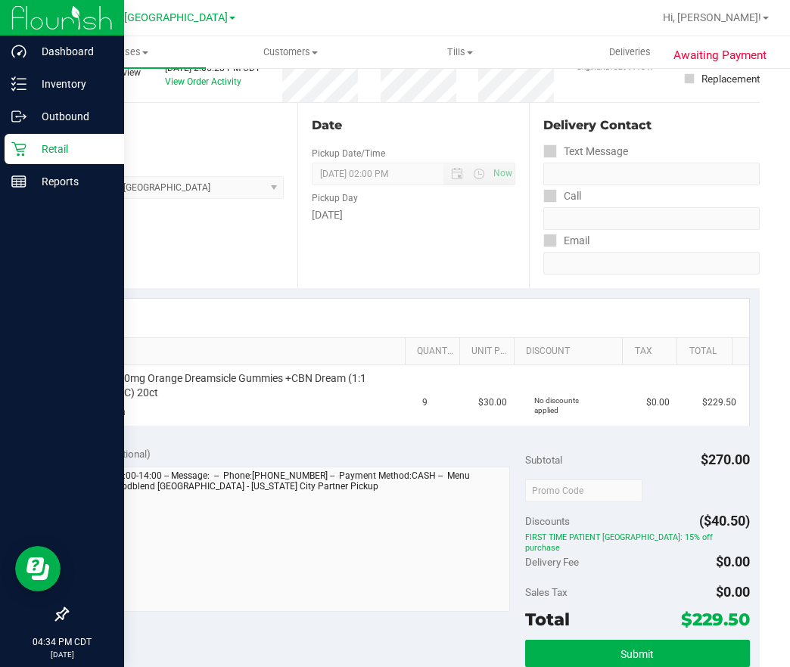
click at [39, 146] on p "Retail" at bounding box center [71, 149] width 91 height 18
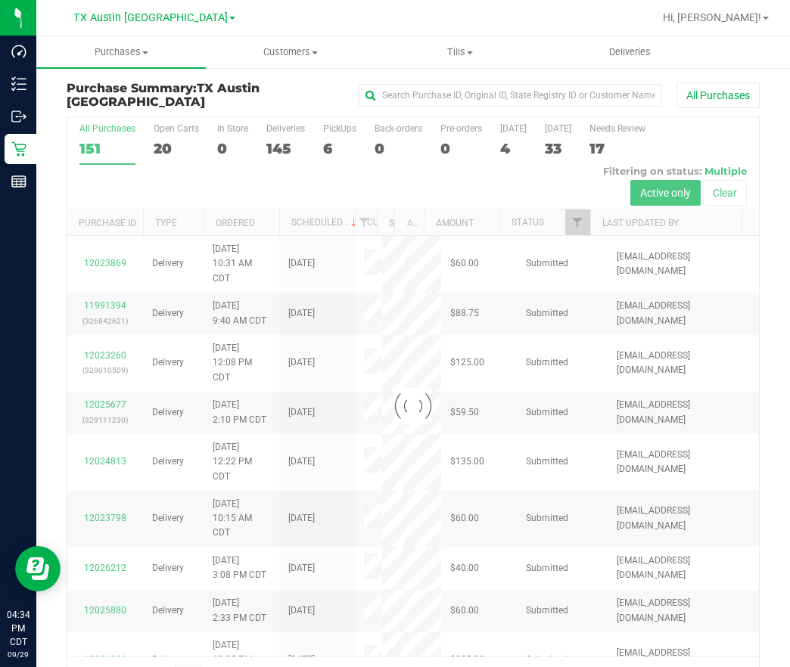
click at [329, 141] on div at bounding box center [412, 406] width 691 height 579
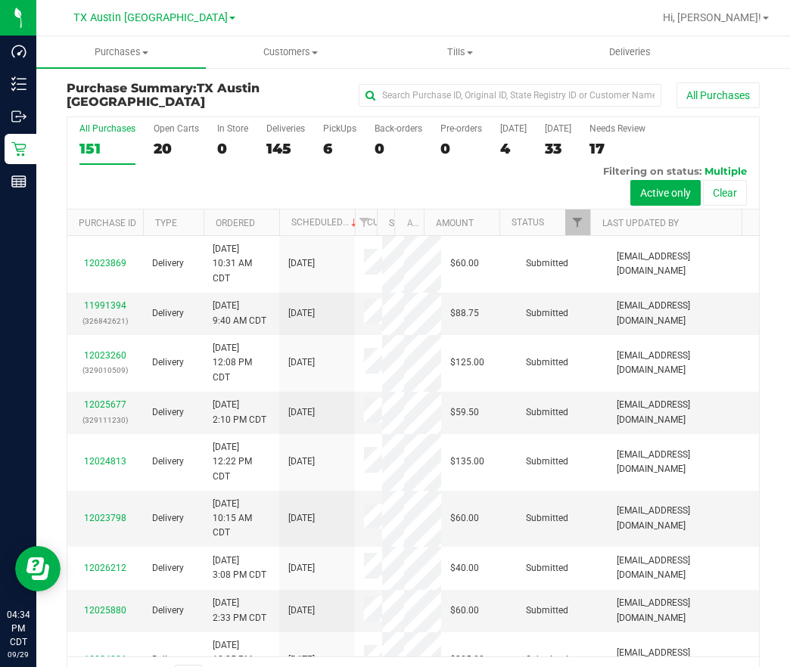
click at [329, 141] on div "6" at bounding box center [339, 148] width 33 height 17
click at [0, 0] on input "PickUps 6" at bounding box center [0, 0] width 0 height 0
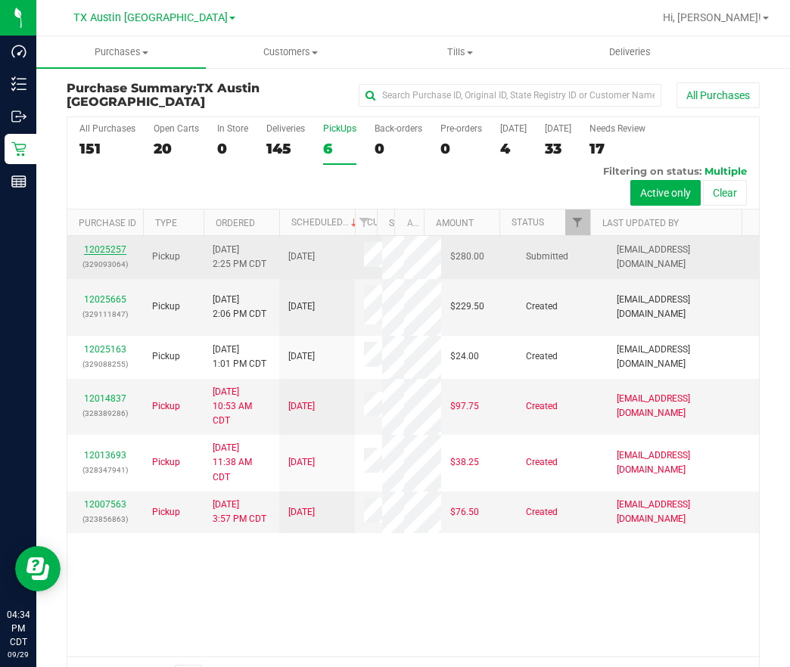
click at [92, 252] on link "12025257" at bounding box center [105, 249] width 42 height 11
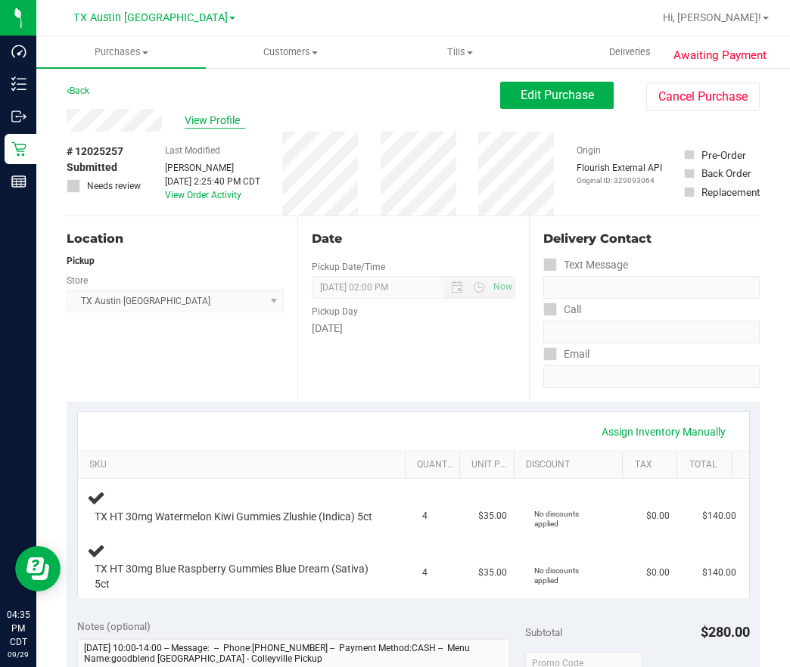
click at [210, 127] on span "View Profile" at bounding box center [215, 121] width 61 height 16
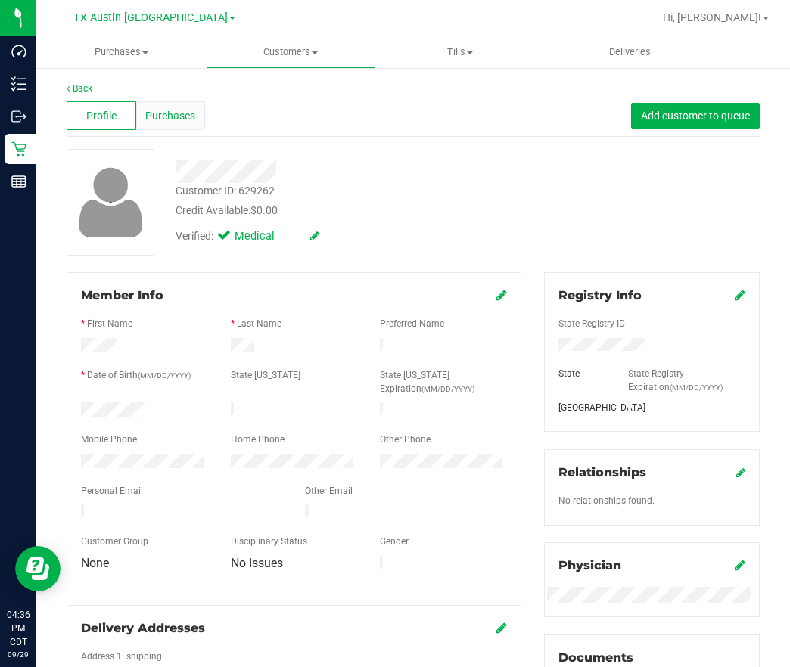
click at [175, 115] on span "Purchases" at bounding box center [170, 116] width 50 height 16
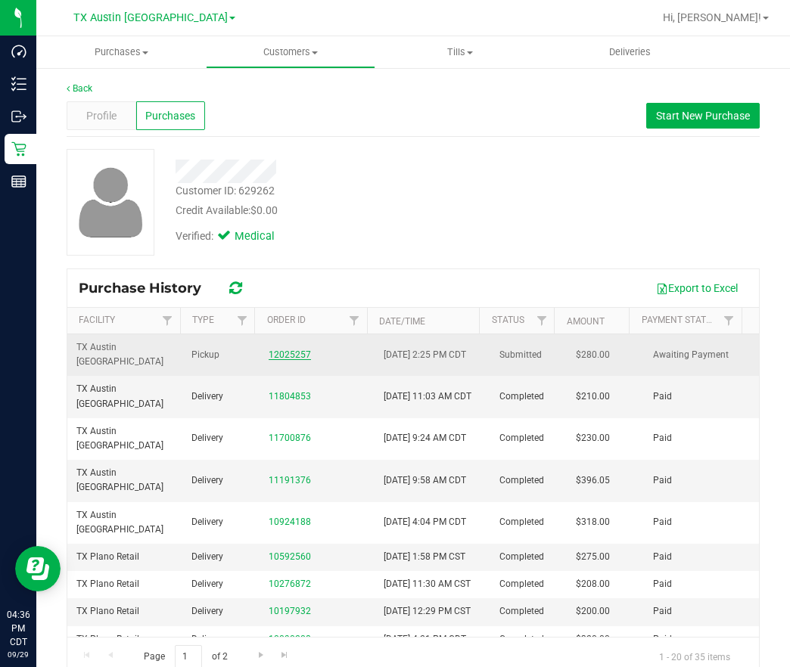
click at [273, 356] on link "12025257" at bounding box center [290, 354] width 42 height 11
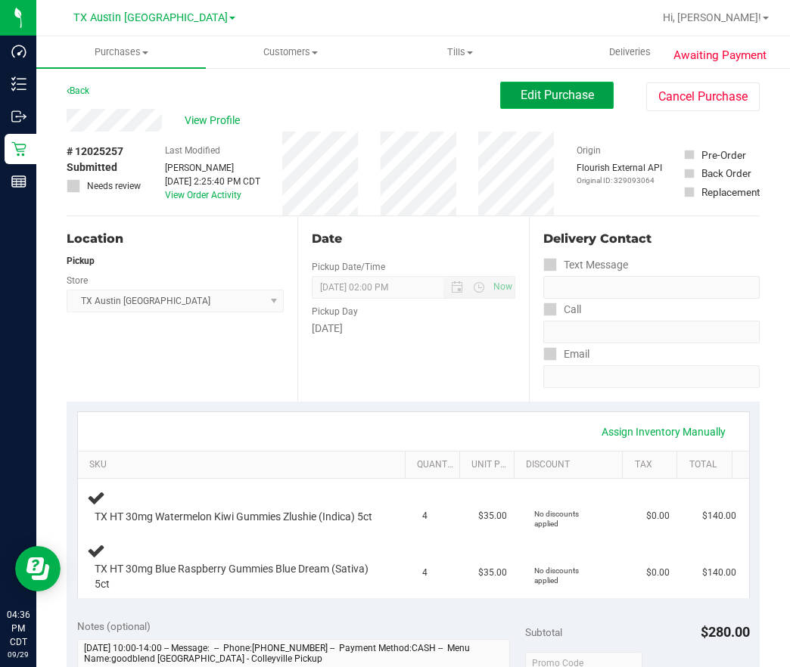
click at [523, 92] on span "Edit Purchase" at bounding box center [556, 95] width 73 height 14
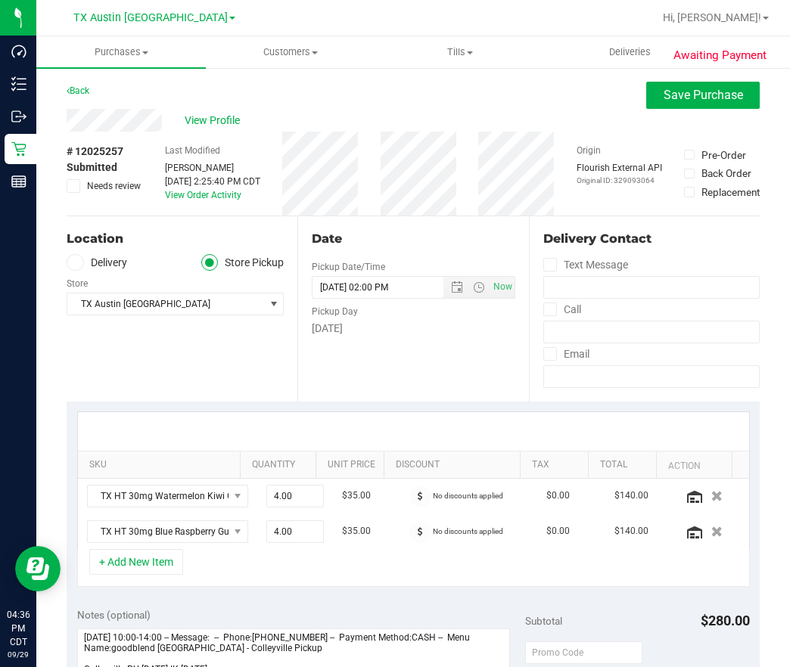
click at [77, 269] on span at bounding box center [75, 262] width 17 height 17
click at [0, 0] on input "Delivery" at bounding box center [0, 0] width 0 height 0
click at [182, 300] on span "Select address" at bounding box center [160, 304] width 187 height 21
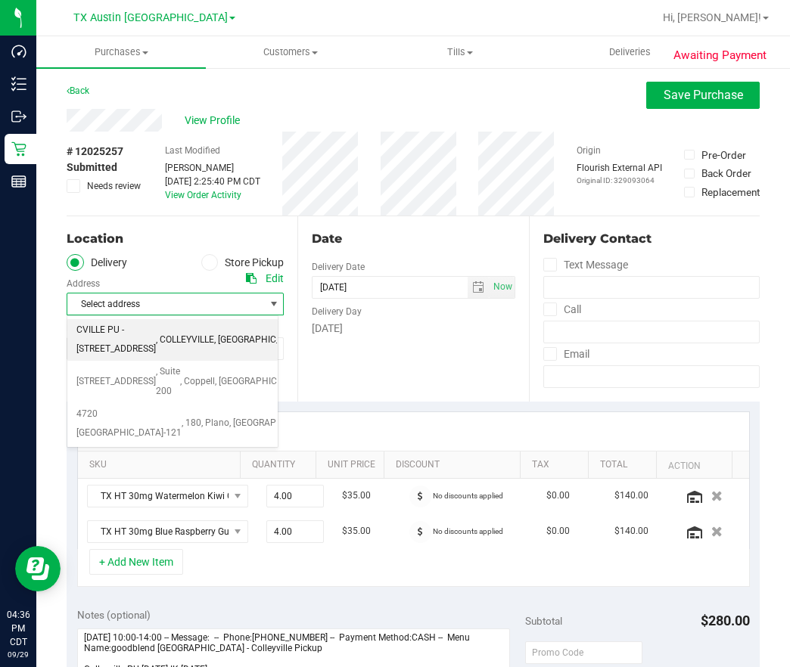
click at [187, 350] on span ", COLLEYVILLE" at bounding box center [185, 341] width 58 height 20
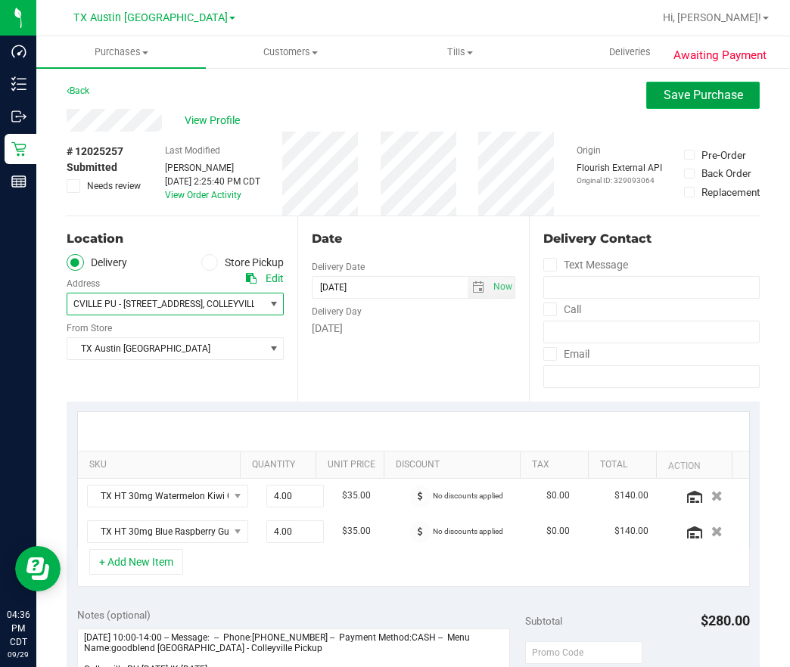
click at [663, 99] on span "Save Purchase" at bounding box center [702, 95] width 79 height 14
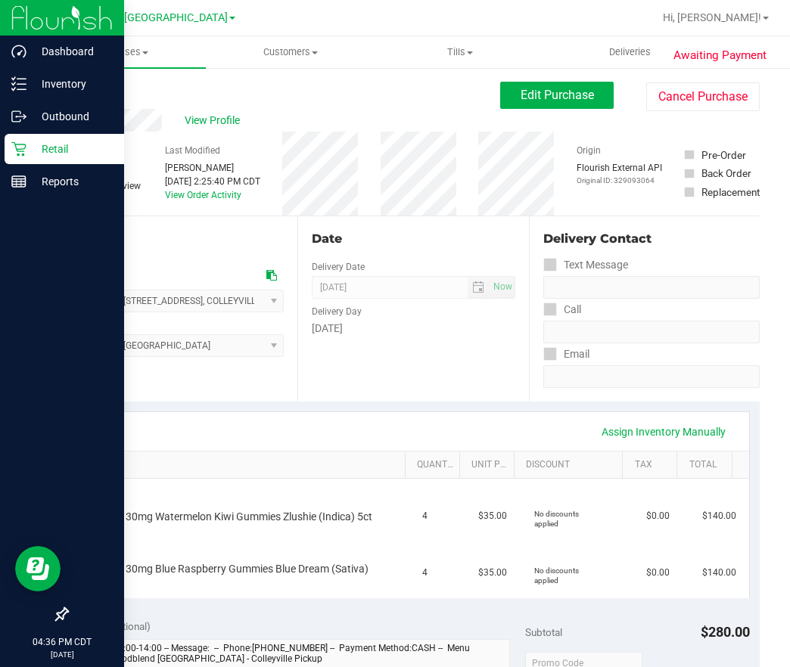
click at [14, 152] on icon at bounding box center [18, 148] width 15 height 15
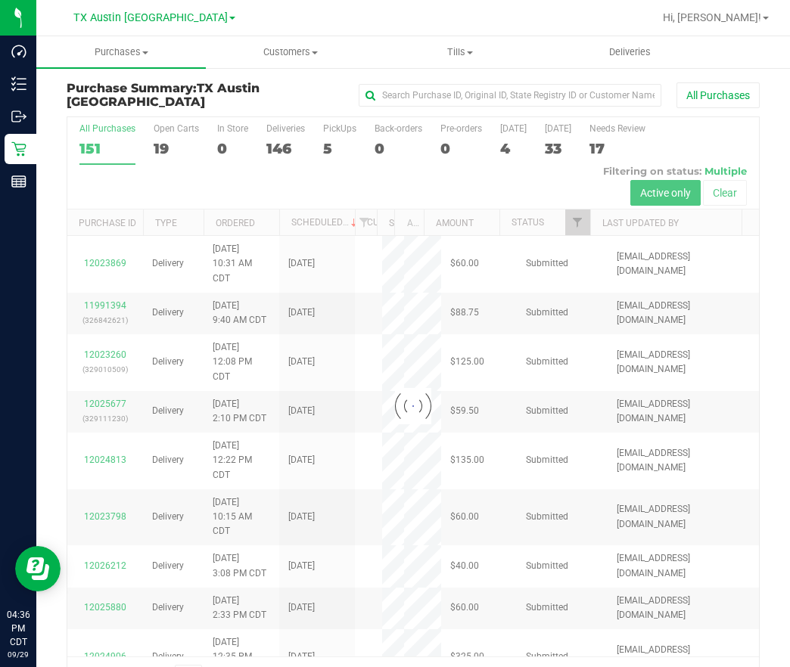
click at [321, 147] on div at bounding box center [412, 406] width 691 height 579
click at [331, 146] on div at bounding box center [412, 406] width 691 height 579
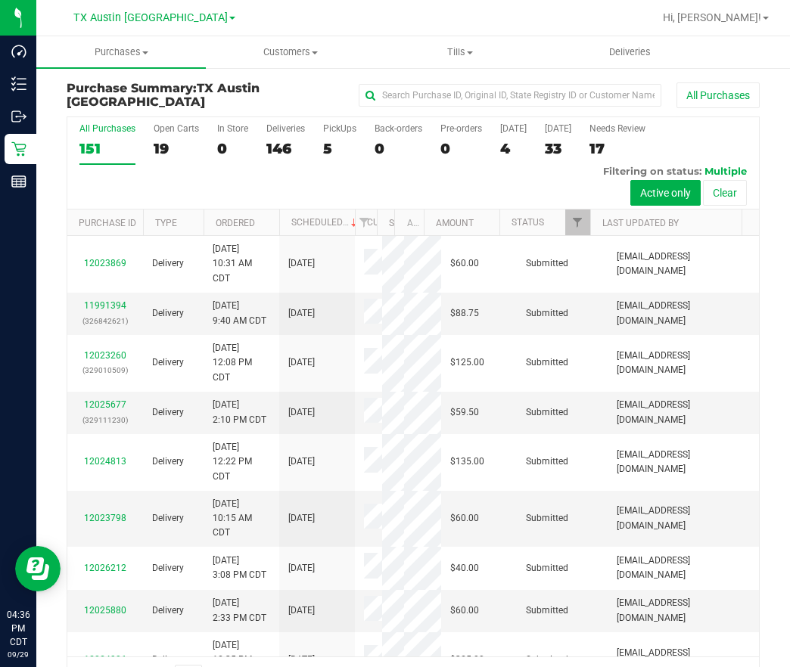
click at [331, 146] on div "5" at bounding box center [339, 148] width 33 height 17
click at [0, 0] on input "PickUps 5" at bounding box center [0, 0] width 0 height 0
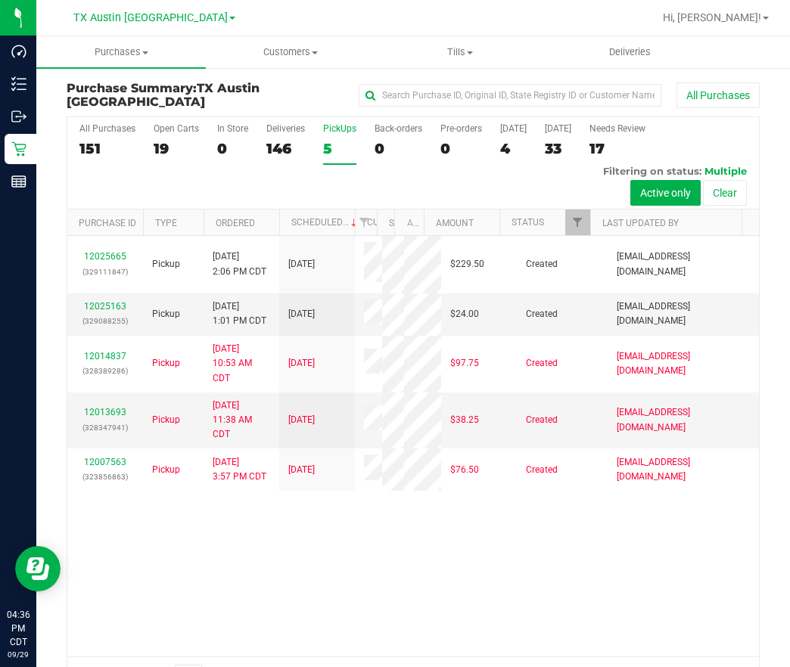
click at [182, 183] on div "All Purchases 151 Open Carts 19 In Store 0 Deliveries 146 PickUps 5 Back-orders…" at bounding box center [412, 163] width 691 height 92
click at [148, 11] on span "TX Austin [GEOGRAPHIC_DATA]" at bounding box center [150, 18] width 154 height 14
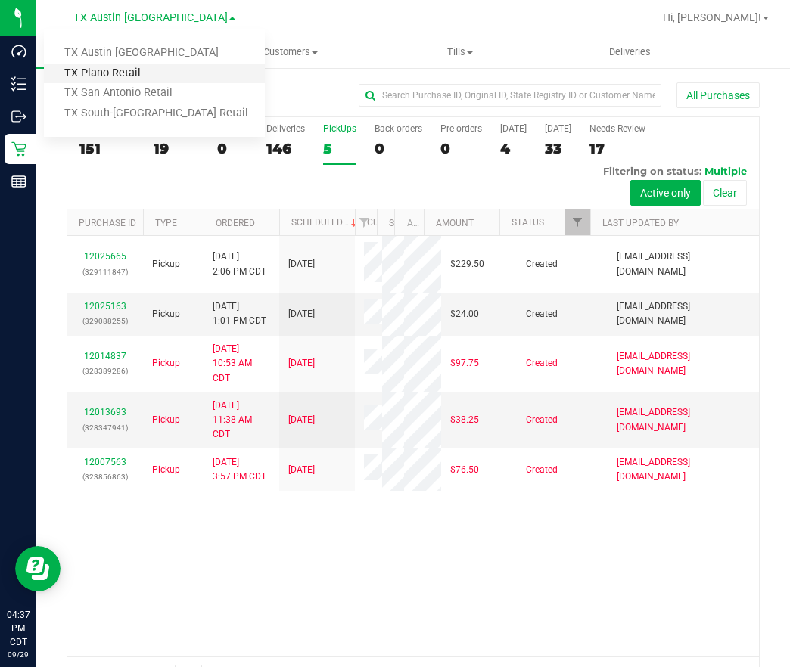
click at [168, 69] on link "TX Plano Retail" at bounding box center [154, 74] width 221 height 20
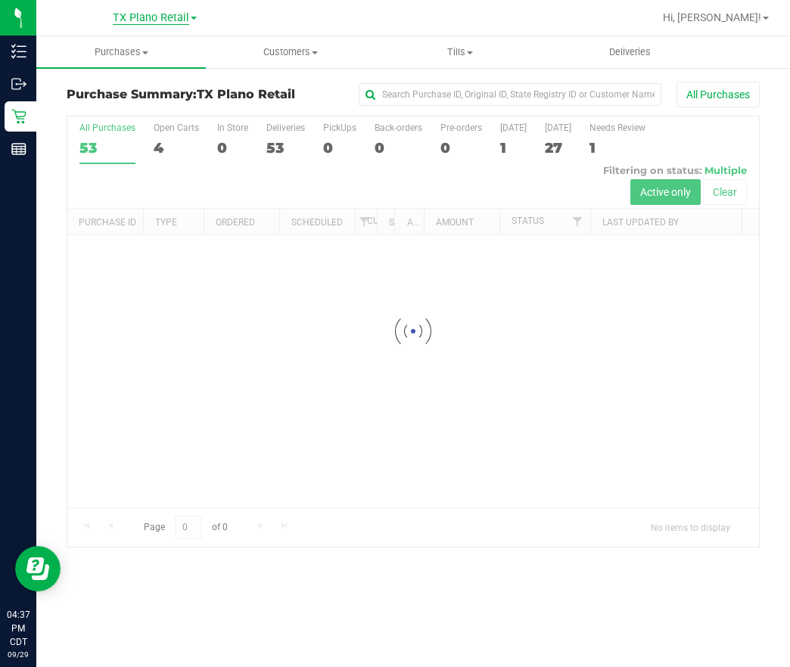
click at [176, 20] on span "TX Plano Retail" at bounding box center [151, 18] width 76 height 14
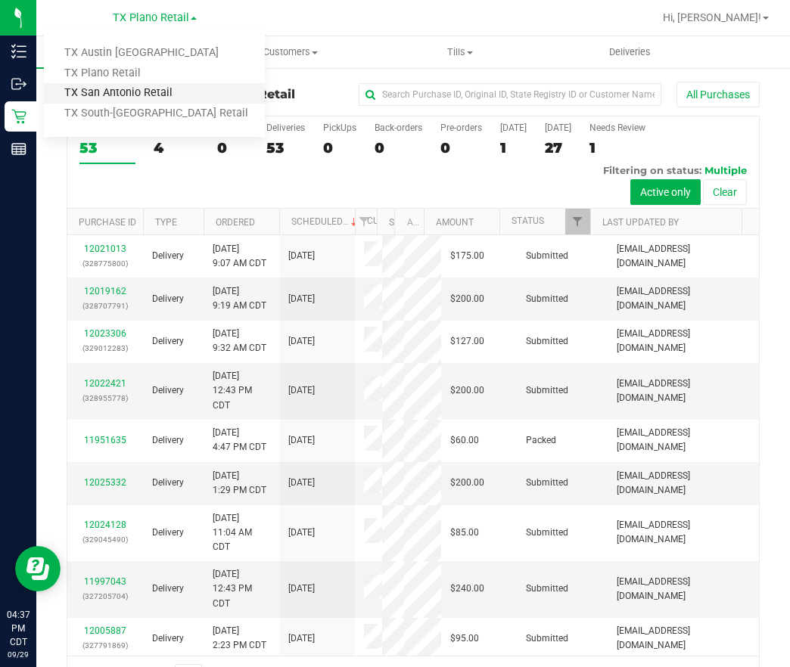
click at [130, 83] on link "TX San Antonio Retail" at bounding box center [154, 93] width 221 height 20
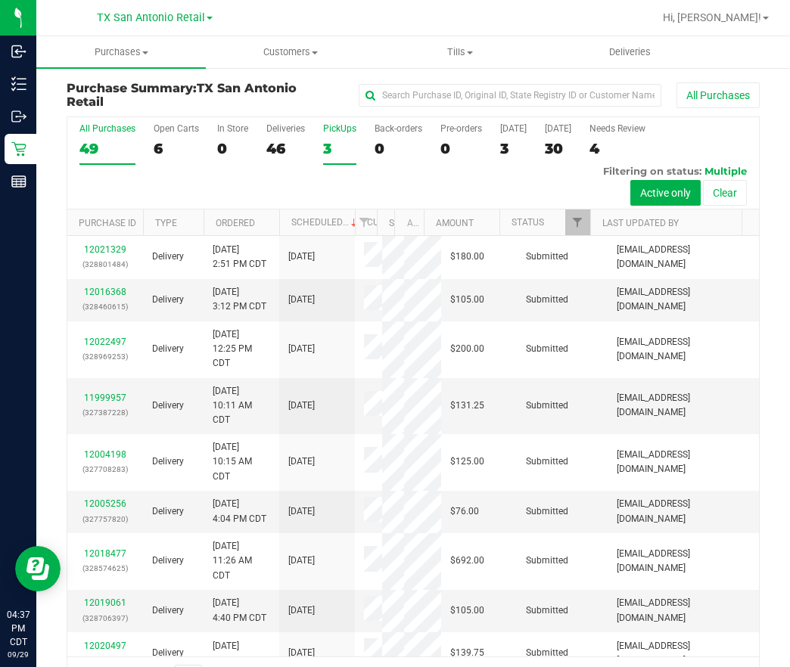
click at [352, 138] on label "PickUps 3" at bounding box center [339, 144] width 33 height 42
click at [0, 0] on input "PickUps 3" at bounding box center [0, 0] width 0 height 0
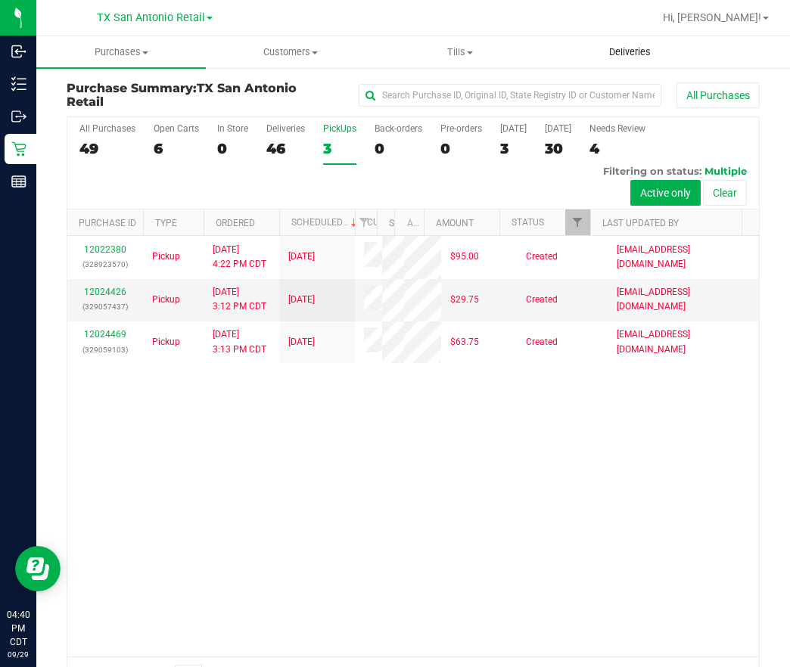
click at [626, 52] on span "Deliveries" at bounding box center [630, 52] width 82 height 14
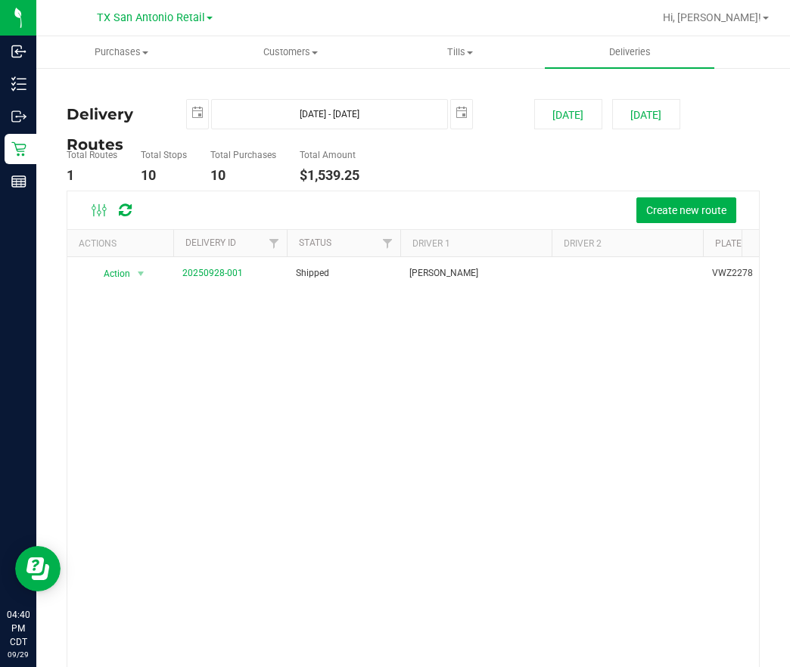
click at [147, 6] on div "[GEOGRAPHIC_DATA] [GEOGRAPHIC_DATA] Retail [GEOGRAPHIC_DATA] [GEOGRAPHIC_DATA] …" at bounding box center [154, 17] width 221 height 23
click at [145, 20] on span "TX San Antonio Retail" at bounding box center [151, 18] width 108 height 14
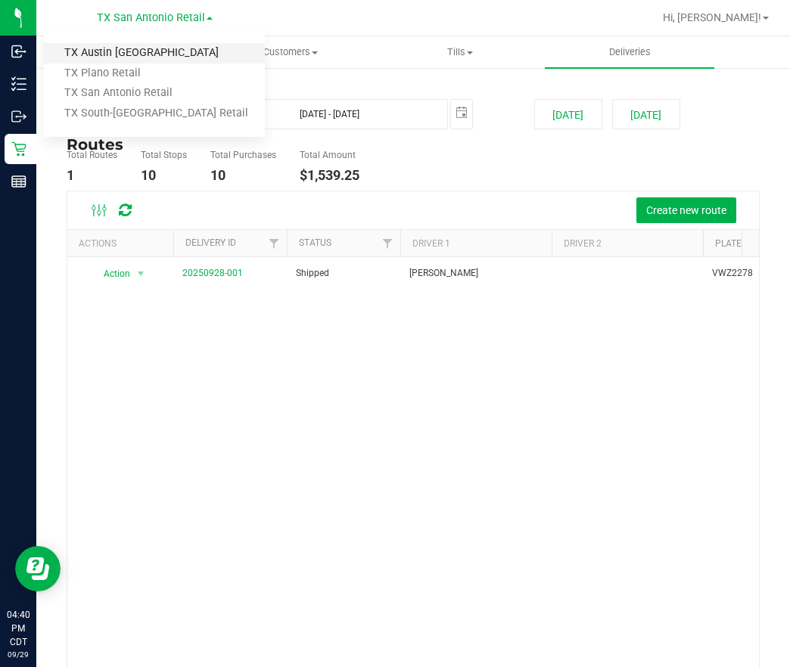
click at [145, 52] on link "TX Austin [GEOGRAPHIC_DATA]" at bounding box center [154, 53] width 221 height 20
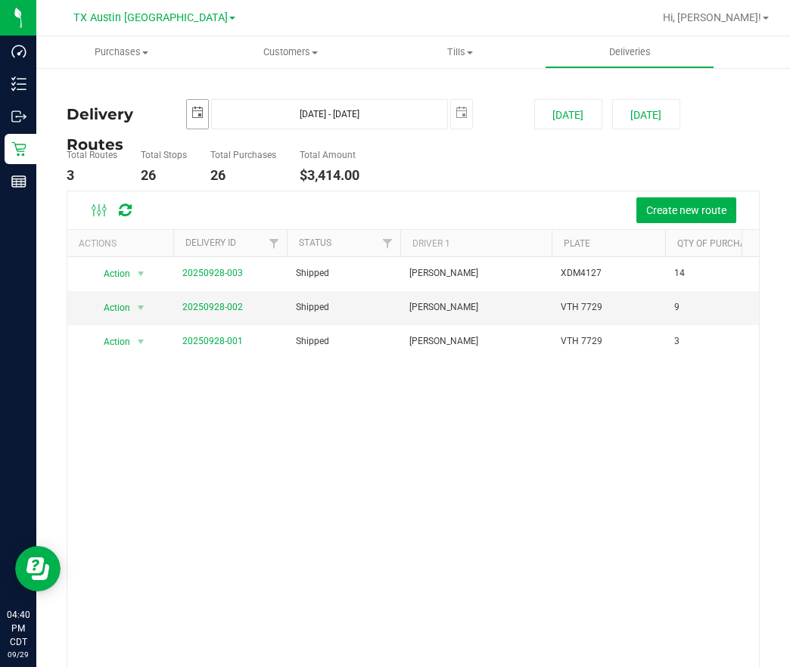
click at [194, 107] on span "select" at bounding box center [197, 113] width 12 height 12
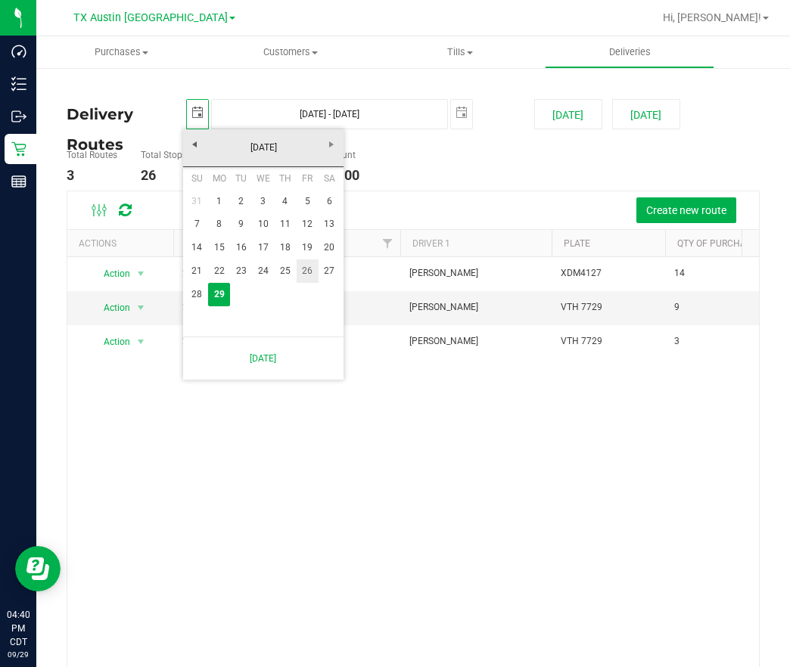
click at [302, 270] on link "26" at bounding box center [308, 270] width 22 height 23
type input "[DATE]"
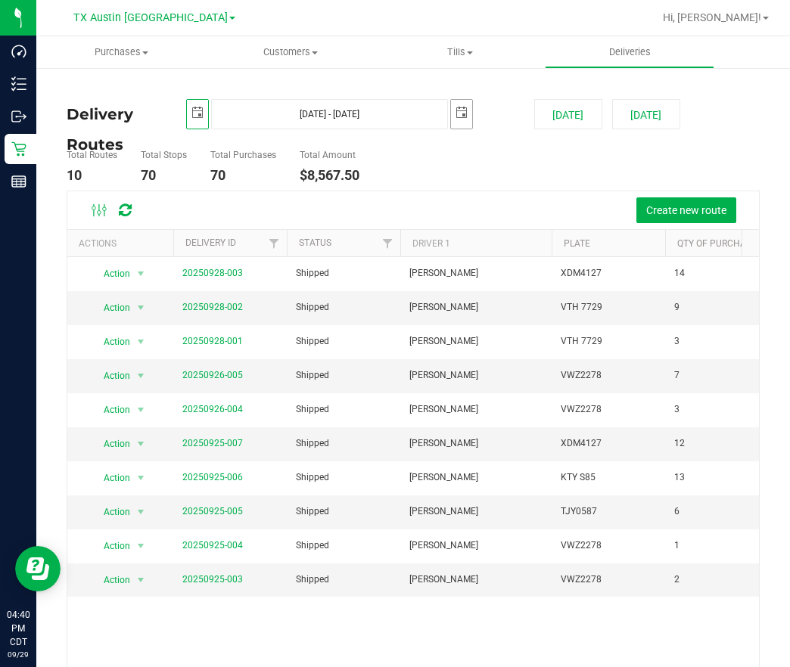
click at [455, 108] on span "select" at bounding box center [461, 113] width 12 height 12
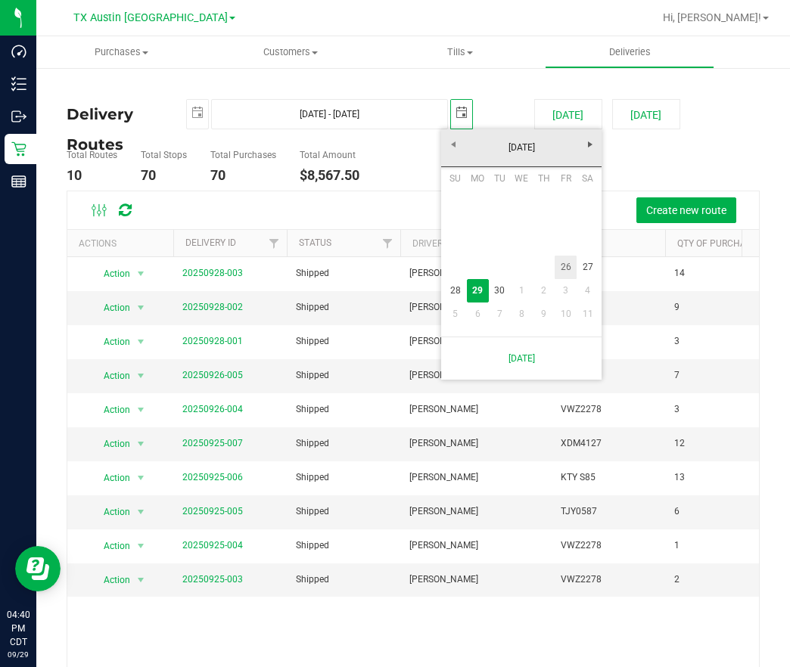
click at [572, 273] on link "26" at bounding box center [565, 267] width 22 height 23
type input "[DATE] - [DATE]"
type input "[DATE]"
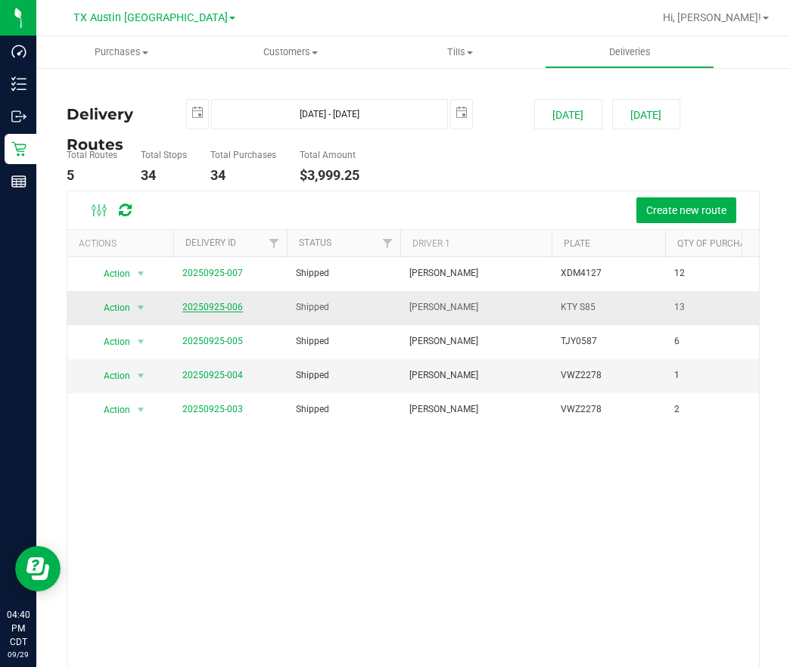
click at [216, 302] on link "20250925-006" at bounding box center [212, 307] width 61 height 11
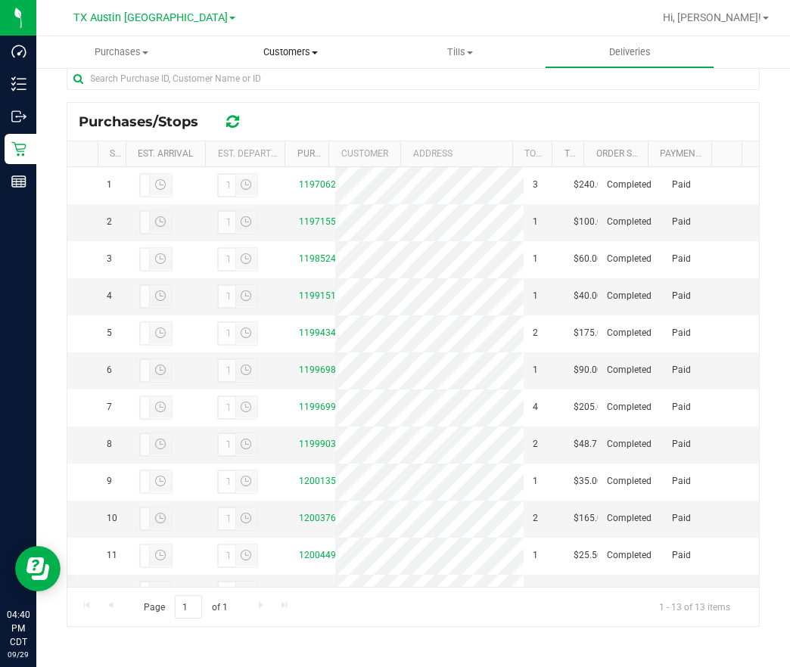
click at [269, 61] on uib-tab-heading "Customers All customers Add a new customer All physicians" at bounding box center [291, 52] width 168 height 30
click at [262, 92] on span "All customers" at bounding box center [260, 91] width 109 height 13
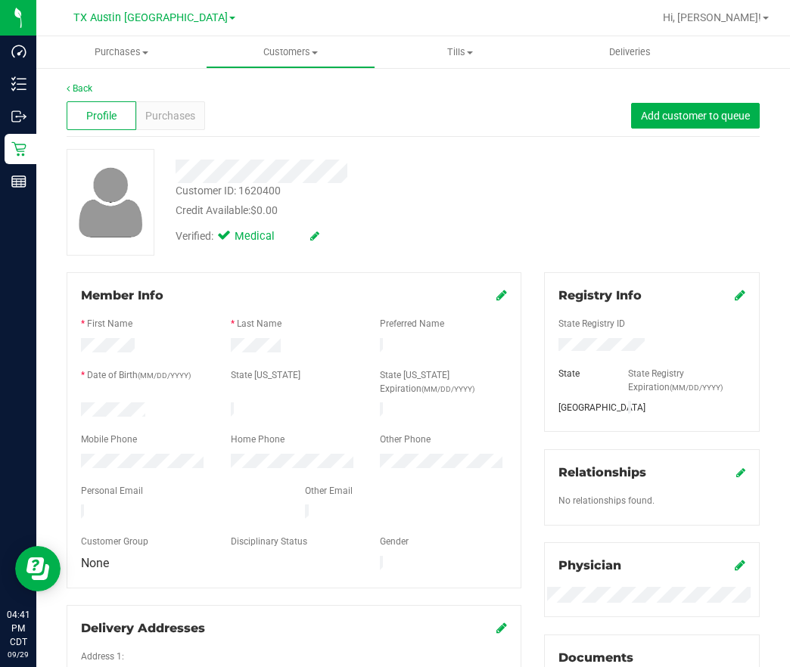
click at [397, 178] on div at bounding box center [343, 171] width 358 height 23
click at [284, 54] on span "Customers" at bounding box center [291, 52] width 168 height 14
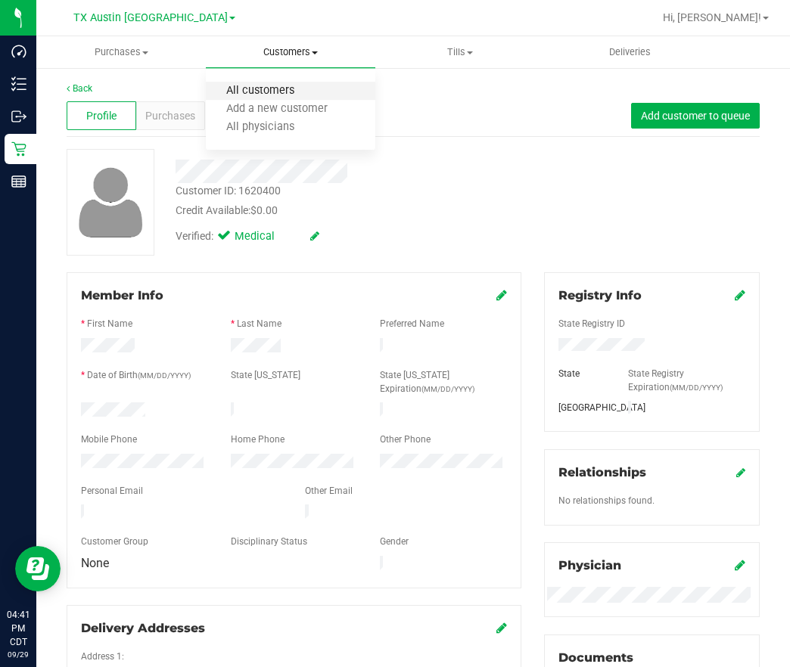
click at [262, 93] on span "All customers" at bounding box center [260, 91] width 109 height 13
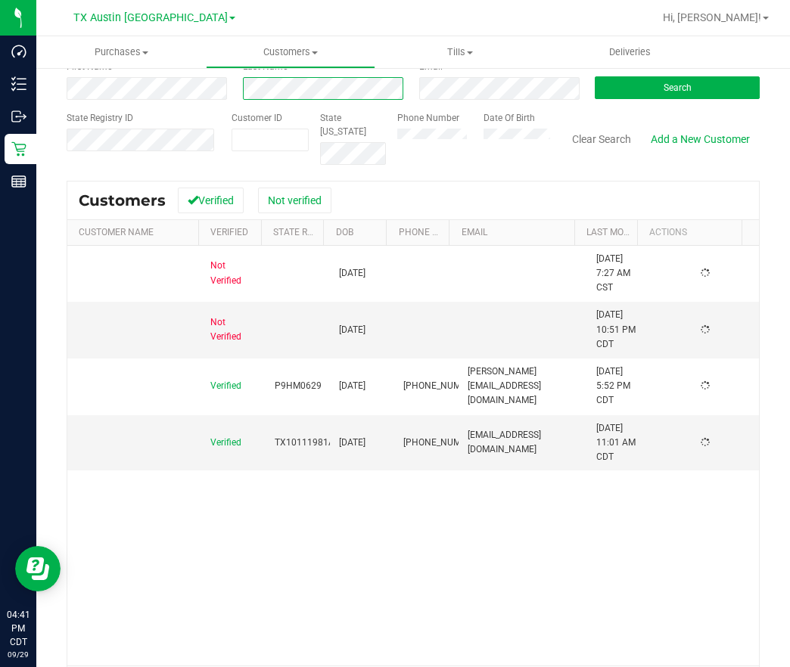
scroll to position [113, 0]
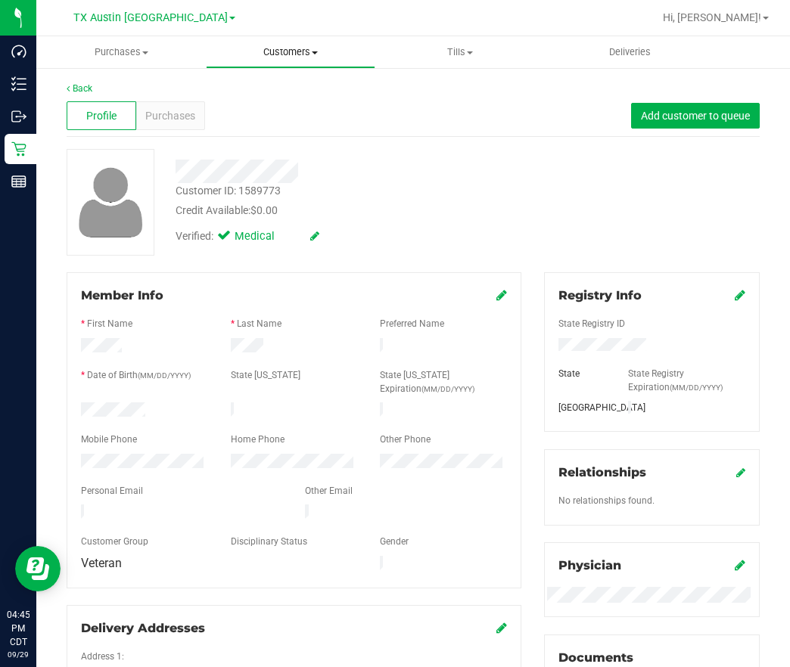
click at [274, 52] on span "Customers" at bounding box center [291, 52] width 168 height 14
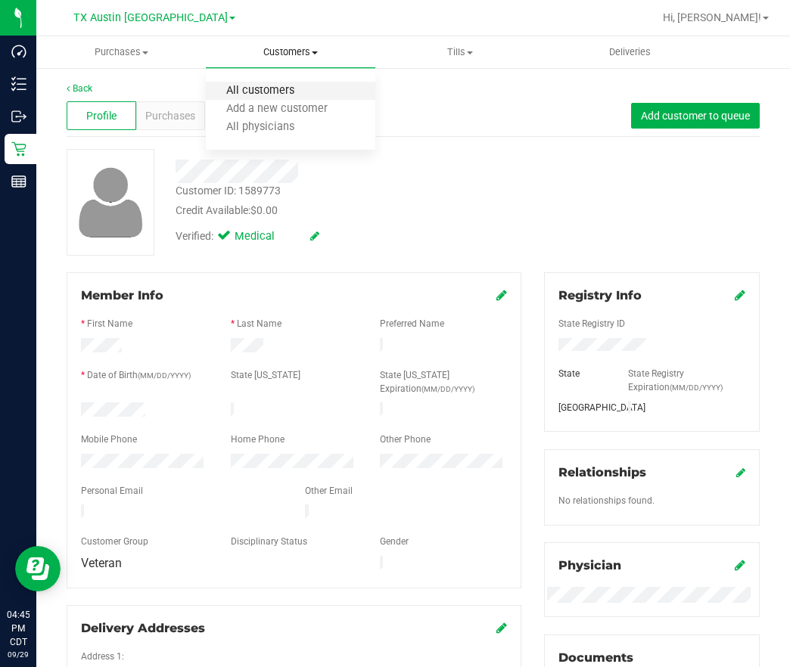
click at [259, 92] on span "All customers" at bounding box center [260, 91] width 109 height 13
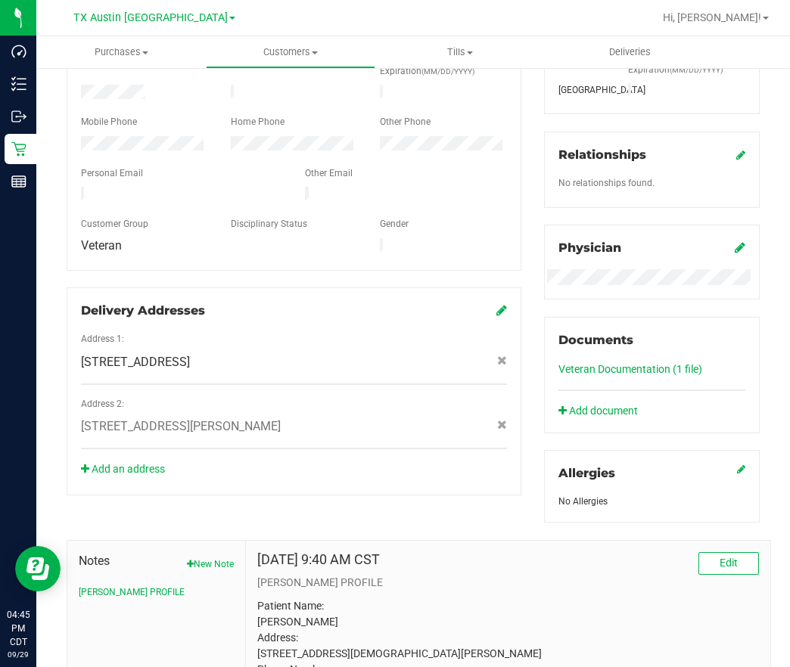
scroll to position [483, 0]
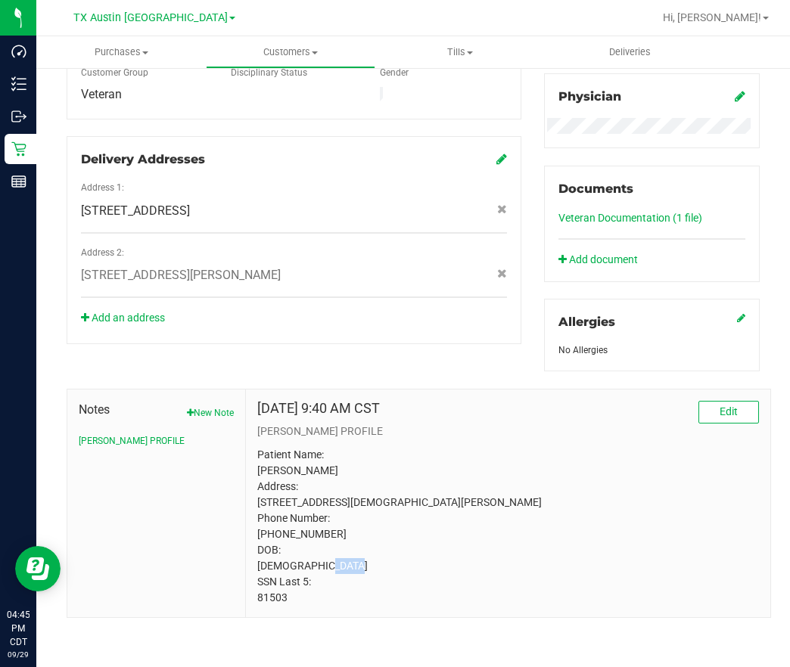
drag, startPoint x: 292, startPoint y: 607, endPoint x: 251, endPoint y: 607, distance: 40.8
click at [251, 607] on div "[DATE] 9:40 AM CST Edit [PERSON_NAME] PROFILE Patient Name: [PERSON_NAME] Addre…" at bounding box center [508, 504] width 524 height 228
drag, startPoint x: 667, startPoint y: 539, endPoint x: 663, endPoint y: 521, distance: 17.8
click at [668, 540] on p "Patient Name: [PERSON_NAME] Address: [STREET_ADDRESS][DEMOGRAPHIC_DATA][PERSON_…" at bounding box center [508, 526] width 502 height 159
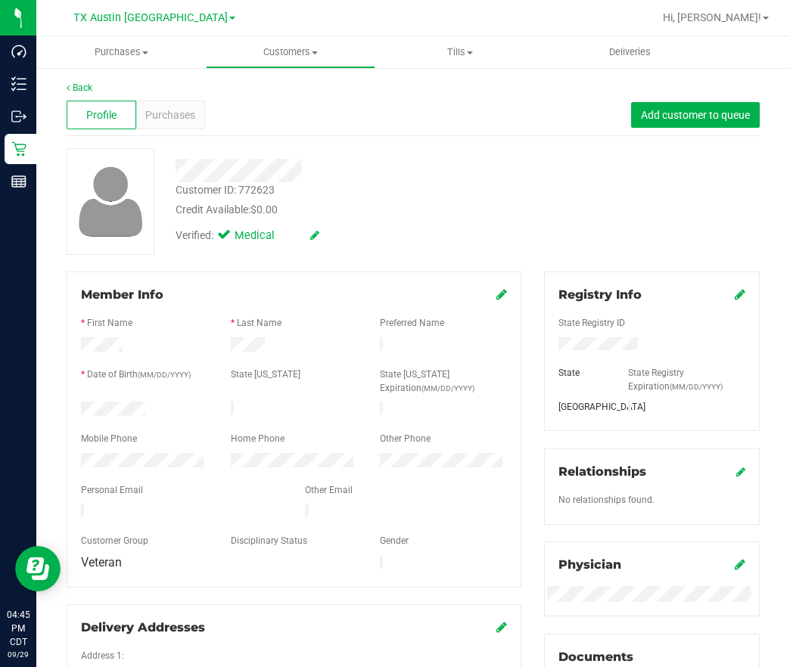
scroll to position [0, 0]
click at [200, 124] on div "Purchases" at bounding box center [171, 115] width 70 height 29
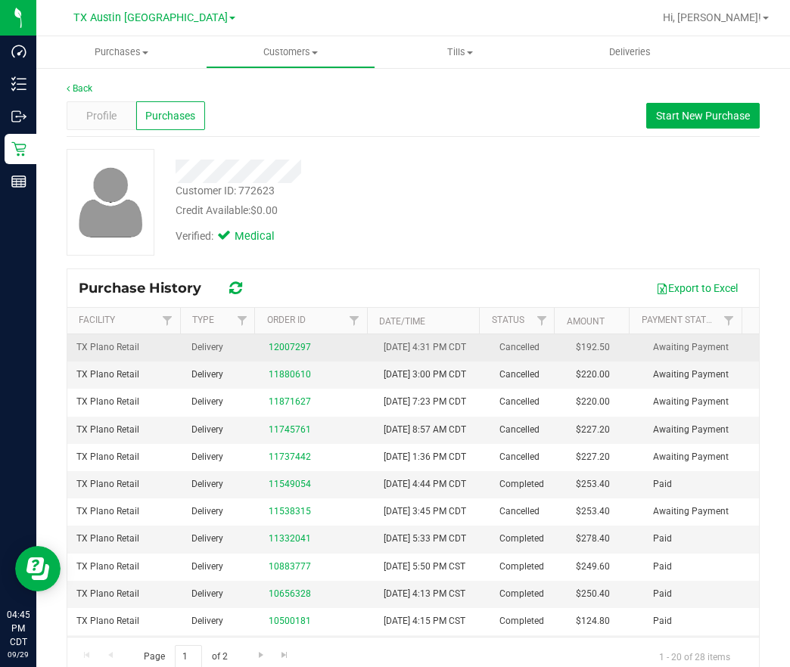
click at [259, 355] on td "12007297" at bounding box center [316, 347] width 115 height 27
click at [269, 353] on link "12007297" at bounding box center [290, 347] width 42 height 11
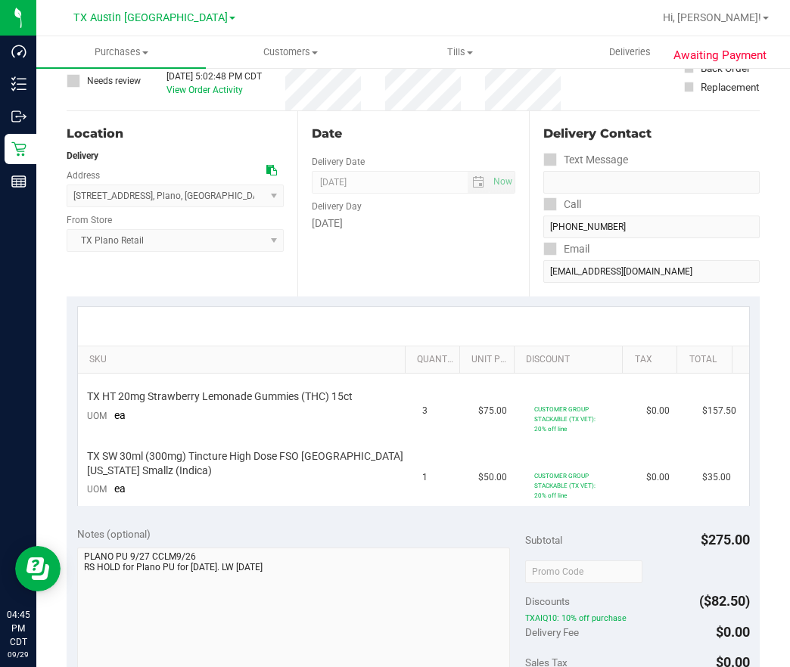
scroll to position [113, 0]
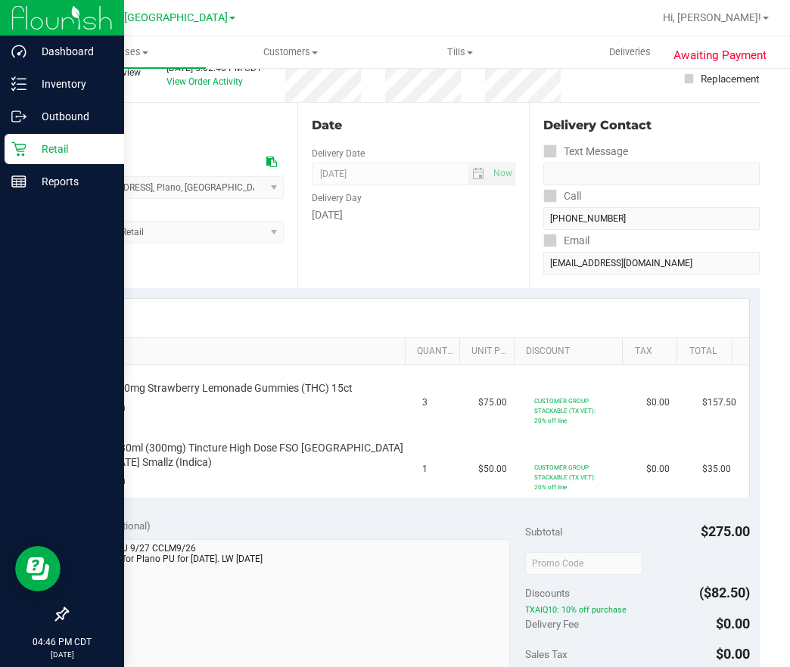
click at [11, 153] on icon at bounding box center [18, 148] width 15 height 15
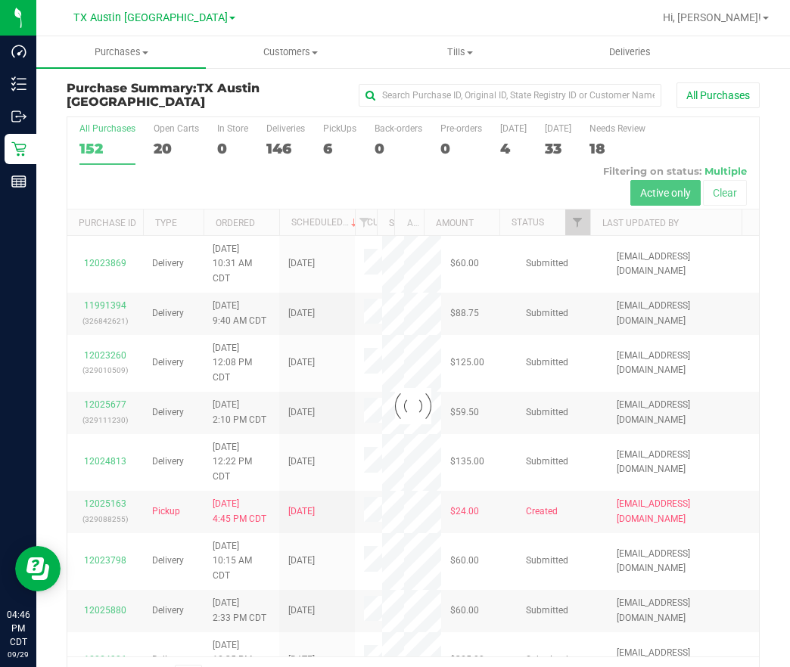
click at [327, 153] on div at bounding box center [412, 406] width 691 height 579
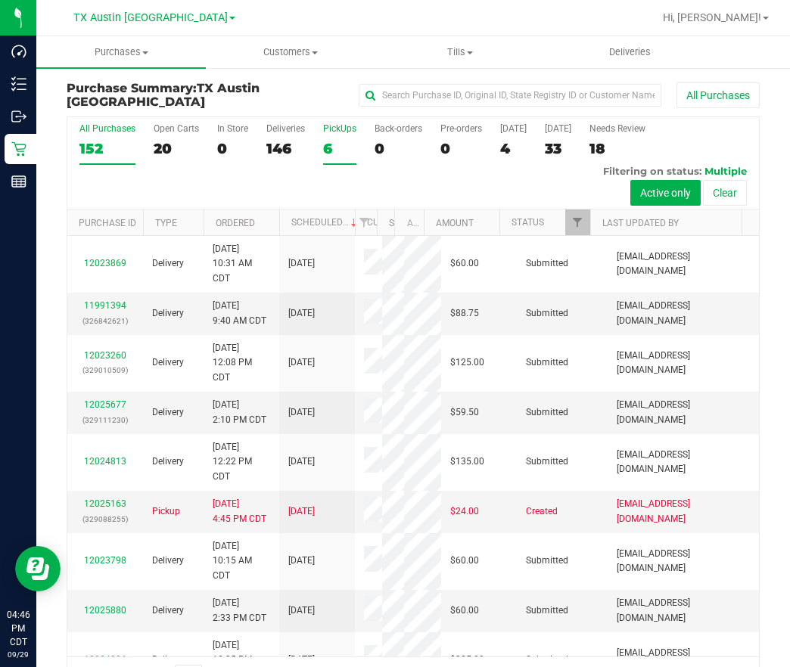
click at [331, 141] on div "6" at bounding box center [339, 148] width 33 height 17
click at [0, 0] on input "PickUps 6" at bounding box center [0, 0] width 0 height 0
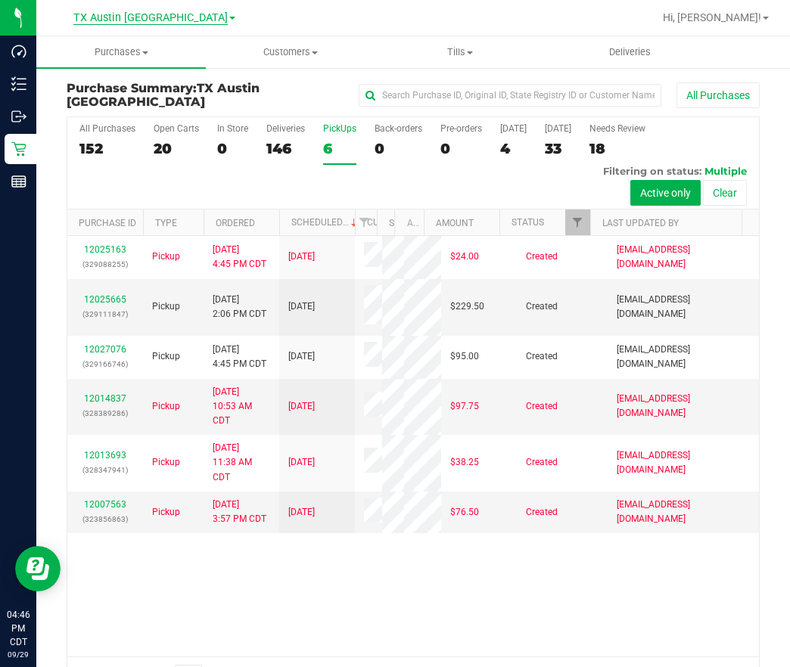
click at [157, 18] on span "TX Austin [GEOGRAPHIC_DATA]" at bounding box center [150, 18] width 154 height 14
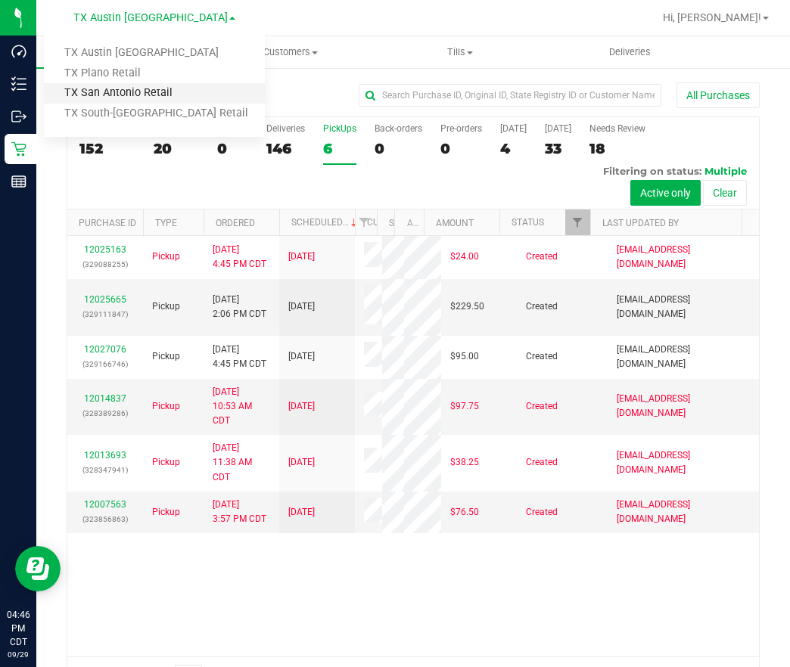
click at [135, 92] on link "TX San Antonio Retail" at bounding box center [154, 93] width 221 height 20
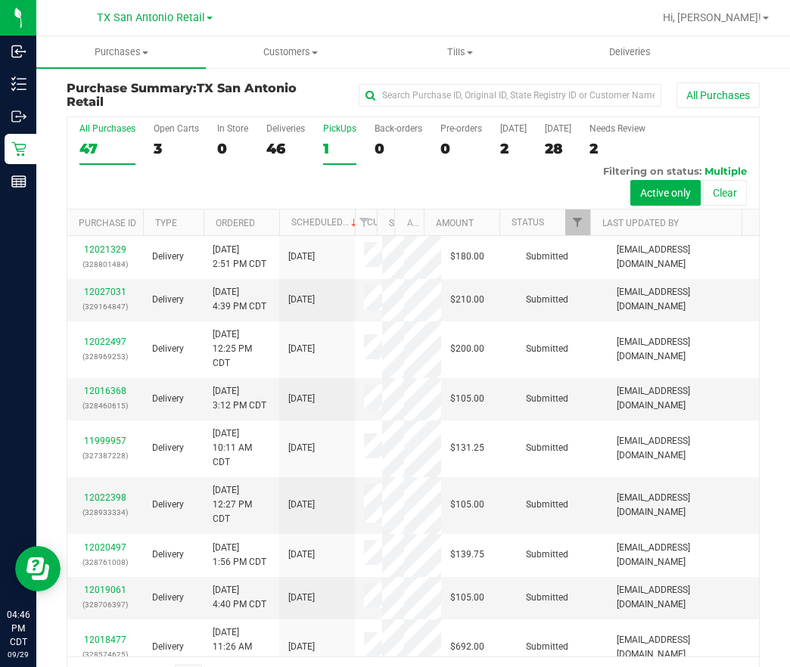
click at [339, 130] on div "PickUps" at bounding box center [339, 128] width 33 height 11
click at [0, 0] on input "PickUps 1" at bounding box center [0, 0] width 0 height 0
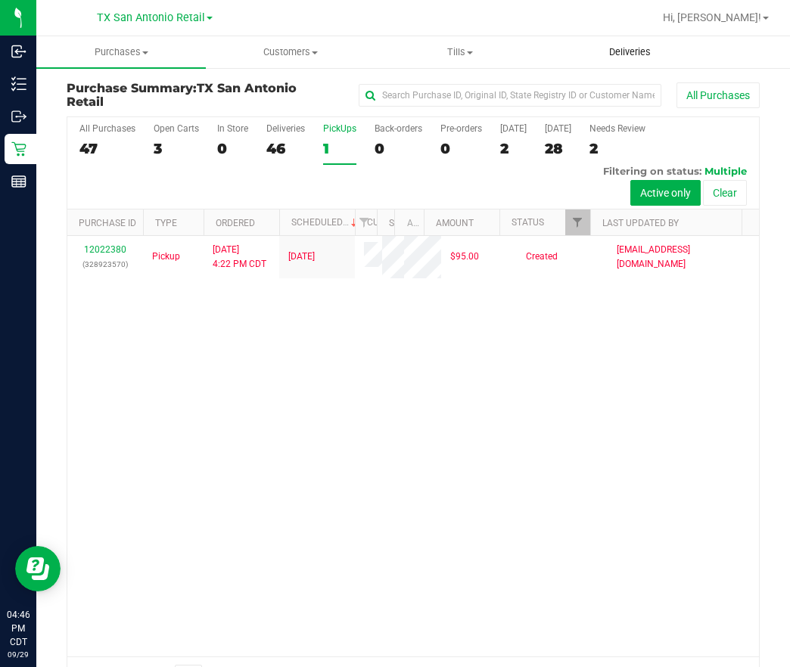
click at [635, 55] on span "Deliveries" at bounding box center [630, 52] width 82 height 14
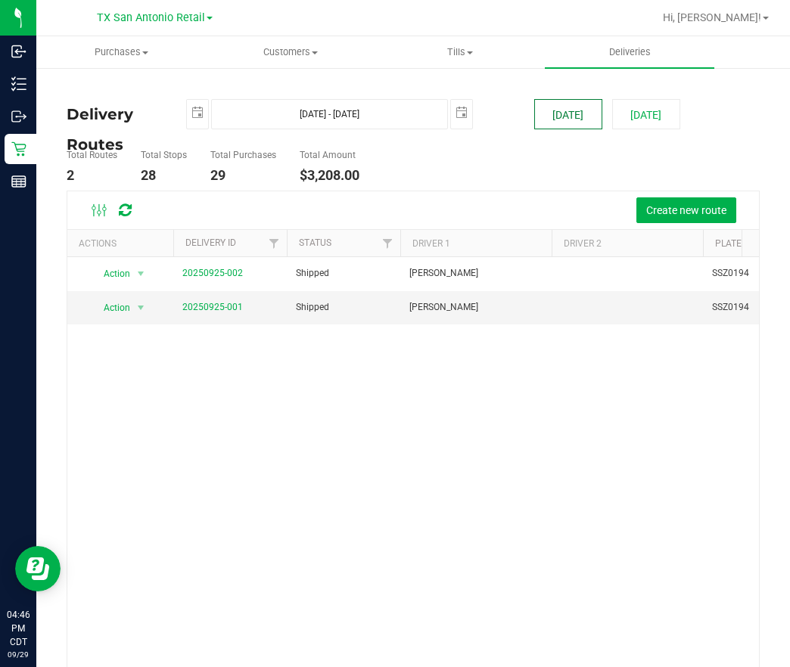
click at [560, 109] on button "[DATE]" at bounding box center [568, 114] width 68 height 30
type input "[DATE] - [DATE]"
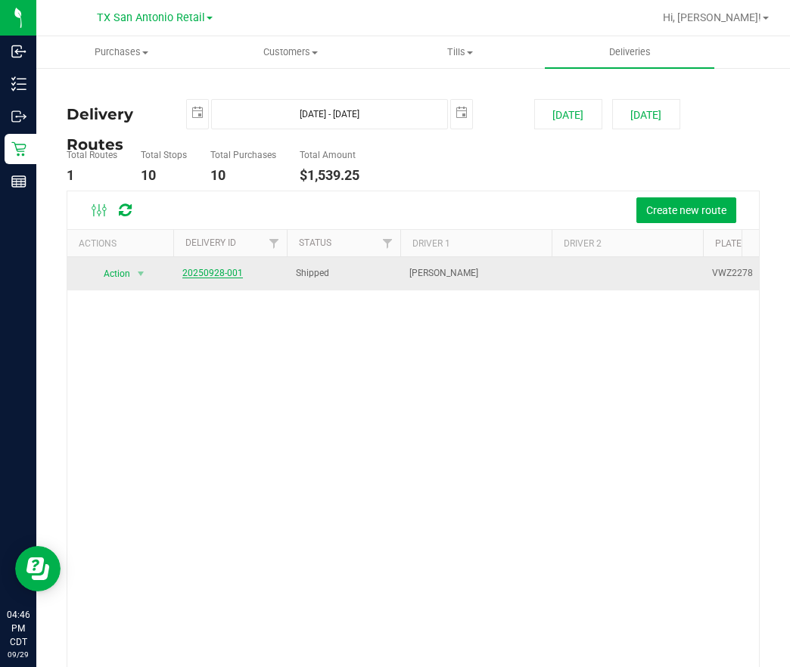
click at [208, 275] on link "20250928-001" at bounding box center [212, 273] width 61 height 11
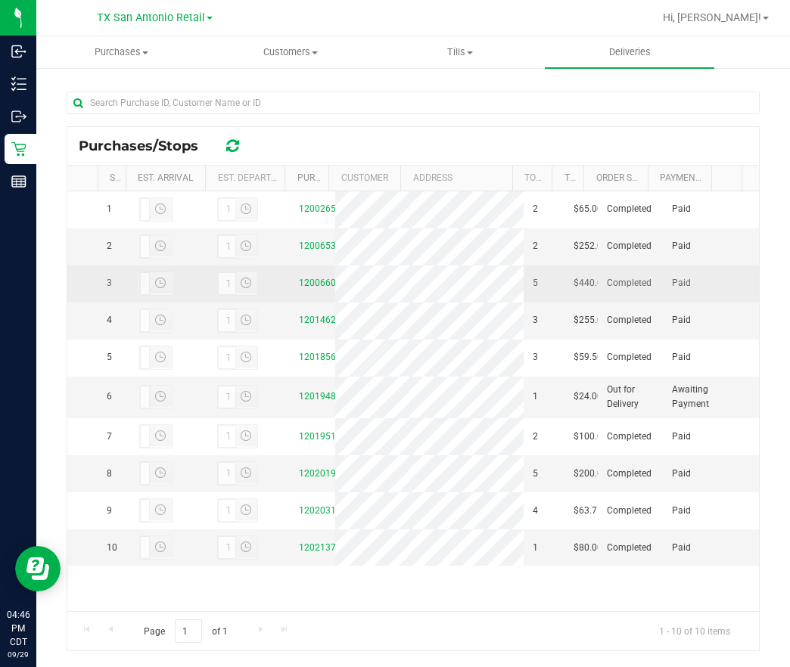
scroll to position [113, 0]
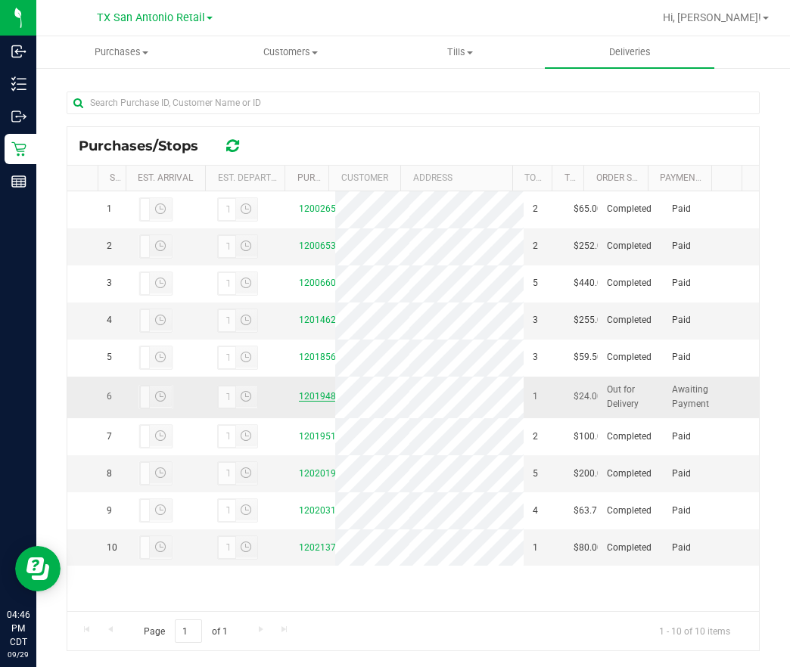
click at [300, 402] on link "12019485" at bounding box center [320, 396] width 42 height 11
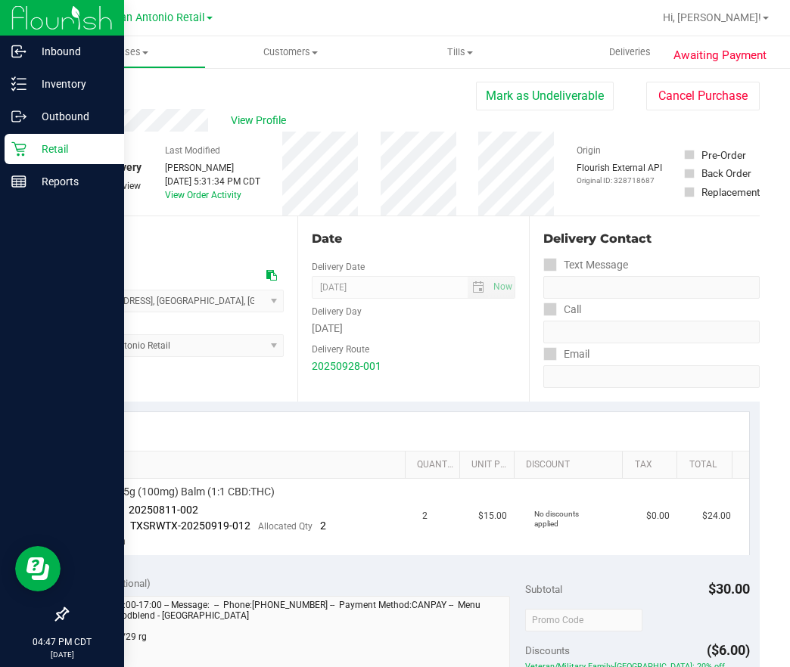
click at [37, 149] on p "Retail" at bounding box center [71, 149] width 91 height 18
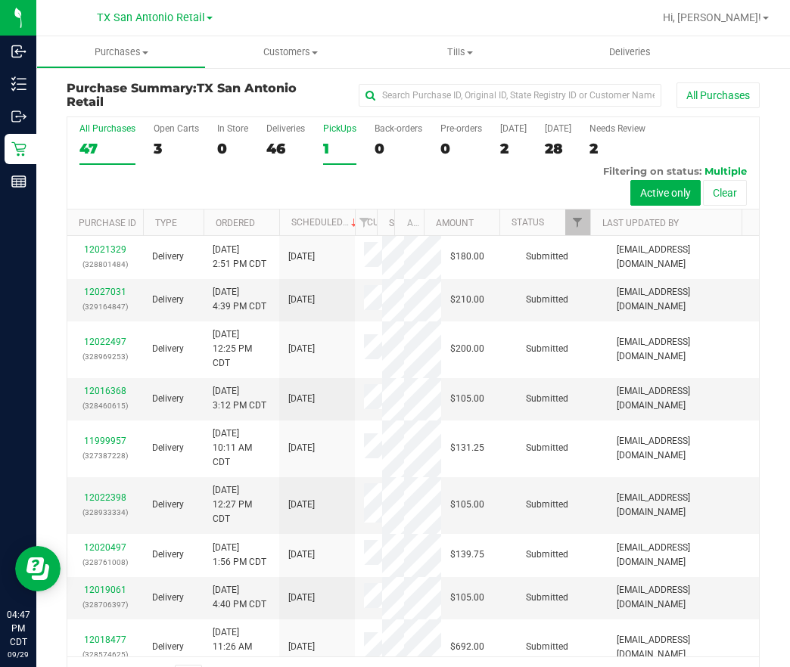
click at [342, 141] on div "1" at bounding box center [339, 148] width 33 height 17
click at [0, 0] on input "PickUps 1" at bounding box center [0, 0] width 0 height 0
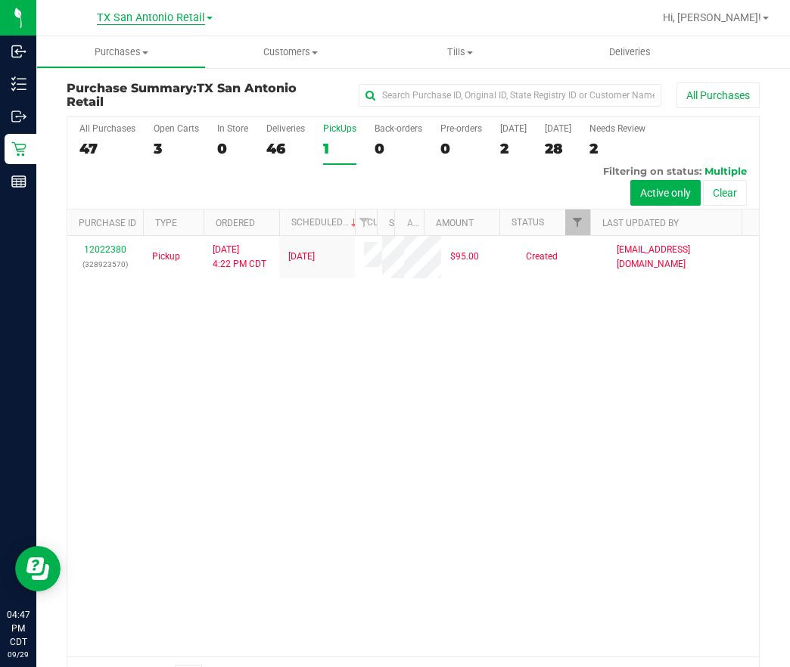
click at [178, 17] on span "TX San Antonio Retail" at bounding box center [151, 18] width 108 height 14
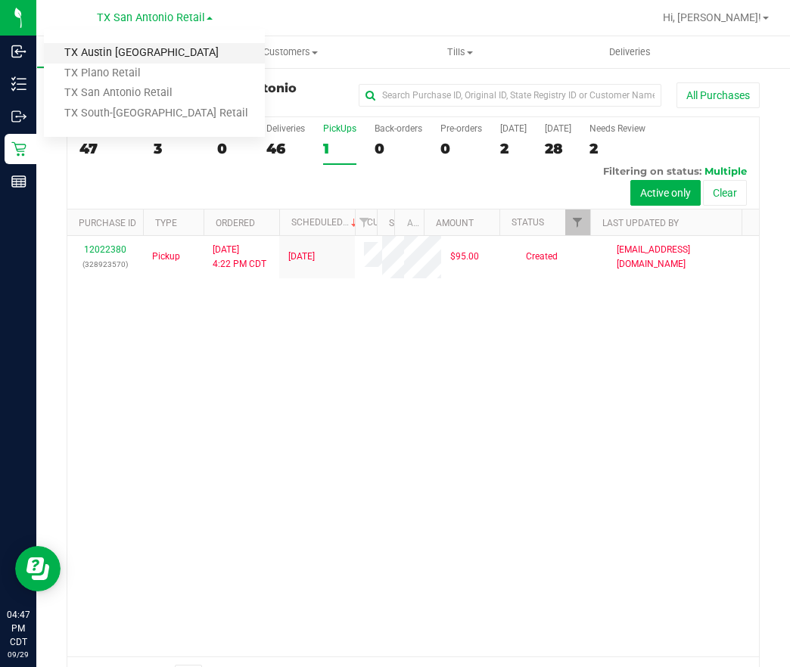
click at [142, 48] on link "TX Austin [GEOGRAPHIC_DATA]" at bounding box center [154, 53] width 221 height 20
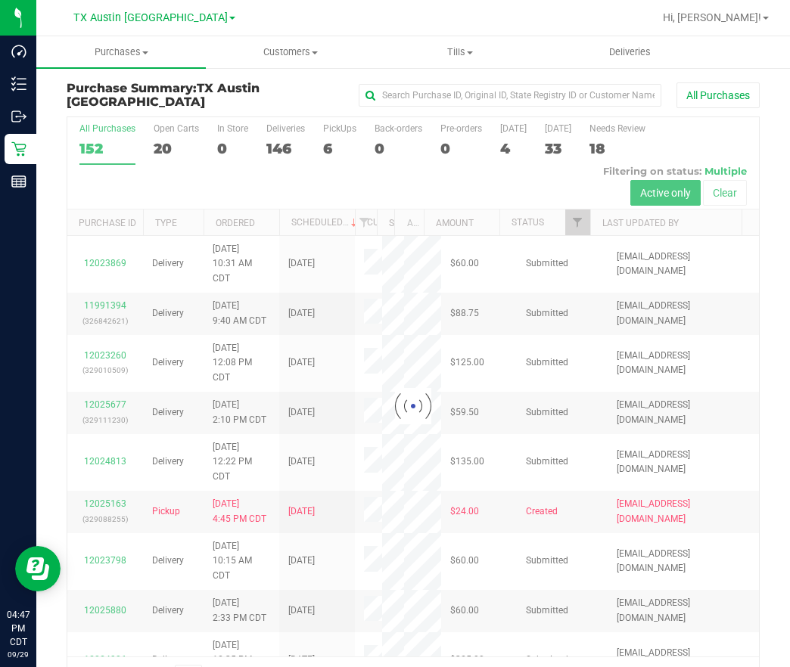
click at [333, 144] on div at bounding box center [412, 406] width 691 height 579
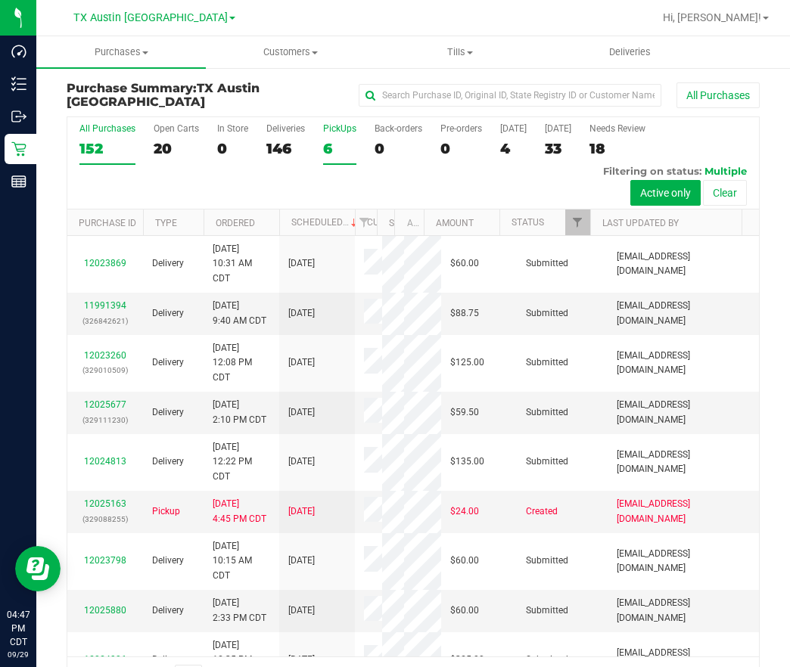
click at [325, 151] on div "6" at bounding box center [339, 148] width 33 height 17
click at [0, 0] on input "PickUps 6" at bounding box center [0, 0] width 0 height 0
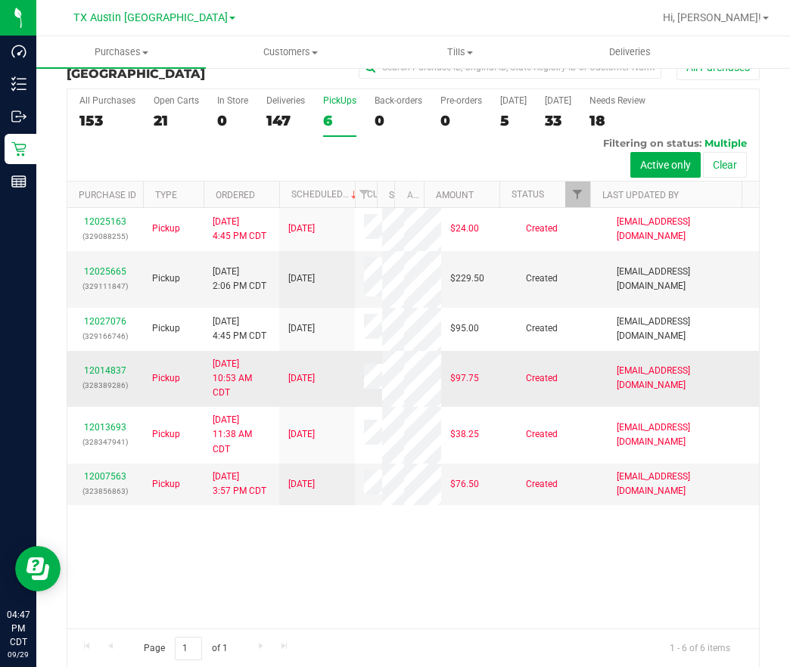
scroll to position [44, 0]
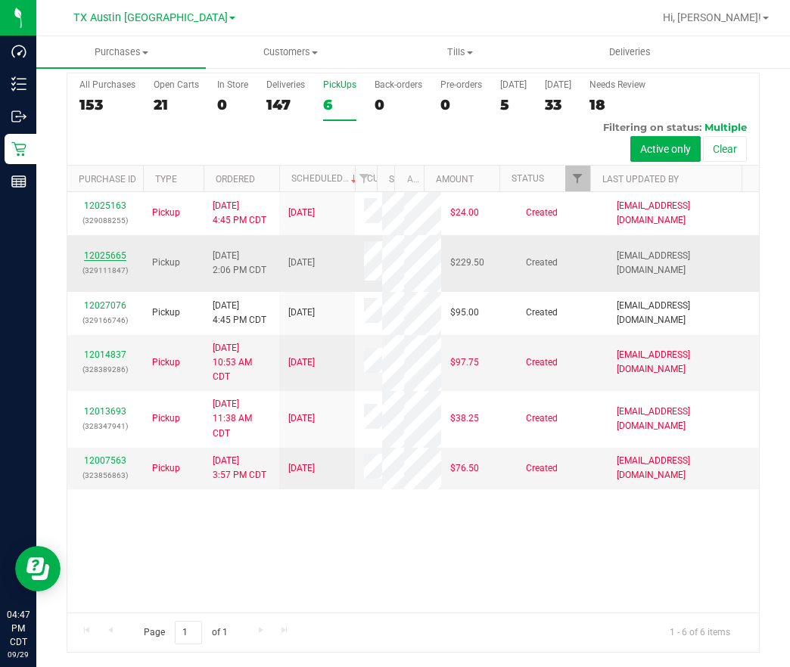
click at [95, 261] on link "12025665" at bounding box center [105, 255] width 42 height 11
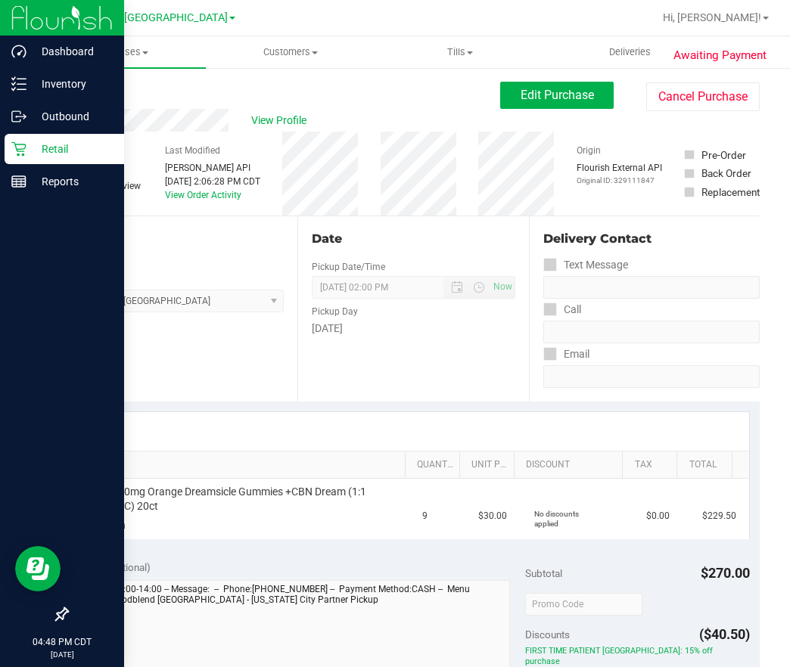
click at [11, 152] on icon at bounding box center [18, 148] width 15 height 15
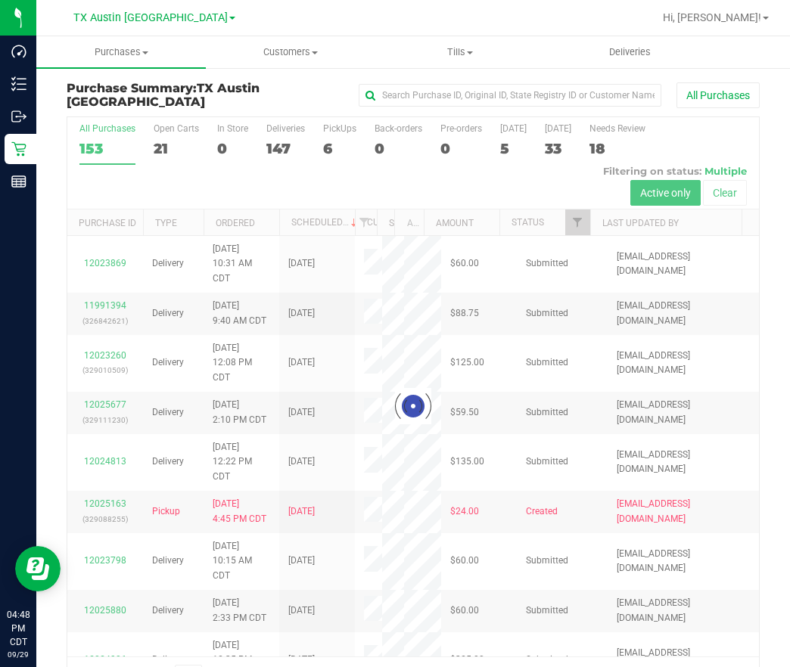
click at [322, 147] on div at bounding box center [412, 406] width 691 height 579
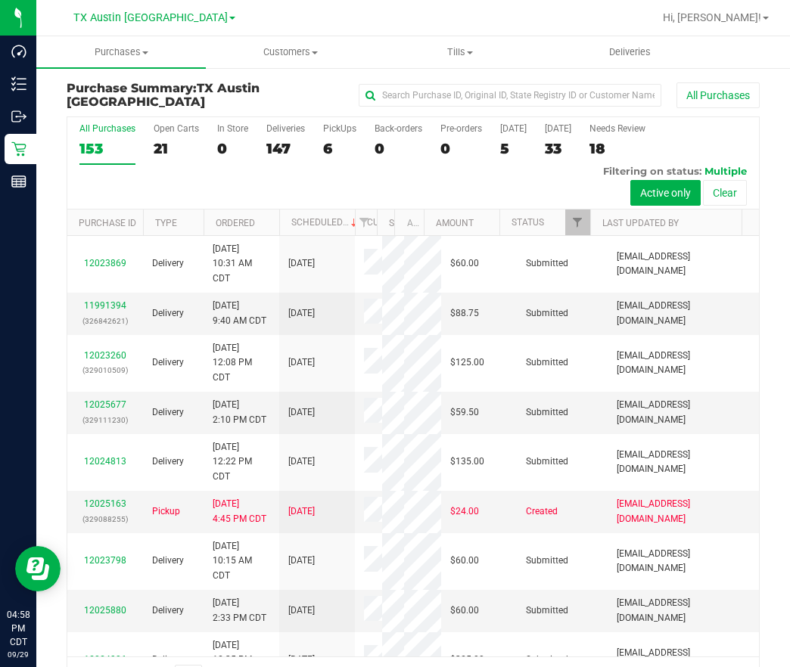
click at [161, 26] on div "[GEOGRAPHIC_DATA] [GEOGRAPHIC_DATA] [GEOGRAPHIC_DATA] [GEOGRAPHIC_DATA] [GEOGRA…" at bounding box center [154, 17] width 162 height 18
drag, startPoint x: 160, startPoint y: 20, endPoint x: 159, endPoint y: 37, distance: 17.4
click at [159, 20] on span "TX Austin [GEOGRAPHIC_DATA]" at bounding box center [150, 17] width 154 height 13
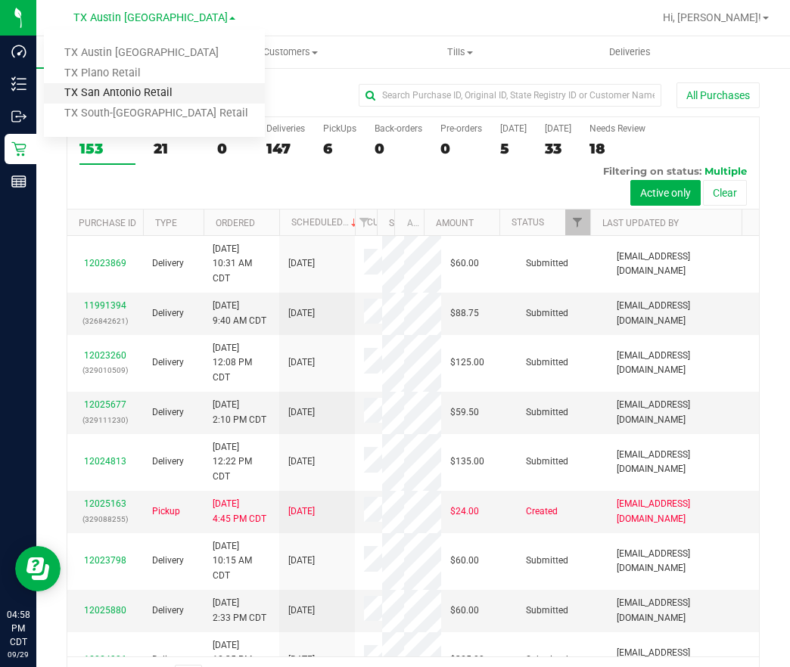
click at [157, 94] on link "TX San Antonio Retail" at bounding box center [154, 93] width 221 height 20
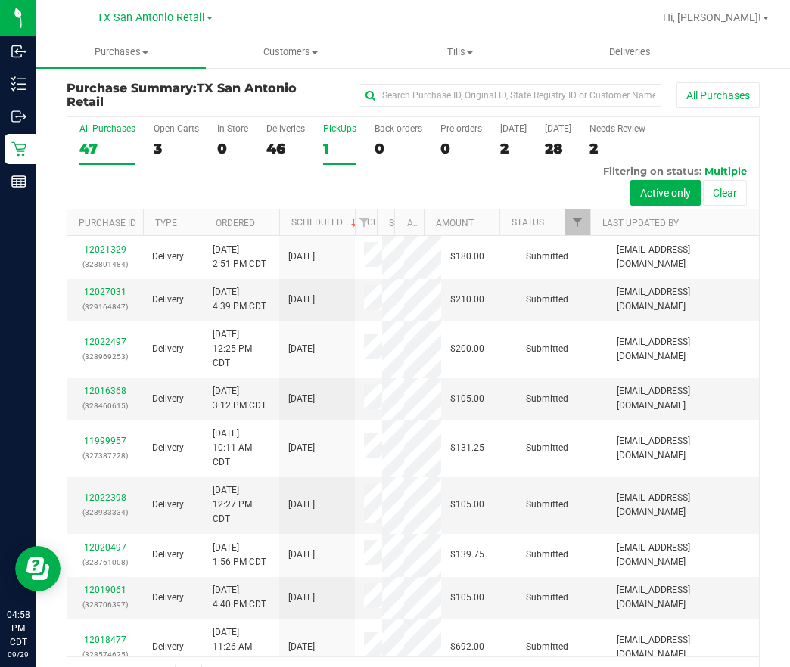
click at [344, 148] on div "1" at bounding box center [339, 148] width 33 height 17
click at [0, 0] on input "PickUps 1" at bounding box center [0, 0] width 0 height 0
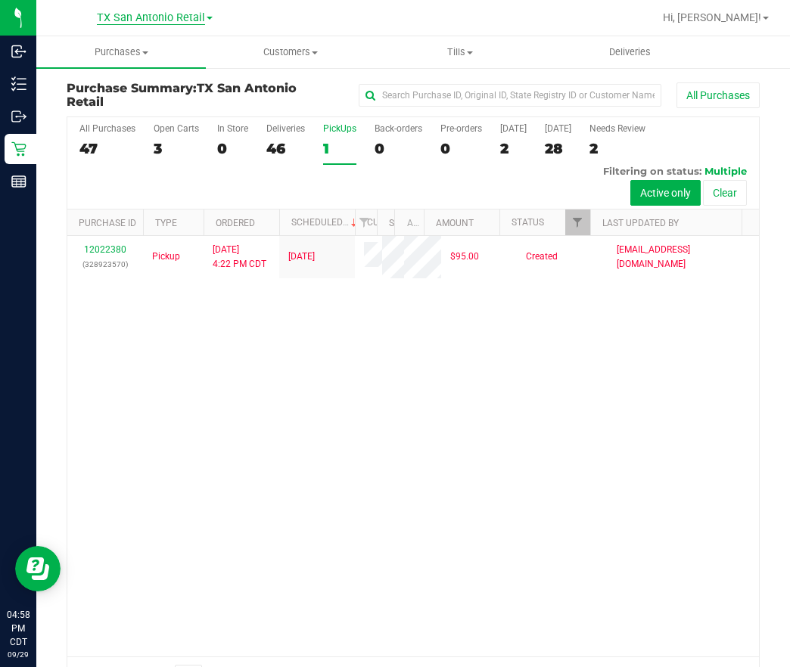
click at [176, 23] on span "TX San Antonio Retail" at bounding box center [151, 18] width 108 height 14
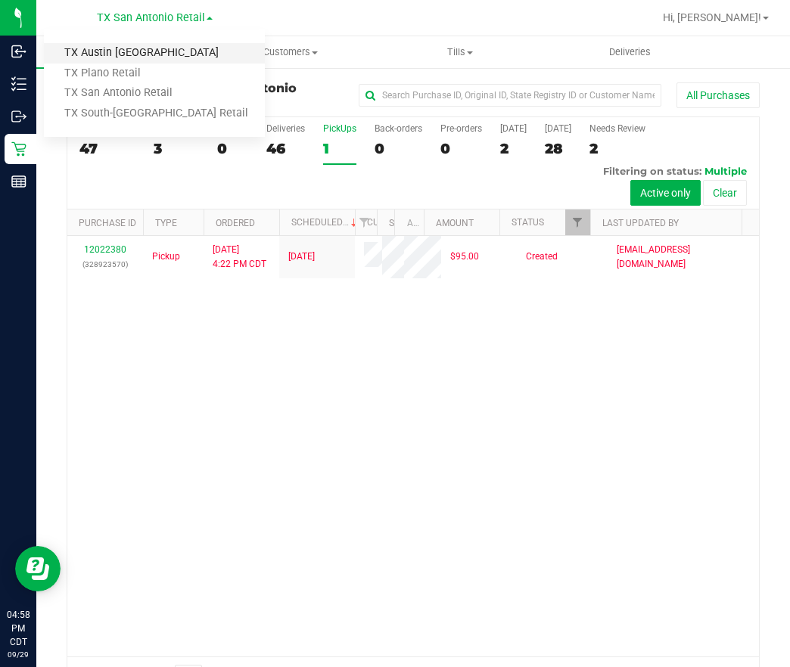
click at [153, 55] on link "TX Austin [GEOGRAPHIC_DATA]" at bounding box center [154, 53] width 221 height 20
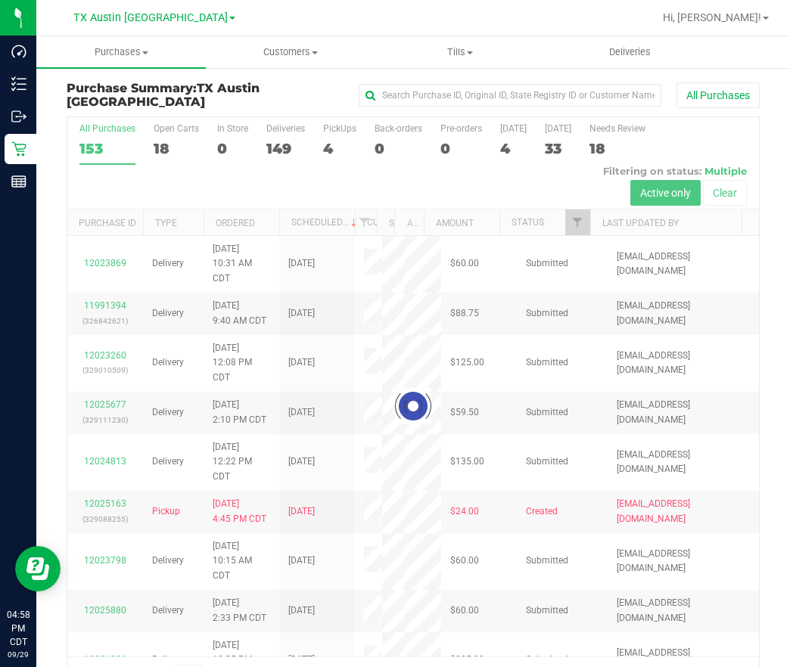
click at [336, 138] on div at bounding box center [412, 406] width 691 height 579
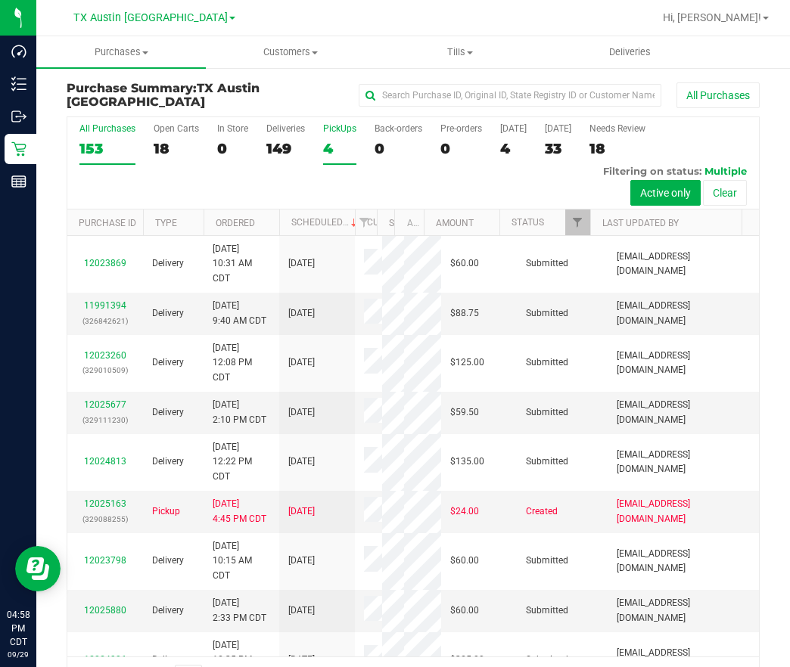
click at [342, 146] on div "4" at bounding box center [339, 148] width 33 height 17
click at [0, 0] on input "PickUps 4" at bounding box center [0, 0] width 0 height 0
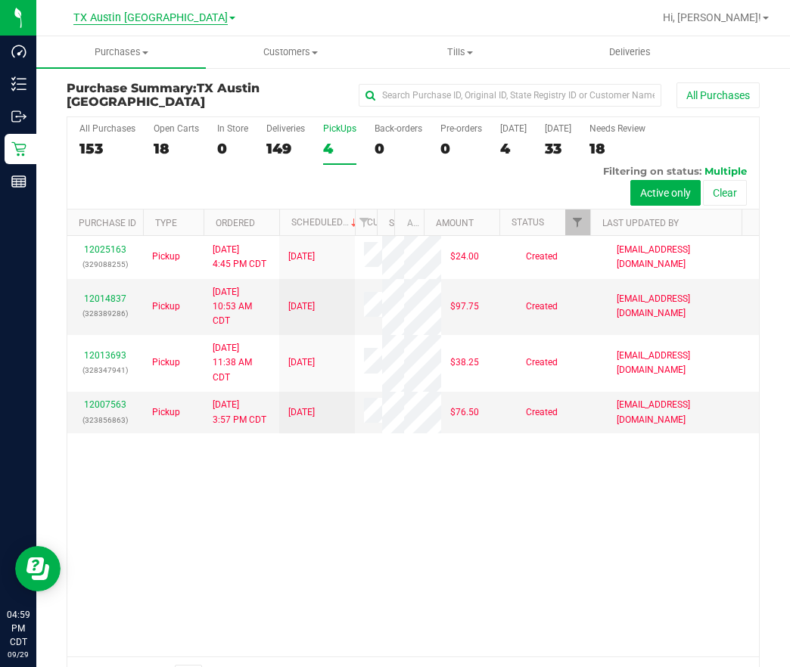
click at [129, 12] on span "TX Austin [GEOGRAPHIC_DATA]" at bounding box center [150, 18] width 154 height 14
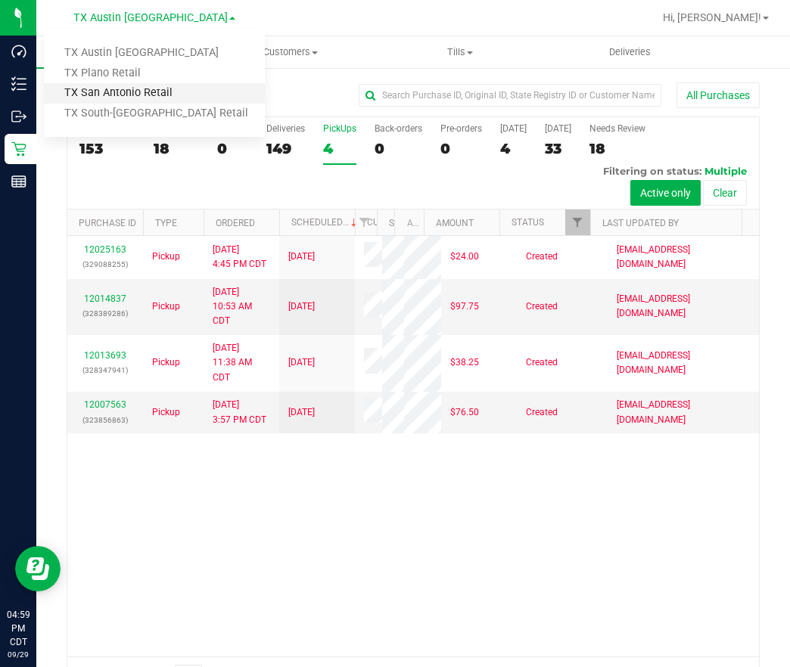
click at [116, 92] on link "TX San Antonio Retail" at bounding box center [154, 93] width 221 height 20
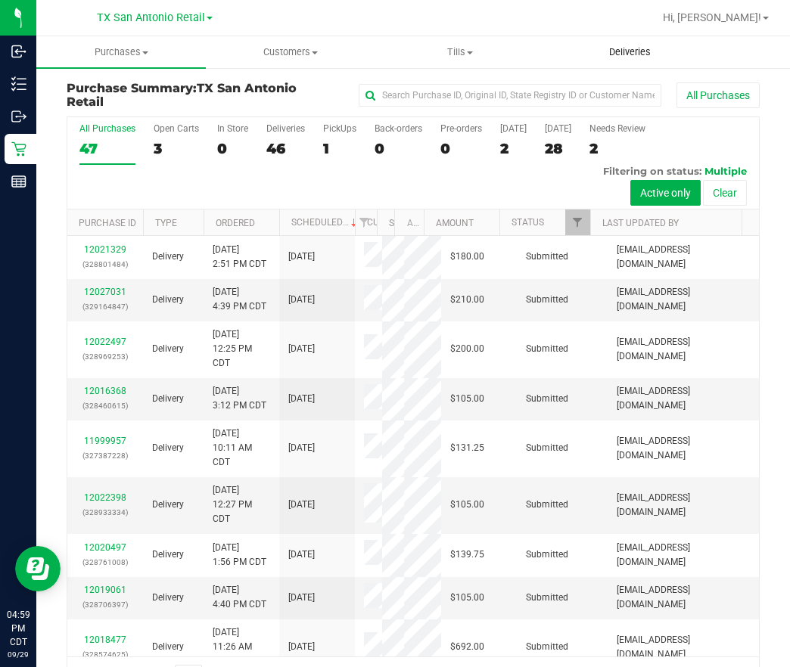
click at [627, 66] on uib-tab-heading "Deliveries" at bounding box center [629, 52] width 168 height 30
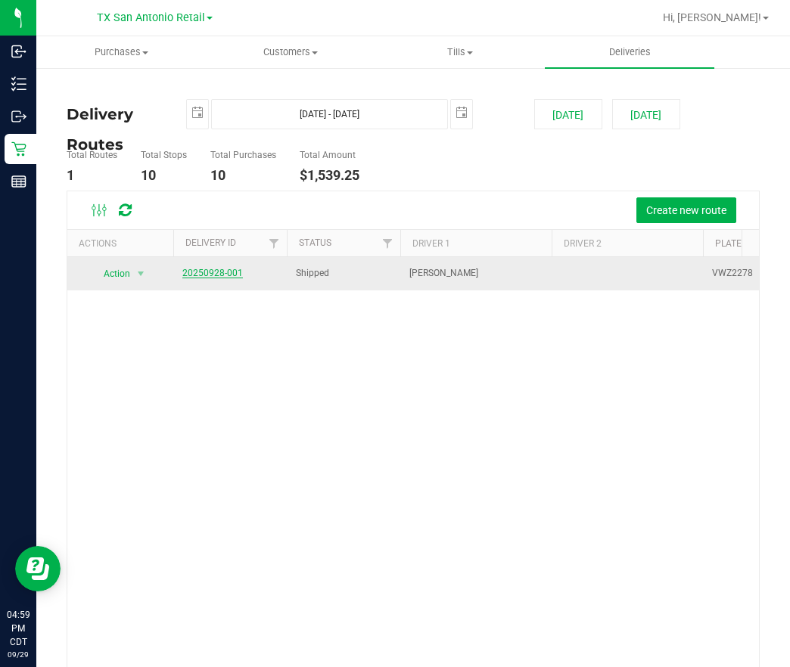
click at [186, 276] on link "20250928-001" at bounding box center [212, 273] width 61 height 11
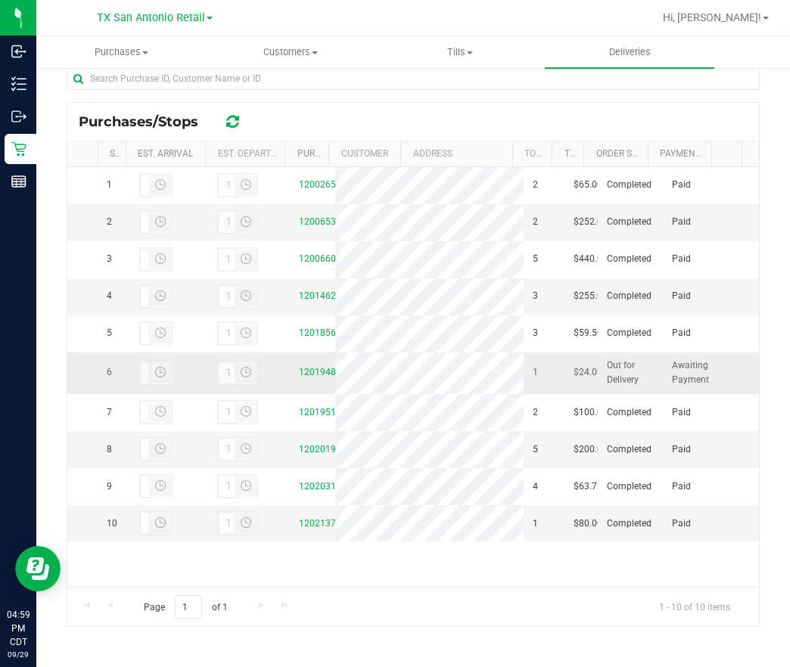
scroll to position [227, 0]
click at [309, 365] on div "12019485" at bounding box center [312, 372] width 27 height 14
click at [306, 367] on link "12019485" at bounding box center [320, 372] width 42 height 11
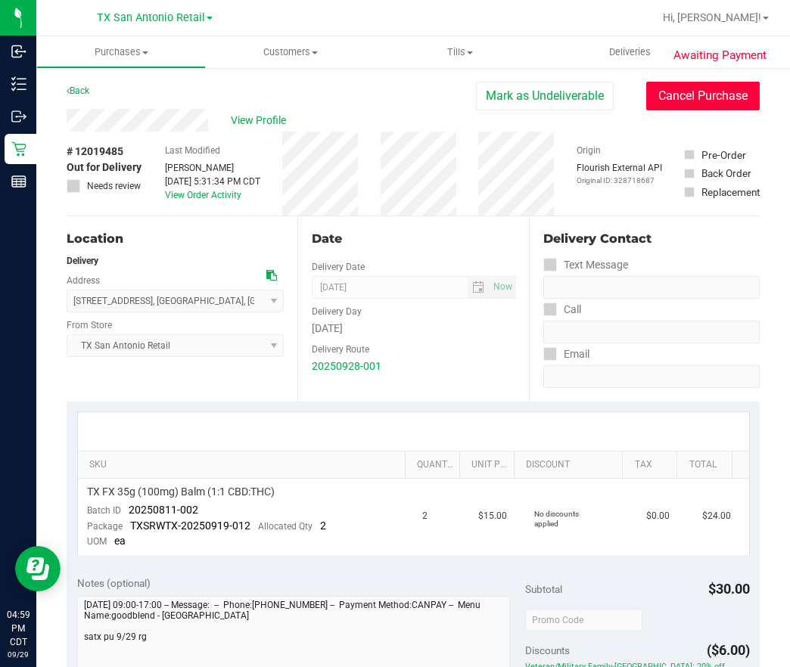
click at [693, 104] on button "Cancel Purchase" at bounding box center [702, 96] width 113 height 29
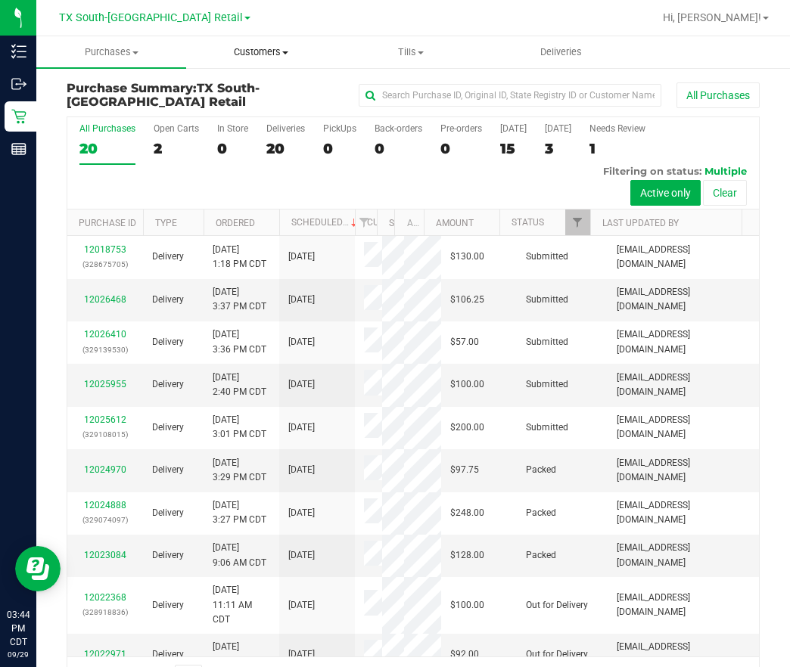
click at [252, 58] on span "Customers" at bounding box center [261, 52] width 148 height 14
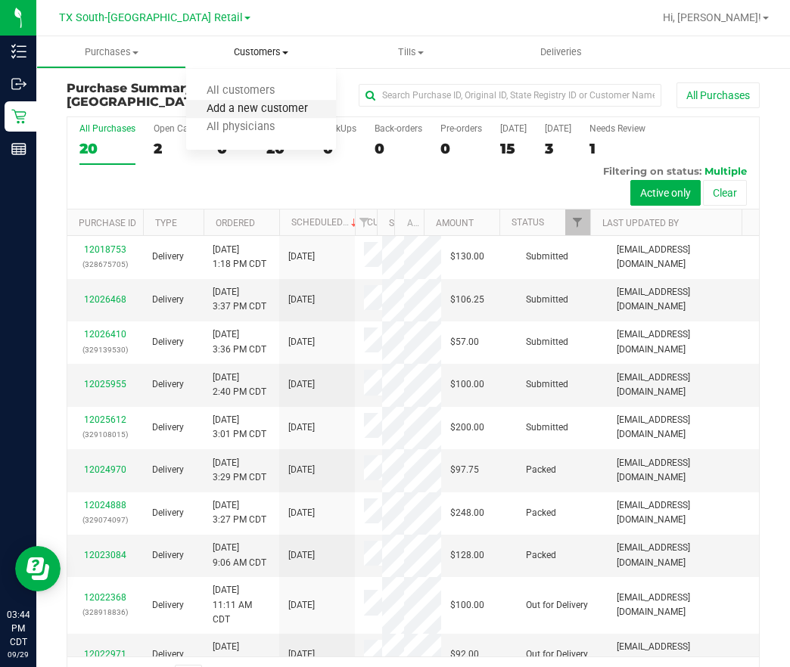
click at [253, 112] on span "Add a new customer" at bounding box center [257, 109] width 142 height 13
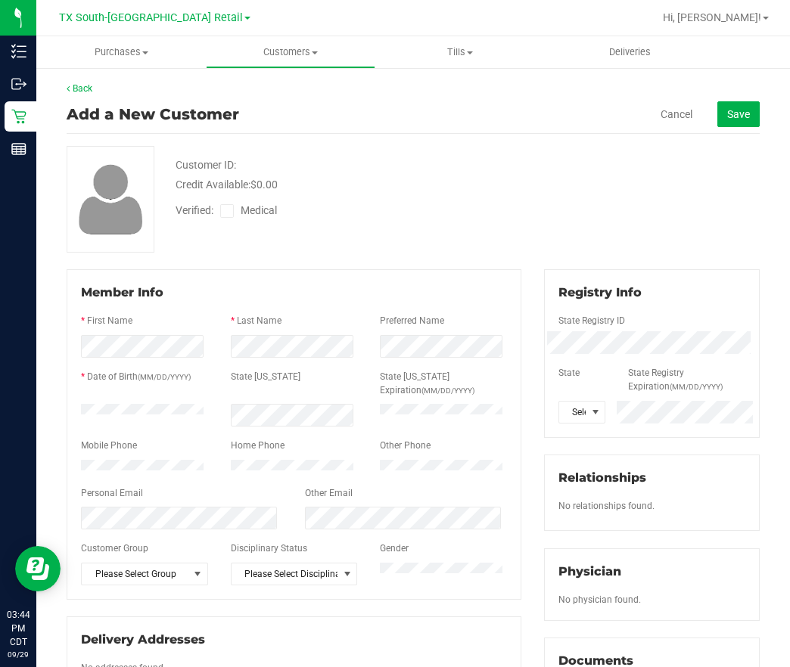
click at [390, 253] on div "Back Add a New Customer Cancel Save Customer ID: Credit Available: $0.00 Verifi…" at bounding box center [413, 564] width 693 height 965
click at [78, 418] on div at bounding box center [145, 411] width 150 height 14
click at [250, 211] on span "Medical" at bounding box center [262, 211] width 43 height 16
click at [0, 0] on input "Medical" at bounding box center [0, 0] width 0 height 0
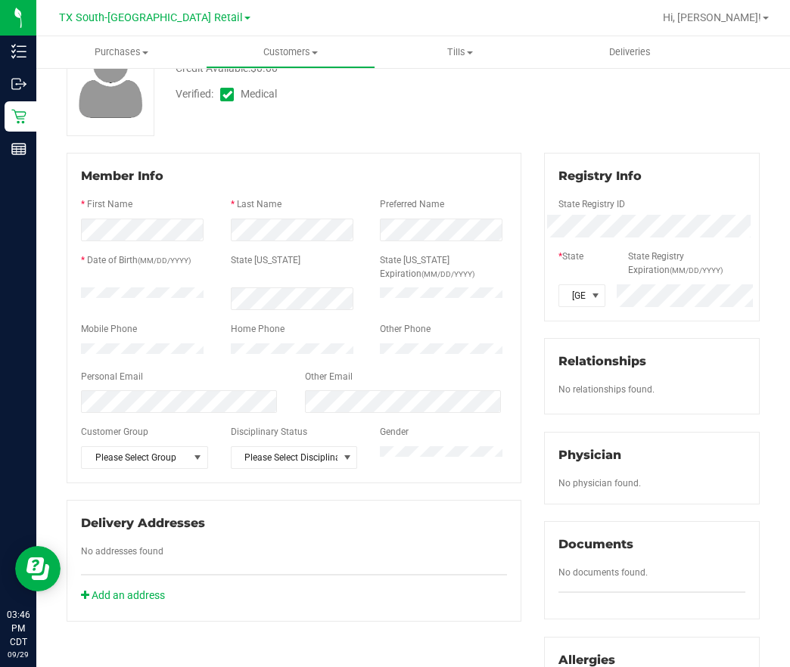
scroll to position [227, 0]
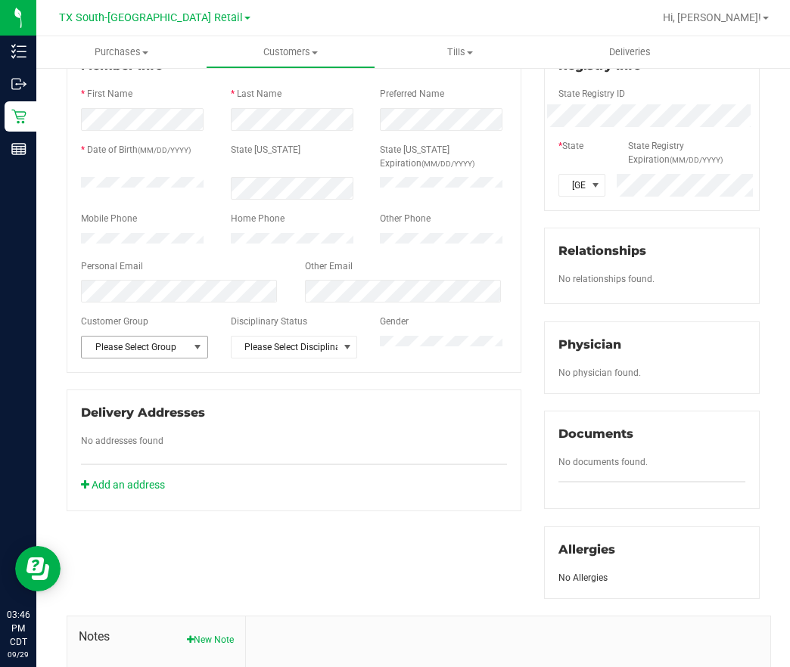
click at [144, 358] on span "Please Select Group" at bounding box center [135, 347] width 107 height 21
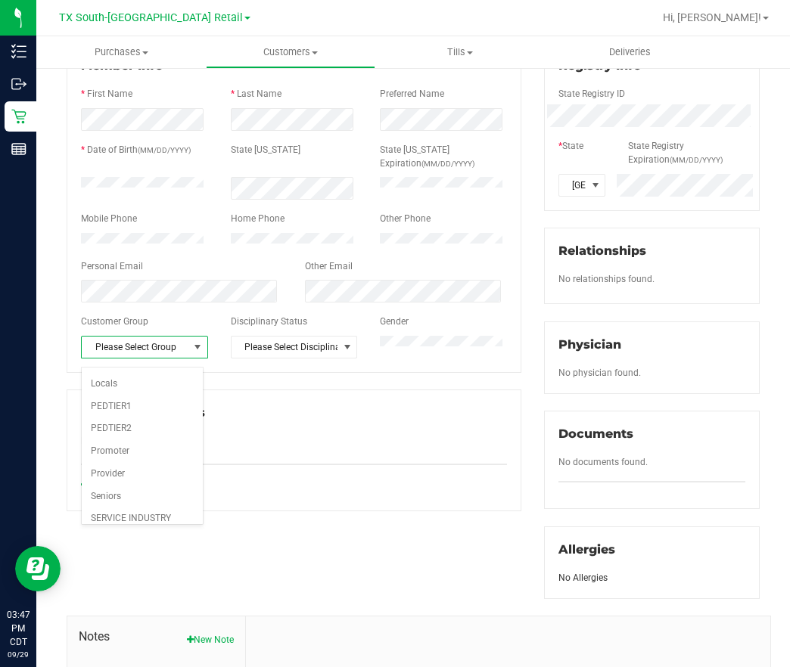
scroll to position [186, 0]
click at [141, 509] on li "Veteran" at bounding box center [142, 510] width 121 height 23
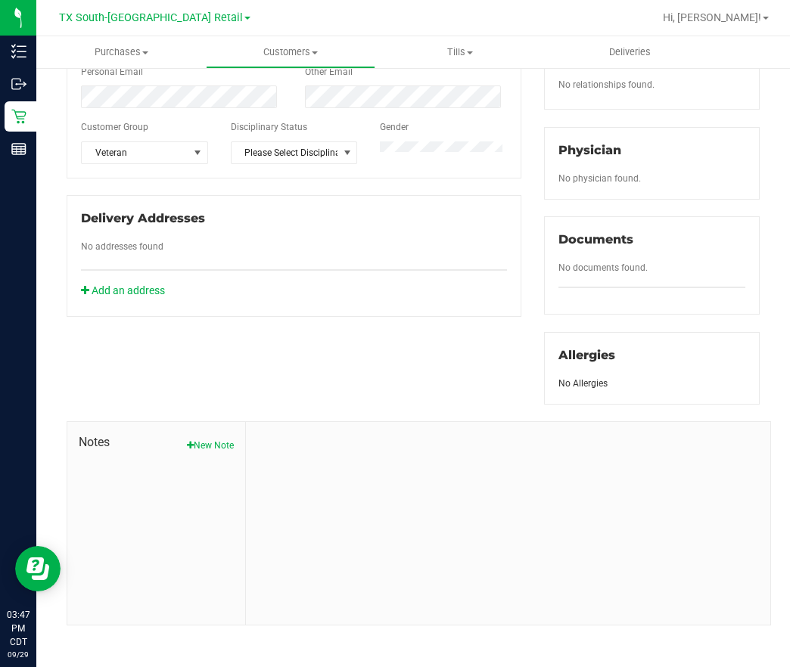
scroll to position [429, 0]
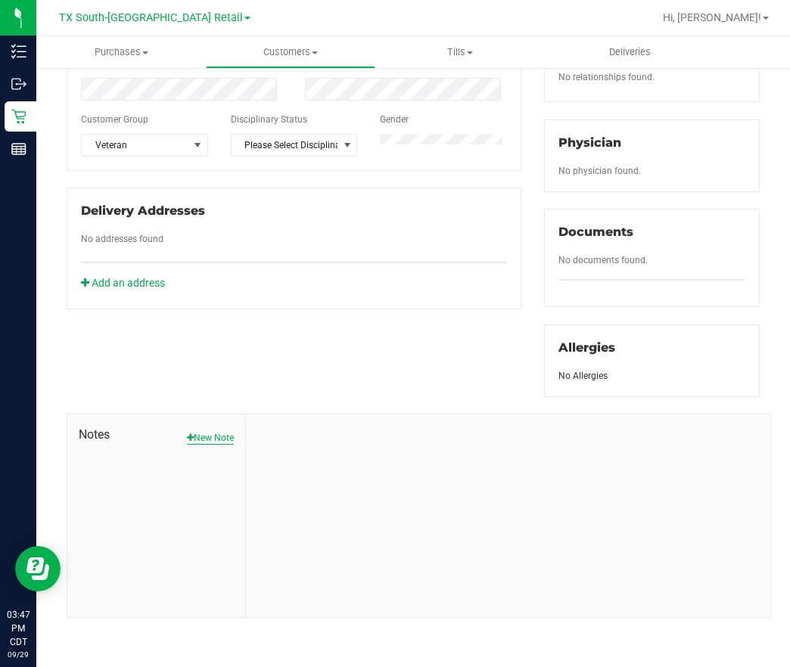
click at [203, 443] on button "New Note" at bounding box center [210, 438] width 47 height 14
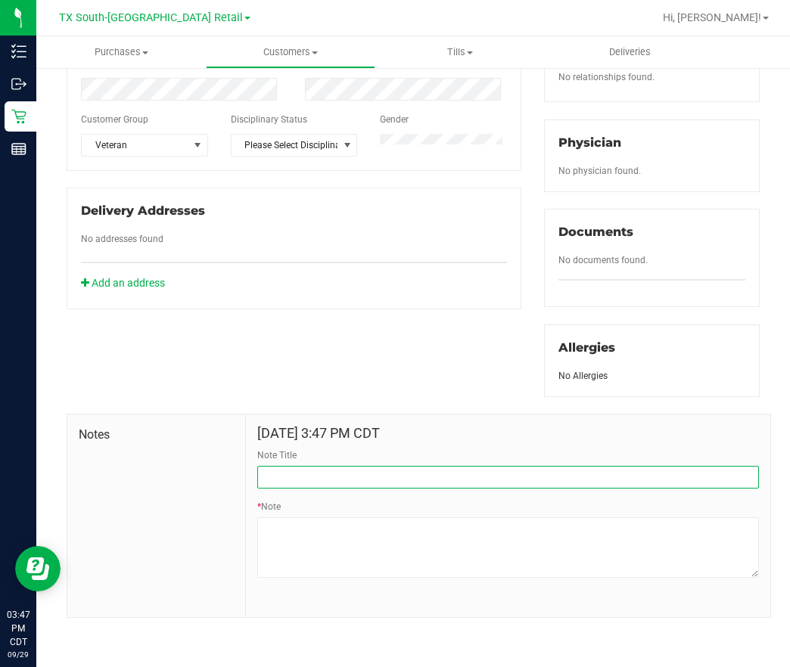
click at [266, 486] on input "Note Title" at bounding box center [508, 477] width 502 height 23
type input "SSN"
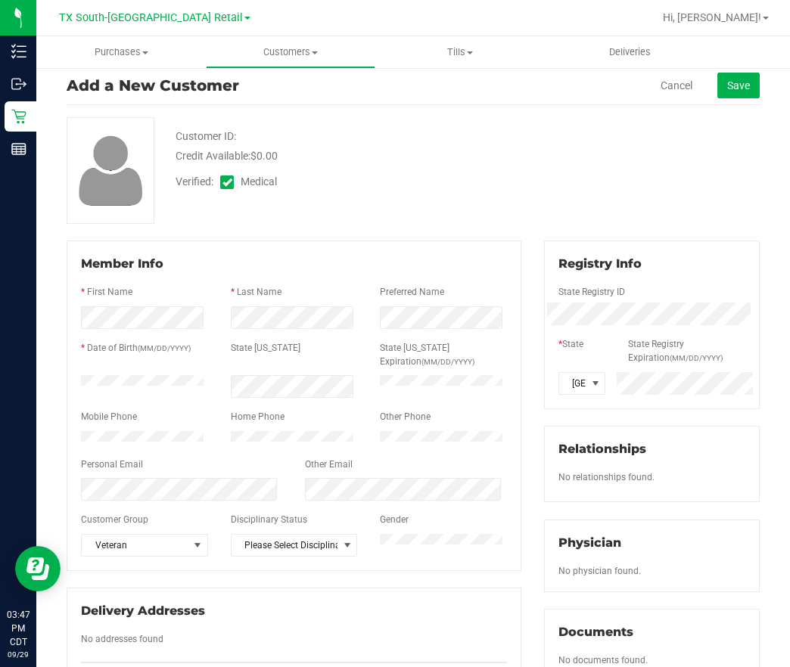
scroll to position [0, 0]
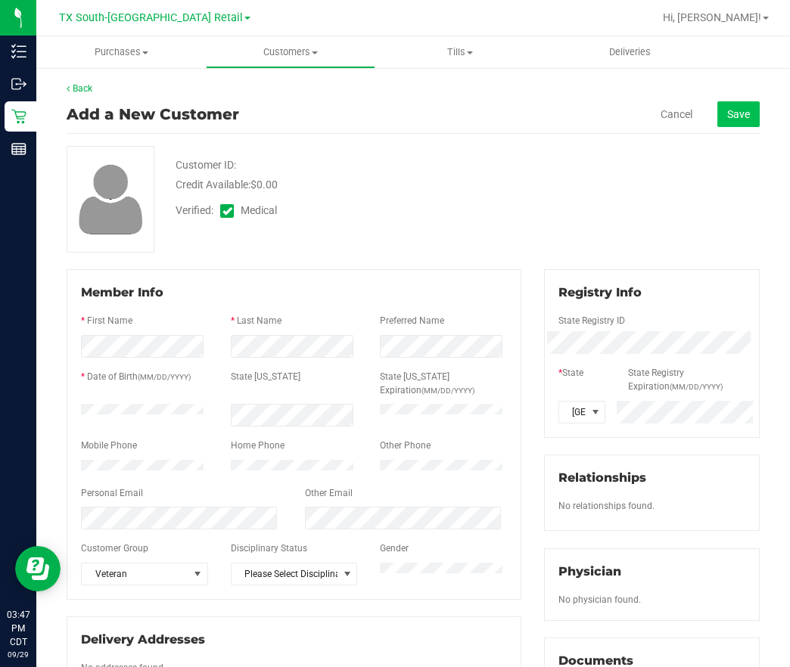
type textarea "67018"
click at [729, 119] on span "Save" at bounding box center [738, 114] width 23 height 12
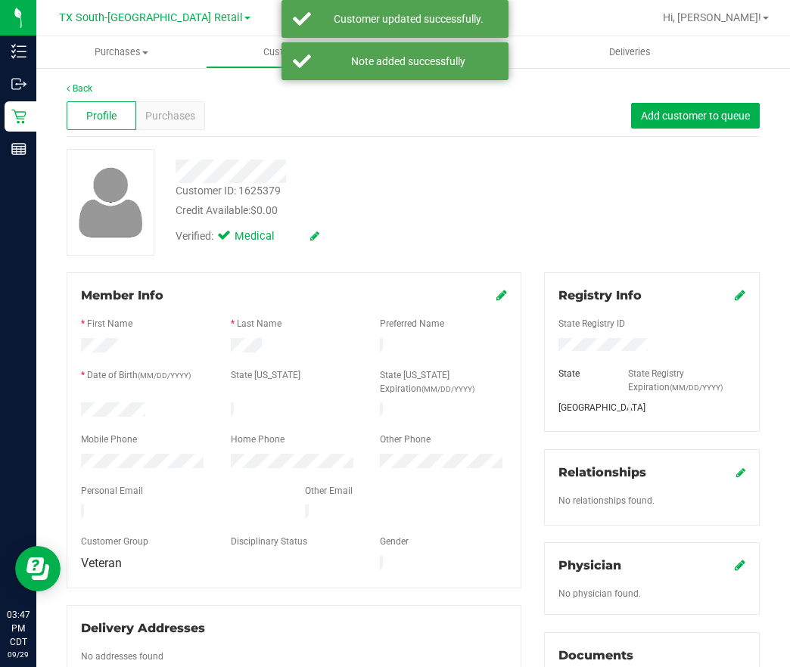
click at [310, 241] on icon at bounding box center [314, 236] width 9 height 11
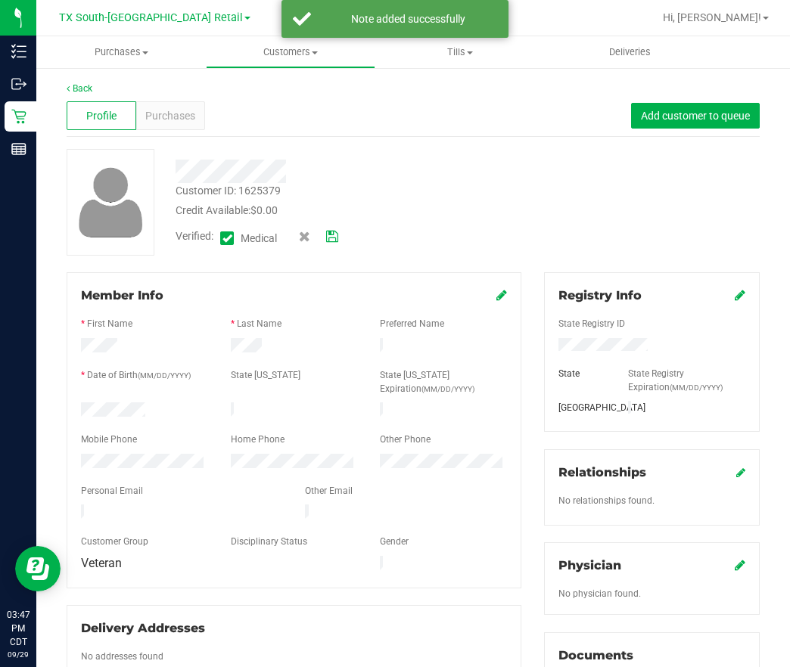
click at [239, 237] on label "Medical" at bounding box center [252, 238] width 64 height 20
click at [0, 0] on input "Medical" at bounding box center [0, 0] width 0 height 0
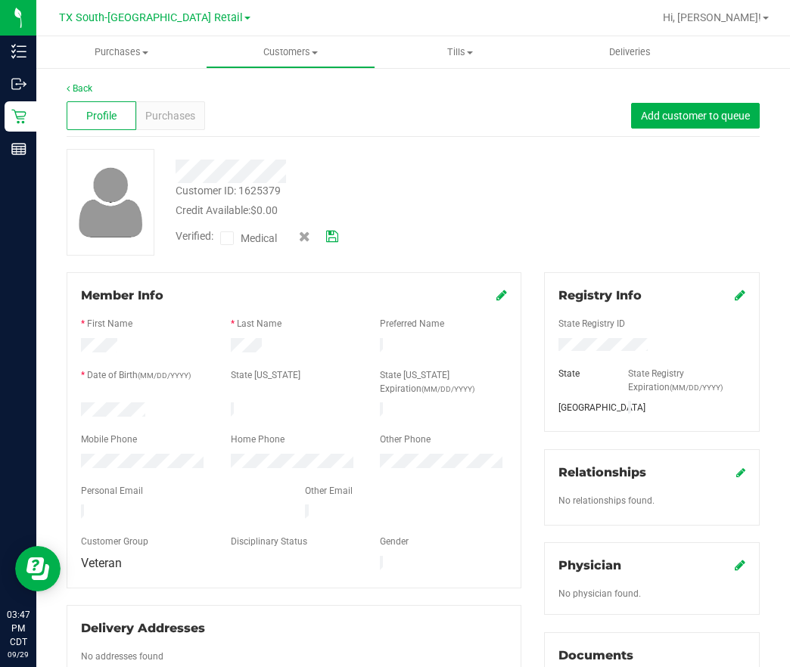
click at [340, 238] on div "Verified: Medical" at bounding box center [343, 237] width 358 height 37
click at [334, 235] on icon at bounding box center [332, 236] width 12 height 11
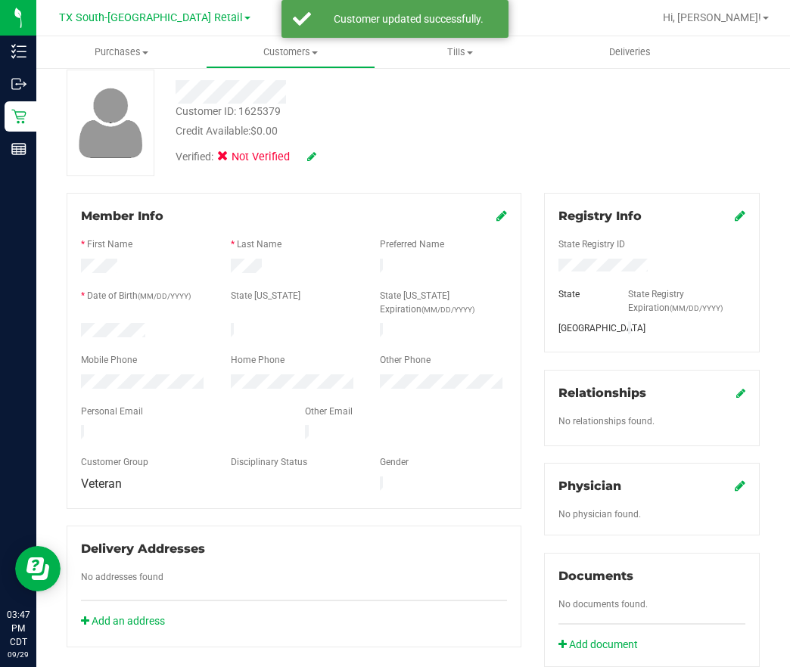
scroll to position [113, 0]
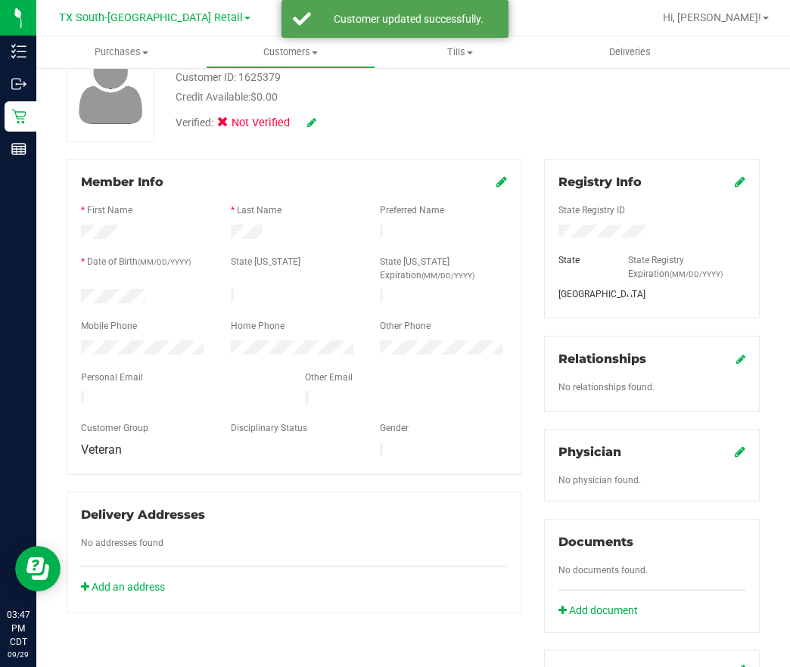
click at [496, 185] on icon at bounding box center [501, 182] width 11 height 12
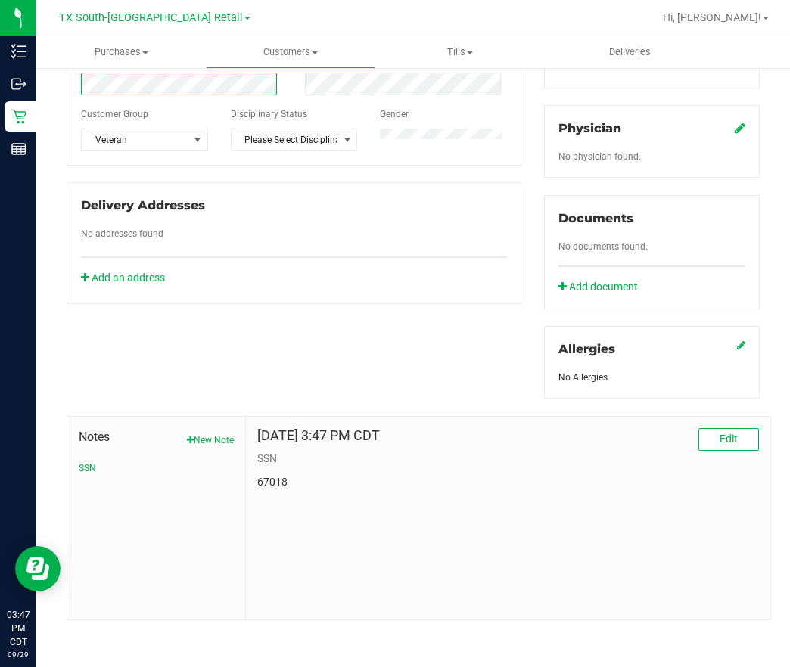
scroll to position [438, 0]
drag, startPoint x: 290, startPoint y: 582, endPoint x: 244, endPoint y: 527, distance: 72.5
click at [284, 580] on div "Sep 29, 2025 3:47 PM CDT Edit SSN 67018" at bounding box center [508, 517] width 524 height 203
click at [188, 433] on button "New Note" at bounding box center [210, 440] width 47 height 14
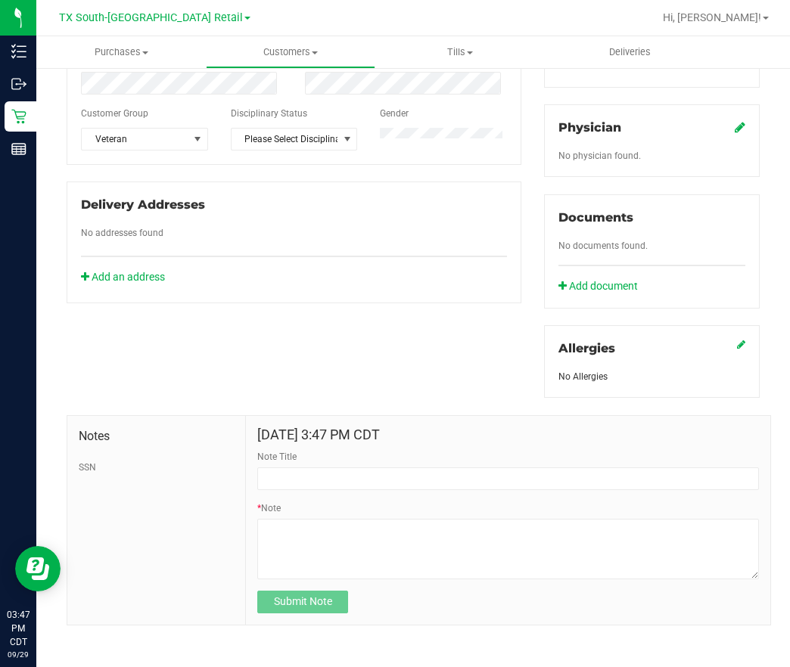
click at [363, 492] on form "Sep 29, 2025 3:47 PM CDT Note Title * Note Submit Note" at bounding box center [508, 520] width 502 height 186
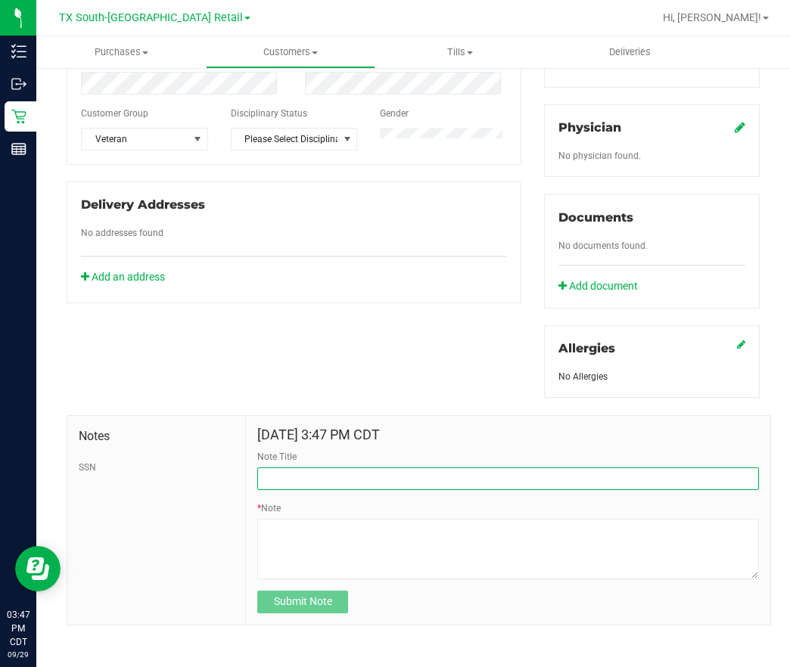
click at [365, 483] on input "Note Title" at bounding box center [508, 478] width 502 height 23
type input "r"
type input "Proof of Veteran Status"
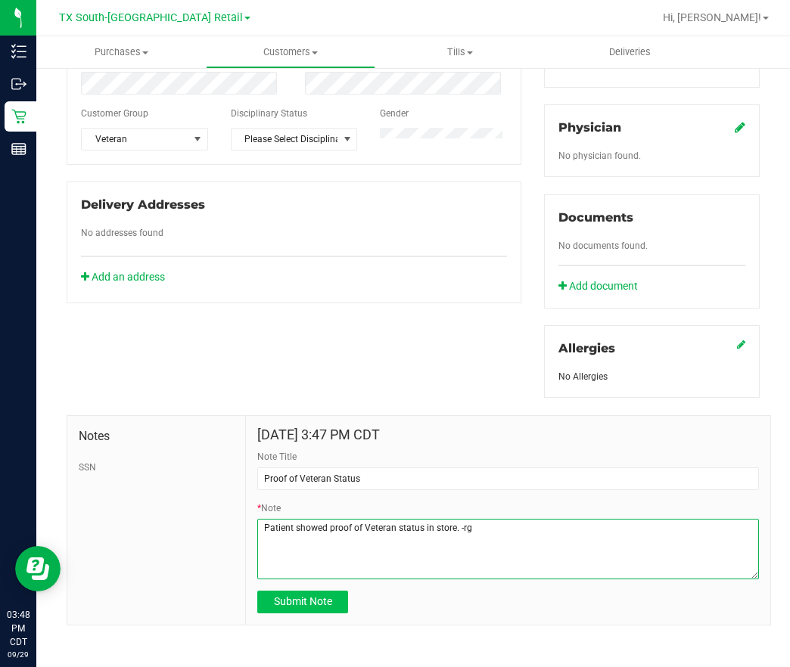
type textarea "Patient showed proof of Veteran status in store. -rg"
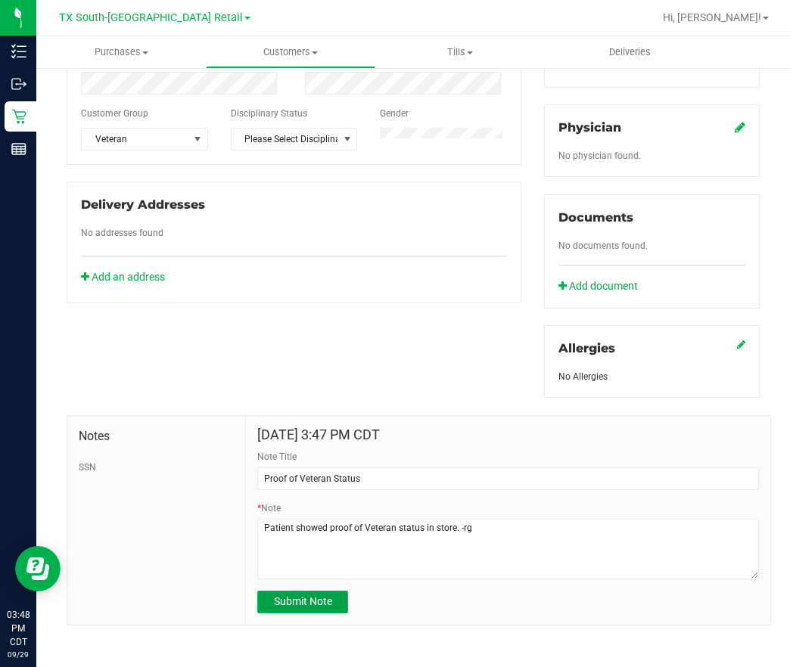
click at [297, 605] on span "Submit Note" at bounding box center [303, 601] width 58 height 12
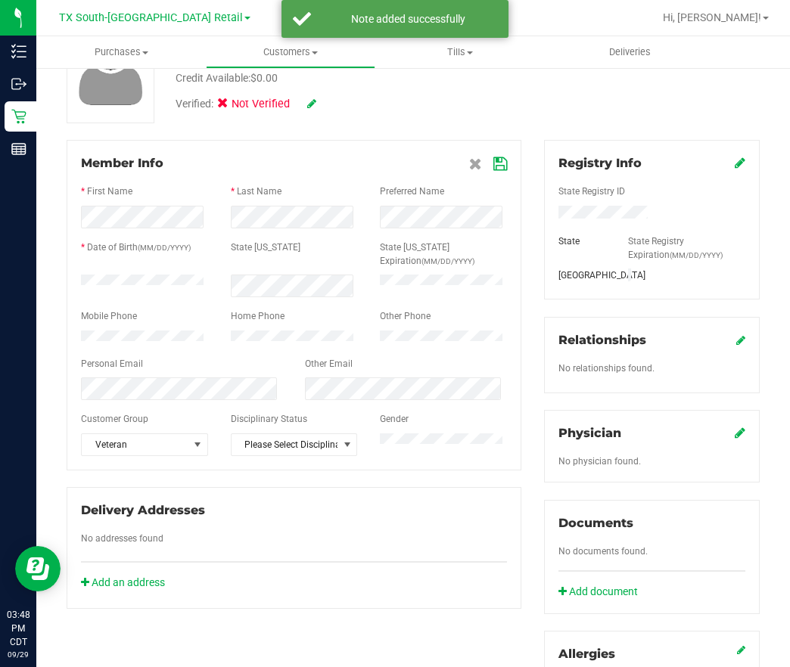
scroll to position [98, 0]
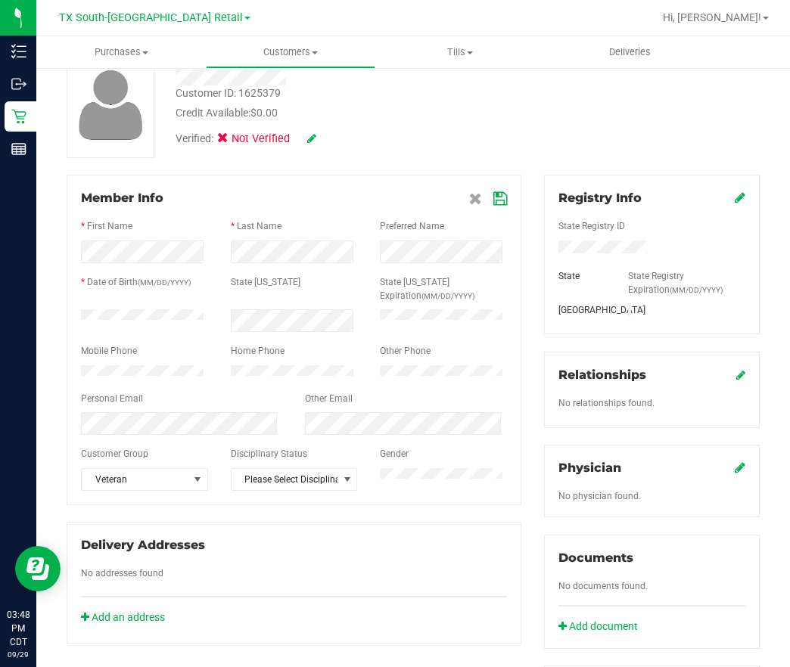
click at [493, 202] on icon at bounding box center [500, 199] width 14 height 12
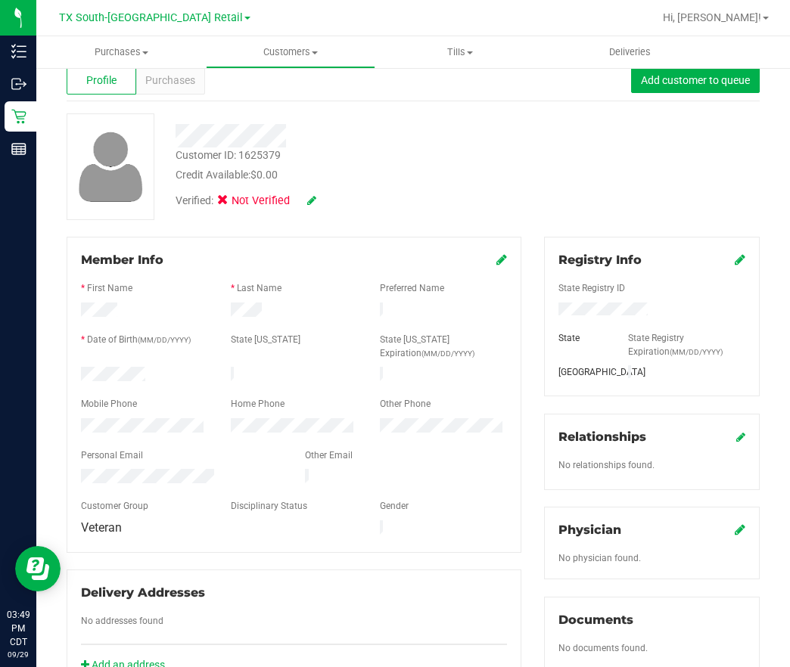
scroll to position [0, 0]
